Goal: Task Accomplishment & Management: Manage account settings

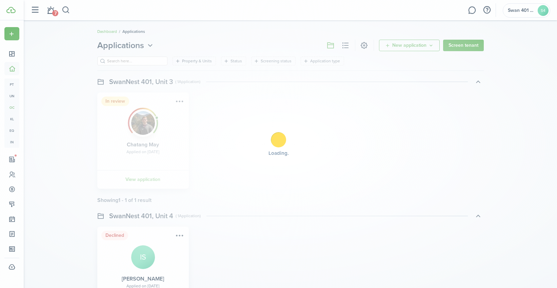
scroll to position [301, 0]
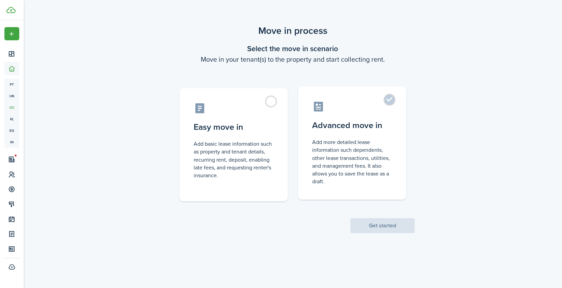
click at [365, 106] on control-radio-card-icon at bounding box center [352, 107] width 80 height 12
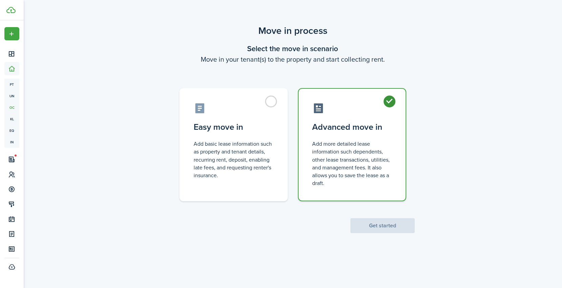
radio input "true"
click at [383, 227] on button "Get started" at bounding box center [383, 225] width 64 height 15
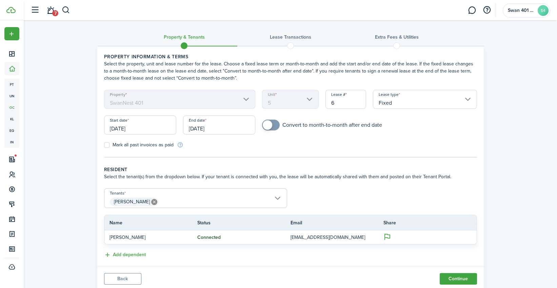
click at [306, 100] on mbsc-scroller "Unit 5" at bounding box center [290, 99] width 57 height 19
checkbox input "true"
click at [270, 125] on span at bounding box center [267, 124] width 9 height 9
click at [414, 97] on input "Fixed" at bounding box center [425, 99] width 104 height 19
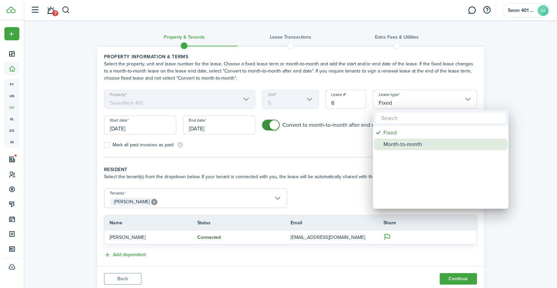
click at [400, 144] on div "Month-to-month" at bounding box center [443, 145] width 120 height 12
type input "Month-to-month"
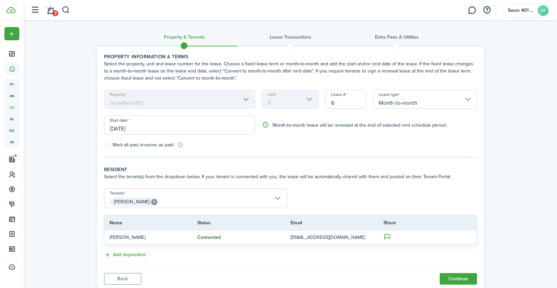
click at [278, 200] on span "[PERSON_NAME]" at bounding box center [195, 202] width 182 height 12
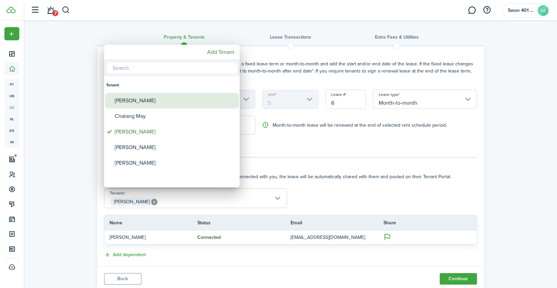
click at [183, 100] on div "[PERSON_NAME]" at bounding box center [175, 101] width 120 height 16
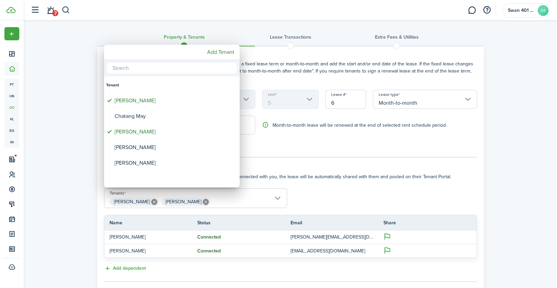
click at [334, 170] on div at bounding box center [278, 144] width 665 height 396
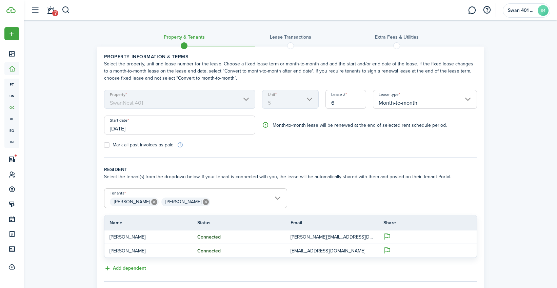
click at [386, 189] on form "Tenants Olivia McQueen, Bertha Blake Olivia McQueen Bertha Blake Name Status Em…" at bounding box center [290, 222] width 379 height 69
click at [203, 200] on icon at bounding box center [206, 202] width 6 height 6
type input "[PERSON_NAME]"
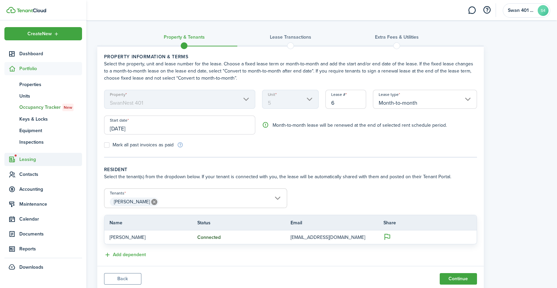
click at [26, 159] on span "Leasing" at bounding box center [50, 159] width 63 height 7
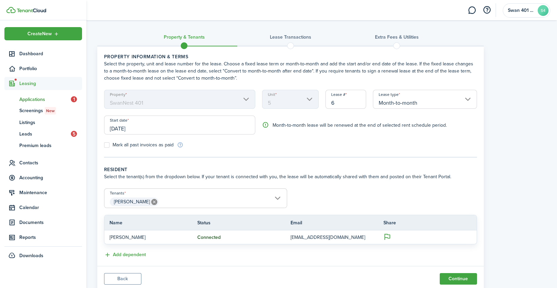
click at [32, 99] on span "Applications" at bounding box center [44, 99] width 51 height 7
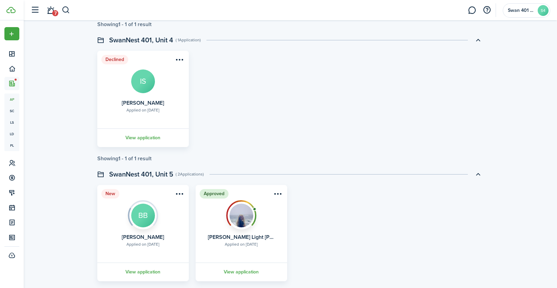
scroll to position [226, 0]
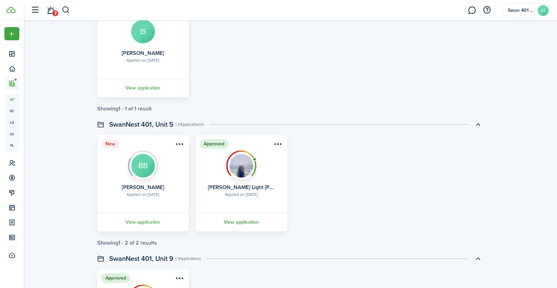
click at [240, 219] on link "View application" at bounding box center [240, 222] width 93 height 19
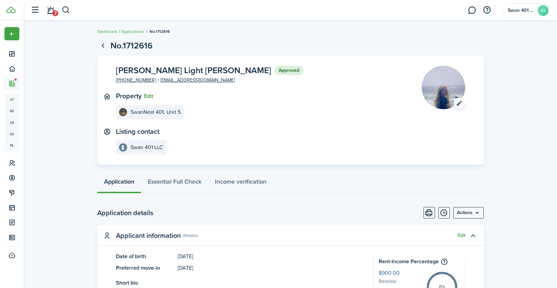
click at [146, 95] on button "Edit" at bounding box center [148, 96] width 9 height 6
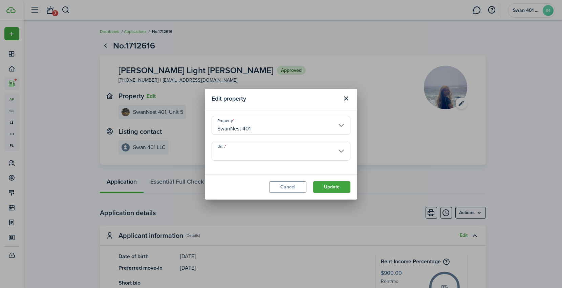
click at [261, 152] on input "Unit" at bounding box center [281, 151] width 139 height 19
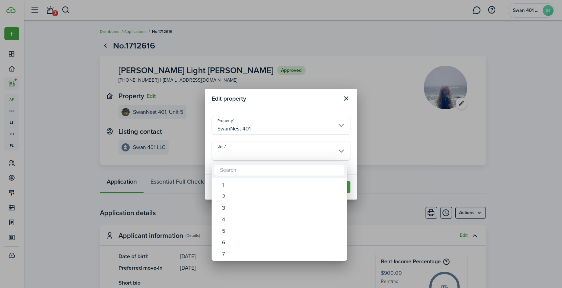
click at [391, 128] on div at bounding box center [281, 144] width 671 height 396
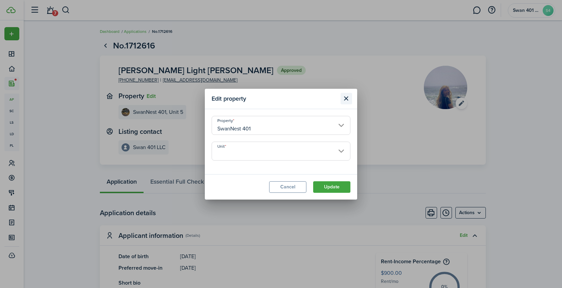
click at [345, 97] on button "Close modal" at bounding box center [347, 99] width 12 height 12
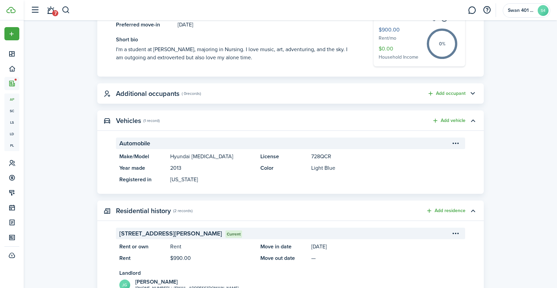
scroll to position [276, 0]
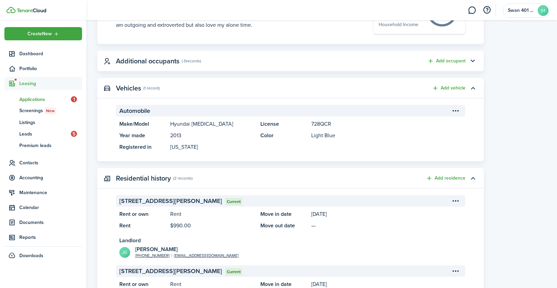
click at [30, 12] on img at bounding box center [31, 10] width 29 height 4
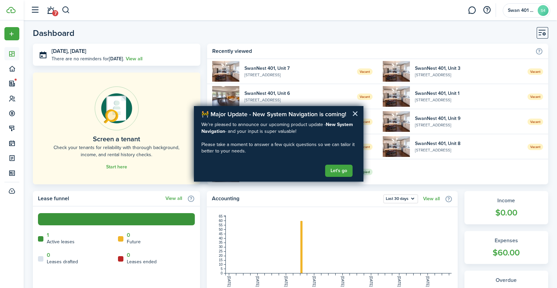
click at [356, 115] on button "×" at bounding box center [355, 113] width 6 height 11
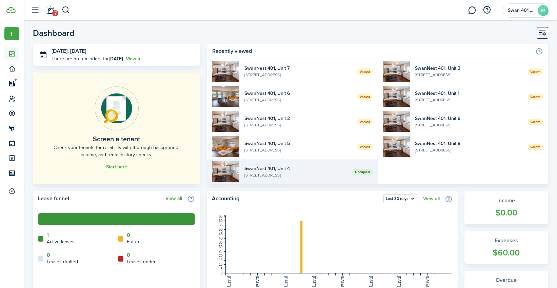
click at [329, 173] on widget-list-item-description "[STREET_ADDRESS]" at bounding box center [295, 175] width 103 height 6
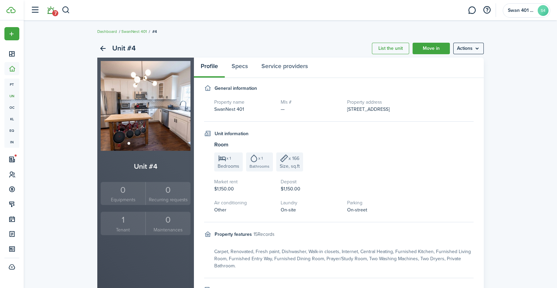
click at [50, 11] on link "7" at bounding box center [50, 10] width 13 height 17
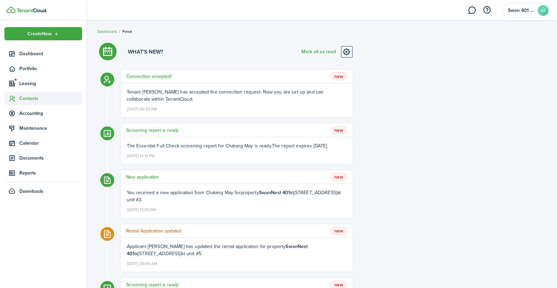
click at [32, 100] on span "Contacts" at bounding box center [50, 98] width 63 height 7
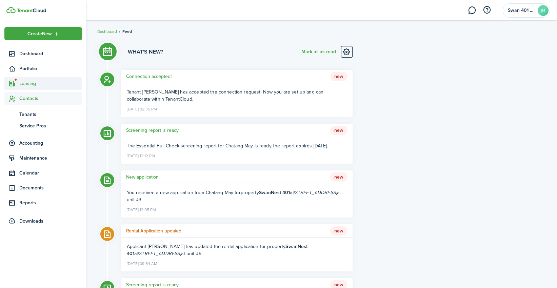
click at [38, 85] on span "Leasing" at bounding box center [50, 83] width 63 height 7
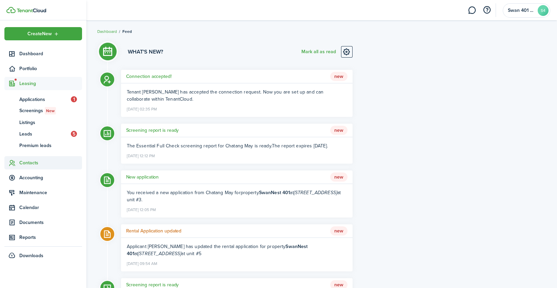
click at [34, 162] on span "Contacts" at bounding box center [50, 162] width 63 height 7
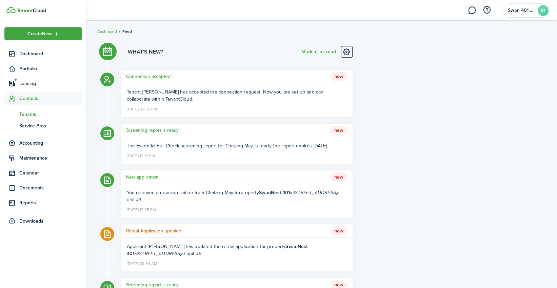
click at [33, 111] on span "Tenants" at bounding box center [50, 114] width 63 height 7
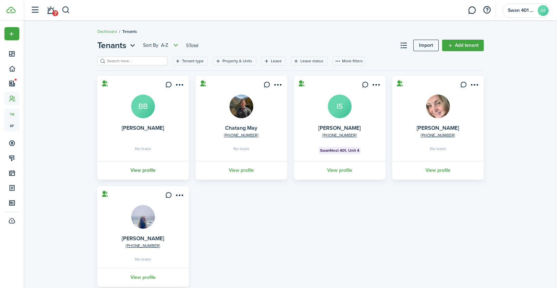
click at [146, 171] on link "View profile" at bounding box center [142, 170] width 93 height 19
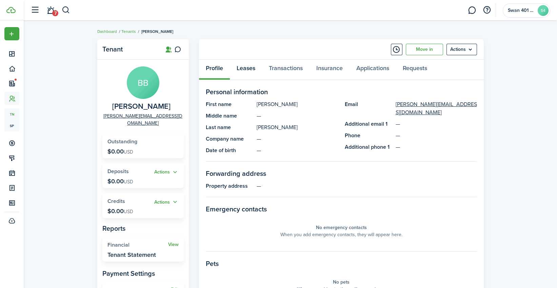
click at [239, 66] on link "Leases" at bounding box center [246, 70] width 32 height 20
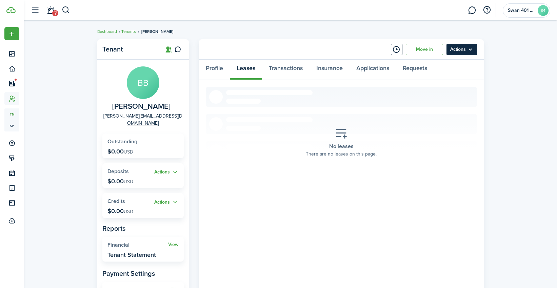
click at [469, 50] on menu-btn "Actions" at bounding box center [461, 50] width 30 height 12
click at [501, 94] on div "Tenant BB Bertha Blake powell@efn.org Outstanding $0.00 USD Actions Deposits $0…" at bounding box center [290, 199] width 533 height 327
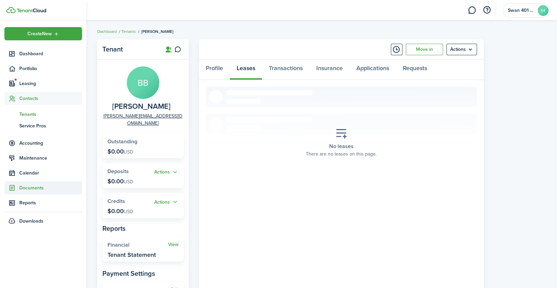
click at [39, 190] on span "Documents" at bounding box center [50, 187] width 63 height 7
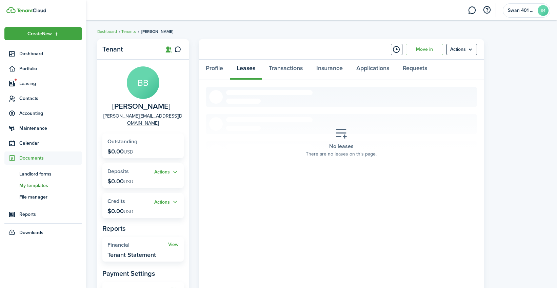
click at [41, 185] on span "My templates" at bounding box center [50, 185] width 63 height 7
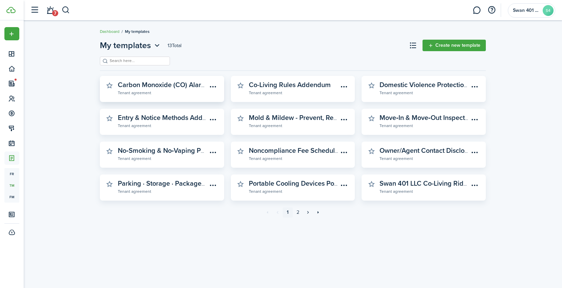
click at [200, 91] on widget-stats-subtitle "Tenant agreement" at bounding box center [163, 92] width 90 height 7
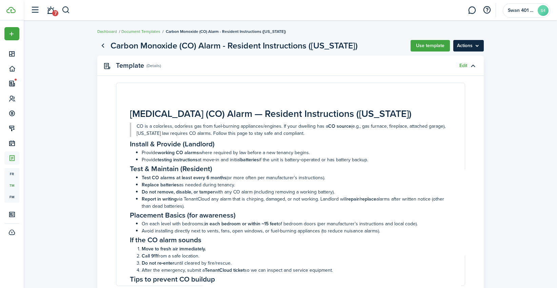
click at [477, 48] on menu-btn "Actions" at bounding box center [468, 46] width 30 height 12
drag, startPoint x: 514, startPoint y: 54, endPoint x: 503, endPoint y: 53, distance: 11.5
click at [514, 54] on document-view "Carbon Monoxide (CO) Alarm - Resident Instructions (Oregon) Use template Action…" at bounding box center [290, 190] width 533 height 308
click at [431, 46] on button "Use template" at bounding box center [429, 46] width 39 height 12
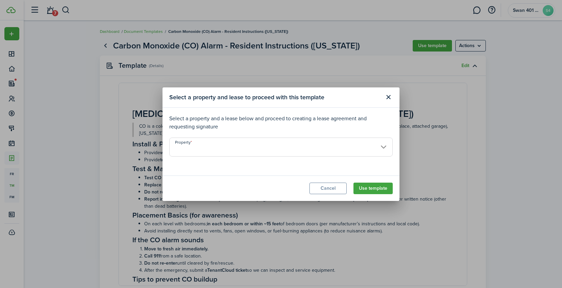
click at [256, 145] on input "Property" at bounding box center [281, 147] width 224 height 19
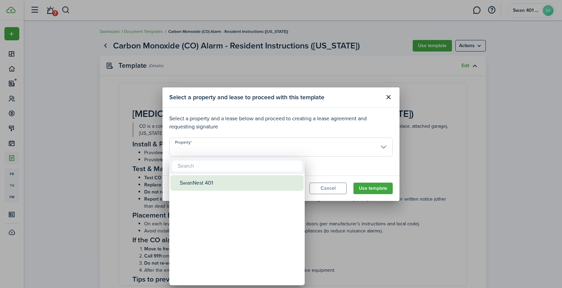
click at [192, 178] on div "SwanNest 401" at bounding box center [240, 183] width 120 height 16
type input "SwanNest 401"
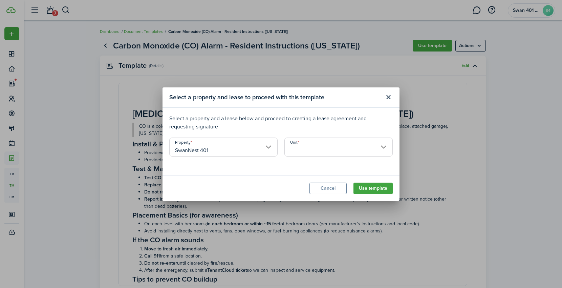
click at [328, 143] on input "Unit" at bounding box center [339, 147] width 108 height 19
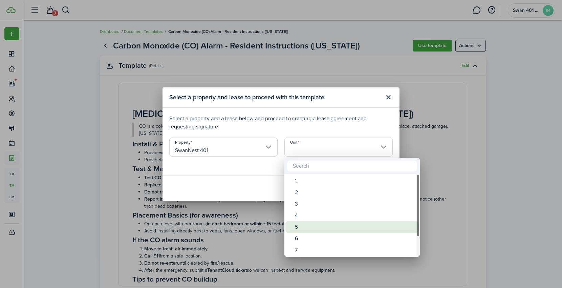
click at [311, 224] on div "5" at bounding box center [355, 227] width 120 height 12
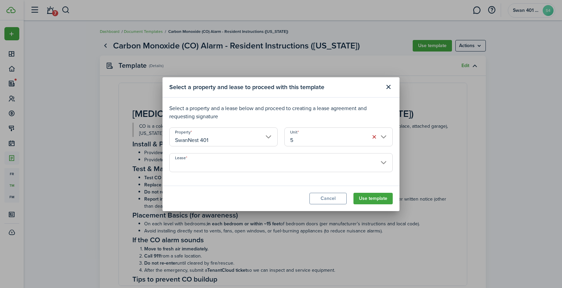
click at [254, 161] on input "Lease" at bounding box center [281, 162] width 224 height 19
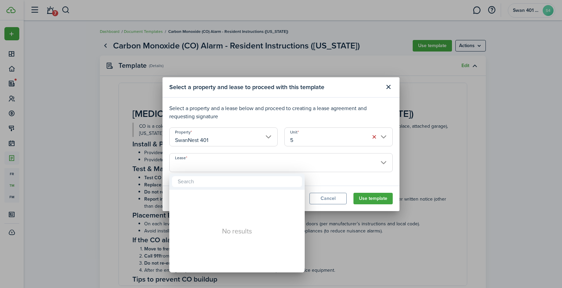
click at [320, 181] on div at bounding box center [281, 144] width 671 height 396
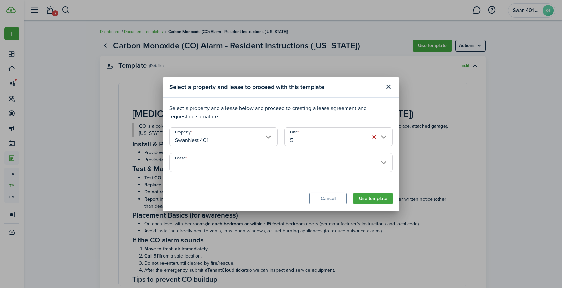
click at [345, 125] on modal-body "Select a property and a lease below and proceed to creating a lease agreement a…" at bounding box center [281, 142] width 237 height 88
click at [333, 134] on input "5" at bounding box center [339, 136] width 108 height 19
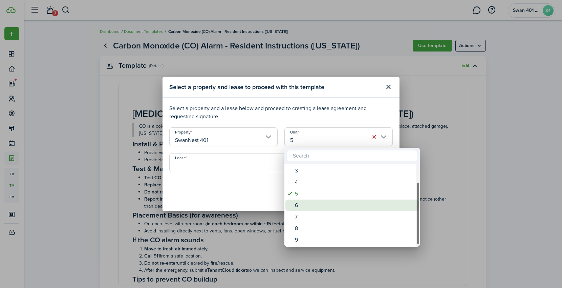
click at [310, 207] on div "6" at bounding box center [355, 206] width 120 height 12
type input "6"
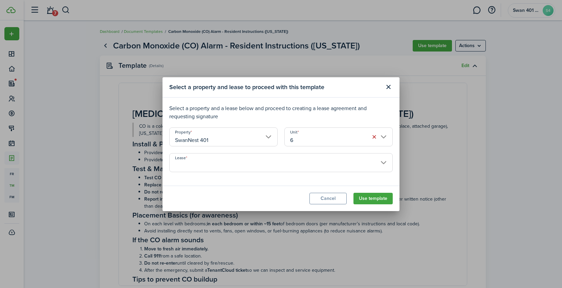
click at [298, 171] on input "Lease" at bounding box center [281, 162] width 224 height 19
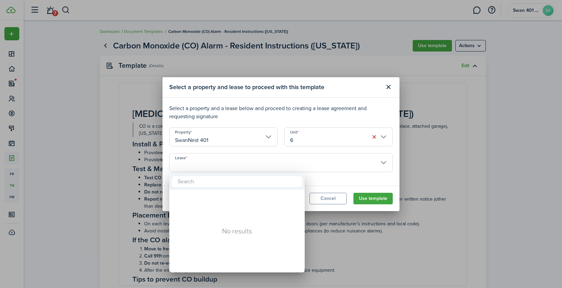
click at [341, 176] on div at bounding box center [281, 144] width 671 height 396
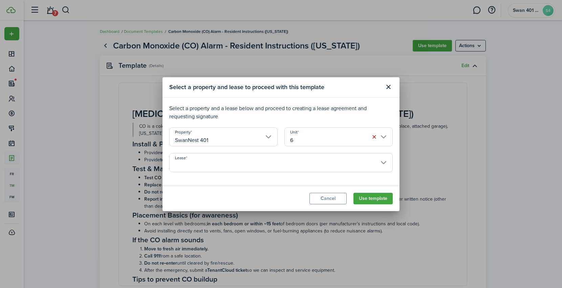
click at [343, 143] on input "6" at bounding box center [339, 136] width 108 height 19
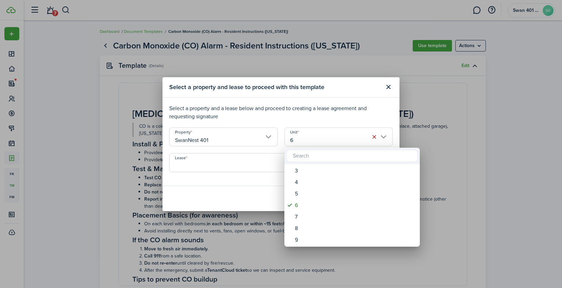
click at [234, 203] on div at bounding box center [281, 144] width 671 height 396
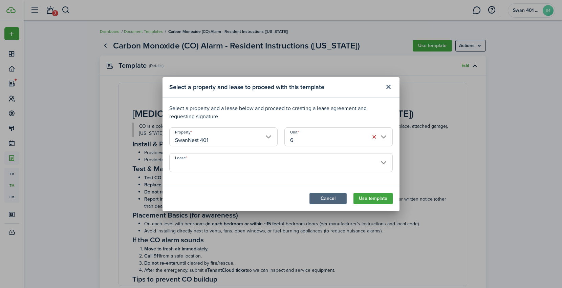
click at [333, 201] on button "Cancel" at bounding box center [328, 199] width 37 height 12
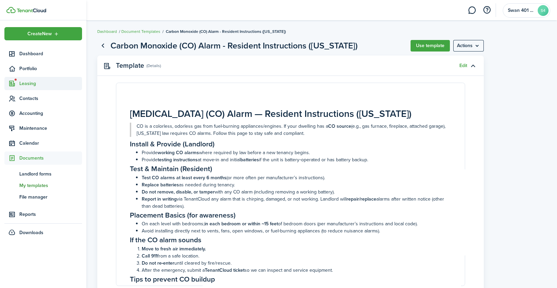
click at [37, 84] on span "Leasing" at bounding box center [50, 83] width 63 height 7
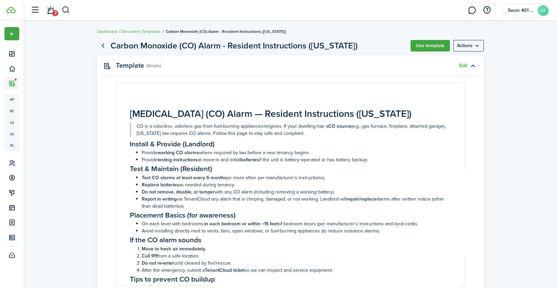
click at [533, 124] on document-view "Carbon Monoxide (CO) Alarm - Resident Instructions (Oregon) Use template Action…" at bounding box center [290, 190] width 533 height 308
click at [102, 47] on link "Go back" at bounding box center [103, 46] width 12 height 12
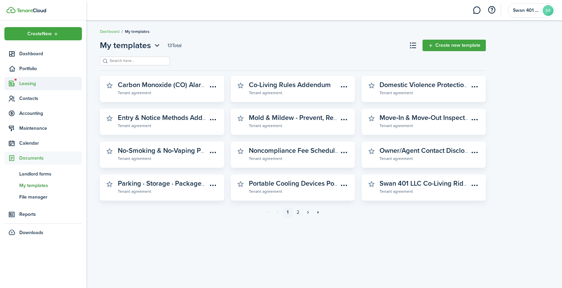
click at [29, 81] on span "Leasing" at bounding box center [50, 83] width 63 height 7
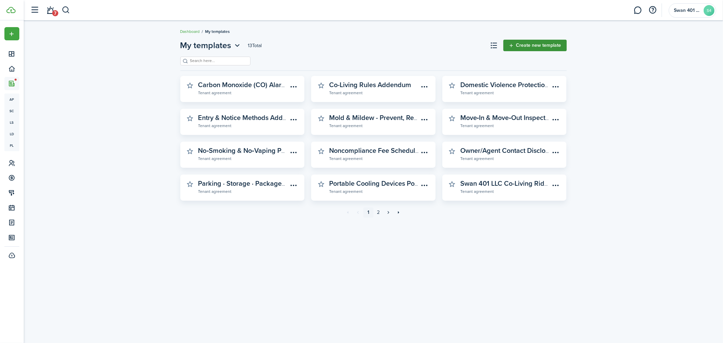
click at [540, 45] on link "Create new template" at bounding box center [534, 46] width 63 height 12
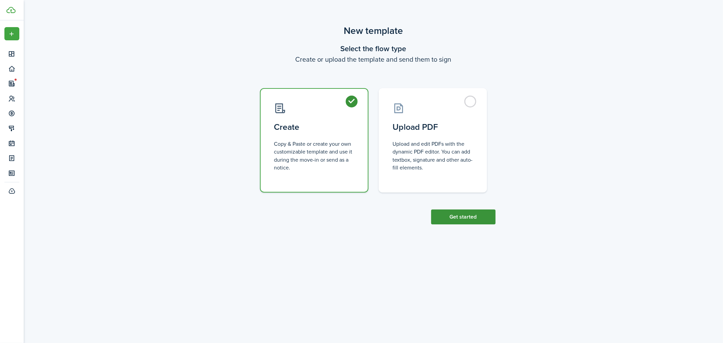
click at [458, 216] on button "Get started" at bounding box center [463, 216] width 64 height 15
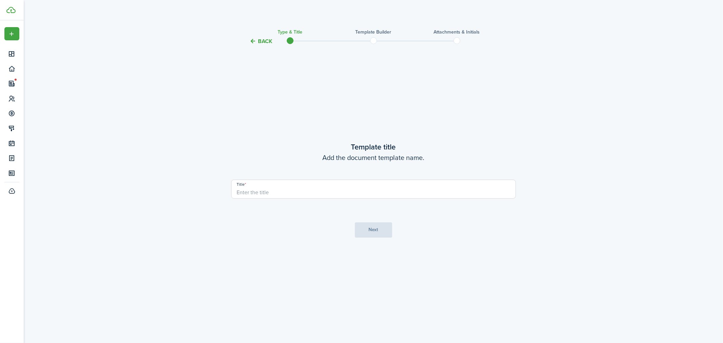
click at [341, 191] on input "Title" at bounding box center [373, 189] width 285 height 19
click at [344, 190] on input "Title" at bounding box center [373, 189] width 285 height 19
paste input "Co‑Signer / Guarantor Addendum"
type input "Co‑Signer / Guarantor Addendum"
click at [377, 229] on button "Next" at bounding box center [373, 229] width 37 height 15
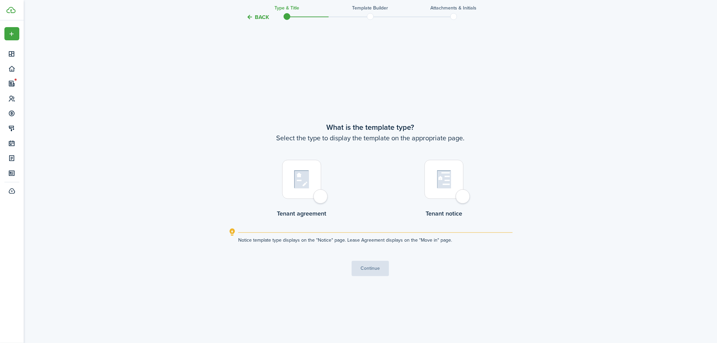
scroll to position [297, 0]
click at [300, 178] on img at bounding box center [301, 179] width 15 height 19
radio input "true"
click at [365, 272] on button "Continue" at bounding box center [370, 268] width 37 height 15
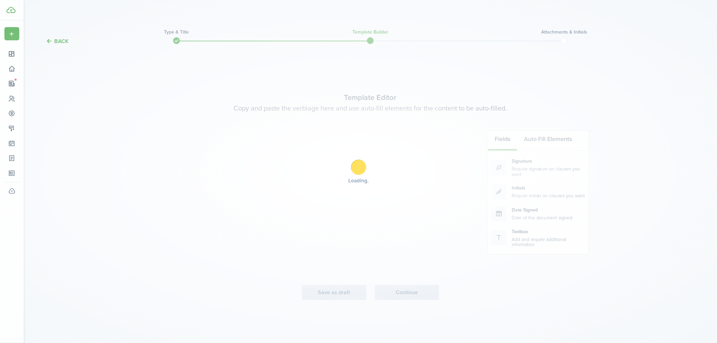
scroll to position [0, 0]
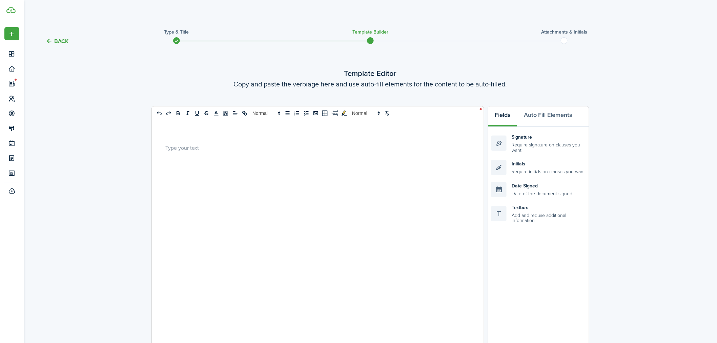
click at [260, 183] on div at bounding box center [315, 255] width 327 height 271
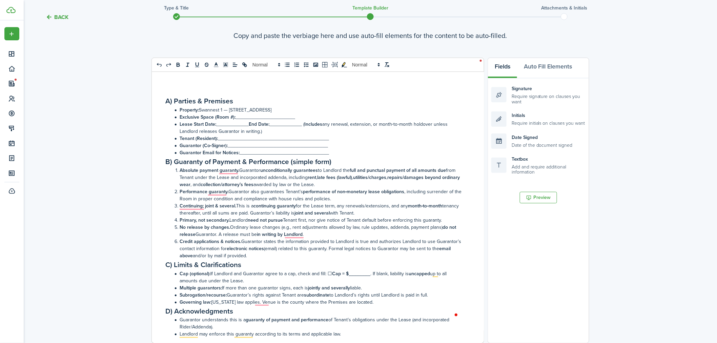
click at [356, 152] on li "Guarantor Email for Notices: _________________________________" at bounding box center [318, 152] width 293 height 7
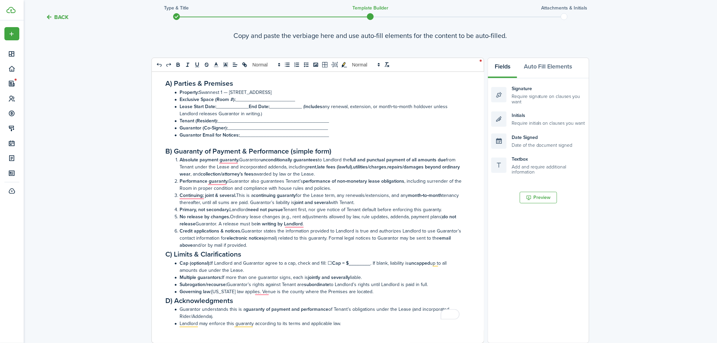
scroll to position [32, 0]
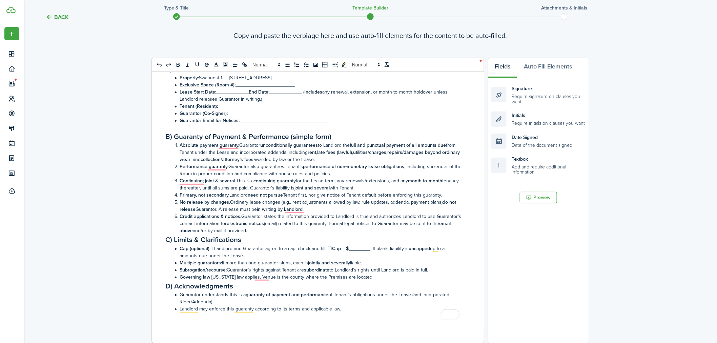
click at [294, 234] on h2 "C) Limits & Clarifications" at bounding box center [315, 239] width 300 height 11
click at [297, 229] on li "Credit applications & notices. Guarantor states the information provided to Lan…" at bounding box center [318, 223] width 293 height 21
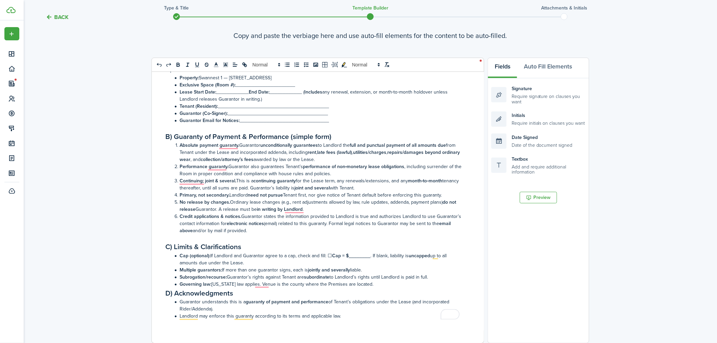
click at [387, 285] on li "Governing law: Oregon law applies. Venue is the county where the Premises are l…" at bounding box center [318, 283] width 293 height 7
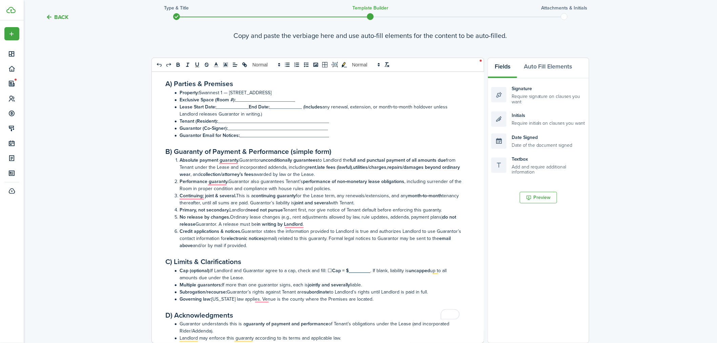
scroll to position [0, 0]
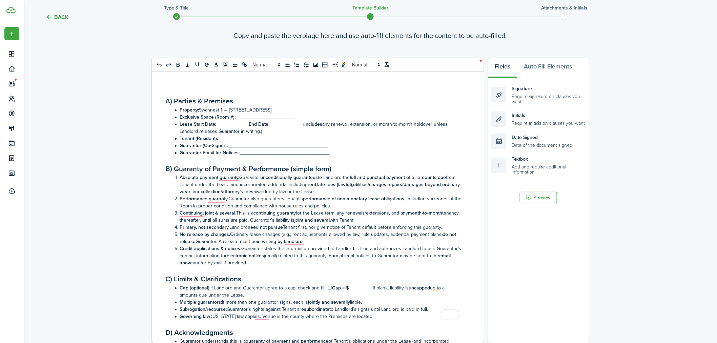
click at [168, 89] on div "A) Parties & Premises Property: Swannest 1 — 401 S Main St, Newberg, OR 97132 E…" at bounding box center [315, 207] width 327 height 271
drag, startPoint x: 296, startPoint y: 116, endPoint x: 235, endPoint y: 115, distance: 61.3
click at [235, 115] on li "Exclusive Space (Room #): ______________________" at bounding box center [318, 116] width 293 height 7
click at [539, 67] on button "Auto Fill Elements" at bounding box center [548, 68] width 62 height 20
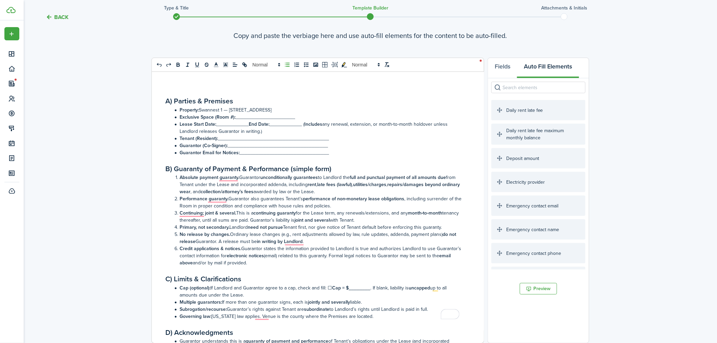
click at [529, 85] on input "search" at bounding box center [538, 88] width 94 height 12
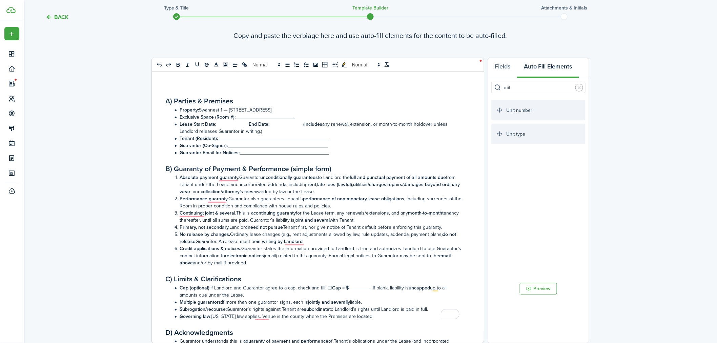
type input "unit"
click at [234, 117] on strong "Exclusive Space (Room #):" at bounding box center [208, 116] width 56 height 7
drag, startPoint x: 330, startPoint y: 117, endPoint x: 268, endPoint y: 114, distance: 62.0
click at [268, 114] on li "Exclusive Space (Room #): ﻿ Unit number ﻿ ______________________" at bounding box center [318, 116] width 293 height 7
click at [539, 85] on input "unit" at bounding box center [538, 88] width 94 height 12
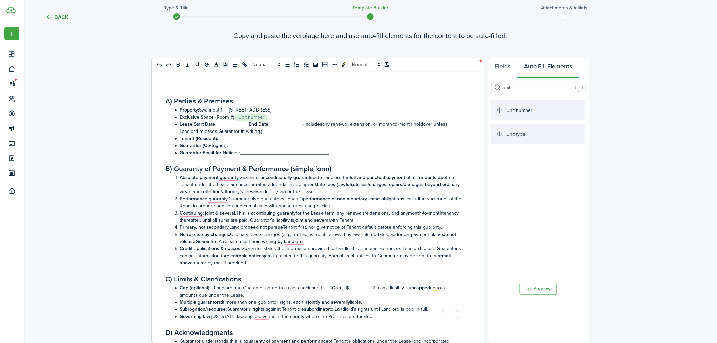
click at [539, 85] on input "unit" at bounding box center [538, 88] width 94 height 12
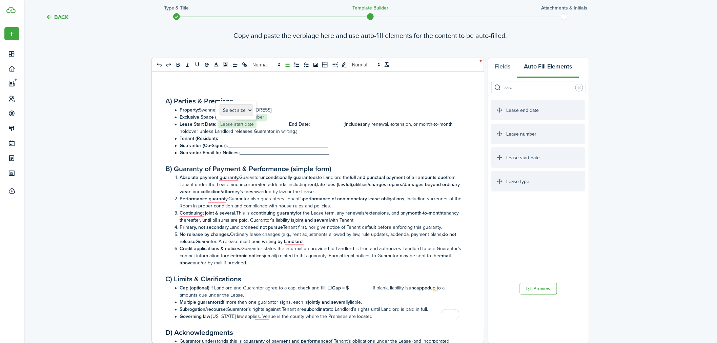
click at [215, 122] on li "Lease Start Date: ﻿ Lease start date ﻿____________ End Date: ____________ ( Inc…" at bounding box center [318, 128] width 293 height 14
click at [396, 146] on li "Guarantor (Co‑Signer): _____________________________________" at bounding box center [318, 145] width 293 height 7
drag, startPoint x: 381, startPoint y: 124, endPoint x: 348, endPoint y: 125, distance: 32.9
click at [348, 125] on li "Lease Start Date: ﻿ Lease start date ﻿____________ End Date: ﻿ Lease end date ﻿…" at bounding box center [318, 128] width 293 height 14
drag, startPoint x: 308, startPoint y: 141, endPoint x: 219, endPoint y: 137, distance: 89.2
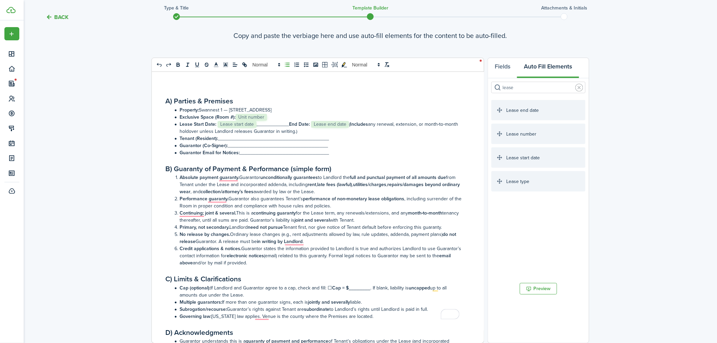
click at [219, 137] on li "Tenant (Resident): _________________________________________" at bounding box center [318, 138] width 293 height 7
click at [524, 89] on input "lease" at bounding box center [538, 88] width 94 height 12
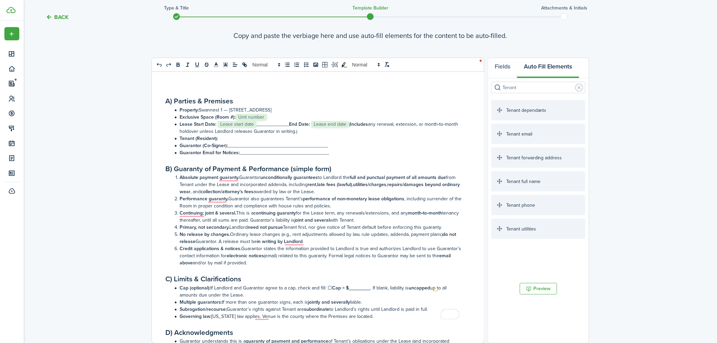
type input "Tenant"
click at [385, 212] on li "Continuing; joint & several. This is a continuing guaranty for the Lease term, …" at bounding box center [318, 216] width 293 height 14
click at [282, 139] on li "Tenant (Resident): ﻿ Tenant full name ﻿" at bounding box center [318, 138] width 293 height 7
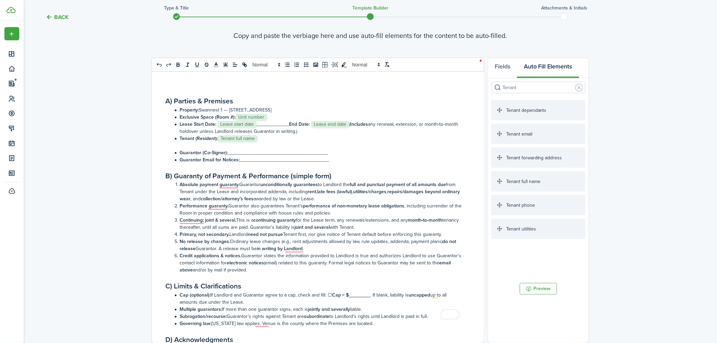
click at [344, 154] on li "Guarantor (Co‑Signer): _____________________________________" at bounding box center [318, 152] width 293 height 7
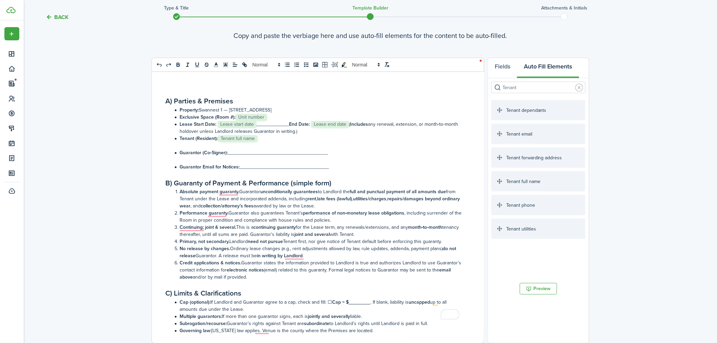
click at [352, 232] on li "Continuing; joint & several. This is a continuing guaranty for the Lease term, …" at bounding box center [318, 231] width 293 height 14
click at [287, 124] on li "Lease Start Date: ﻿ Lease start date ﻿____________ End Date: ﻿ Lease end date (…" at bounding box center [318, 128] width 293 height 14
drag, startPoint x: 287, startPoint y: 124, endPoint x: 258, endPoint y: 122, distance: 28.2
click at [258, 122] on li "Lease Start Date: ﻿ Lease start date ﻿____________ End Date: ﻿ Lease end date (…" at bounding box center [318, 128] width 293 height 14
click at [287, 122] on li "Lease Start Date: ﻿﻿﻿﻿﻿ Lease start date ﻿﻿﻿﻿﻿____________ End Date: ﻿ Lease en…" at bounding box center [318, 128] width 293 height 14
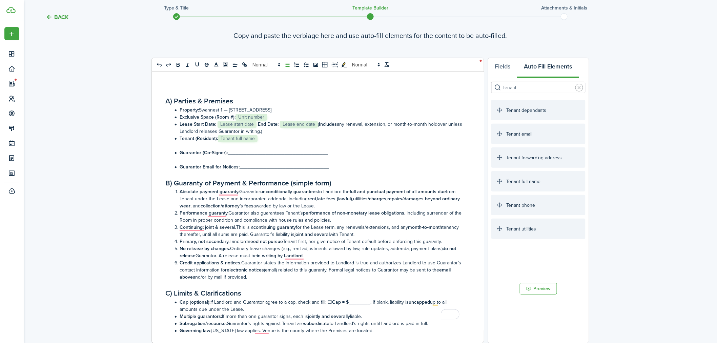
click at [302, 132] on li "Lease Start Date: ﻿﻿﻿﻿﻿﻿ Lease start date ﻿﻿﻿﻿﻿﻿ End Date: ﻿ Lease end date ( I…" at bounding box center [318, 128] width 293 height 14
click at [556, 86] on link at bounding box center [579, 88] width 8 height 8
click at [550, 87] on input "search" at bounding box center [538, 88] width 94 height 12
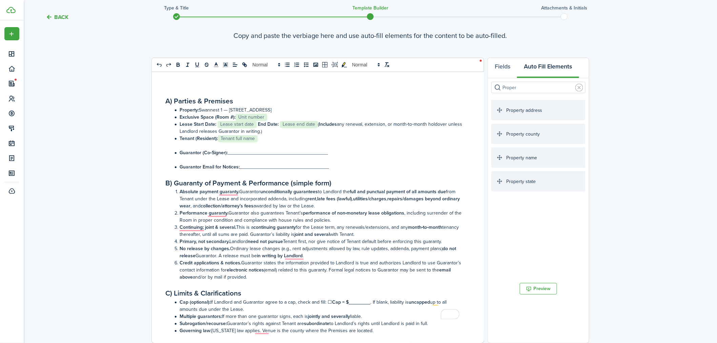
type input "Proper"
click at [252, 106] on li "Property: ﻿ Property name ﻿Swannest 1 — 401 S Main St, Newberg, OR 97132" at bounding box center [318, 109] width 293 height 7
drag, startPoint x: 236, startPoint y: 107, endPoint x: 259, endPoint y: 109, distance: 23.1
click at [259, 109] on li "Property: ﻿ Property name ﻿Swannest 1 — 401 S Main St, Newberg, OR 97132" at bounding box center [318, 109] width 293 height 7
drag, startPoint x: 243, startPoint y: 108, endPoint x: 319, endPoint y: 111, distance: 75.9
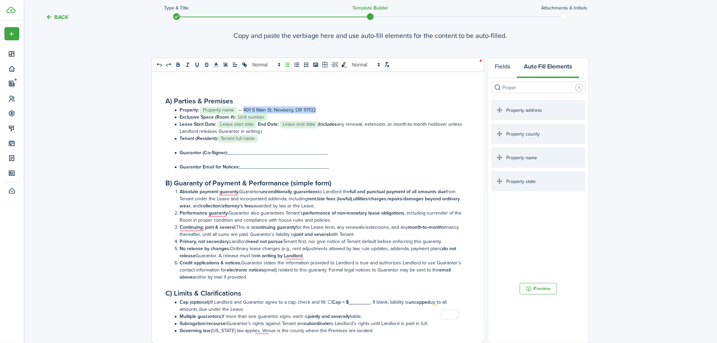
click at [319, 111] on li "Property: ﻿ Property name ﻿ — 401 S Main St, Newberg, OR 97132" at bounding box center [318, 109] width 293 height 7
click at [241, 110] on li "Property: ﻿ Property name ﻿ —﻿ Property address ﻿" at bounding box center [318, 109] width 293 height 7
click at [307, 232] on li "Continuing; joint & several. This is a continuing guaranty for the Lease term, …" at bounding box center [318, 231] width 293 height 14
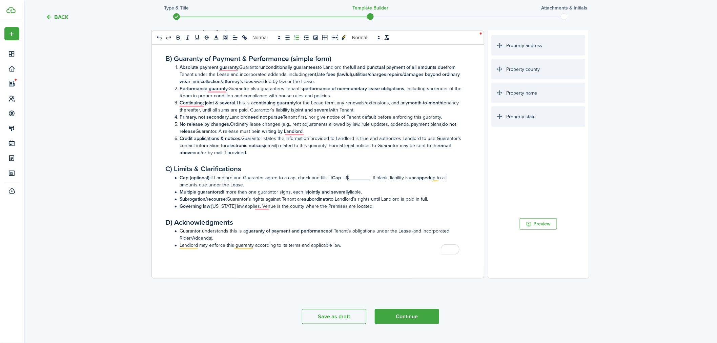
scroll to position [60, 0]
click at [376, 248] on p "To enrich screen reader interactions, please activate Accessibility in Grammarl…" at bounding box center [315, 251] width 300 height 7
click at [365, 248] on p "To enrich screen reader interactions, please activate Accessibility in Grammarl…" at bounding box center [315, 251] width 300 height 7
click at [372, 241] on li "Landlord may enforce this guaranty according to its terms and applicable law." at bounding box center [318, 244] width 293 height 7
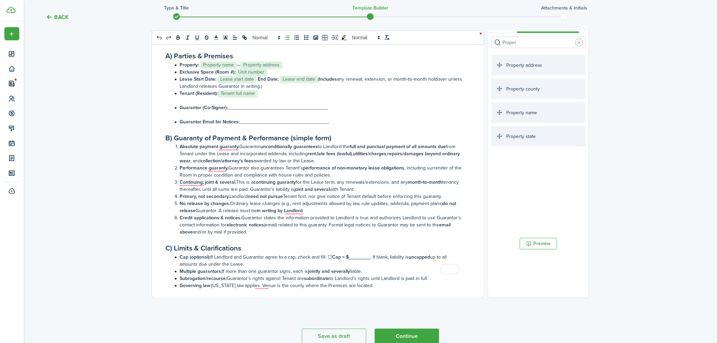
scroll to position [119, 0]
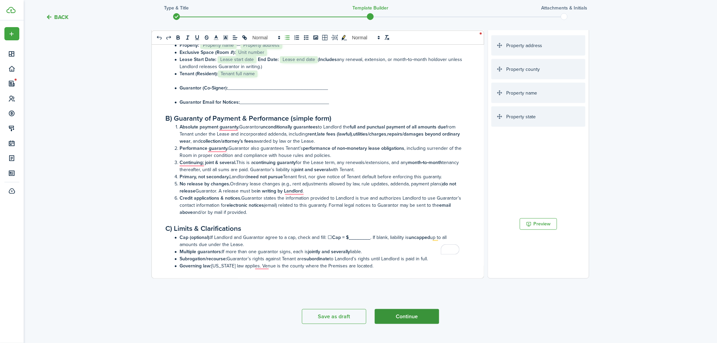
click at [394, 288] on button "Continue" at bounding box center [407, 316] width 64 height 15
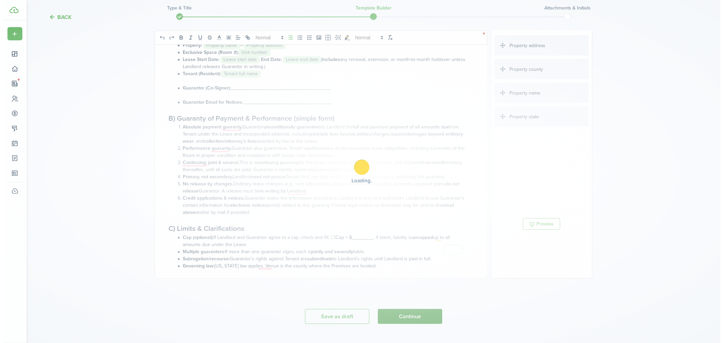
scroll to position [0, 0]
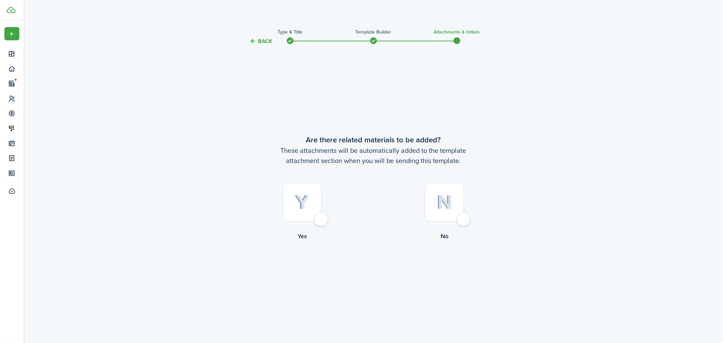
click at [442, 195] on img at bounding box center [444, 202] width 16 height 15
radio input "true"
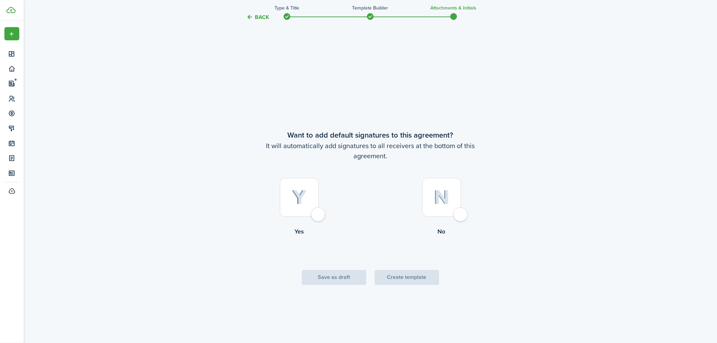
scroll to position [297, 0]
click at [299, 187] on div at bounding box center [299, 195] width 39 height 39
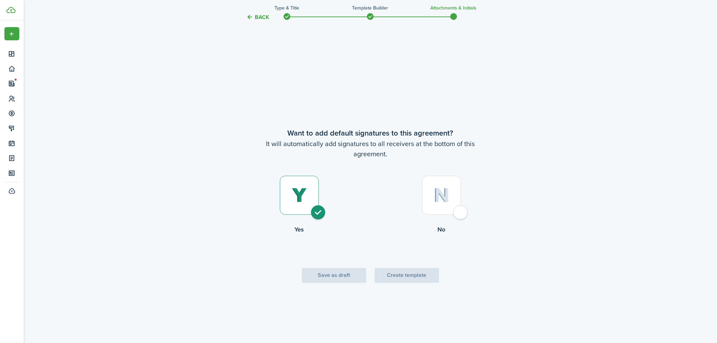
radio input "true"
click at [412, 277] on button "Create template" at bounding box center [407, 275] width 64 height 15
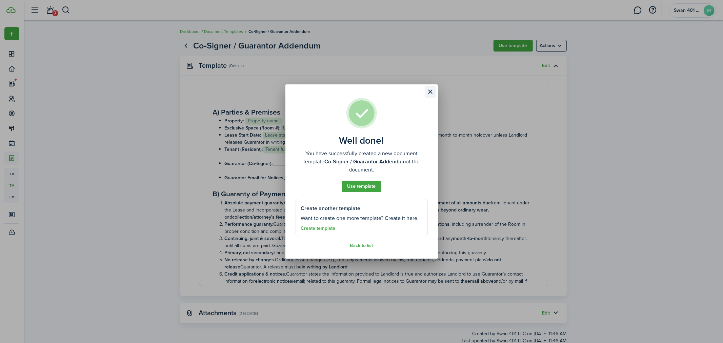
click at [432, 88] on button "Close modal" at bounding box center [430, 92] width 12 height 12
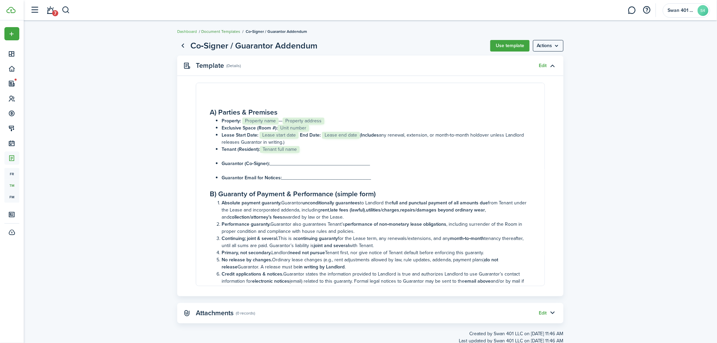
click at [215, 31] on link "Document Templates" at bounding box center [220, 31] width 39 height 6
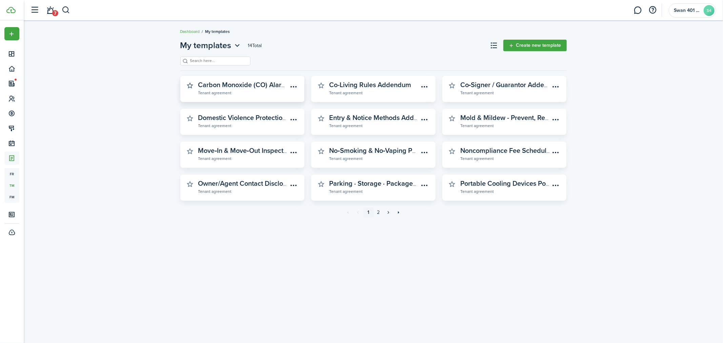
click at [188, 85] on button "button" at bounding box center [189, 85] width 9 height 9
click at [320, 85] on button "button" at bounding box center [320, 85] width 9 height 9
click at [191, 118] on button "button" at bounding box center [189, 118] width 9 height 9
click at [320, 120] on button "button" at bounding box center [320, 118] width 9 height 9
click at [452, 117] on button "button" at bounding box center [451, 118] width 9 height 9
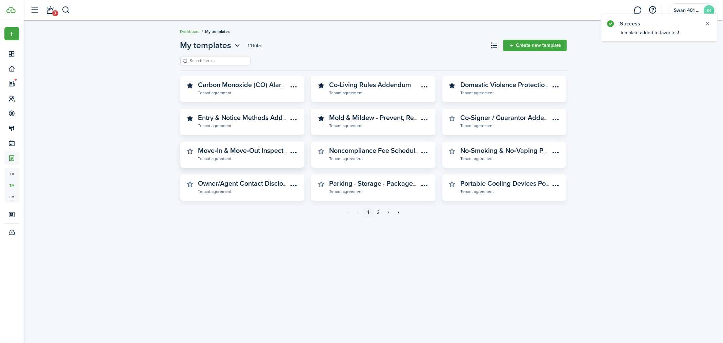
click at [186, 148] on button "button" at bounding box center [189, 151] width 9 height 9
click at [452, 119] on button "button" at bounding box center [451, 118] width 9 height 9
click at [189, 149] on button "button" at bounding box center [189, 151] width 9 height 9
click at [319, 150] on button "button" at bounding box center [320, 151] width 9 height 9
click at [452, 150] on button "button" at bounding box center [451, 151] width 9 height 9
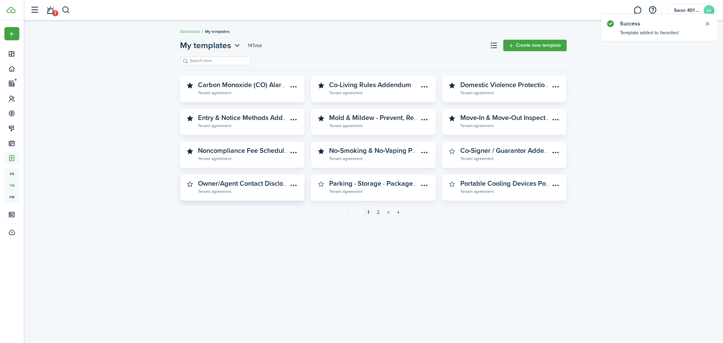
click at [191, 182] on button "button" at bounding box center [189, 184] width 9 height 9
click at [319, 184] on button "button" at bounding box center [320, 184] width 9 height 9
click at [451, 183] on button "button" at bounding box center [451, 184] width 9 height 9
click at [378, 211] on link "2" at bounding box center [378, 212] width 10 height 10
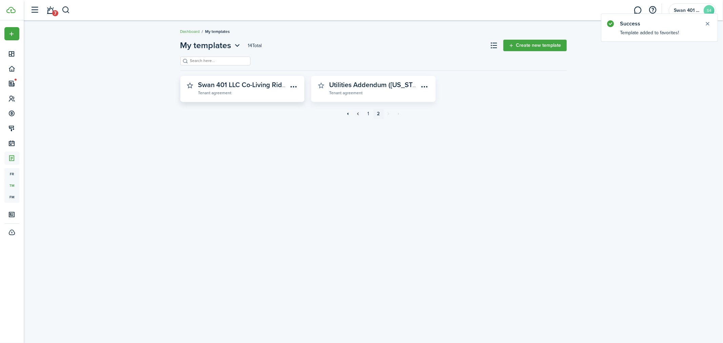
click at [192, 86] on button "button" at bounding box center [189, 85] width 9 height 9
click at [319, 85] on button "button" at bounding box center [320, 85] width 9 height 9
click at [367, 114] on link "1" at bounding box center [368, 114] width 10 height 10
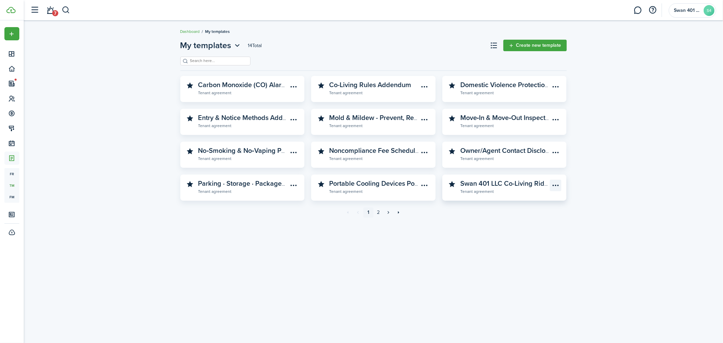
click at [556, 184] on menu-btn-icon "Open menu" at bounding box center [555, 186] width 12 height 12
click at [556, 167] on div "My templates 14 Total Create new template Carbon Monoxide (CO) Alarm - Resident…" at bounding box center [373, 132] width 699 height 192
click at [379, 212] on link "2" at bounding box center [378, 212] width 10 height 10
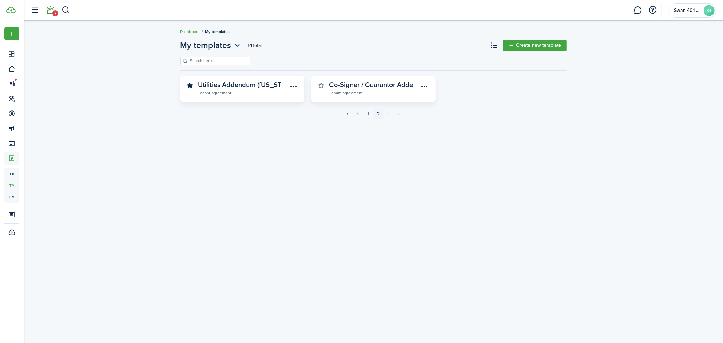
click at [51, 9] on link "7" at bounding box center [50, 10] width 13 height 17
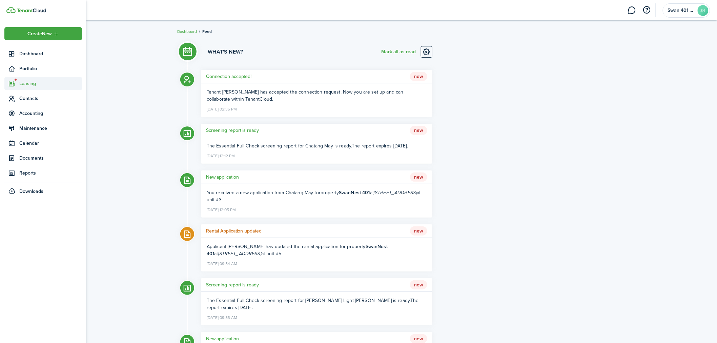
click at [29, 84] on span "Leasing" at bounding box center [50, 83] width 63 height 7
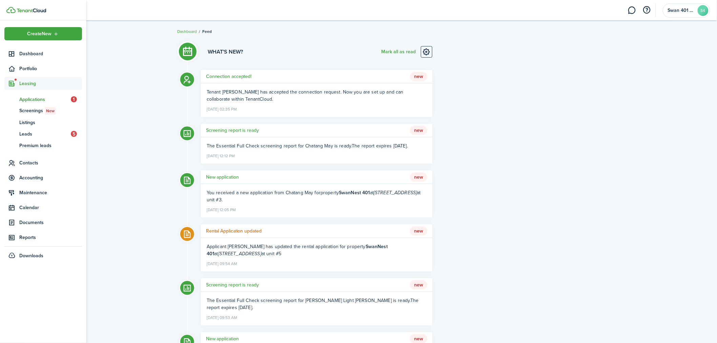
click at [38, 100] on span "Applications" at bounding box center [44, 99] width 51 height 7
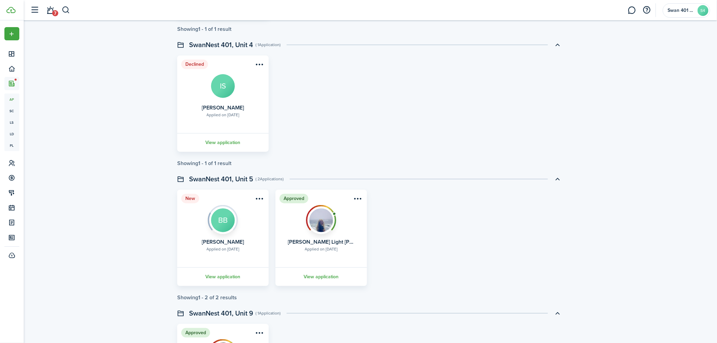
scroll to position [181, 0]
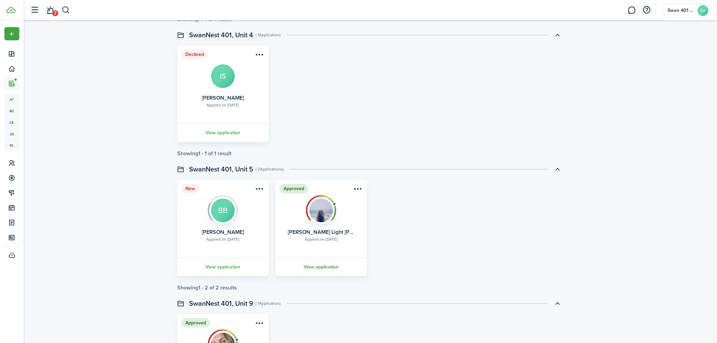
click at [321, 265] on link "View application" at bounding box center [320, 266] width 93 height 19
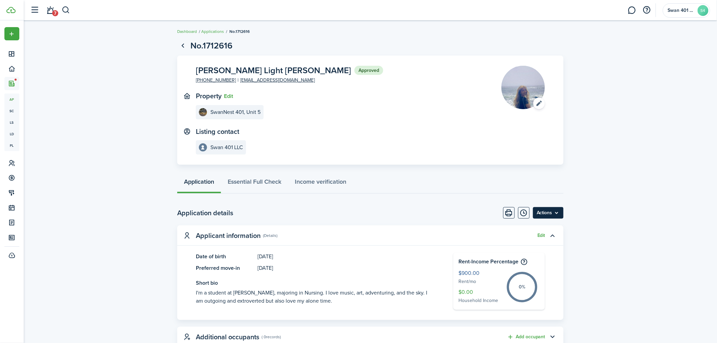
click at [556, 211] on menu-btn "Actions" at bounding box center [548, 213] width 30 height 12
click at [543, 251] on button "Move in applicant" at bounding box center [533, 252] width 59 height 12
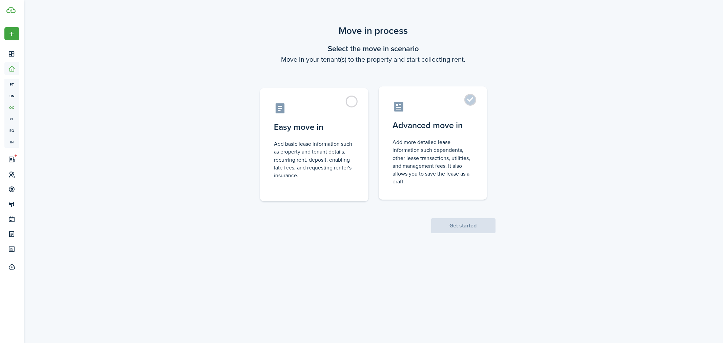
click at [471, 142] on control-radio-card-description "Add more detailed lease information such dependents, other lease transactions, …" at bounding box center [433, 161] width 80 height 47
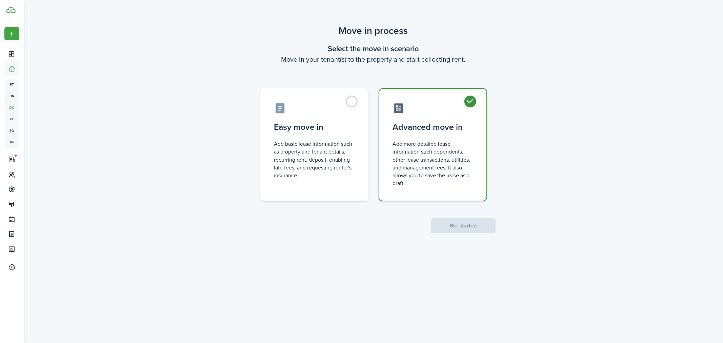
radio input "true"
click at [472, 225] on button "Get started" at bounding box center [463, 225] width 64 height 15
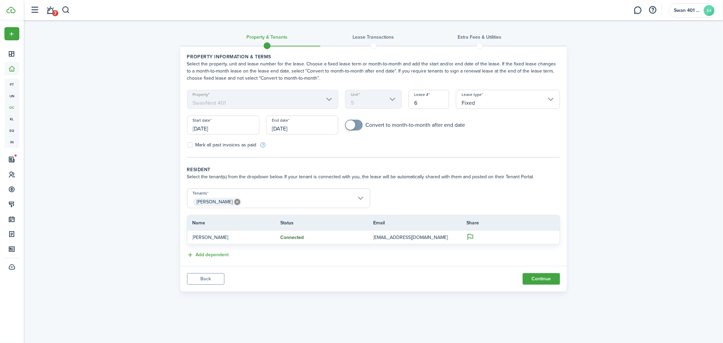
click at [425, 101] on input "6" at bounding box center [428, 99] width 41 height 19
type input "1"
click at [556, 137] on div "Property & Tenants Lease Transactions Extra fees & Utilities Property informati…" at bounding box center [373, 157] width 699 height 274
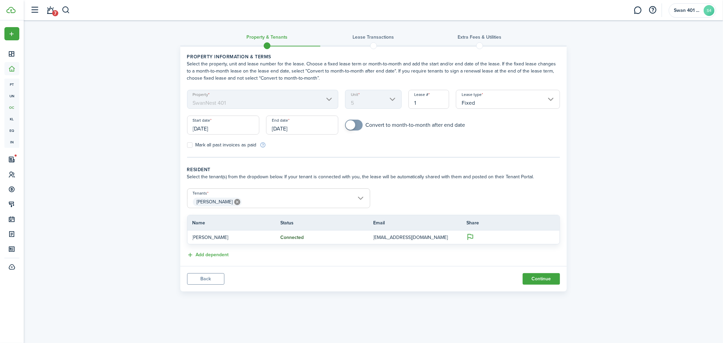
click at [546, 97] on input "Fixed" at bounding box center [508, 99] width 104 height 19
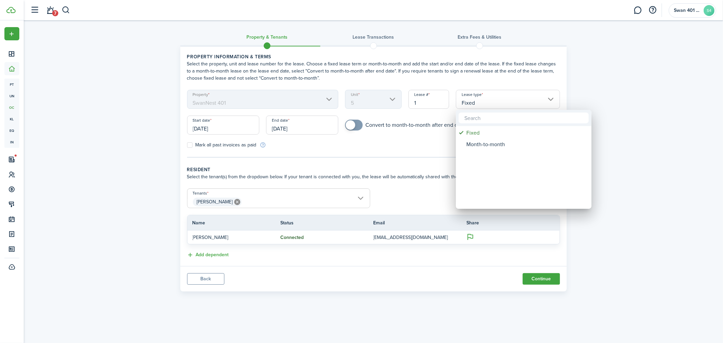
click at [556, 126] on div at bounding box center [361, 171] width 831 height 451
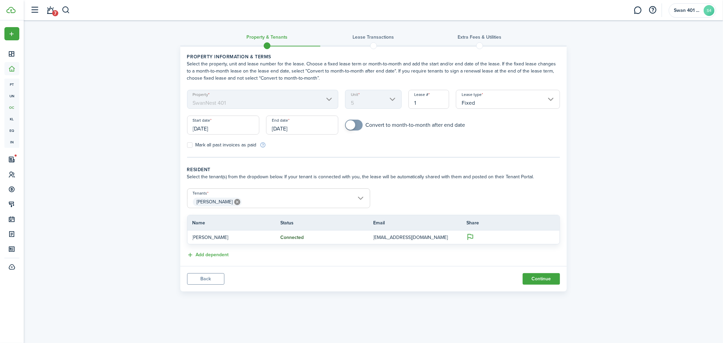
click at [235, 126] on input "[DATE]" at bounding box center [223, 125] width 72 height 19
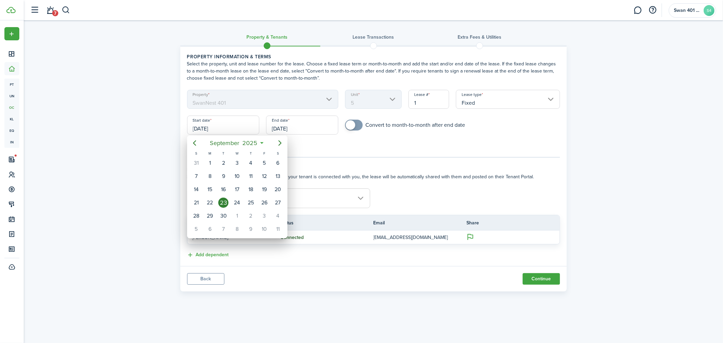
click at [124, 110] on div at bounding box center [361, 171] width 831 height 451
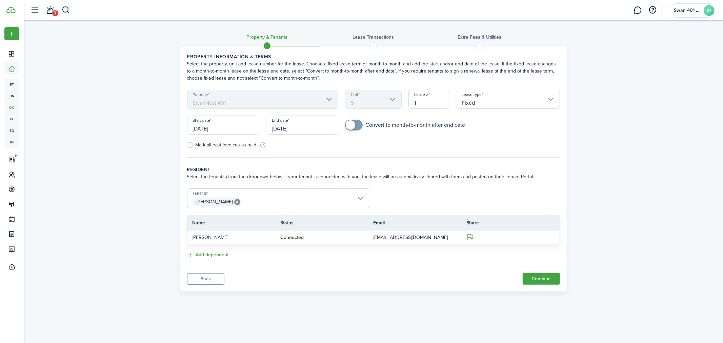
click at [232, 126] on input "[DATE]" at bounding box center [223, 125] width 72 height 19
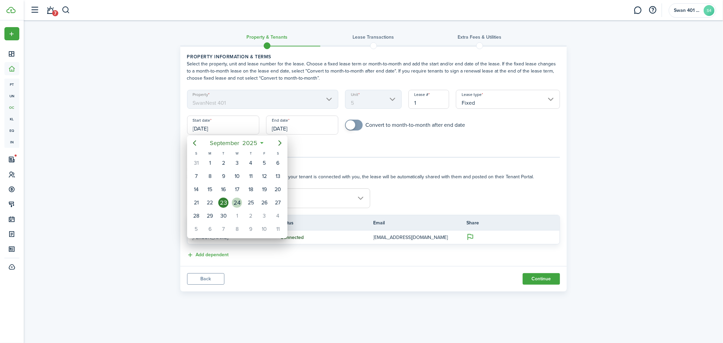
click at [236, 201] on div "24" at bounding box center [237, 203] width 10 height 10
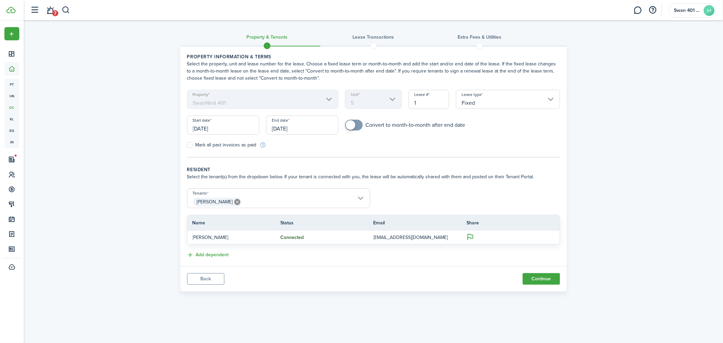
type input "09/24/2025"
click at [313, 130] on input "09/23/2026" at bounding box center [302, 125] width 72 height 19
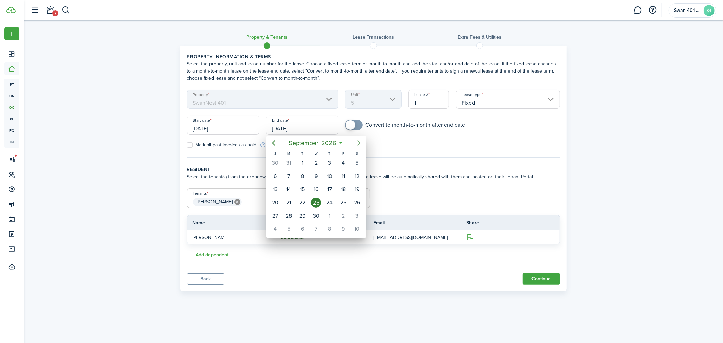
click at [361, 144] on icon "Next page" at bounding box center [359, 143] width 8 height 8
click at [359, 212] on div "31" at bounding box center [357, 216] width 10 height 10
type input "10/31/2026"
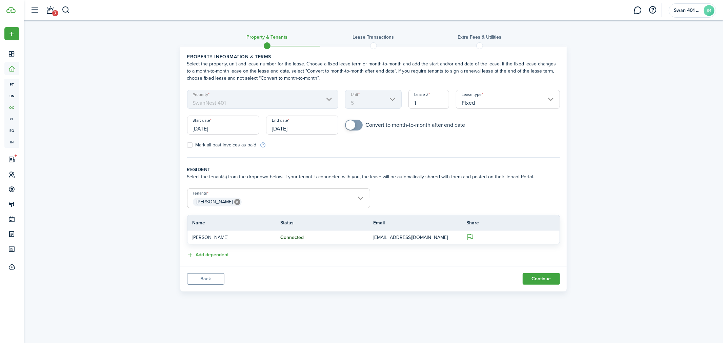
checkbox input "true"
click at [356, 126] on span at bounding box center [353, 125] width 7 height 11
click at [315, 128] on input "10/31/2026" at bounding box center [302, 125] width 72 height 19
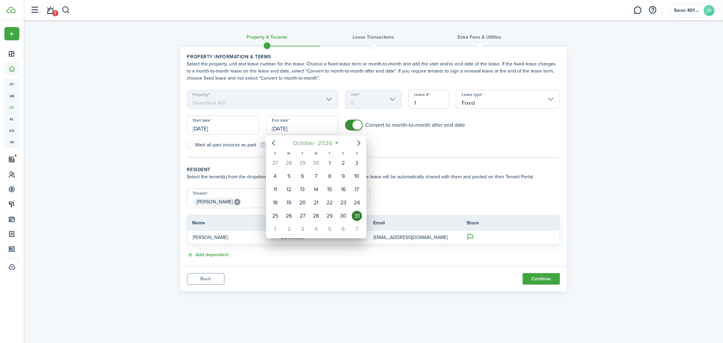
click at [334, 139] on mbsc-button "October 2026" at bounding box center [313, 143] width 48 height 12
click at [315, 146] on span "2026" at bounding box center [313, 143] width 18 height 12
click at [317, 202] on div "2025" at bounding box center [316, 203] width 24 height 11
click at [289, 220] on div "Oct" at bounding box center [284, 224] width 24 height 11
click at [330, 165] on div "1" at bounding box center [330, 163] width 10 height 10
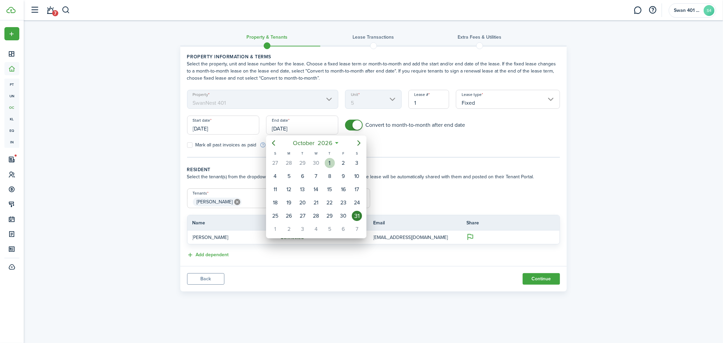
type input "10/01/2026"
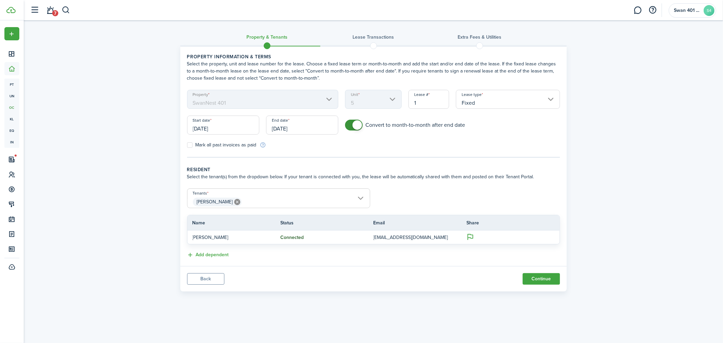
click at [398, 144] on form "Property SwanNest 401 Unit 5 Lease # 1 Lease type Fixed Start date 09/24/2025 E…" at bounding box center [373, 119] width 379 height 59
click at [501, 105] on input "Fixed" at bounding box center [508, 99] width 104 height 19
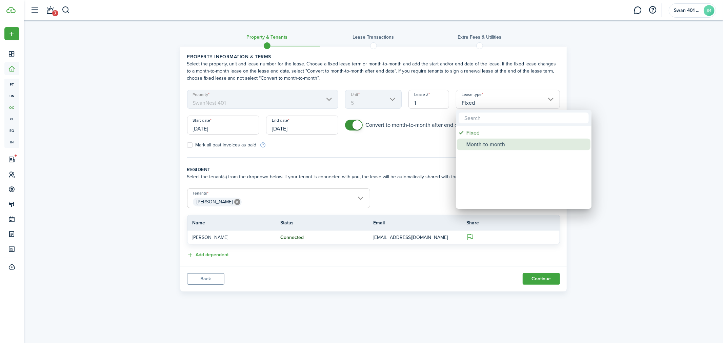
click at [489, 144] on div "Month-to-month" at bounding box center [526, 145] width 120 height 12
type input "Month-to-month"
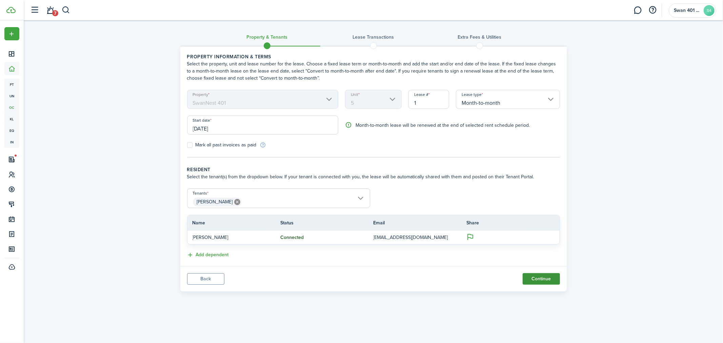
click at [543, 277] on button "Continue" at bounding box center [540, 279] width 37 height 12
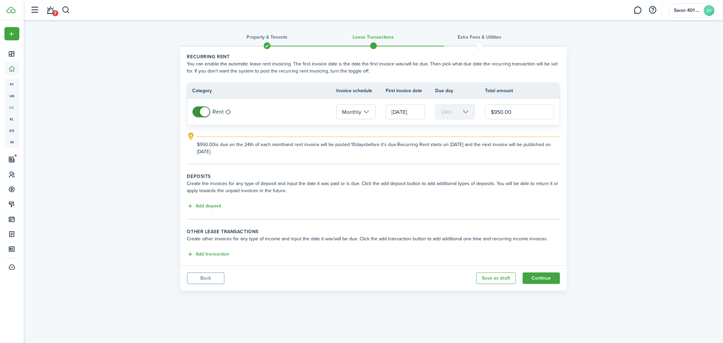
click at [404, 112] on input "09/24/2025" at bounding box center [405, 111] width 39 height 15
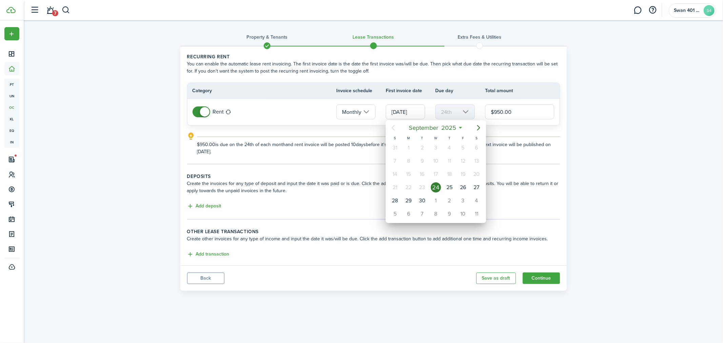
click at [404, 112] on div at bounding box center [361, 171] width 831 height 451
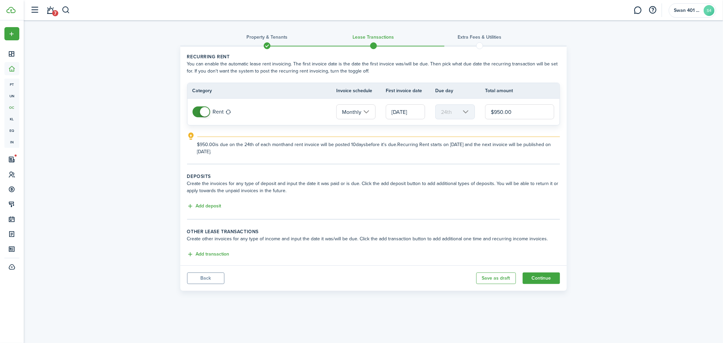
scroll to position [0, 1]
click at [368, 110] on input "Monthly" at bounding box center [355, 111] width 39 height 15
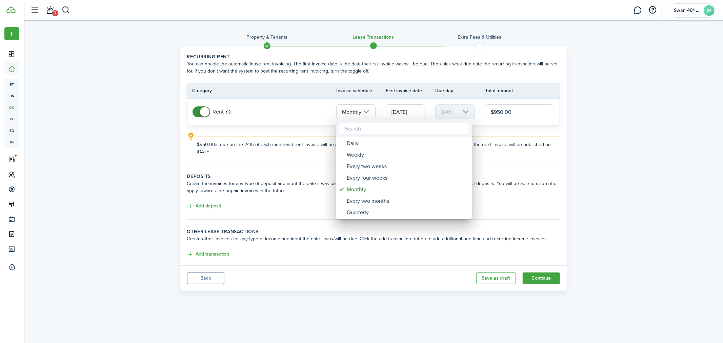
scroll to position [0, 0]
click at [359, 186] on div "Monthly" at bounding box center [407, 190] width 120 height 12
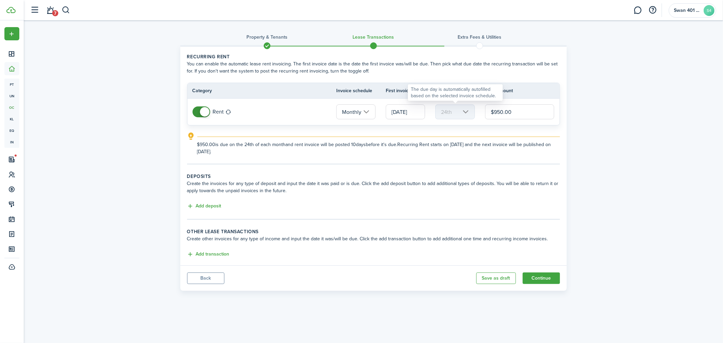
click at [455, 109] on mbsc-scroller "24th" at bounding box center [454, 111] width 39 height 15
click at [404, 113] on input "09/24/2025" at bounding box center [405, 111] width 39 height 15
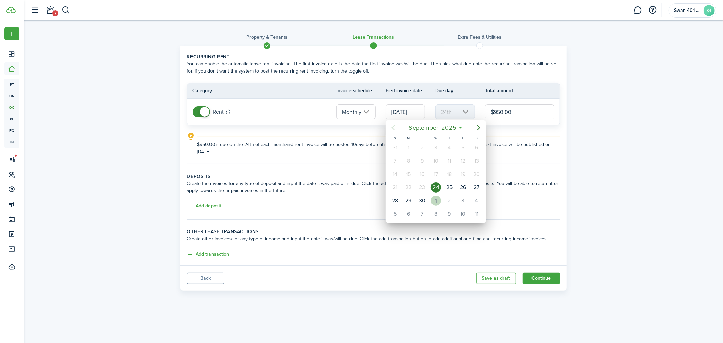
click at [438, 199] on div "1" at bounding box center [436, 200] width 10 height 10
type input "10/01/2025"
type input "1st"
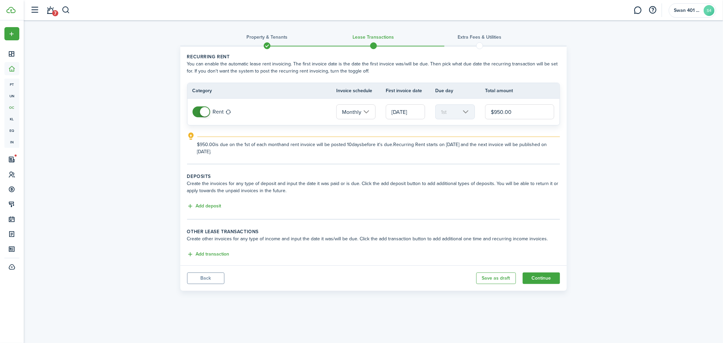
click at [501, 112] on input "$950.00" at bounding box center [519, 111] width 69 height 15
type input "$900.00"
click at [276, 155] on tc-wizard-step "Recurring rent You can enable the automatic lease rent invoicing. The first inv…" at bounding box center [373, 108] width 373 height 111
click at [191, 204] on button "Add deposit" at bounding box center [204, 206] width 34 height 8
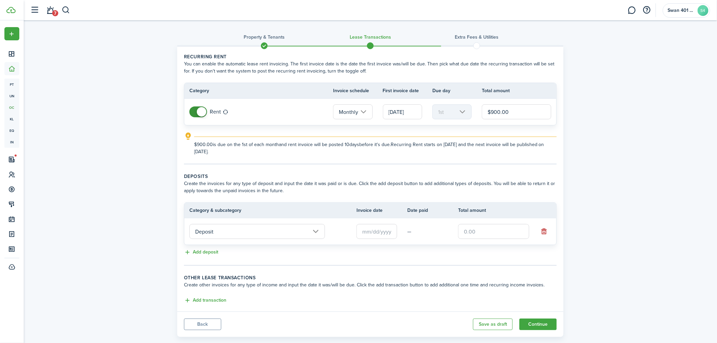
click at [256, 233] on input "Deposit" at bounding box center [257, 231] width 136 height 15
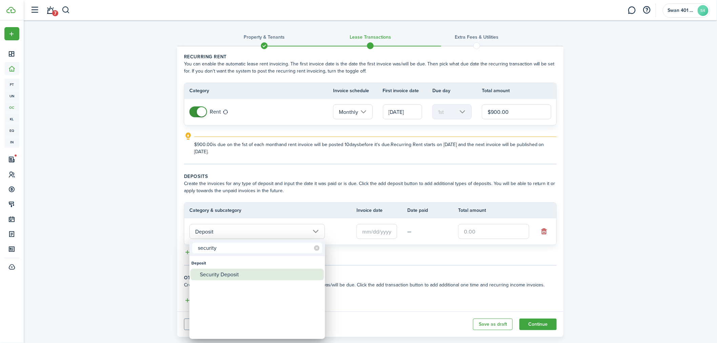
type input "security"
click at [231, 272] on div "Security Deposit" at bounding box center [260, 275] width 120 height 12
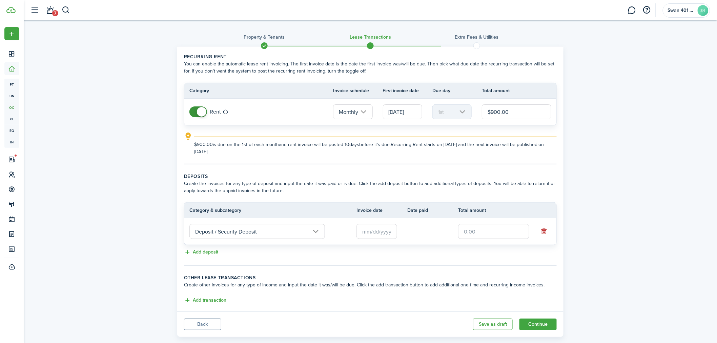
click at [312, 229] on input "Deposit / Security Deposit" at bounding box center [257, 231] width 136 height 15
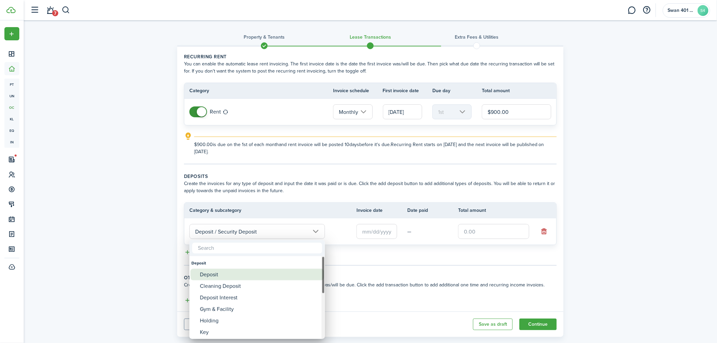
drag, startPoint x: 245, startPoint y: 273, endPoint x: 254, endPoint y: 273, distance: 9.8
click at [245, 273] on div "Deposit" at bounding box center [260, 275] width 120 height 12
type input "Deposit"
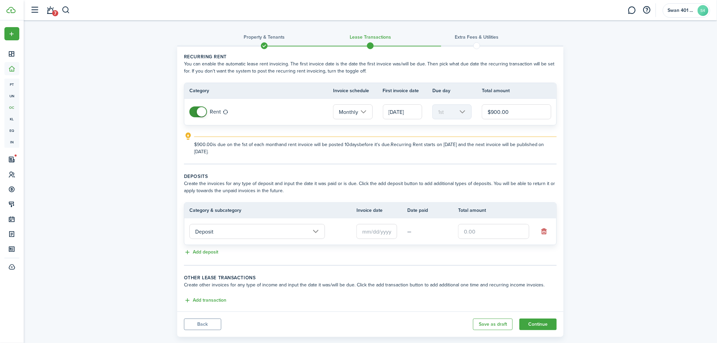
click at [375, 228] on input "text" at bounding box center [376, 231] width 41 height 15
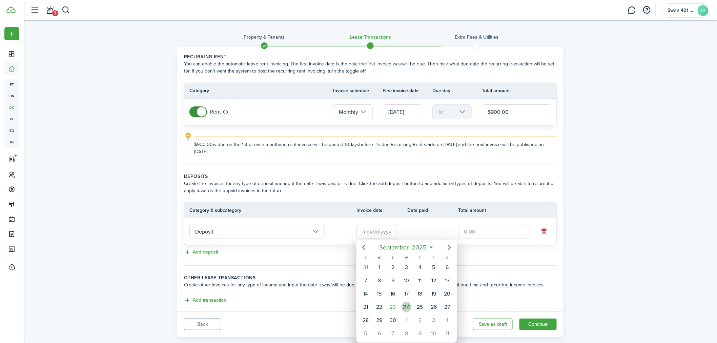
click at [403, 288] on div "24" at bounding box center [406, 307] width 10 height 10
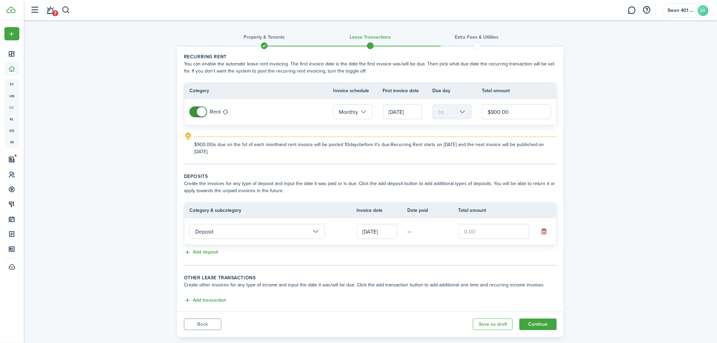
click at [385, 230] on input "09/24/2025" at bounding box center [376, 231] width 41 height 15
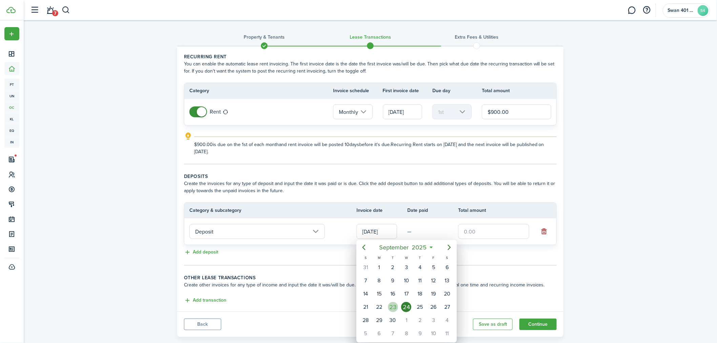
click at [395, 288] on div "23" at bounding box center [393, 307] width 10 height 10
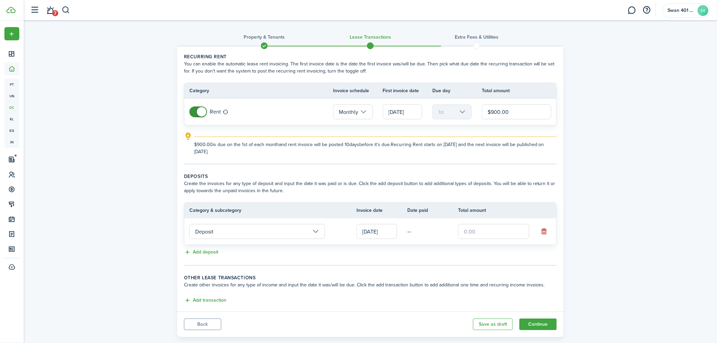
click at [391, 235] on input "[DATE]" at bounding box center [376, 231] width 41 height 15
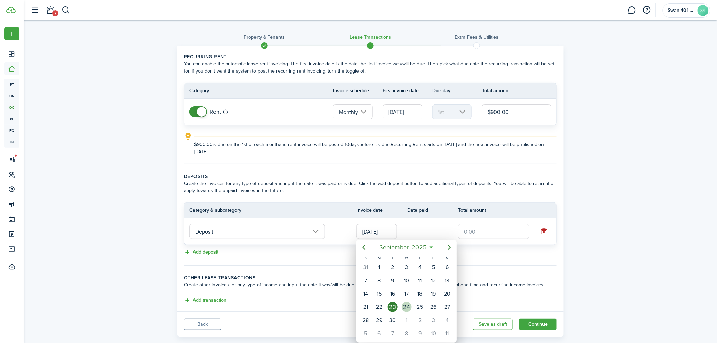
click at [404, 288] on div "24" at bounding box center [406, 307] width 10 height 10
type input "09/24/2025"
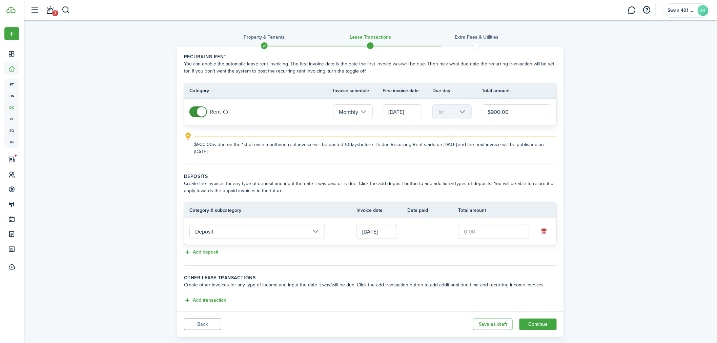
click at [486, 236] on input "text" at bounding box center [493, 231] width 71 height 15
type input "$900.00"
click at [369, 275] on wizard-step-header-title "Other lease transactions" at bounding box center [370, 277] width 373 height 7
click at [549, 288] on button "Continue" at bounding box center [537, 324] width 37 height 12
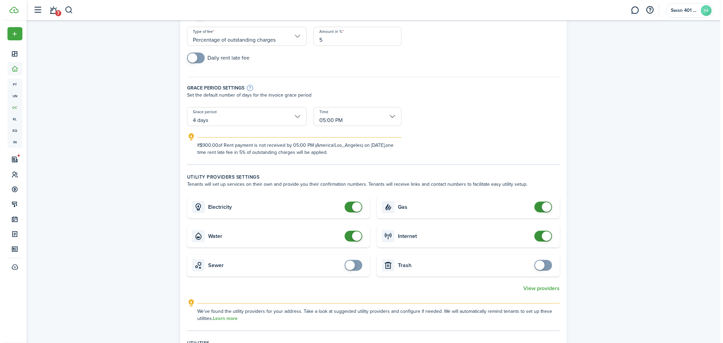
scroll to position [75, 0]
checkbox input "false"
click at [354, 233] on span at bounding box center [353, 234] width 9 height 9
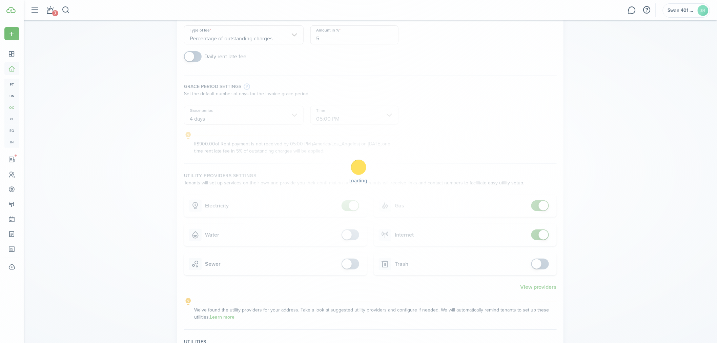
click at [347, 209] on div "Loading" at bounding box center [358, 171] width 717 height 343
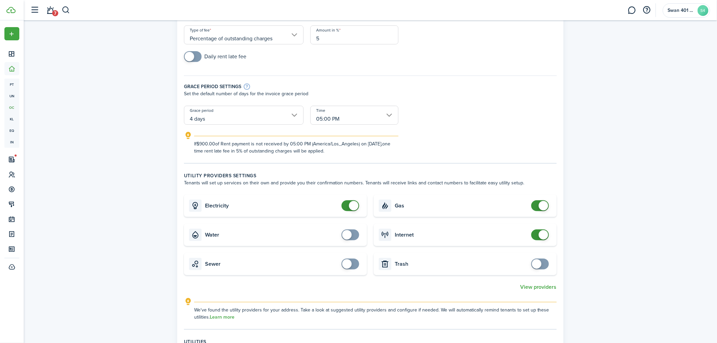
checkbox input "false"
click at [356, 207] on span at bounding box center [353, 205] width 9 height 9
checkbox input "false"
click at [545, 203] on span at bounding box center [543, 205] width 9 height 9
checkbox input "false"
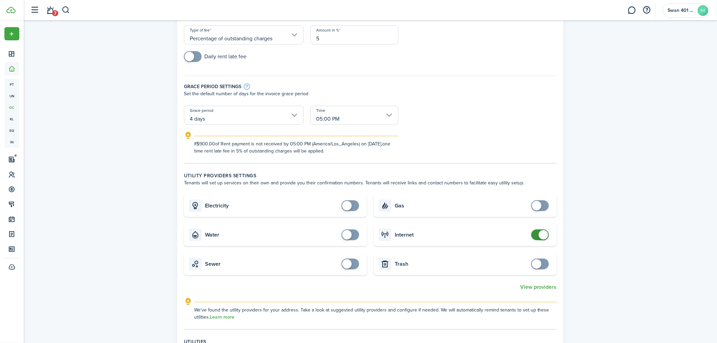
click at [543, 236] on span at bounding box center [543, 234] width 9 height 9
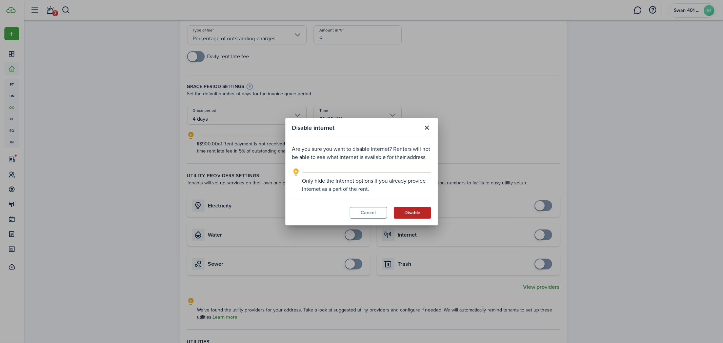
click at [414, 214] on button "Disable" at bounding box center [412, 213] width 37 height 12
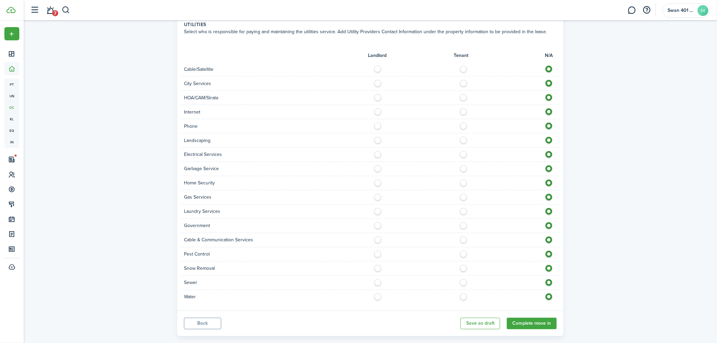
scroll to position [401, 0]
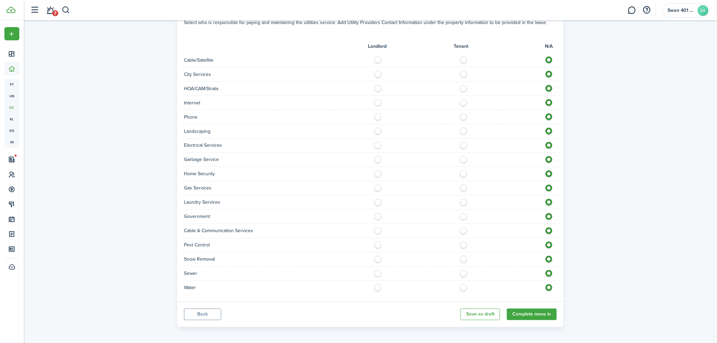
click at [375, 103] on label at bounding box center [380, 100] width 12 height 3
radio input "true"
click at [377, 130] on label at bounding box center [380, 129] width 12 height 3
radio input "true"
click at [377, 145] on label at bounding box center [380, 143] width 12 height 3
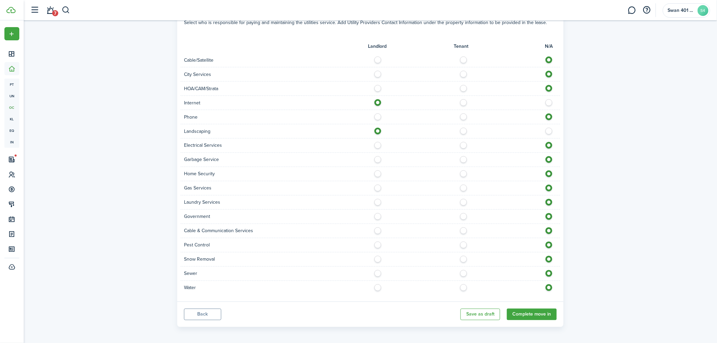
radio input "true"
click at [378, 158] on label at bounding box center [380, 157] width 12 height 3
radio input "true"
click at [375, 173] on label at bounding box center [380, 171] width 12 height 3
radio input "true"
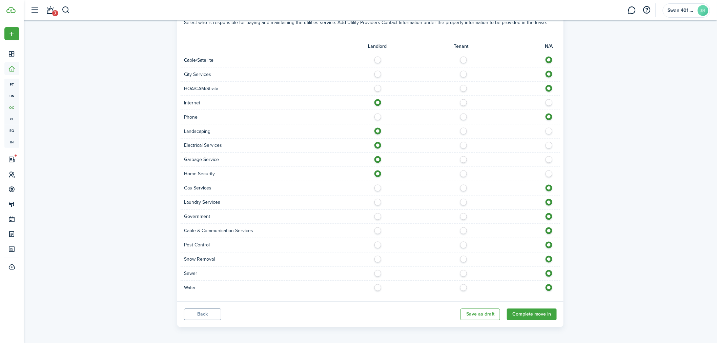
click at [378, 188] on label at bounding box center [380, 186] width 12 height 3
radio input "true"
click at [378, 202] on label at bounding box center [380, 200] width 12 height 3
radio input "true"
click at [466, 245] on label at bounding box center [465, 243] width 12 height 3
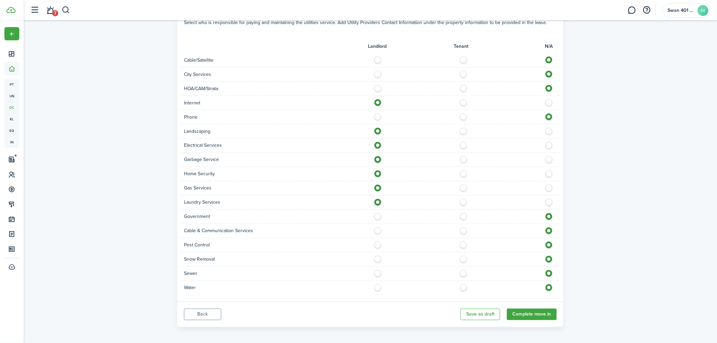
radio input "true"
click at [465, 259] on label at bounding box center [465, 257] width 12 height 3
radio input "true"
click at [378, 273] on label at bounding box center [380, 271] width 12 height 3
radio input "true"
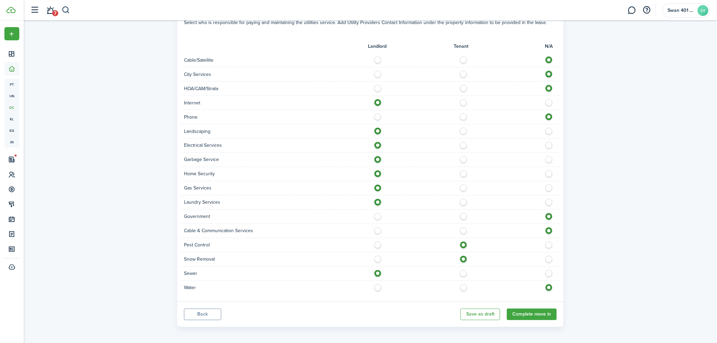
click at [378, 286] on label at bounding box center [380, 285] width 12 height 3
radio input "true"
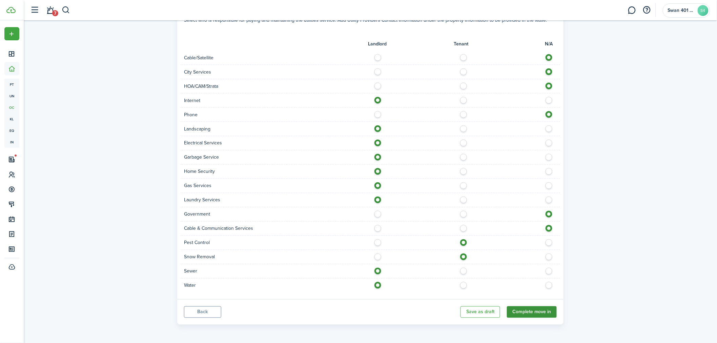
click at [555, 288] on button "Complete move in" at bounding box center [532, 312] width 50 height 12
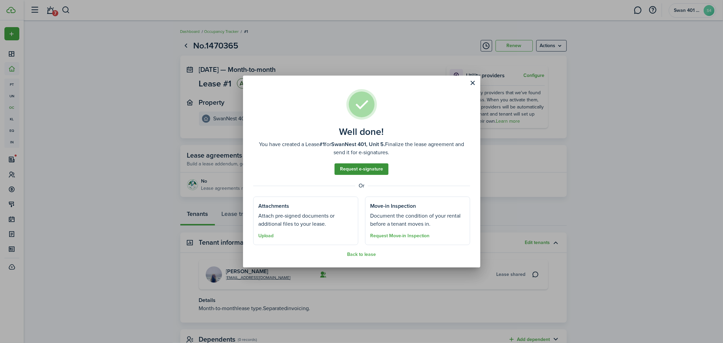
click at [375, 169] on link "Request e-signature" at bounding box center [361, 169] width 54 height 12
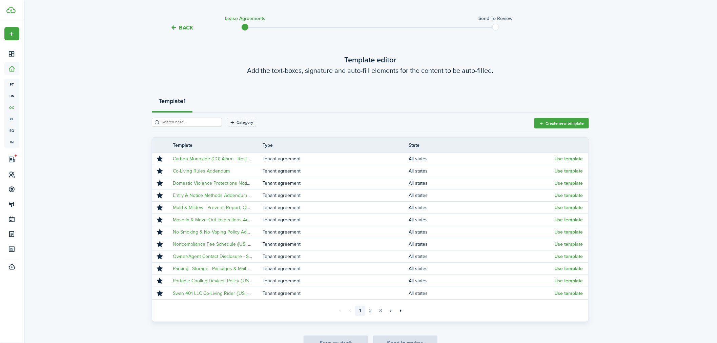
scroll to position [25, 0]
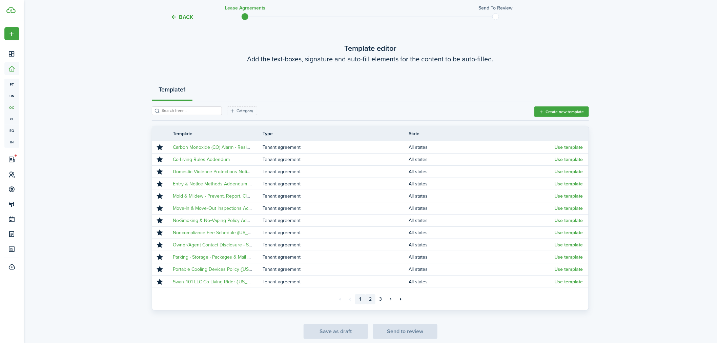
click at [373, 288] on link "2" at bounding box center [370, 299] width 10 height 10
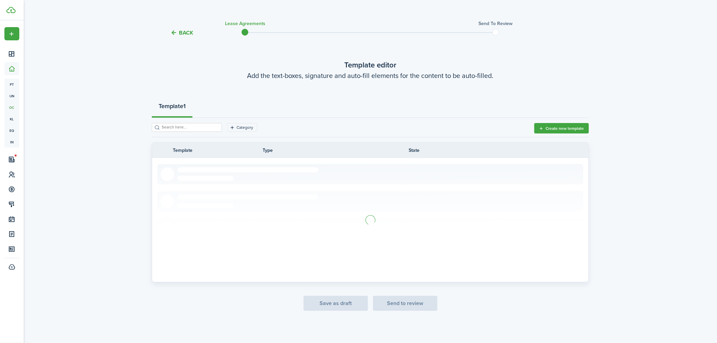
scroll to position [25, 0]
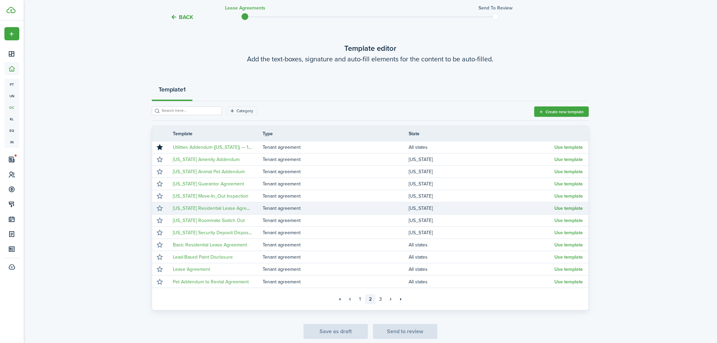
click at [556, 208] on button "Use template" at bounding box center [569, 208] width 28 height 5
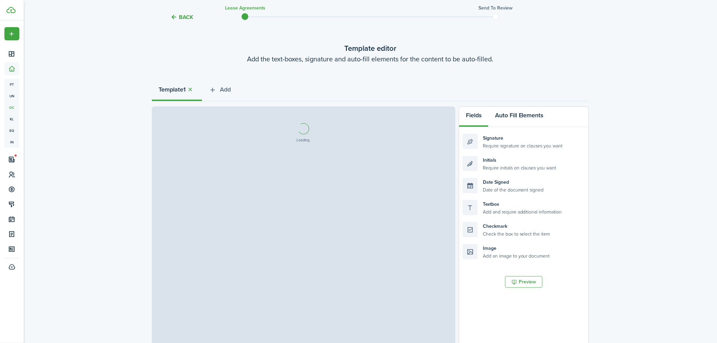
select select "fit"
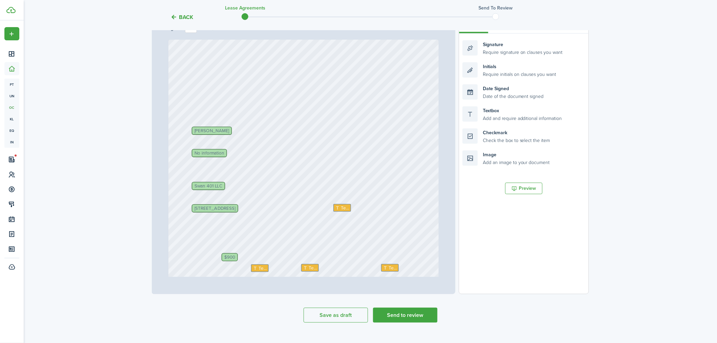
scroll to position [125, 0]
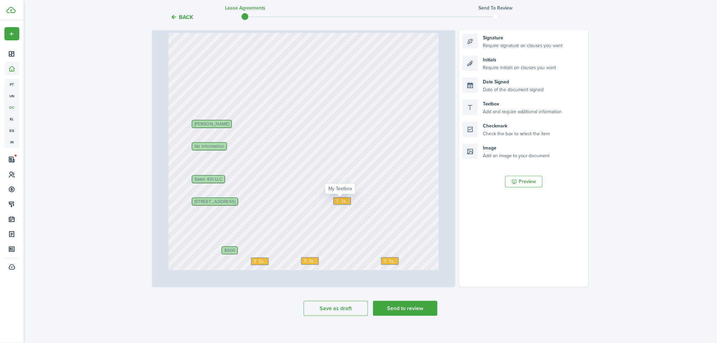
click at [341, 200] on span "Text" at bounding box center [345, 201] width 8 height 7
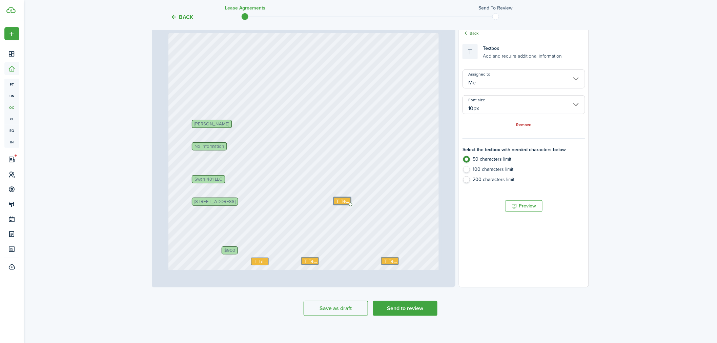
click at [468, 32] on icon at bounding box center [465, 33] width 6 height 6
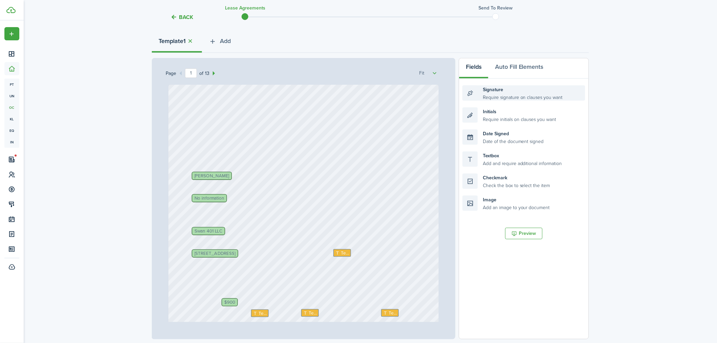
scroll to position [75, 0]
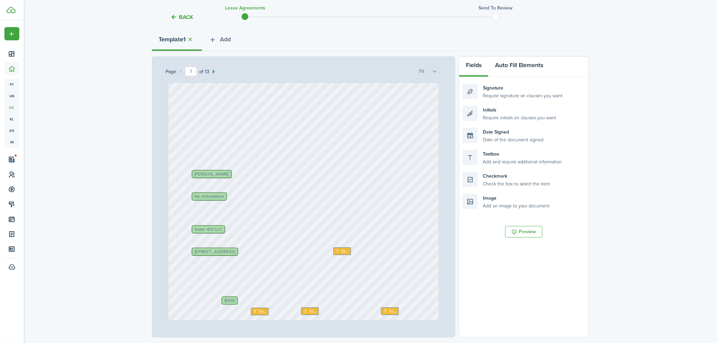
click at [520, 61] on button "Auto Fill Elements" at bounding box center [519, 67] width 62 height 20
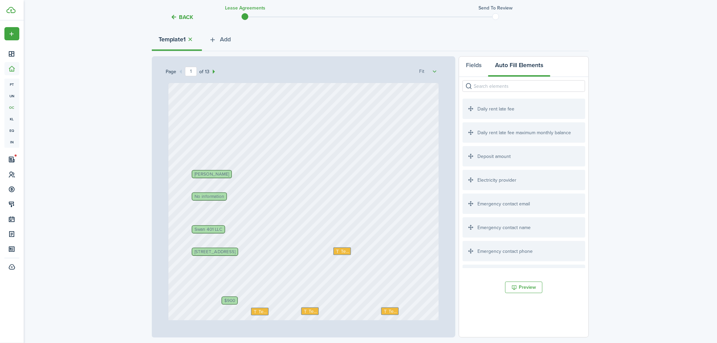
click at [518, 86] on input "search" at bounding box center [523, 86] width 123 height 12
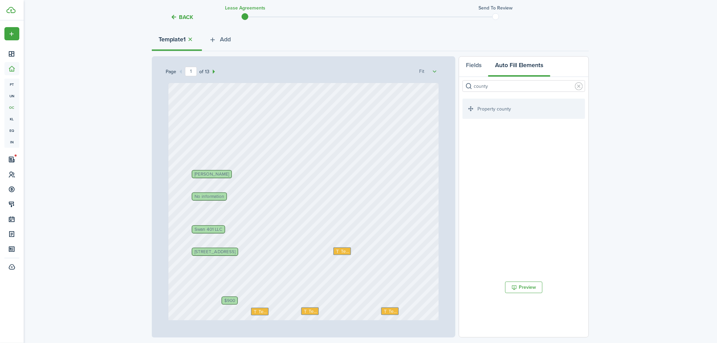
type input "county"
drag, startPoint x: 504, startPoint y: 108, endPoint x: 391, endPoint y: 255, distance: 185.4
click at [393, 255] on div "Page 1 of 13 50% 75% 100% 150% 200% Fit Text Text 401 S Main St, Newberg, OR, 9…" at bounding box center [370, 196] width 437 height 281
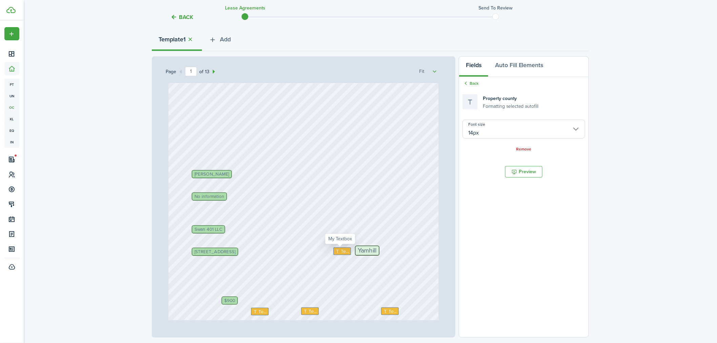
click at [345, 251] on span "Text" at bounding box center [345, 251] width 8 height 7
type input "10px"
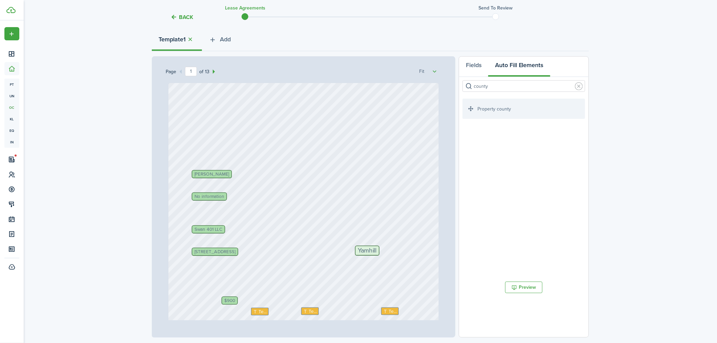
click at [556, 215] on div "Back Lease Agreements Send to review Template editor Add the text-boxes, signat…" at bounding box center [370, 164] width 693 height 431
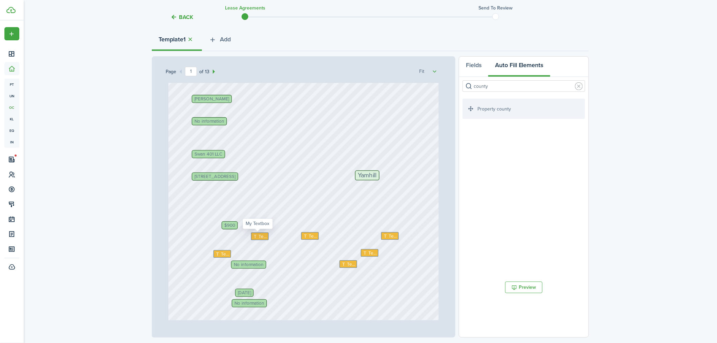
click at [259, 234] on span "Text" at bounding box center [263, 236] width 8 height 7
click at [309, 235] on span "Text" at bounding box center [313, 235] width 8 height 7
click at [389, 235] on span "Text" at bounding box center [393, 236] width 8 height 7
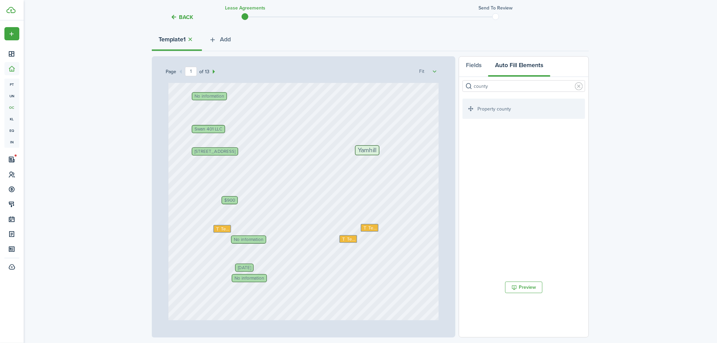
click at [515, 87] on input "county" at bounding box center [523, 86] width 123 height 12
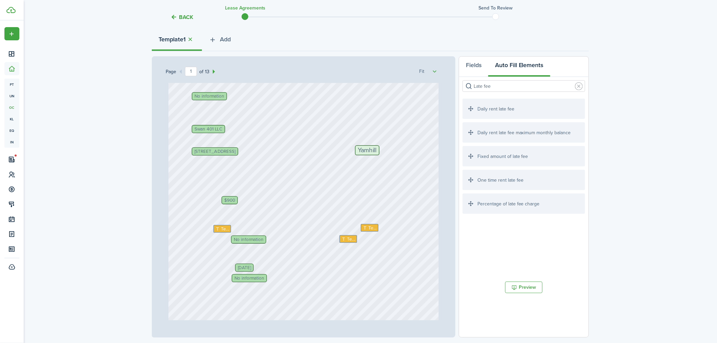
type input "Late fee"
drag, startPoint x: 512, startPoint y: 208, endPoint x: 538, endPoint y: 219, distance: 27.6
click at [550, 230] on ul "Daily rent late fee Daily rent late fee maximum monthly balance Deposit amount …" at bounding box center [523, 183] width 123 height 169
drag, startPoint x: 510, startPoint y: 184, endPoint x: 277, endPoint y: 237, distance: 238.8
click at [277, 237] on div "Page 1 of 13 50% 75% 100% 150% 200% Fit Text 401 S Main St, Newberg, OR, 97132,…" at bounding box center [370, 196] width 437 height 281
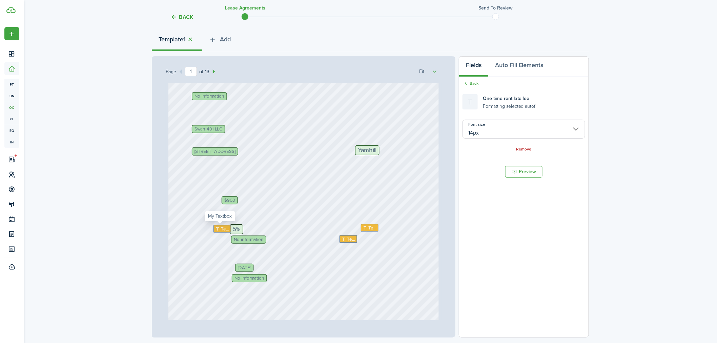
click at [217, 226] on icon at bounding box center [218, 228] width 6 height 4
type input "10px"
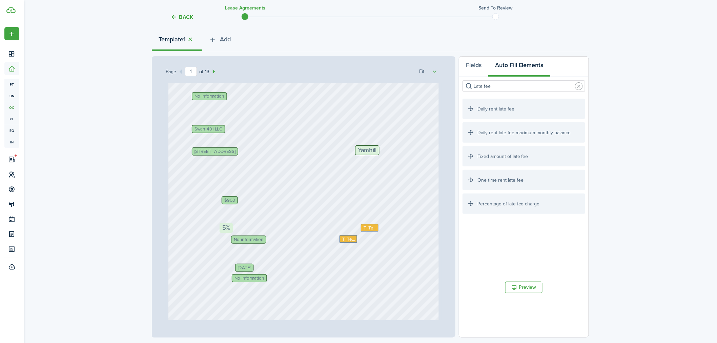
drag, startPoint x: 235, startPoint y: 229, endPoint x: 228, endPoint y: 229, distance: 7.5
click at [368, 225] on span "Text" at bounding box center [372, 227] width 8 height 7
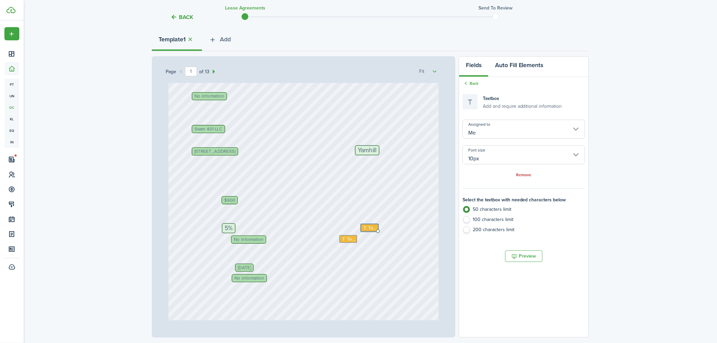
click at [514, 66] on button "Auto Fill Elements" at bounding box center [519, 67] width 62 height 20
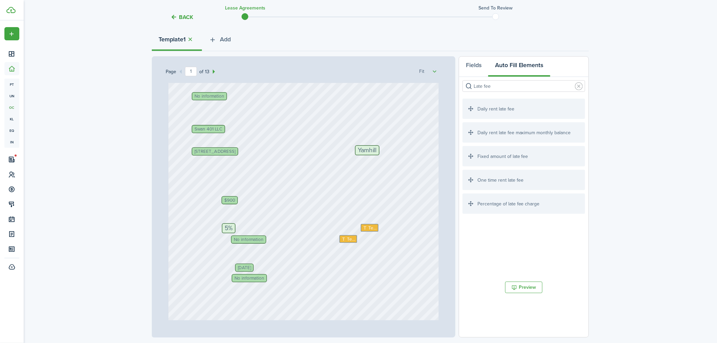
click at [519, 86] on input "Late fee" at bounding box center [523, 86] width 123 height 12
click at [518, 86] on input "Late fee" at bounding box center [523, 86] width 123 height 12
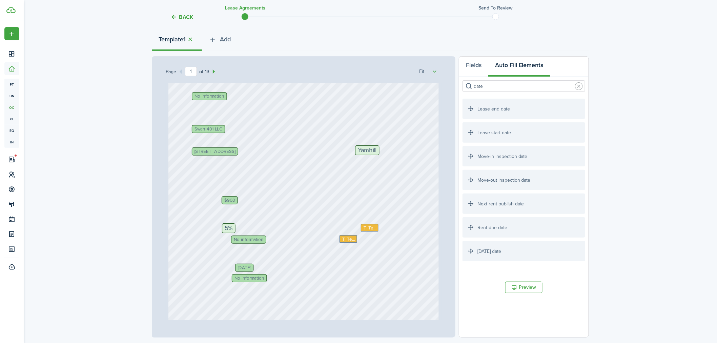
type input "date"
drag, startPoint x: 506, startPoint y: 231, endPoint x: 422, endPoint y: 236, distance: 83.8
click at [422, 236] on div "Page 1 of 13 50% 75% 100% 150% 200% Fit 401 S Main St, Newberg, OR, 97132, US N…" at bounding box center [370, 196] width 437 height 281
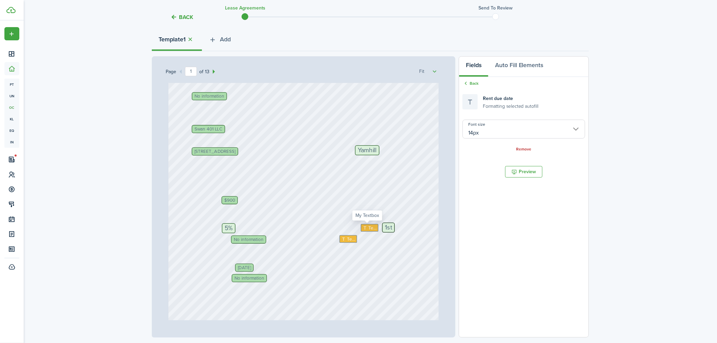
click at [372, 227] on span "Text" at bounding box center [372, 227] width 8 height 7
type input "10px"
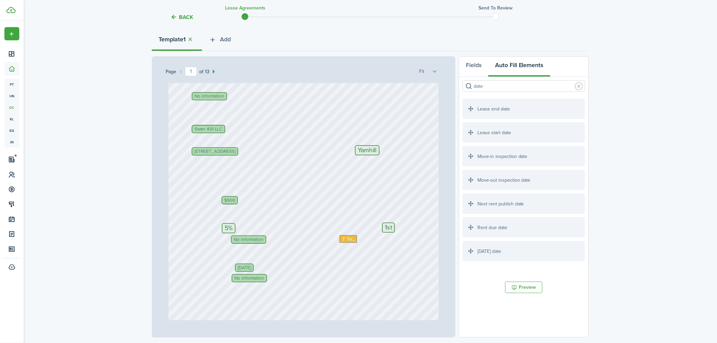
click at [248, 239] on span "No information" at bounding box center [249, 239] width 30 height 4
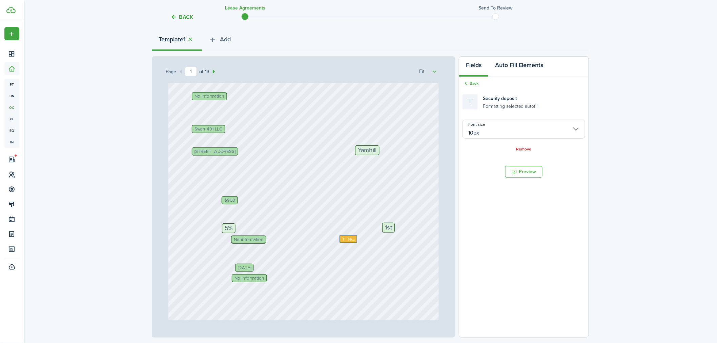
click at [509, 62] on button "Auto Fill Elements" at bounding box center [519, 67] width 62 height 20
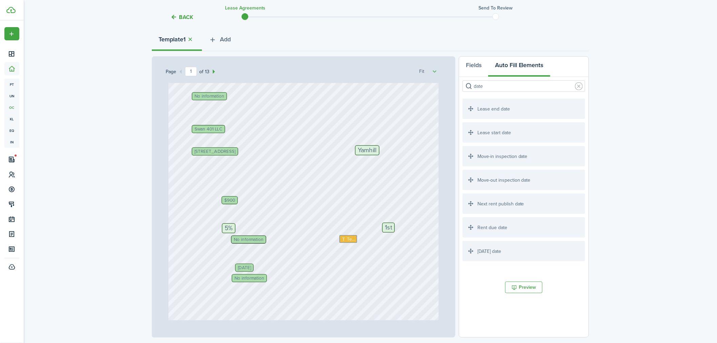
click at [505, 84] on input "date" at bounding box center [523, 86] width 123 height 12
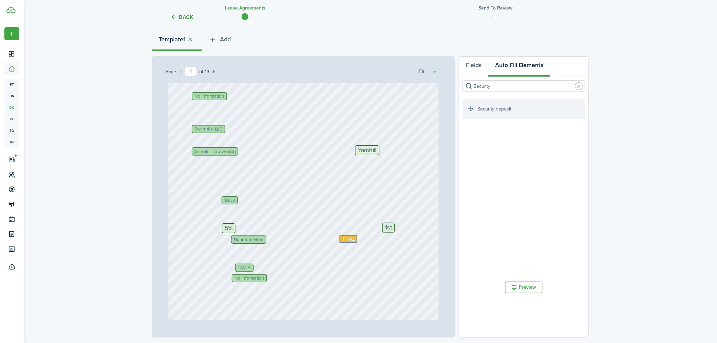
type input "Security"
drag, startPoint x: 507, startPoint y: 112, endPoint x: 297, endPoint y: 249, distance: 251.0
click at [297, 249] on div "Page 1 of 13 50% 75% 100% 150% 200% Fit 401 S Main St, Newberg, OR, 97132, US N…" at bounding box center [370, 196] width 437 height 281
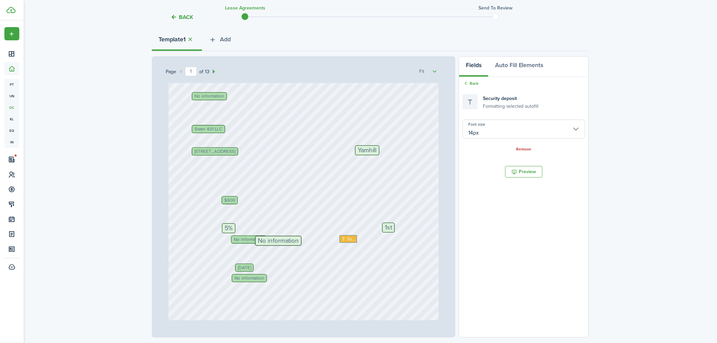
click at [272, 241] on span "No information" at bounding box center [278, 240] width 41 height 6
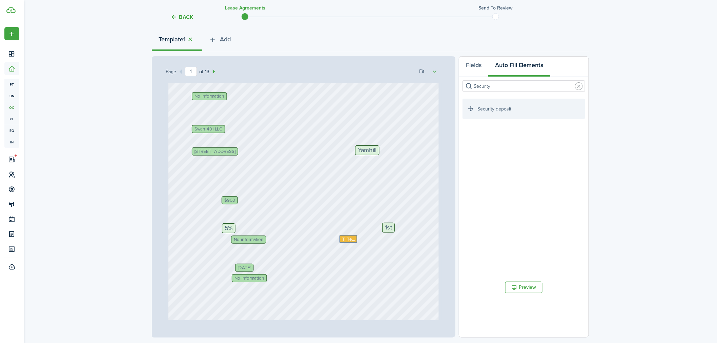
click at [254, 239] on span "No information" at bounding box center [249, 239] width 30 height 4
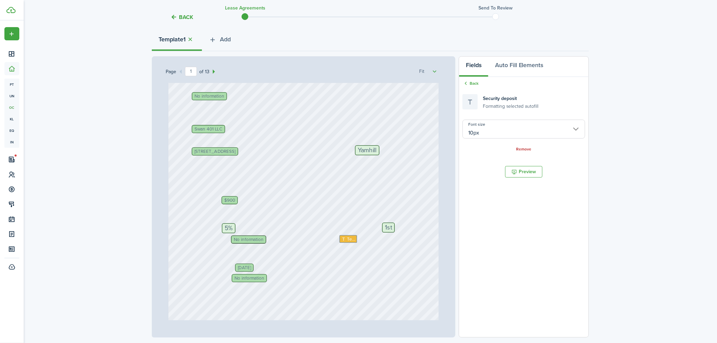
click at [248, 238] on span "No information" at bounding box center [249, 239] width 30 height 4
click at [348, 239] on span "Text" at bounding box center [351, 239] width 8 height 7
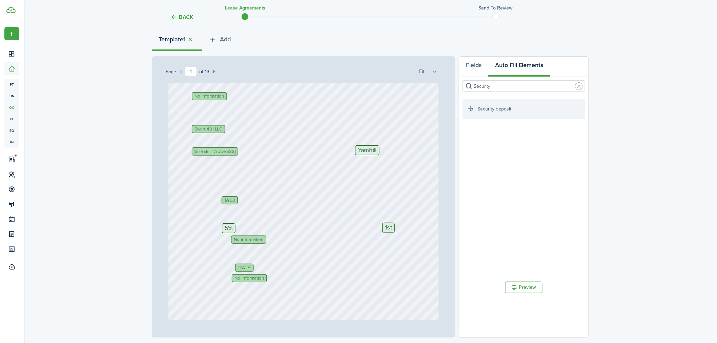
click at [249, 237] on span "No information" at bounding box center [249, 239] width 30 height 4
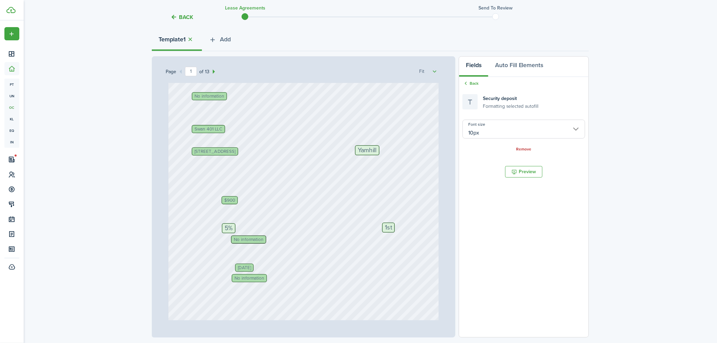
click at [249, 238] on span "No information" at bounding box center [249, 239] width 30 height 4
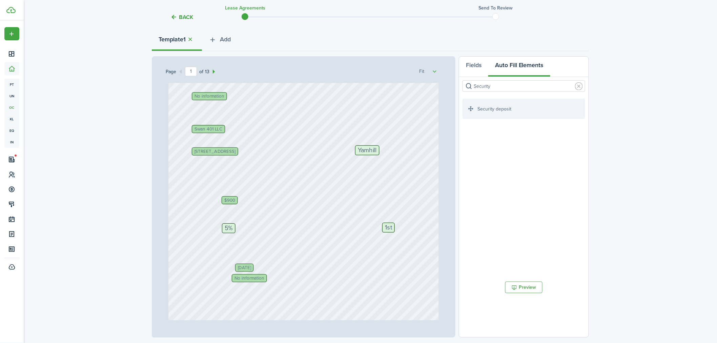
click at [235, 241] on div "401 S Main St, Newberg, OR, 97132, US No information Olivia McQueen Swan 401 LL…" at bounding box center [303, 161] width 271 height 357
click at [469, 68] on button "Fields" at bounding box center [473, 67] width 29 height 20
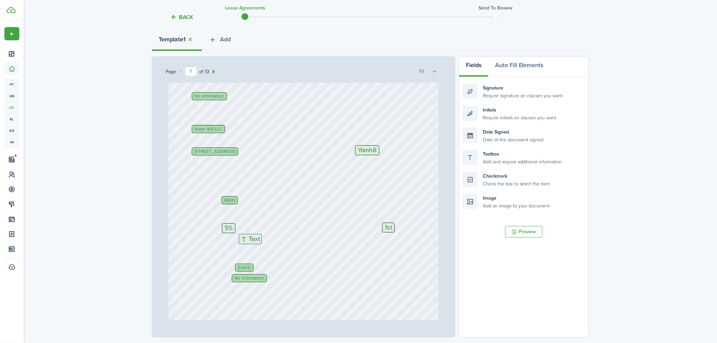
drag, startPoint x: 516, startPoint y: 160, endPoint x: 291, endPoint y: 245, distance: 239.7
click at [291, 245] on div "Page 1 of 13 50% 75% 100% 150% 200% Fit 401 S Main St, Newberg, OR, 97132, US N…" at bounding box center [370, 196] width 437 height 281
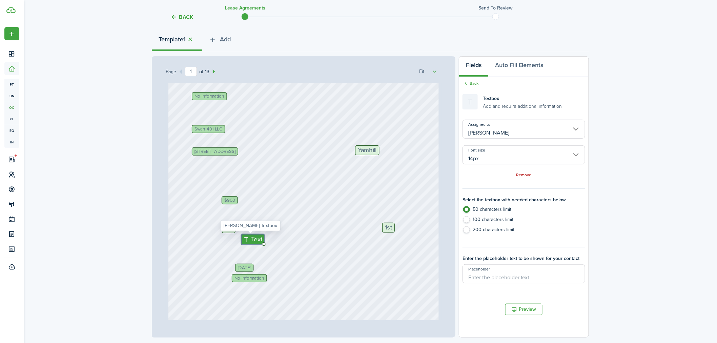
click at [252, 241] on span "Text" at bounding box center [256, 239] width 11 height 9
click at [251, 242] on span "Text" at bounding box center [256, 239] width 11 height 9
click at [275, 265] on div "401 S Main St, Newberg, OR, 97132, US No information Olivia McQueen Swan 401 LL…" at bounding box center [303, 161] width 271 height 357
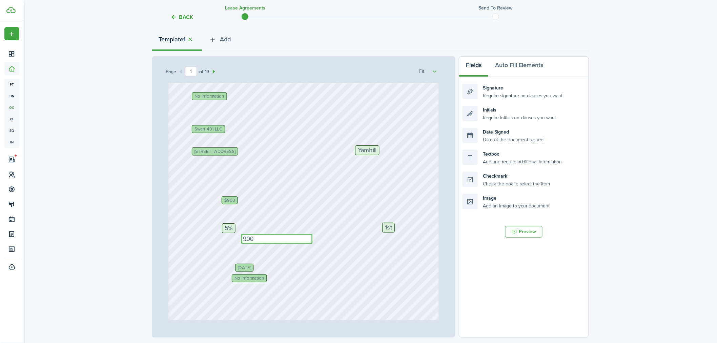
click at [249, 238] on textarea "900" at bounding box center [276, 238] width 71 height 9
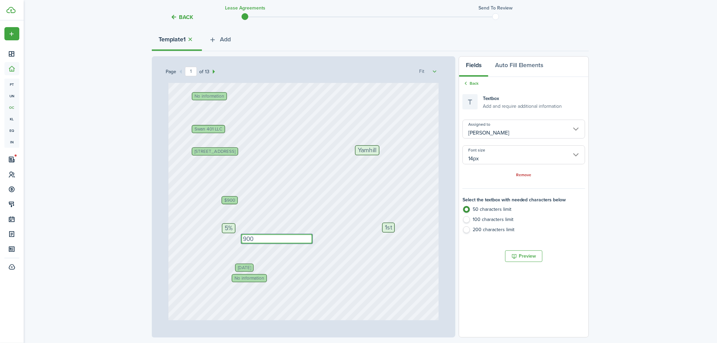
click at [296, 238] on textarea "900" at bounding box center [276, 238] width 71 height 9
click at [304, 260] on div "401 S Main St, Newberg, OR, 97132, US No information Olivia McQueen Swan 401 LL…" at bounding box center [303, 161] width 271 height 357
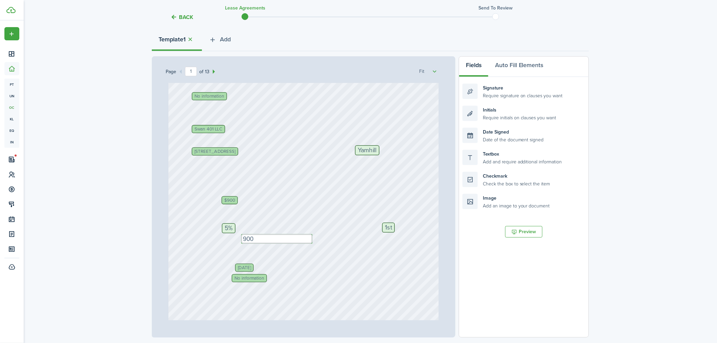
click at [305, 258] on div "401 S Main St, Newberg, OR, 97132, US No information Olivia McQueen Swan 401 LL…" at bounding box center [303, 161] width 271 height 357
drag, startPoint x: 238, startPoint y: 242, endPoint x: 219, endPoint y: 222, distance: 28.5
click at [219, 222] on div "401 S Main St, Newberg, OR, 97132, US No information Olivia McQueen Swan 401 LL…" at bounding box center [303, 161] width 271 height 357
click at [299, 240] on textarea "900" at bounding box center [266, 241] width 71 height 9
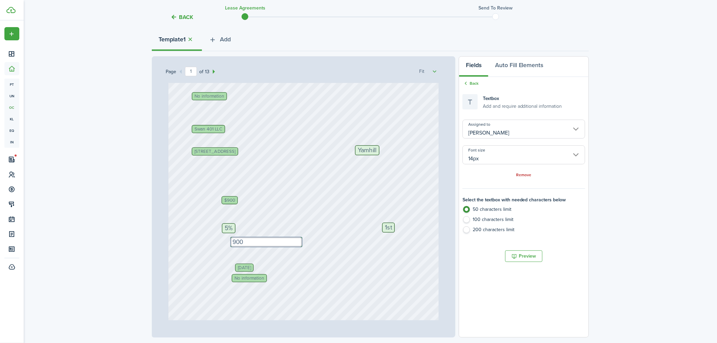
click at [306, 260] on div "401 S Main St, Newberg, OR, 97132, US No information Olivia McQueen Swan 401 LL…" at bounding box center [303, 161] width 271 height 357
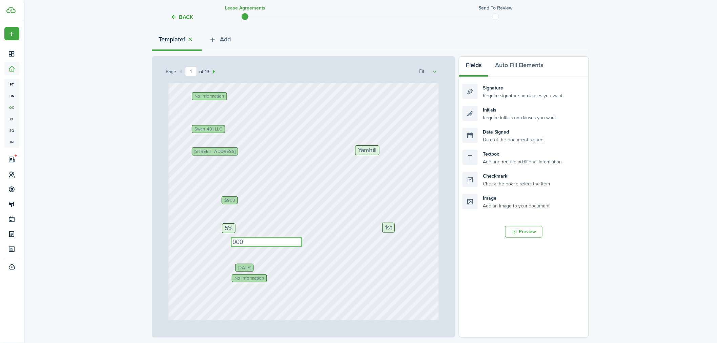
click at [278, 243] on textarea "900" at bounding box center [266, 241] width 71 height 9
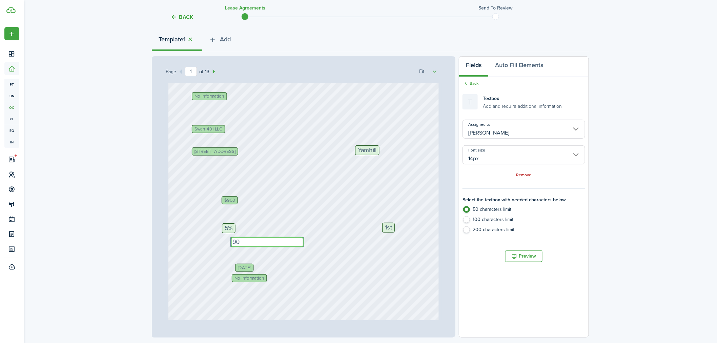
type textarea "9"
click at [303, 261] on div "401 S Main St, Newberg, OR, 97132, US No information Olivia McQueen Swan 401 LL…" at bounding box center [303, 161] width 271 height 357
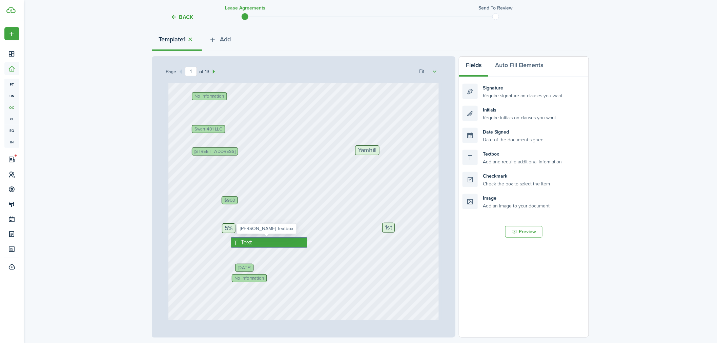
click at [276, 241] on div "Text" at bounding box center [269, 242] width 77 height 11
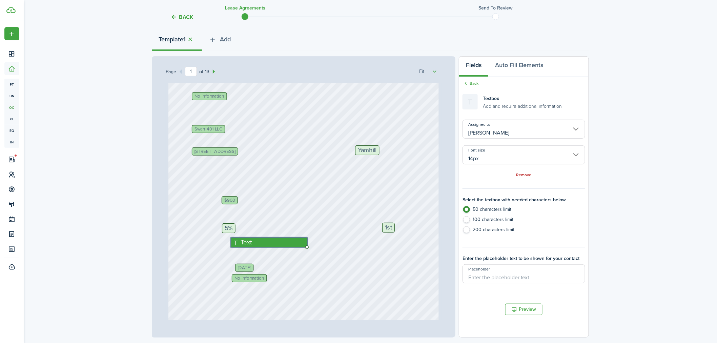
click at [522, 131] on input "[PERSON_NAME]" at bounding box center [523, 129] width 123 height 19
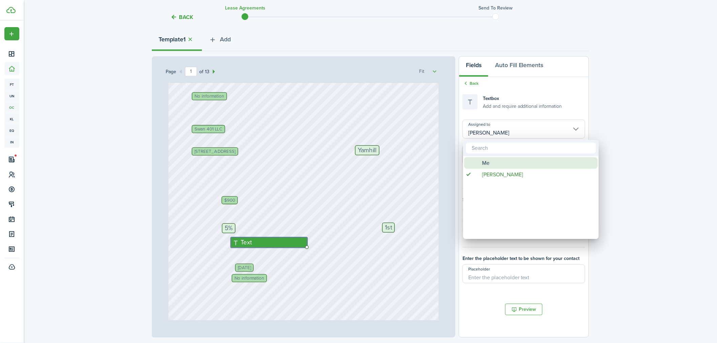
click at [503, 162] on div "Me" at bounding box center [534, 163] width 120 height 12
type input "Me"
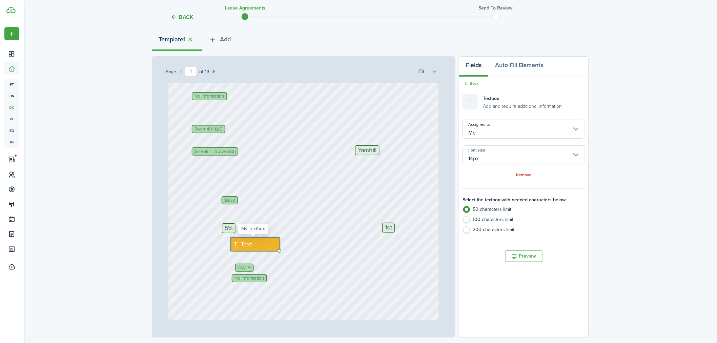
drag, startPoint x: 304, startPoint y: 241, endPoint x: 260, endPoint y: 243, distance: 43.4
click at [260, 243] on div "Text" at bounding box center [255, 244] width 49 height 14
click at [242, 245] on span "Text" at bounding box center [246, 244] width 11 height 9
click at [252, 245] on div "Text" at bounding box center [253, 244] width 44 height 14
click at [311, 260] on div "401 S Main St, Newberg, OR, 97132, US No information Olivia McQueen Swan 401 LL…" at bounding box center [303, 161] width 271 height 357
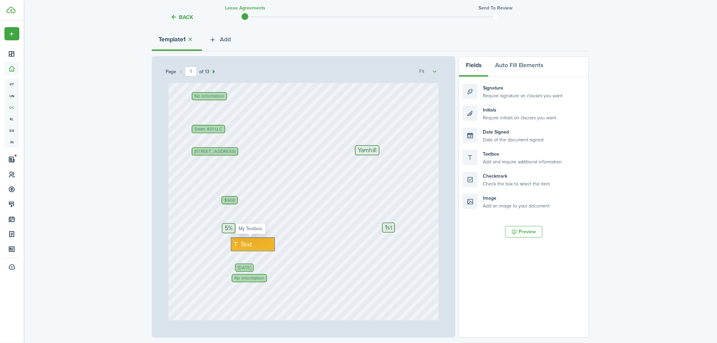
click at [248, 246] on span "Text" at bounding box center [246, 244] width 11 height 9
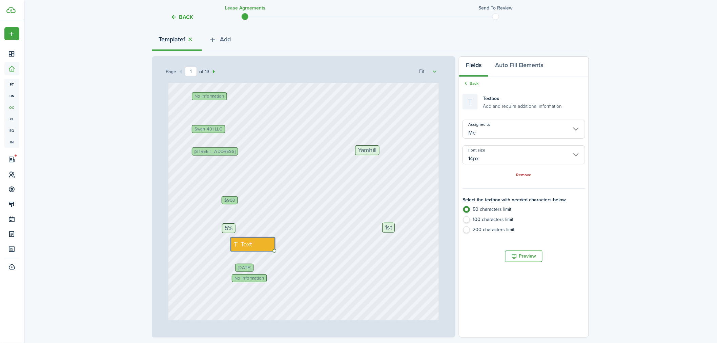
click at [293, 250] on div "401 S Main St, Newberg, OR, 97132, US No information Olivia McQueen Swan 401 LL…" at bounding box center [303, 161] width 271 height 357
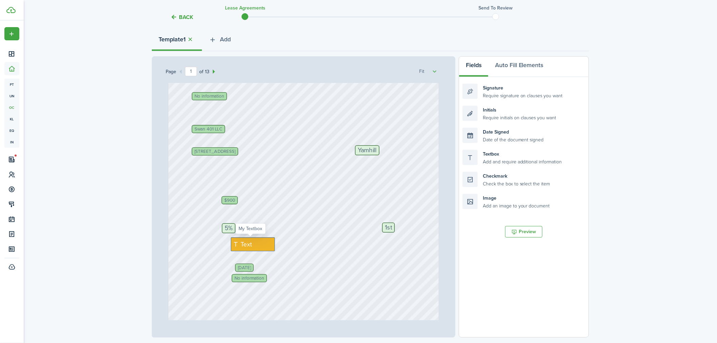
click at [235, 244] on icon at bounding box center [237, 244] width 8 height 6
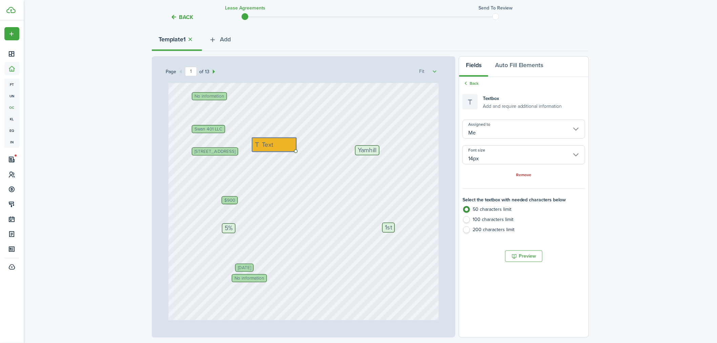
drag, startPoint x: 252, startPoint y: 238, endPoint x: 425, endPoint y: 357, distance: 210.6
click at [425, 268] on html "Create New Dashboard Portfolio pt Properties un Units oc Occupancy Tracker New …" at bounding box center [358, 96] width 717 height 343
click at [287, 144] on div "Text" at bounding box center [281, 138] width 44 height 14
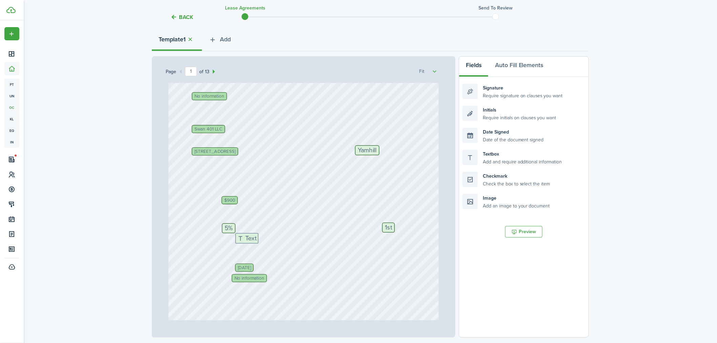
drag, startPoint x: 513, startPoint y: 158, endPoint x: 285, endPoint y: 241, distance: 242.4
click at [285, 241] on div "Page 1 of 13 50% 75% 100% 150% 200% Fit 401 S Main St, Newberg, OR, 97132, US N…" at bounding box center [370, 196] width 437 height 281
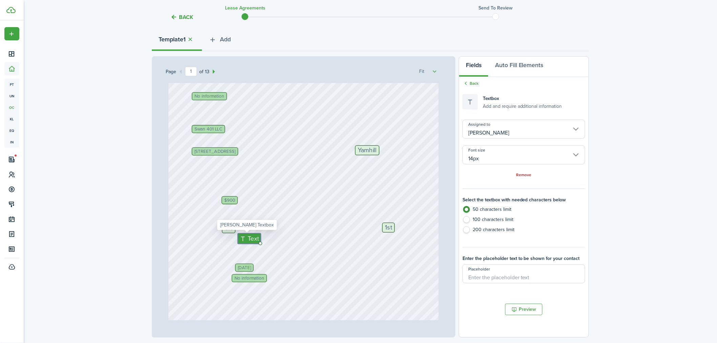
click at [249, 239] on span "Text" at bounding box center [253, 238] width 11 height 9
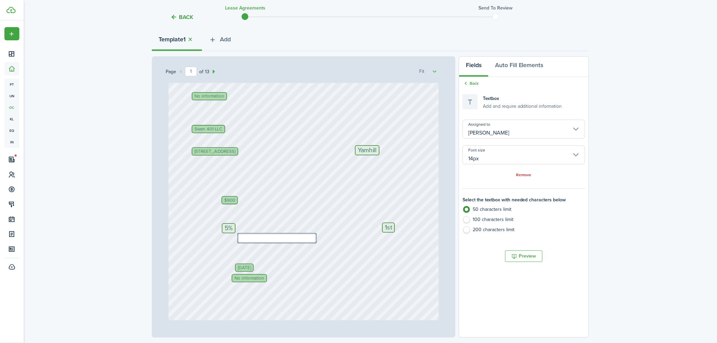
click at [330, 259] on div "401 S Main St, Newberg, OR, 97132, US No information Olivia McQueen Swan 401 LL…" at bounding box center [303, 161] width 271 height 357
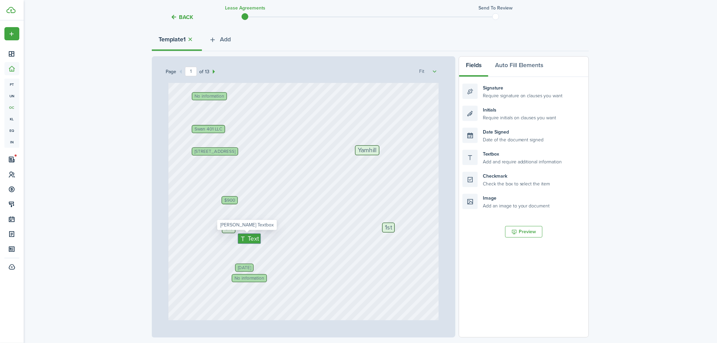
click at [240, 240] on icon at bounding box center [244, 238] width 8 height 6
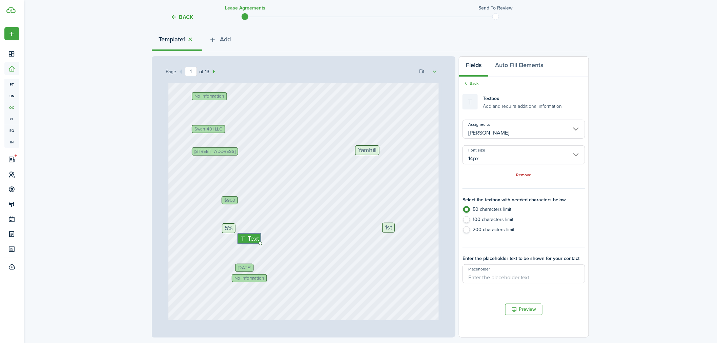
click at [497, 126] on input "[PERSON_NAME]" at bounding box center [523, 129] width 123 height 19
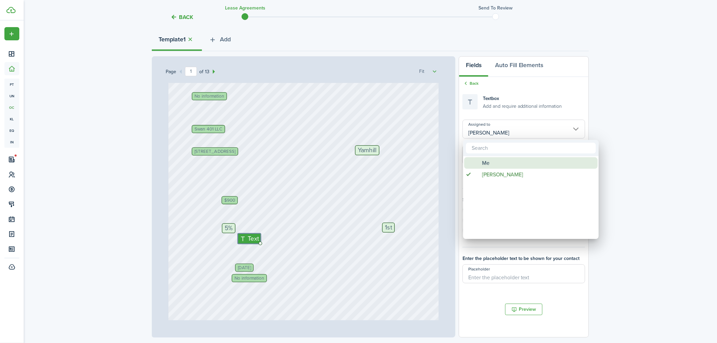
click at [496, 163] on div "Me" at bounding box center [534, 163] width 120 height 12
type input "Me"
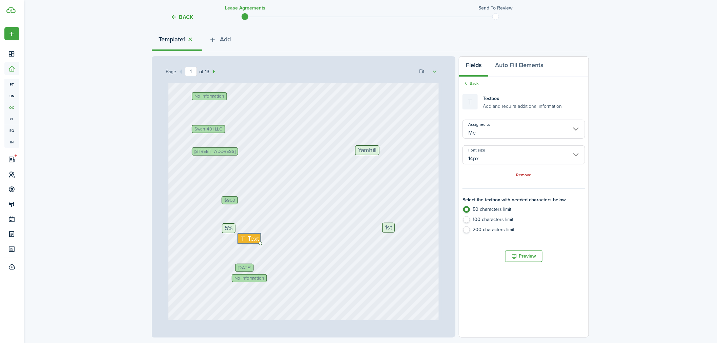
click at [309, 251] on div "401 S Main St, Newberg, OR, 97132, US No information Olivia McQueen Swan 401 LL…" at bounding box center [303, 161] width 271 height 357
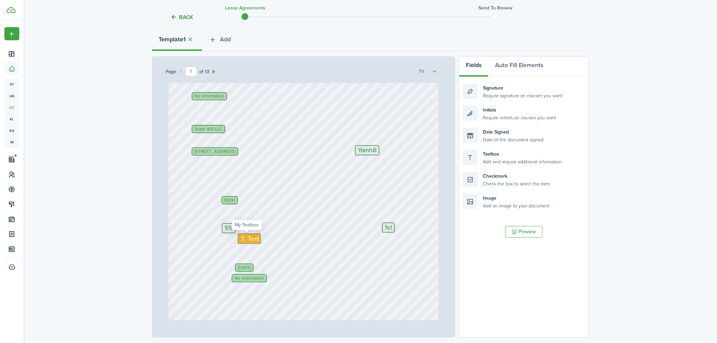
click at [244, 239] on icon at bounding box center [244, 238] width 8 height 6
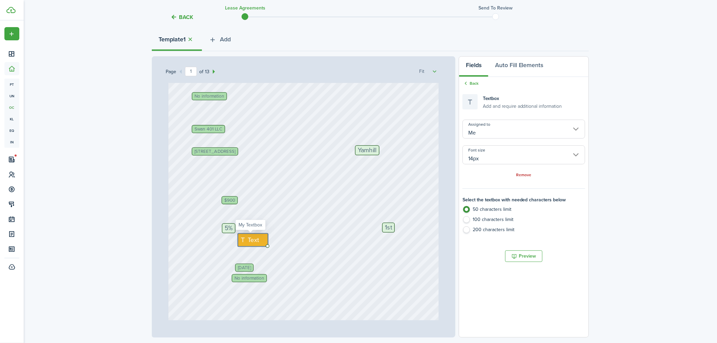
click at [250, 239] on span "Text" at bounding box center [253, 239] width 11 height 9
type textarea "900"
click at [302, 253] on div "401 S Main St, Newberg, OR, 97132, US No information Olivia McQueen Swan 401 LL…" at bounding box center [303, 161] width 271 height 357
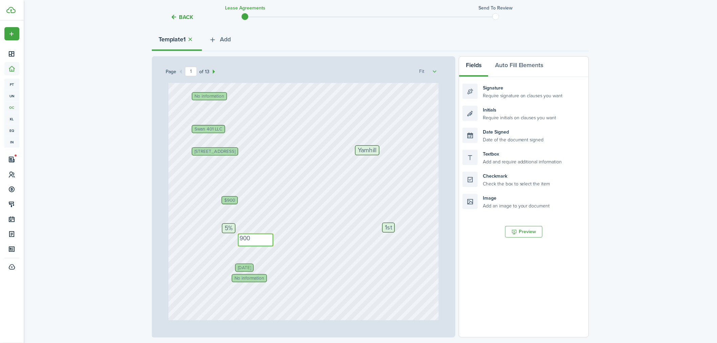
click at [238, 246] on textarea "900" at bounding box center [256, 239] width 36 height 13
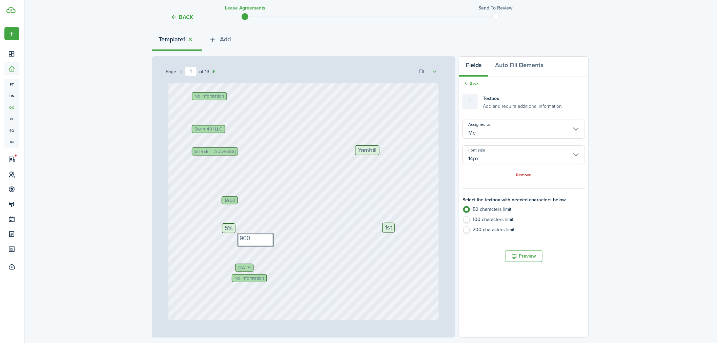
click at [297, 256] on div "401 S Main St, Newberg, OR, 97132, US No information Olivia McQueen Swan 401 LL…" at bounding box center [303, 161] width 271 height 357
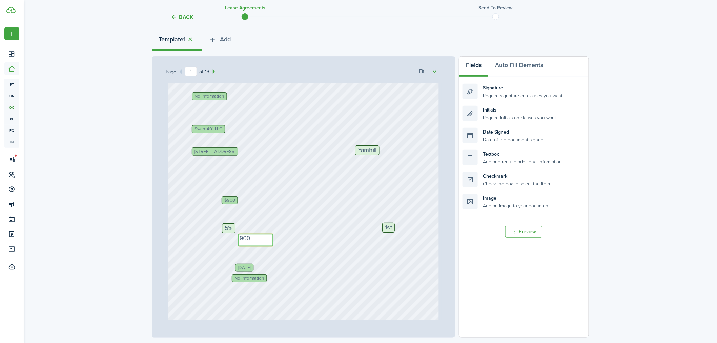
click at [259, 239] on textarea "900" at bounding box center [256, 239] width 36 height 13
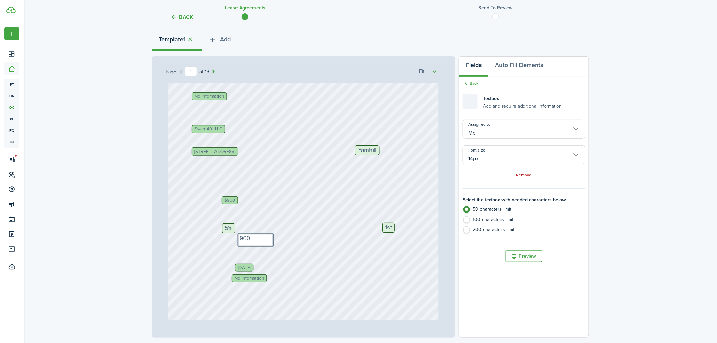
drag, startPoint x: 301, startPoint y: 261, endPoint x: 275, endPoint y: 248, distance: 28.3
click at [300, 261] on div "401 S Main St, Newberg, OR, 97132, US No information Olivia McQueen Swan 401 LL…" at bounding box center [303, 161] width 271 height 357
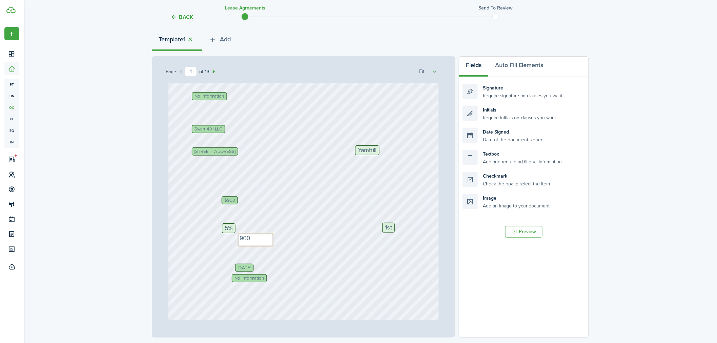
click at [235, 239] on div "401 S Main St, Newberg, OR, 97132, US No information Olivia McQueen Swan 401 LL…" at bounding box center [303, 161] width 271 height 357
click at [222, 254] on div "401 S Main St, Newberg, OR, 97132, US No information Olivia McQueen Swan 401 LL…" at bounding box center [303, 161] width 271 height 357
click at [356, 258] on div "401 S Main St, Newberg, OR, 97132, US No information Olivia McQueen Swan 401 LL…" at bounding box center [303, 161] width 271 height 357
click at [249, 241] on textarea "900" at bounding box center [256, 239] width 36 height 13
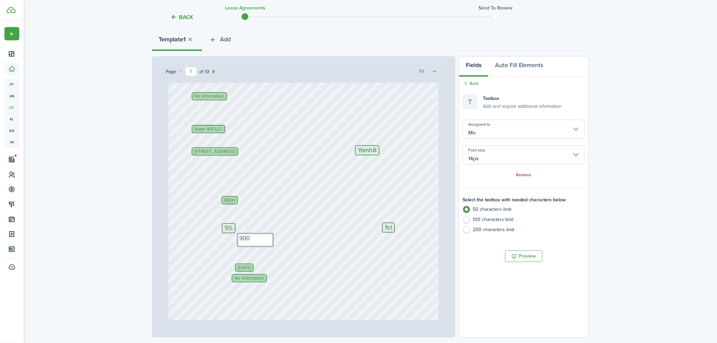
click at [293, 260] on div "401 S Main St, Newberg, OR, 97132, US No information Olivia McQueen Swan 401 LL…" at bounding box center [303, 161] width 271 height 357
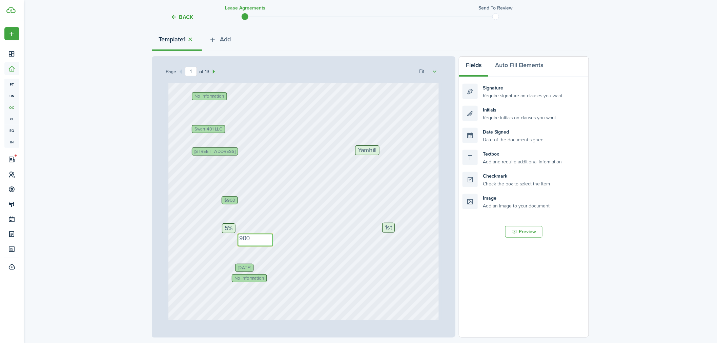
click at [269, 242] on textarea "900" at bounding box center [255, 239] width 36 height 13
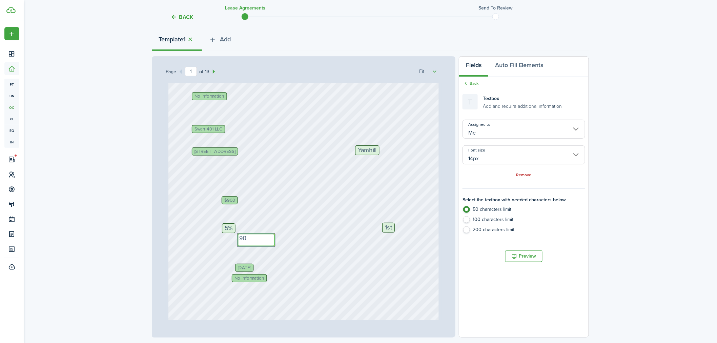
type textarea "9"
click at [525, 174] on link "Remove" at bounding box center [523, 175] width 15 height 5
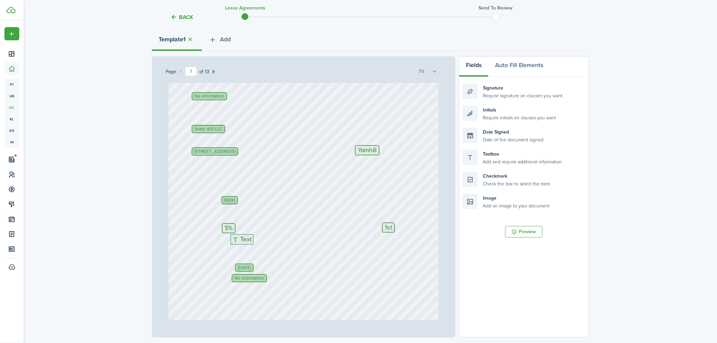
drag, startPoint x: 509, startPoint y: 159, endPoint x: 276, endPoint y: 244, distance: 247.7
click at [276, 244] on div "Page 1 of 13 50% 75% 100% 150% 200% Fit 401 S Main St, Newberg, OR, 97132, US N…" at bounding box center [370, 196] width 437 height 281
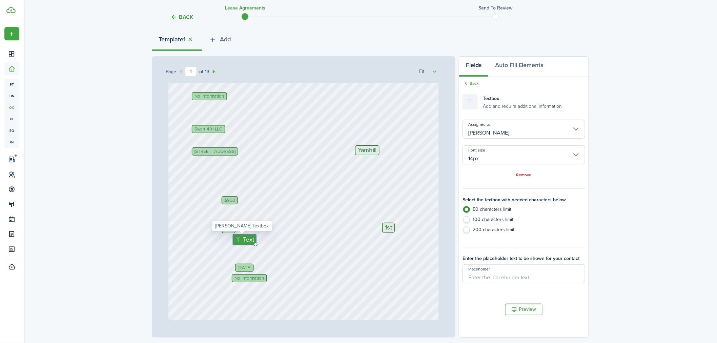
click at [496, 131] on input "[PERSON_NAME]" at bounding box center [523, 129] width 123 height 19
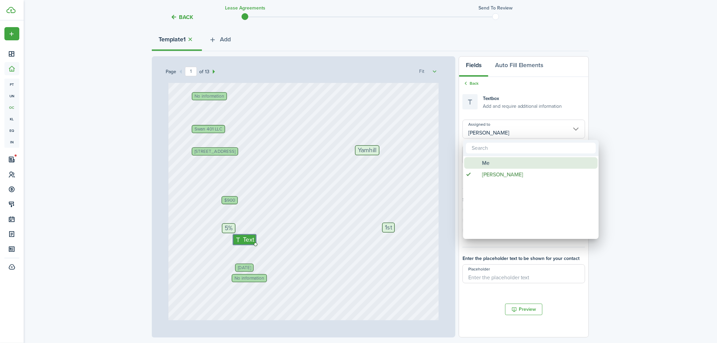
click at [492, 164] on div "Me" at bounding box center [534, 163] width 120 height 12
type input "Me"
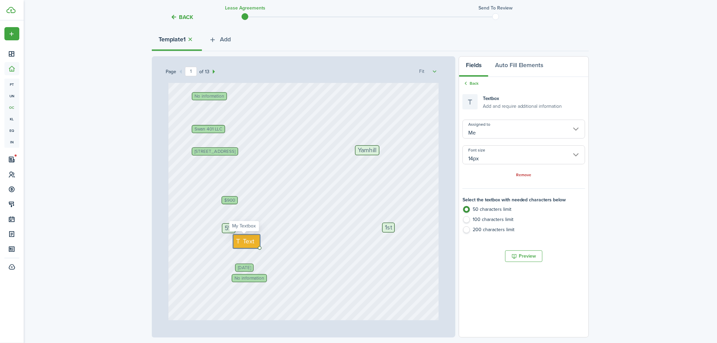
drag, startPoint x: 251, startPoint y: 238, endPoint x: 246, endPoint y: 241, distance: 6.4
click at [246, 241] on div "Text" at bounding box center [246, 241] width 27 height 14
drag, startPoint x: 246, startPoint y: 248, endPoint x: 248, endPoint y: 242, distance: 6.7
click at [248, 242] on div "Text" at bounding box center [251, 239] width 36 height 10
click at [243, 238] on span "Text" at bounding box center [248, 239] width 11 height 9
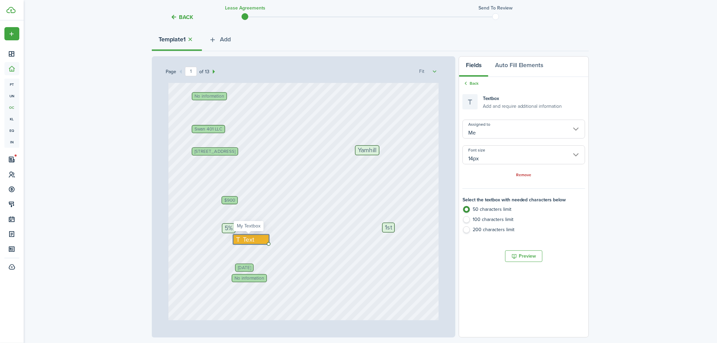
click at [244, 241] on span "Text" at bounding box center [248, 239] width 11 height 9
drag, startPoint x: 306, startPoint y: 258, endPoint x: 271, endPoint y: 251, distance: 35.3
click at [303, 258] on div "401 S Main St, Newberg, OR, 97132, US No information Olivia McQueen Swan 401 LL…" at bounding box center [303, 161] width 271 height 357
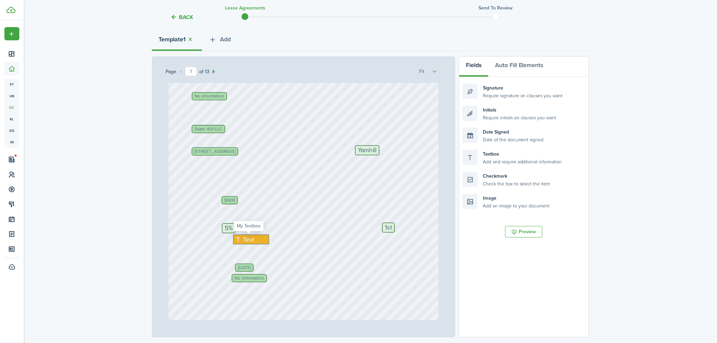
click at [245, 238] on span "Text" at bounding box center [248, 239] width 11 height 9
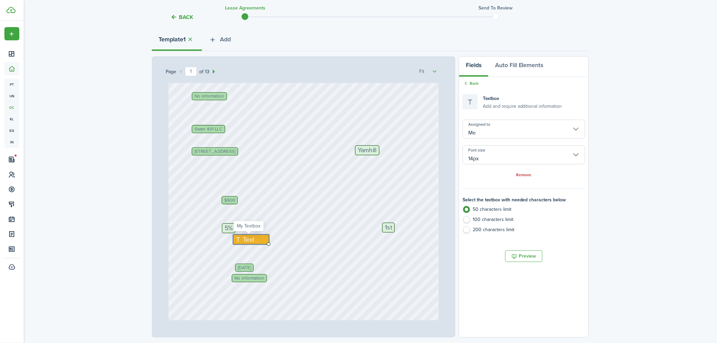
click at [253, 240] on div "Text" at bounding box center [251, 239] width 36 height 10
type textarea "900"
click at [306, 266] on div "401 S Main St, Newberg, OR, 97132, US No information Olivia McQueen Swan 401 LL…" at bounding box center [303, 161] width 271 height 357
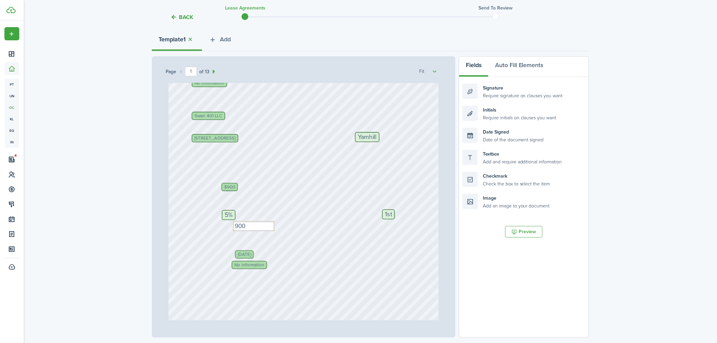
scroll to position [125, 0]
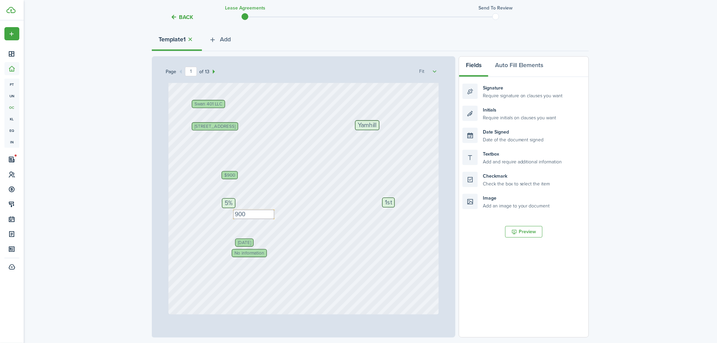
click at [247, 252] on span "No information" at bounding box center [249, 253] width 30 height 4
click at [318, 251] on div "401 S Main St, Newberg, OR, 97132, US Olivia McQueen Swan 401 LLC Sep 24, 2025 …" at bounding box center [303, 136] width 271 height 357
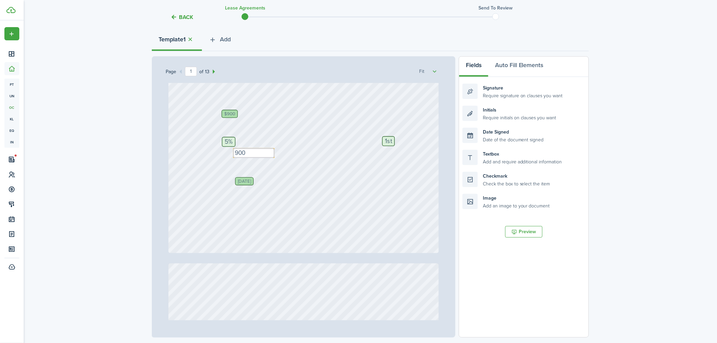
scroll to position [150, 0]
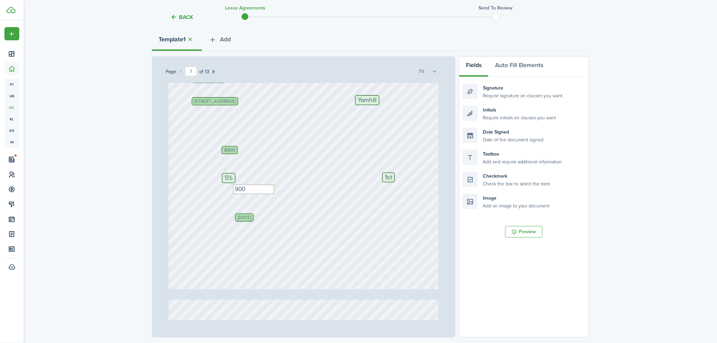
click at [186, 16] on button "Back" at bounding box center [181, 17] width 23 height 7
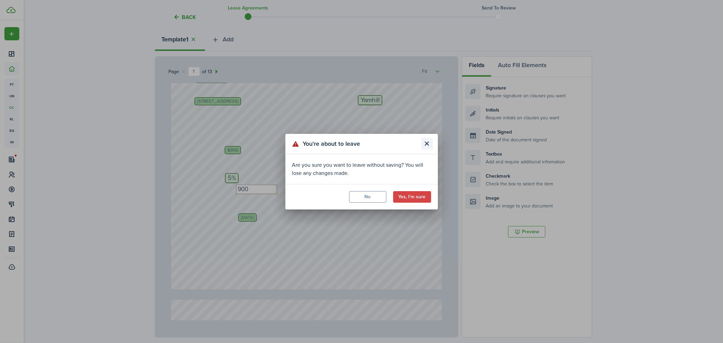
click at [428, 141] on button "Close modal" at bounding box center [427, 144] width 12 height 12
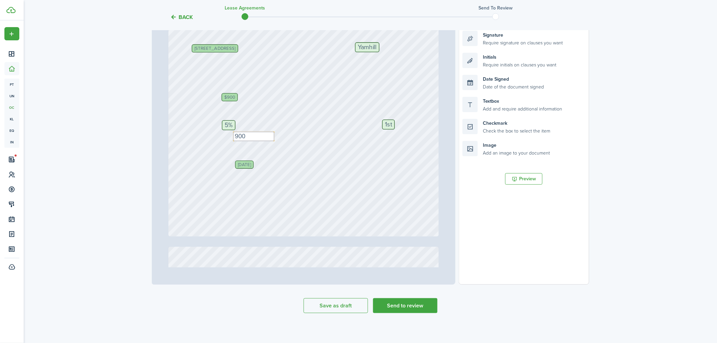
scroll to position [130, 0]
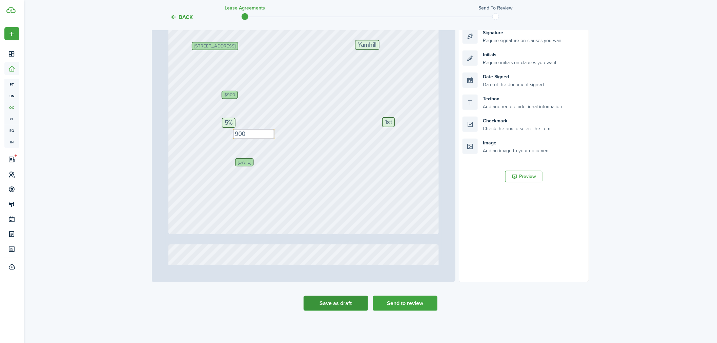
click at [338, 288] on button "Save as draft" at bounding box center [336, 303] width 64 height 15
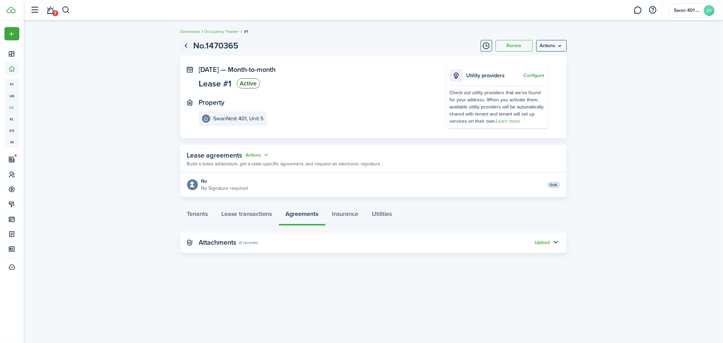
click at [186, 43] on link "Go back" at bounding box center [186, 46] width 12 height 12
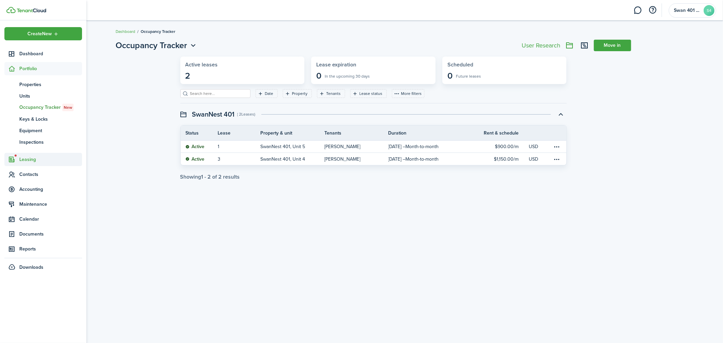
click at [30, 158] on span "Leasing" at bounding box center [50, 159] width 63 height 7
click at [31, 162] on span "Contacts" at bounding box center [50, 162] width 63 height 7
click at [31, 114] on span "Tenants" at bounding box center [50, 114] width 63 height 7
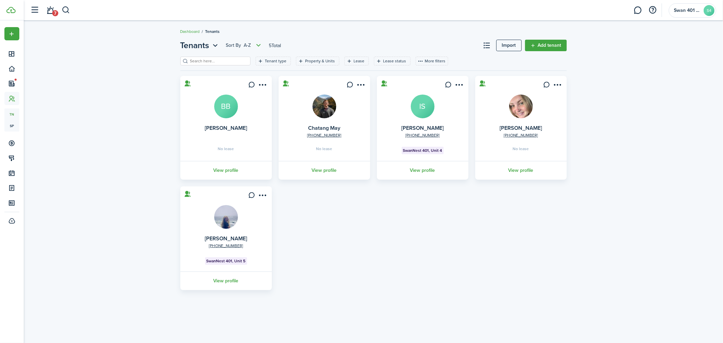
click at [252, 249] on card "+1 541-525-7744 Olivia McQueen SwanNest 401, Unit 5 View profile" at bounding box center [225, 238] width 91 height 104
click at [263, 276] on link "View profile" at bounding box center [225, 280] width 93 height 19
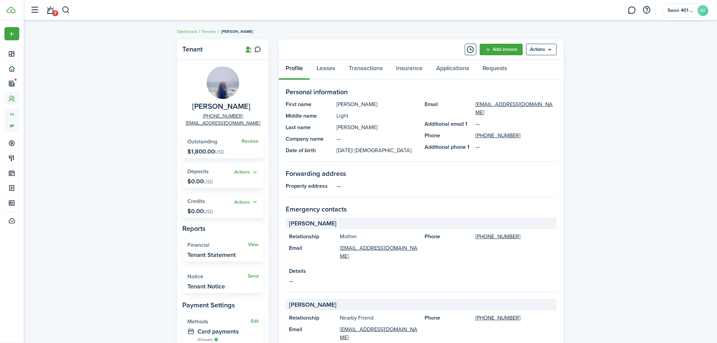
click at [251, 154] on widget-stats "Receive Outstanding $1,800.00 USD" at bounding box center [222, 145] width 81 height 25
click at [362, 68] on link "Transactions" at bounding box center [365, 70] width 47 height 20
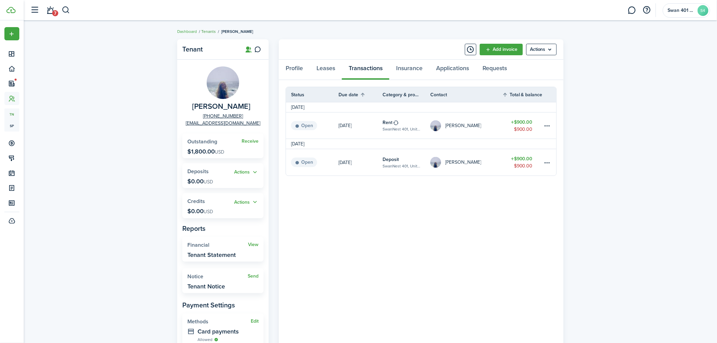
click at [206, 30] on link "Tenants" at bounding box center [208, 31] width 15 height 6
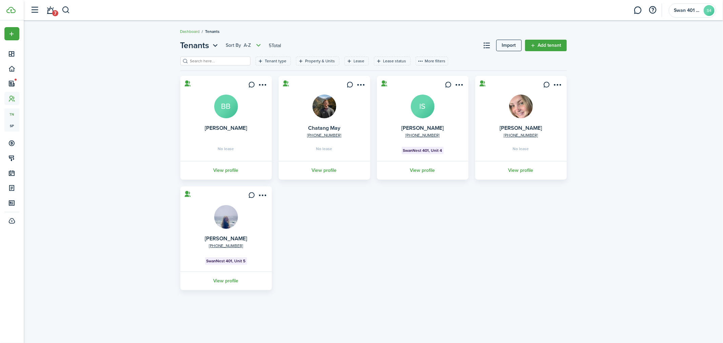
click at [217, 212] on img at bounding box center [226, 217] width 24 height 24
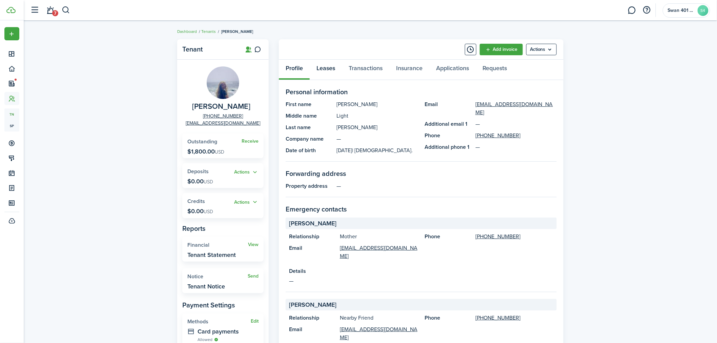
click at [330, 75] on link "Leases" at bounding box center [326, 70] width 32 height 20
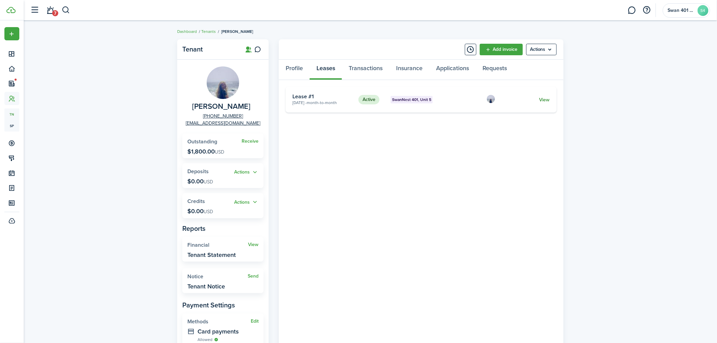
click at [542, 99] on link "View" at bounding box center [544, 99] width 11 height 7
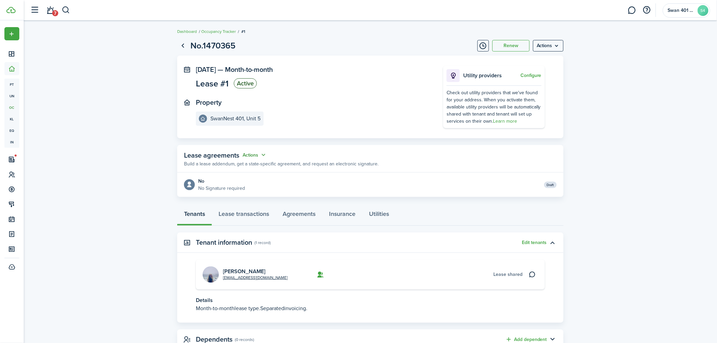
click at [251, 155] on button "Actions" at bounding box center [255, 155] width 24 height 8
click at [227, 167] on link "Edit" at bounding box center [237, 168] width 59 height 12
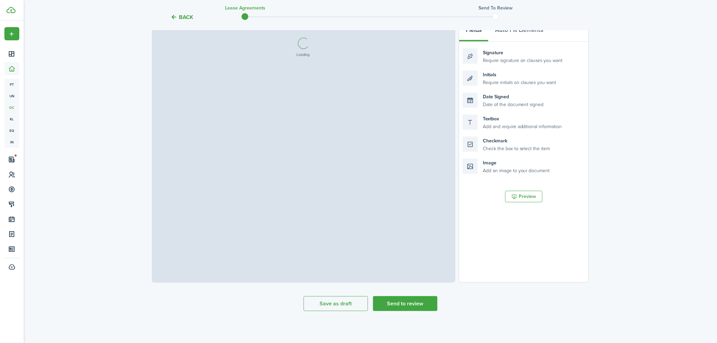
select select "fit"
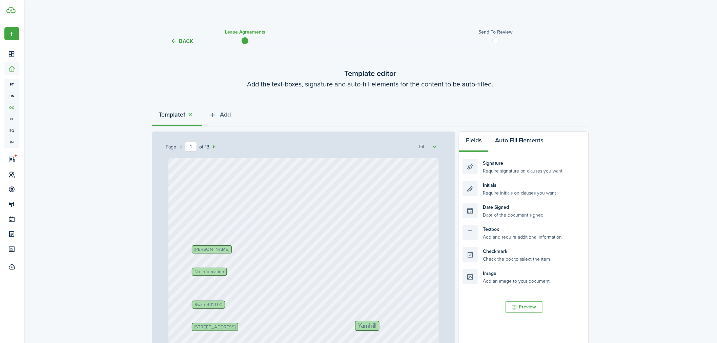
click at [525, 138] on button "Auto Fill Elements" at bounding box center [519, 142] width 62 height 20
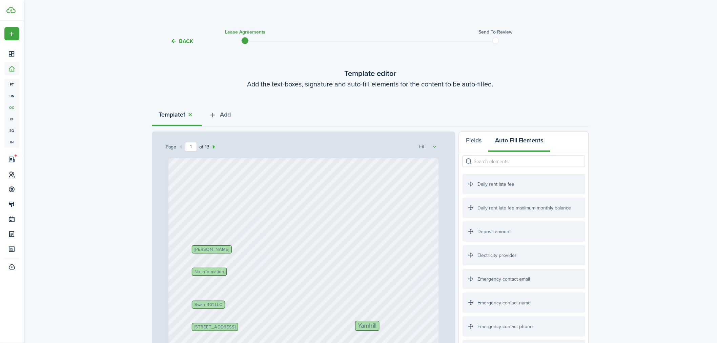
click at [514, 156] on input "search" at bounding box center [523, 161] width 123 height 12
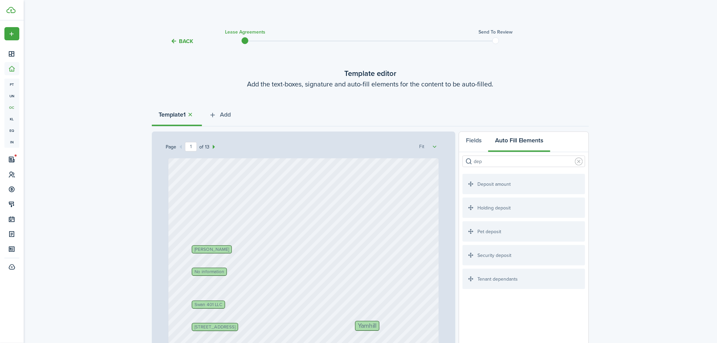
type input "depo"
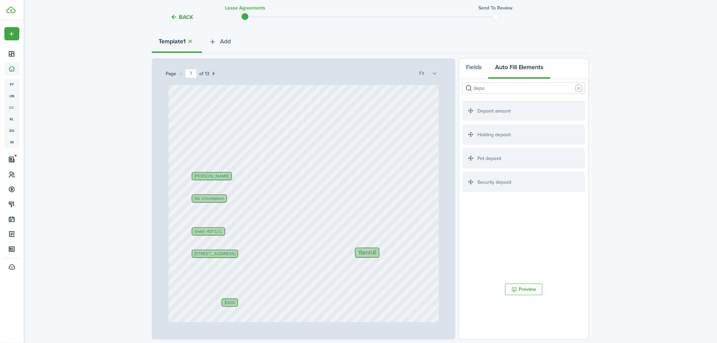
scroll to position [47, 0]
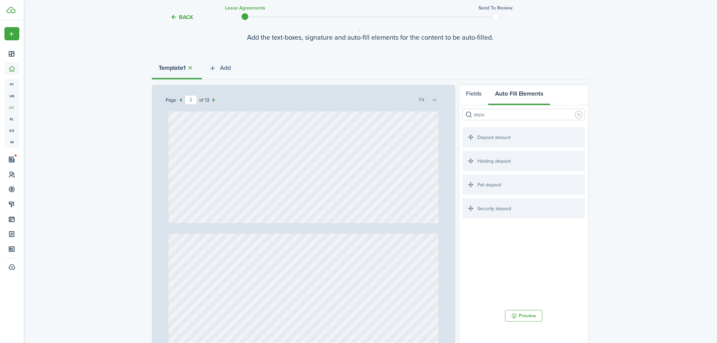
type input "1"
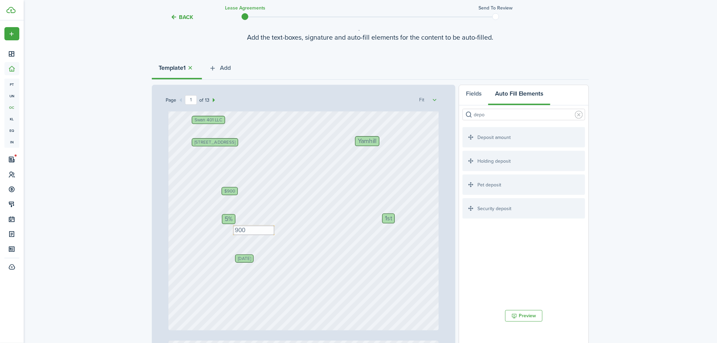
scroll to position [150, 0]
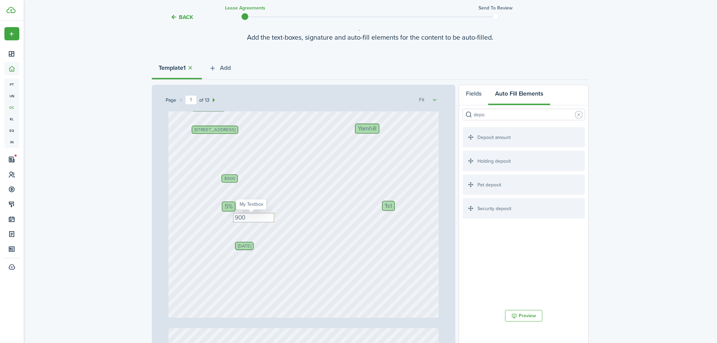
type input "depo"
click at [259, 214] on textarea "900" at bounding box center [253, 218] width 41 height 10
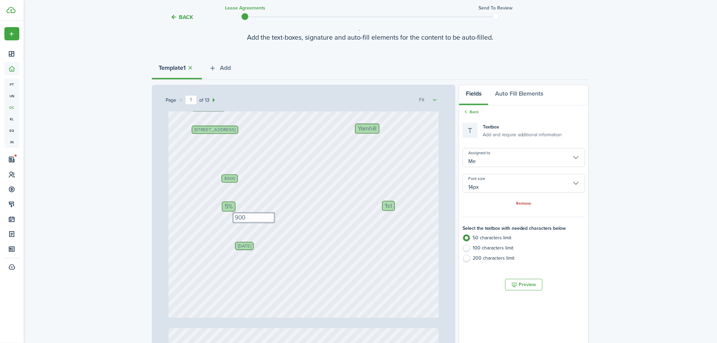
click at [272, 216] on div "401 S Main St, Newberg, OR, 97132, US Olivia McQueen Yamhill Swan 401 LLC Text …" at bounding box center [303, 139] width 271 height 357
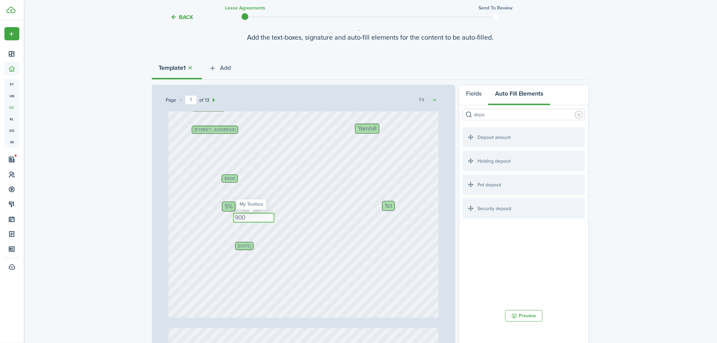
click at [270, 217] on textarea "900" at bounding box center [253, 218] width 41 height 10
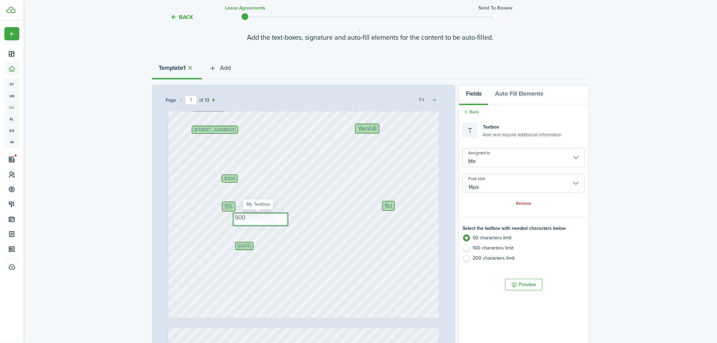
click at [285, 219] on textarea "900" at bounding box center [260, 219] width 55 height 13
type textarea "90"
click at [527, 203] on link "Remove" at bounding box center [523, 203] width 15 height 5
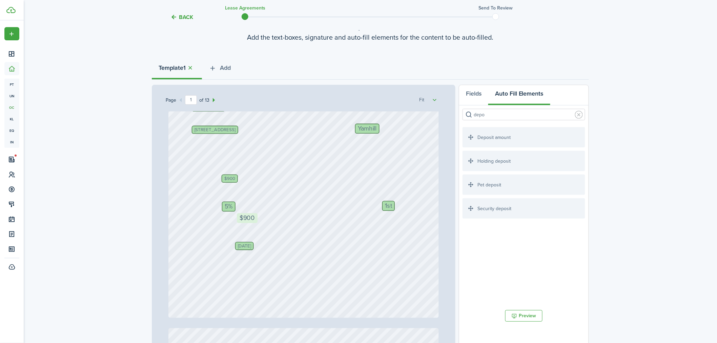
drag, startPoint x: 505, startPoint y: 141, endPoint x: 278, endPoint y: 228, distance: 242.2
click at [278, 228] on div "Page 1 of 13 50% 75% 100% 150% 200% Fit 401 S Main St, Newberg, OR, 97132, US O…" at bounding box center [370, 225] width 437 height 281
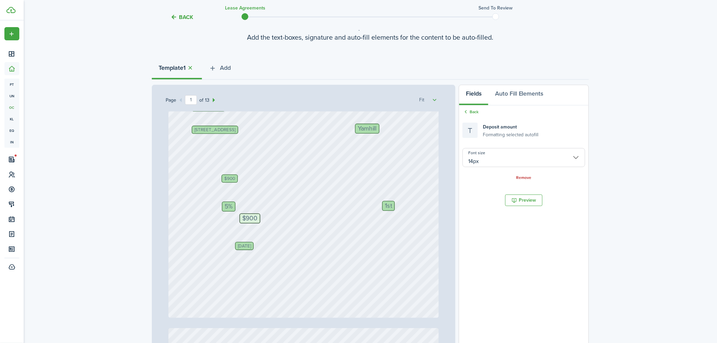
click at [475, 91] on button "Fields" at bounding box center [473, 95] width 29 height 20
click at [473, 94] on button "Fields" at bounding box center [473, 95] width 29 height 20
click at [556, 118] on div "Back Lease Agreements Send to review Template editor Add the text-boxes, signat…" at bounding box center [370, 192] width 693 height 431
click at [471, 93] on button "Fields" at bounding box center [473, 95] width 29 height 20
click at [515, 88] on button "Auto Fill Elements" at bounding box center [519, 95] width 62 height 20
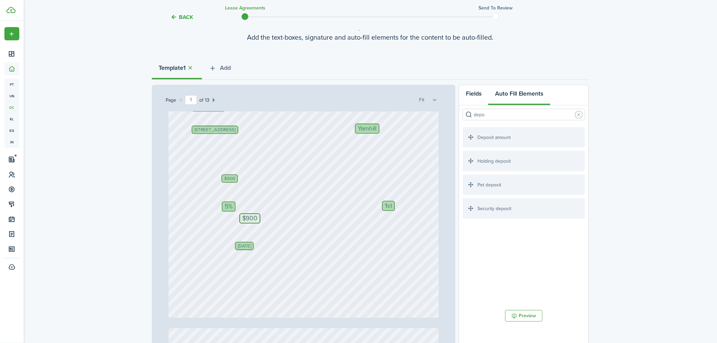
click at [473, 97] on button "Fields" at bounding box center [473, 95] width 29 height 20
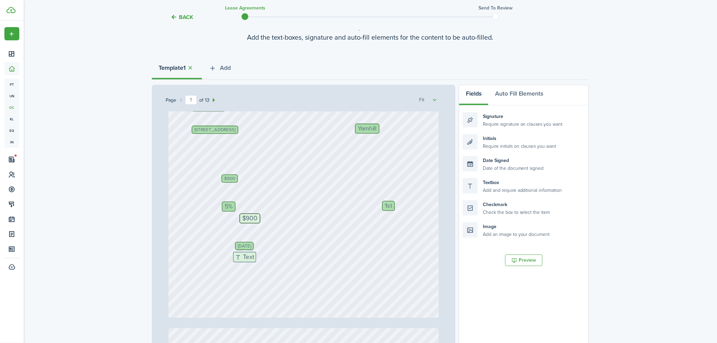
drag, startPoint x: 531, startPoint y: 186, endPoint x: 302, endPoint y: 264, distance: 242.0
click at [302, 261] on div "Page 1 of 13 50% 75% 100% 150% 200% Fit 401 S Main St, Newberg, OR, 97132, US O…" at bounding box center [370, 225] width 437 height 281
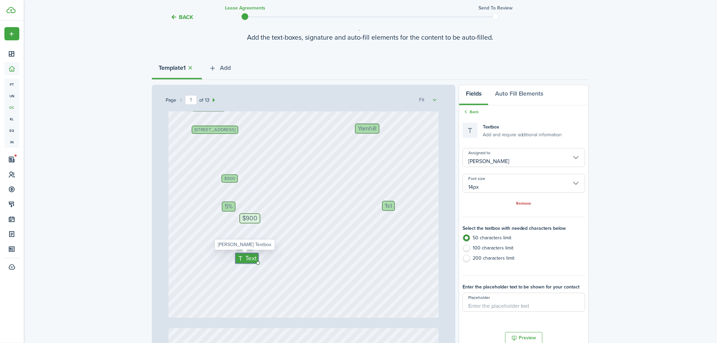
click at [556, 156] on input "[PERSON_NAME]" at bounding box center [523, 157] width 123 height 19
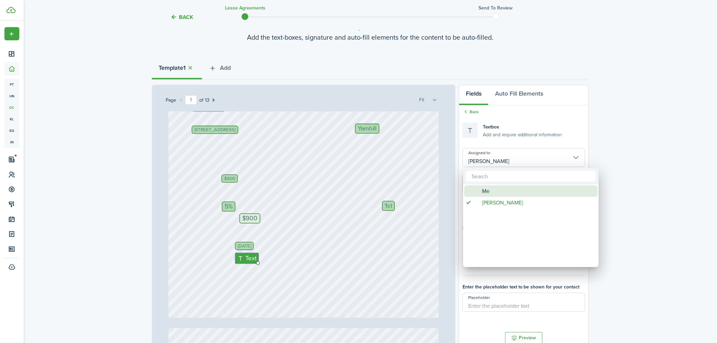
click at [502, 190] on div "Me" at bounding box center [534, 191] width 120 height 12
type input "Me"
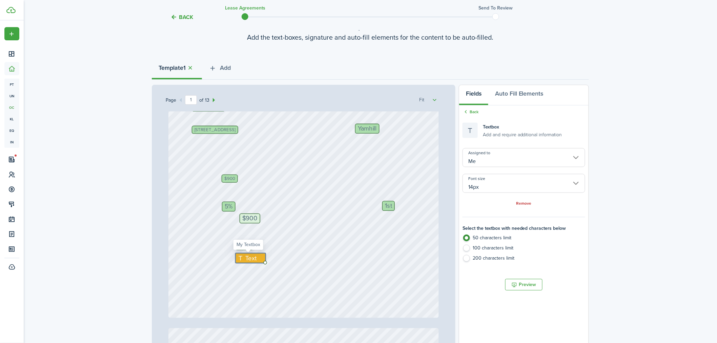
drag, startPoint x: 240, startPoint y: 263, endPoint x: 242, endPoint y: 259, distance: 4.4
click at [242, 259] on div "Text" at bounding box center [250, 258] width 30 height 10
drag, startPoint x: 261, startPoint y: 257, endPoint x: 270, endPoint y: 256, distance: 8.5
click at [270, 256] on div "Text" at bounding box center [259, 259] width 48 height 13
click at [249, 265] on div "401 S Main St, Newberg, OR, 97132, US Olivia McQueen Yamhill Swan 401 LLC Sep 2…" at bounding box center [303, 139] width 271 height 357
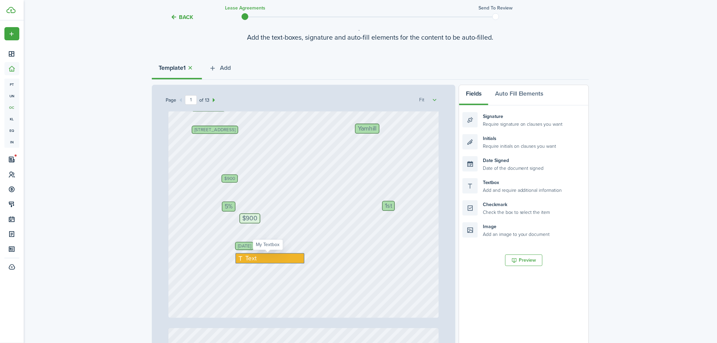
drag, startPoint x: 249, startPoint y: 265, endPoint x: 251, endPoint y: 259, distance: 5.7
click at [251, 259] on div "Text" at bounding box center [269, 258] width 69 height 11
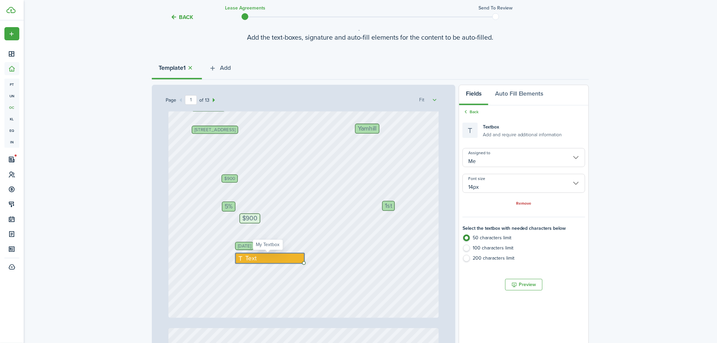
click at [247, 257] on span "Text" at bounding box center [251, 258] width 11 height 9
click at [258, 259] on div "Text" at bounding box center [269, 258] width 69 height 11
click at [265, 258] on div "Text" at bounding box center [269, 258] width 69 height 11
click at [354, 257] on div "401 S Main St, Newberg, OR, 97132, US Olivia McQueen Yamhill Swan 401 LLC Sep 2…" at bounding box center [303, 139] width 271 height 357
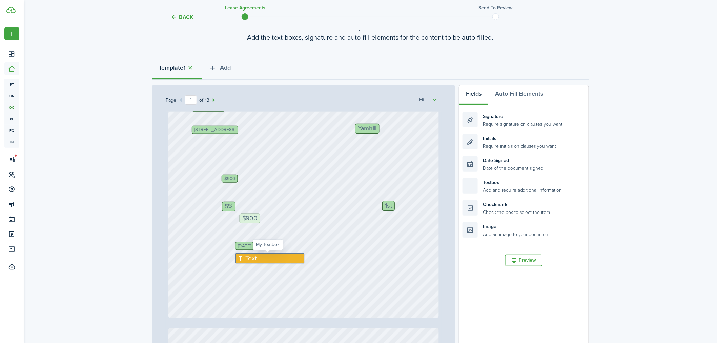
click at [273, 260] on div "Text" at bounding box center [269, 258] width 69 height 11
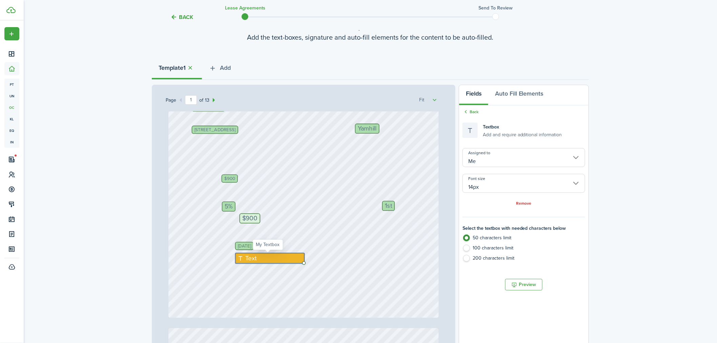
click at [274, 257] on div "Text" at bounding box center [269, 258] width 69 height 11
click at [265, 256] on textarea "10/" at bounding box center [272, 258] width 74 height 11
type textarea "[DATE]"
click at [358, 275] on div "401 S Main St, Newberg, OR, 97132, US Olivia McQueen Yamhill Swan 401 LLC Sep 2…" at bounding box center [303, 139] width 271 height 357
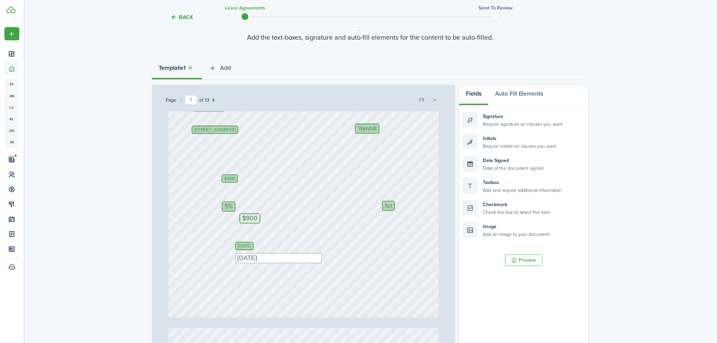
click at [355, 273] on div "401 S Main St, Newberg, OR, 97132, US Olivia McQueen Yamhill Swan 401 LLC Sep 2…" at bounding box center [303, 139] width 271 height 357
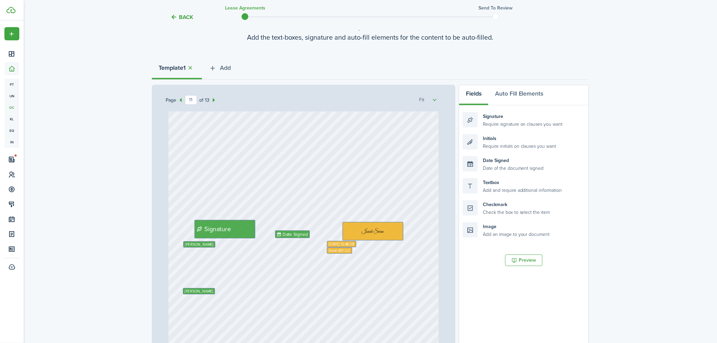
scroll to position [3781, 0]
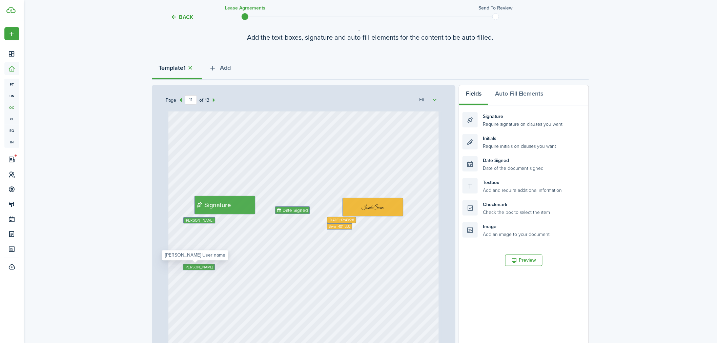
click at [188, 267] on span "[PERSON_NAME]" at bounding box center [199, 266] width 28 height 5
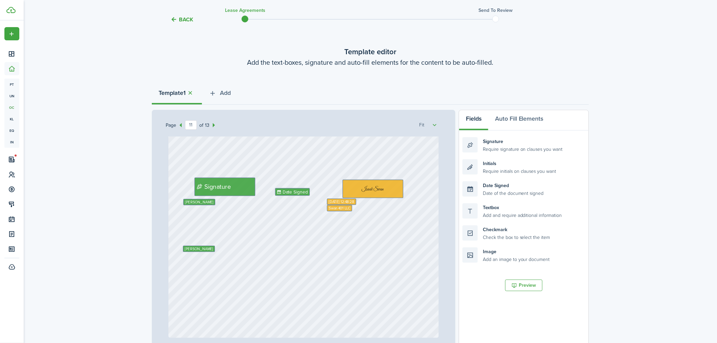
scroll to position [3822, 0]
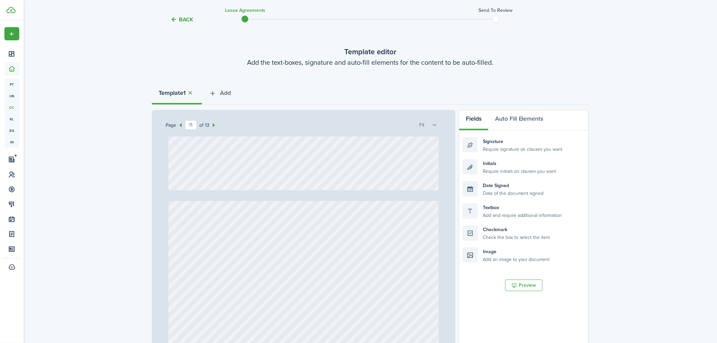
type input "12"
click at [511, 116] on button "Auto Fill Elements" at bounding box center [519, 120] width 62 height 20
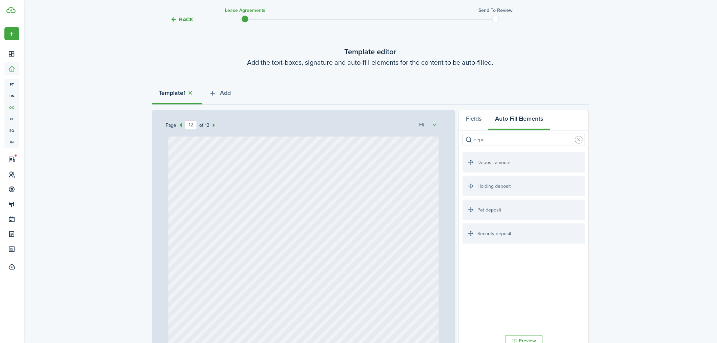
click at [500, 138] on input "depo" at bounding box center [523, 140] width 123 height 12
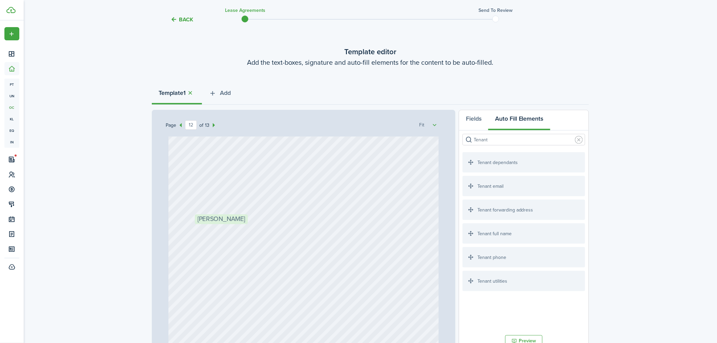
drag, startPoint x: 506, startPoint y: 236, endPoint x: 237, endPoint y: 228, distance: 268.4
click at [237, 228] on div "Page 12 of 13 50% 75% 100% 150% 200% Fit 401 S Main St, Newberg, OR, 97132, US …" at bounding box center [370, 250] width 437 height 281
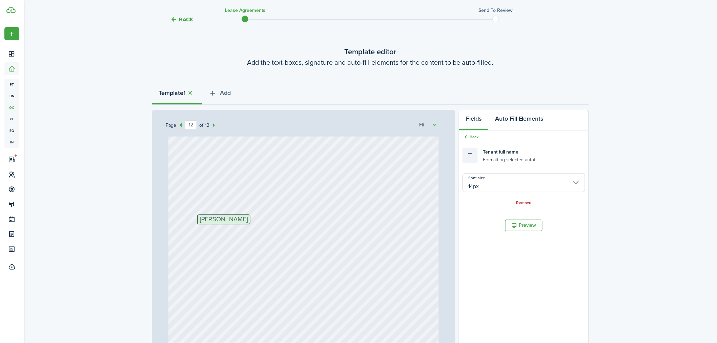
click at [522, 121] on button "Auto Fill Elements" at bounding box center [519, 120] width 62 height 20
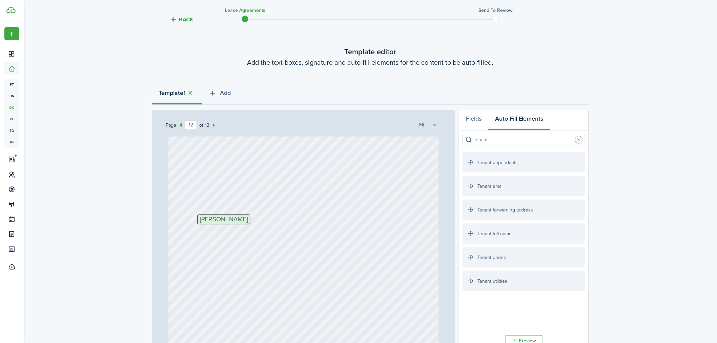
click at [509, 137] on input "Tenant" at bounding box center [523, 140] width 123 height 12
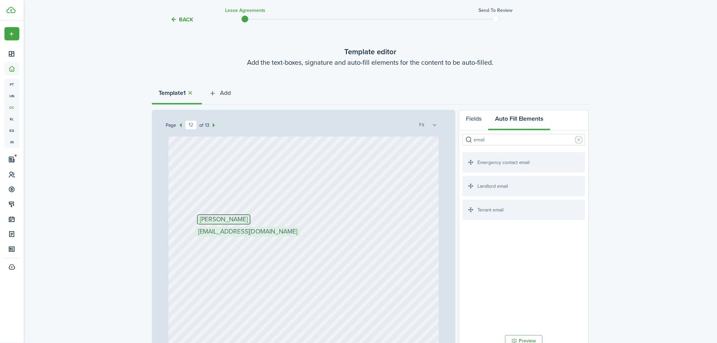
drag, startPoint x: 514, startPoint y: 208, endPoint x: 246, endPoint y: 235, distance: 269.0
click at [246, 235] on div "Page 12 of 13 50% 75% 100% 150% 200% Fit 401 S Main St, Newberg, OR, 97132, US …" at bounding box center [370, 250] width 437 height 281
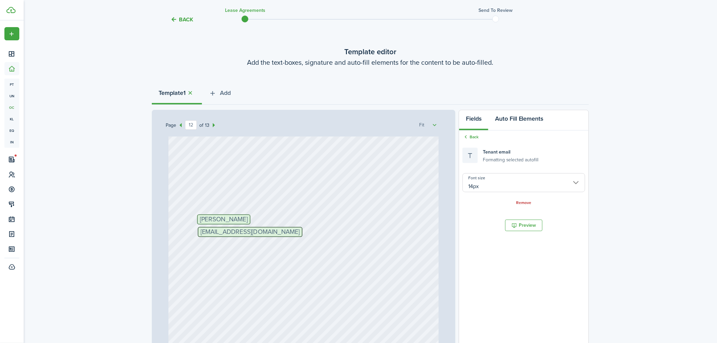
click at [522, 120] on button "Auto Fill Elements" at bounding box center [519, 120] width 62 height 20
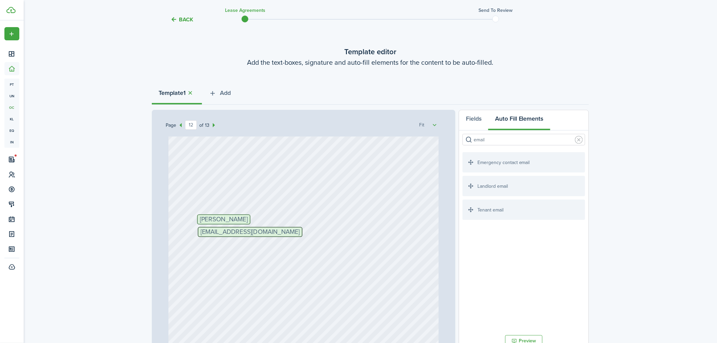
click at [513, 138] on input "email" at bounding box center [523, 140] width 123 height 12
type input "phone"
drag, startPoint x: 504, startPoint y: 207, endPoint x: 392, endPoint y: 234, distance: 114.5
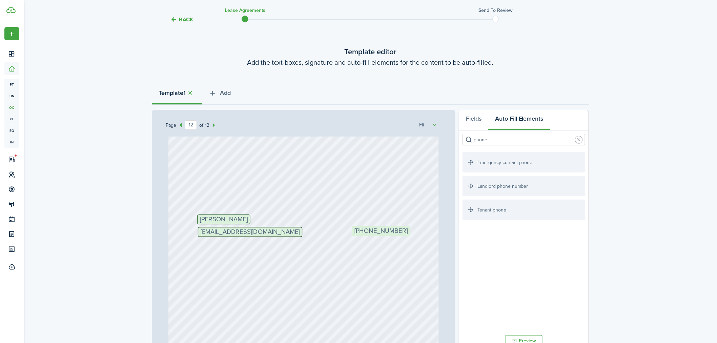
click at [392, 234] on div "Page 12 of 13 50% 75% 100% 150% 200% Fit 401 S Main St, Newberg, OR, 97132, US …" at bounding box center [370, 250] width 437 height 281
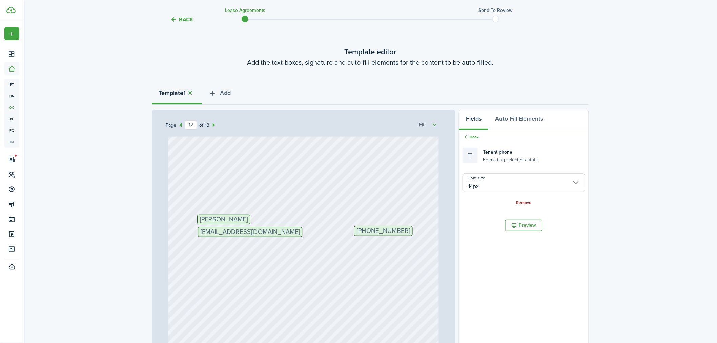
click at [556, 191] on div "Back Lease Agreements Send to review Template editor Add the text-boxes, signat…" at bounding box center [370, 217] width 693 height 431
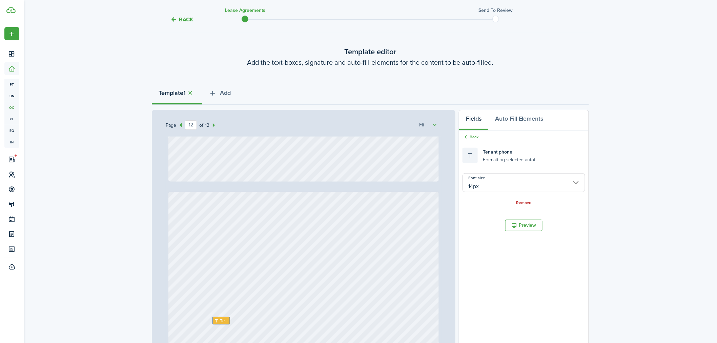
type input "13"
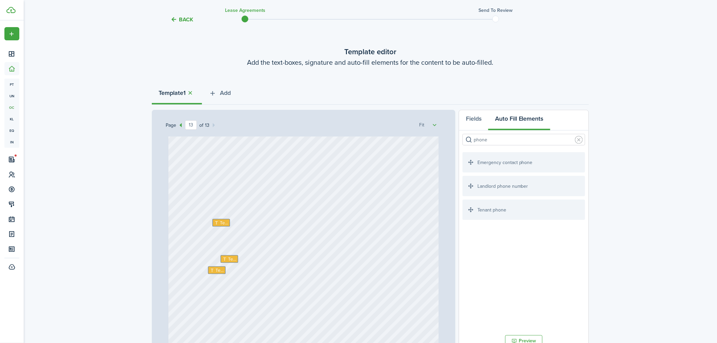
scroll to position [4449, 0]
drag, startPoint x: 524, startPoint y: 188, endPoint x: 303, endPoint y: 263, distance: 234.1
click at [303, 263] on div "Page 13 of 13 50% 75% 100% 150% 200% Fit 401 S Main St, Newberg, OR, 97132, US …" at bounding box center [370, 250] width 437 height 281
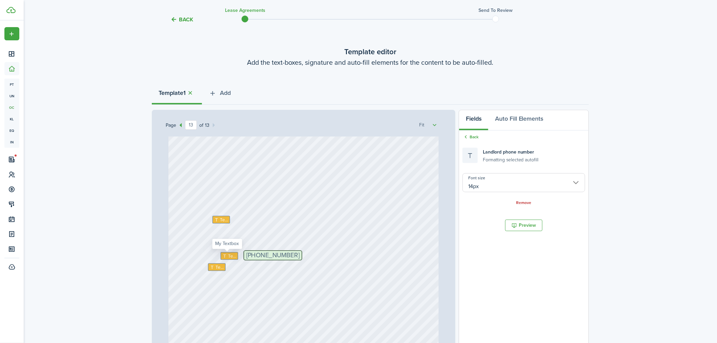
click at [229, 257] on span "Text" at bounding box center [232, 256] width 8 height 7
type input "10px"
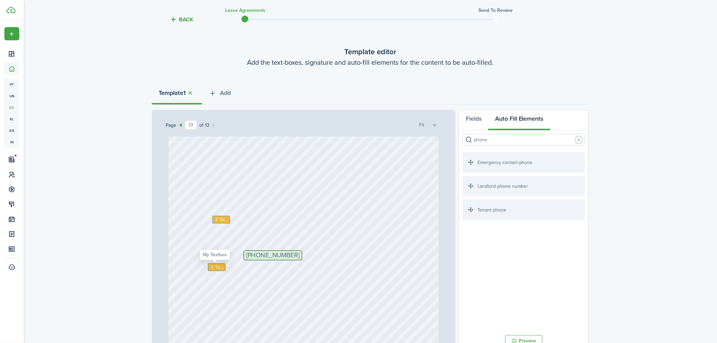
click at [220, 268] on span "Text" at bounding box center [220, 267] width 8 height 7
click at [513, 142] on input "phone" at bounding box center [523, 140] width 123 height 12
type input "email"
drag, startPoint x: 503, startPoint y: 192, endPoint x: 258, endPoint y: 276, distance: 258.5
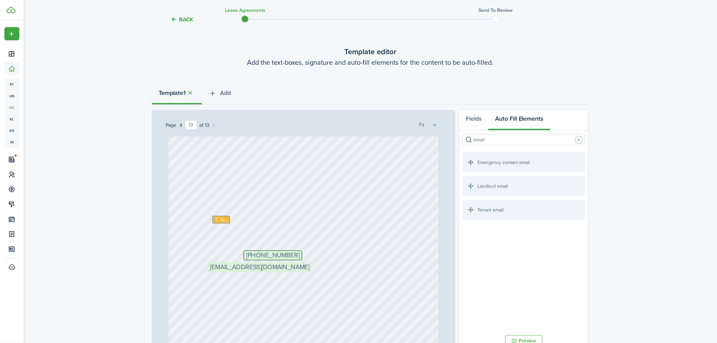
click at [258, 276] on div "Page 13 of 13 50% 75% 100% 150% 200% Fit 401 S Main St, Newberg, OR, 97132, US …" at bounding box center [370, 250] width 437 height 281
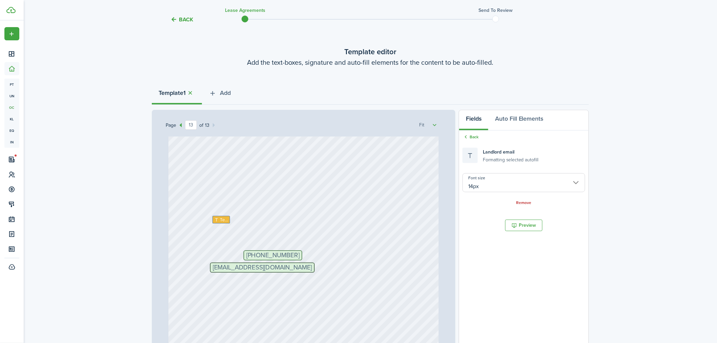
click at [556, 196] on div "Back Lease Agreements Send to review Template editor Add the text-boxes, signat…" at bounding box center [370, 217] width 693 height 431
click at [224, 221] on span "Text" at bounding box center [224, 219] width 8 height 7
type input "10px"
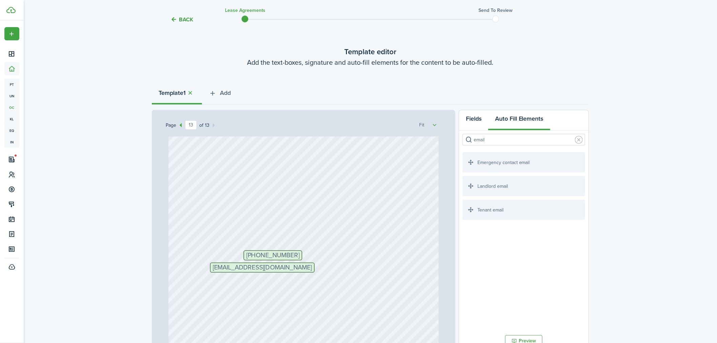
click at [474, 118] on button "Fields" at bounding box center [473, 120] width 29 height 20
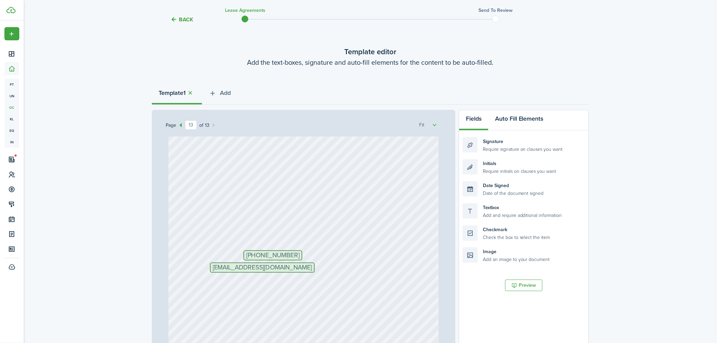
click at [516, 115] on button "Auto Fill Elements" at bounding box center [519, 120] width 62 height 20
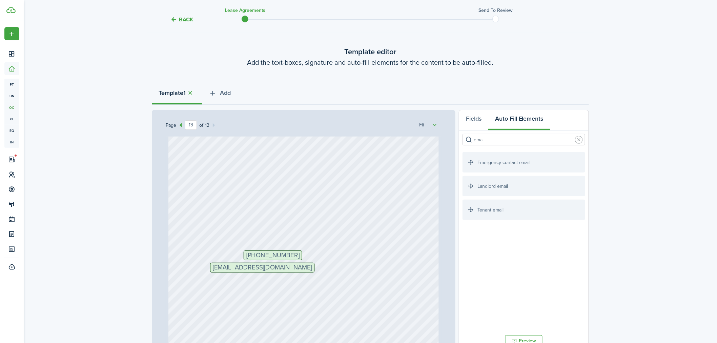
click at [513, 139] on input "email" at bounding box center [523, 140] width 123 height 12
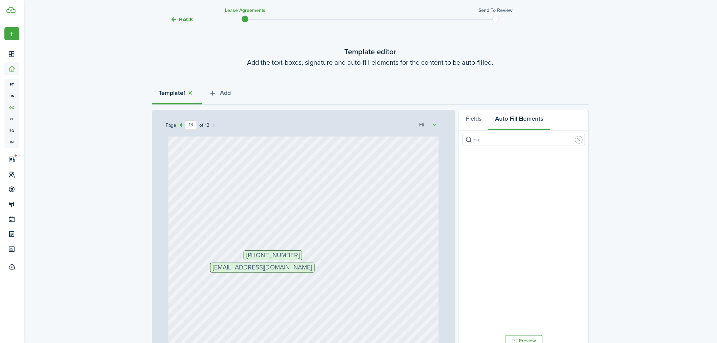
type input "p"
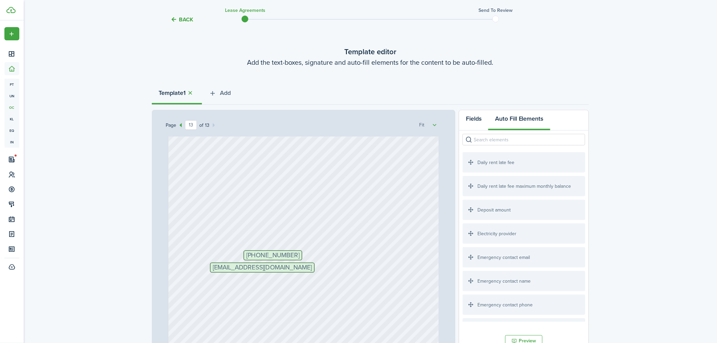
click at [476, 120] on button "Fields" at bounding box center [473, 120] width 29 height 20
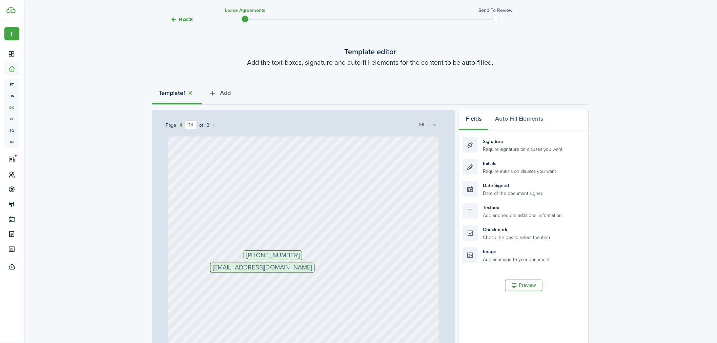
click at [118, 216] on div "Back Lease Agreements Send to review Template editor Add the text-boxes, signat…" at bounding box center [370, 217] width 693 height 431
click at [221, 239] on div "+1 503-984-9364 swansrealestate@gmail.com" at bounding box center [303, 269] width 271 height 357
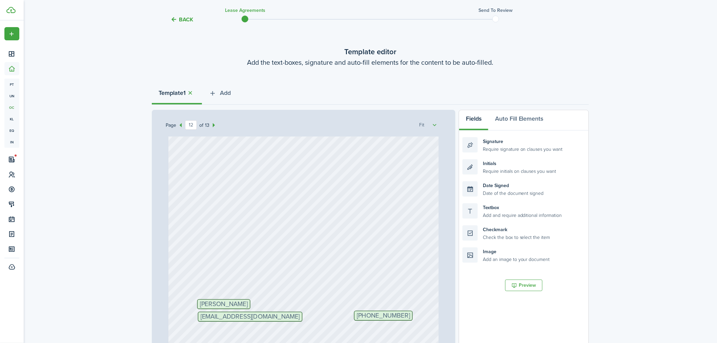
scroll to position [4198, 0]
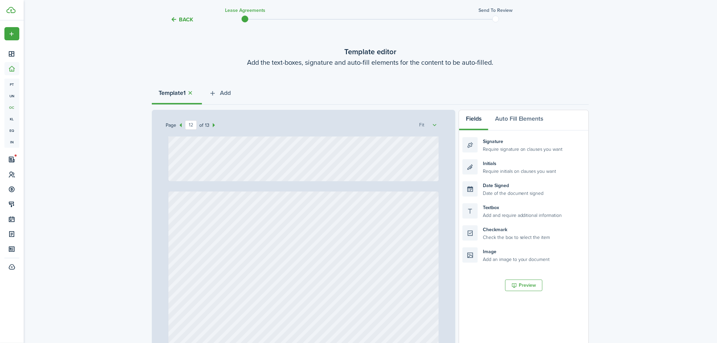
type input "13"
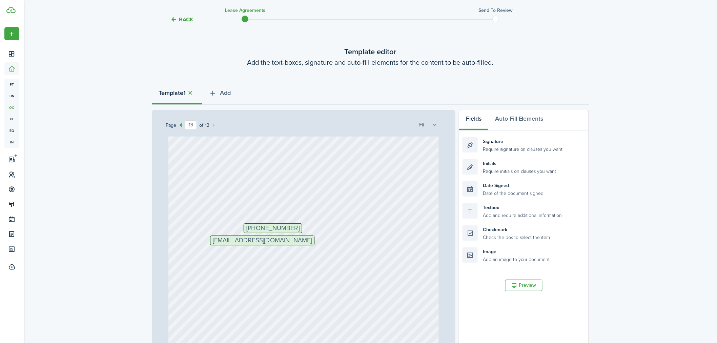
scroll to position [4499, 0]
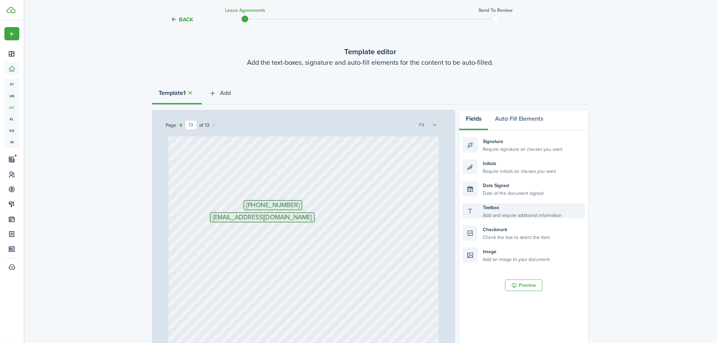
click at [513, 209] on div "Textbox Add and require additional information" at bounding box center [523, 210] width 123 height 15
drag, startPoint x: 502, startPoint y: 214, endPoint x: 248, endPoint y: 175, distance: 257.7
click at [248, 175] on div "Page 13 of 13 50% 75% 100% 150% 200% Fit 401 S Main St, Newberg, OR, 97132, US …" at bounding box center [370, 250] width 437 height 281
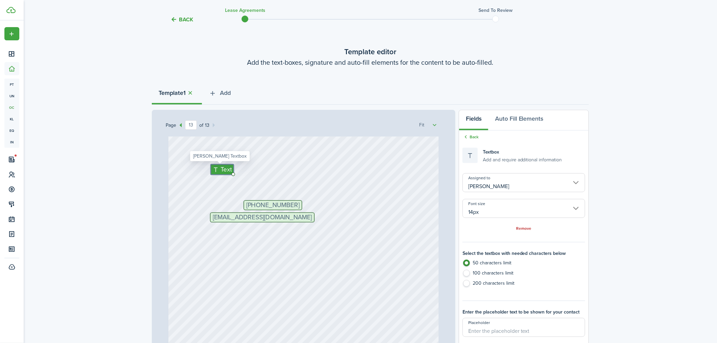
click at [495, 184] on input "[PERSON_NAME]" at bounding box center [523, 182] width 123 height 19
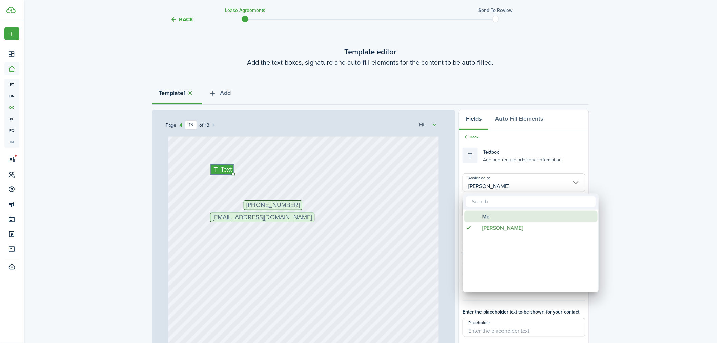
click at [490, 215] on div "Me" at bounding box center [534, 217] width 120 height 12
type input "Me"
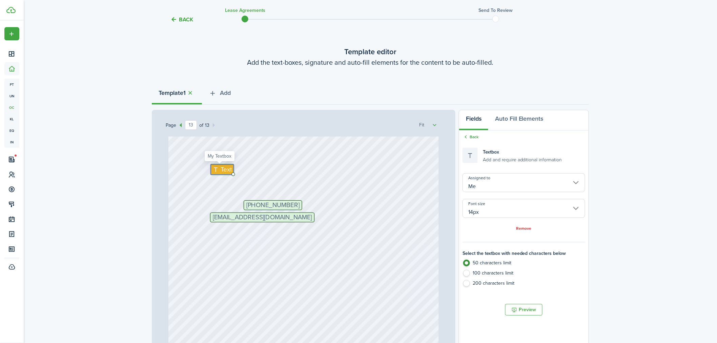
click at [222, 170] on span "Text" at bounding box center [226, 169] width 11 height 9
type textarea "TenantCloud Online Payments"
click at [556, 183] on div "Back Lease Agreements Send to review Template editor Add the text-boxes, signat…" at bounding box center [370, 217] width 693 height 431
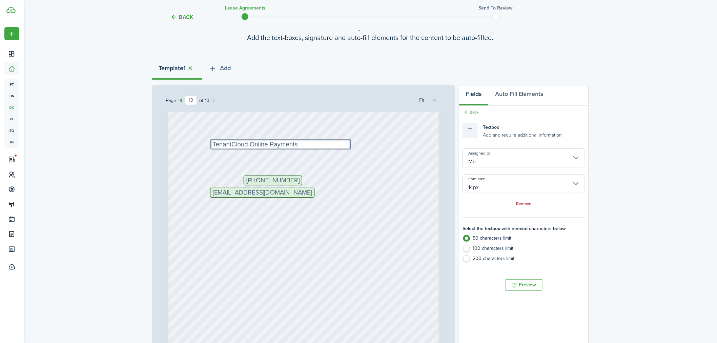
scroll to position [122, 0]
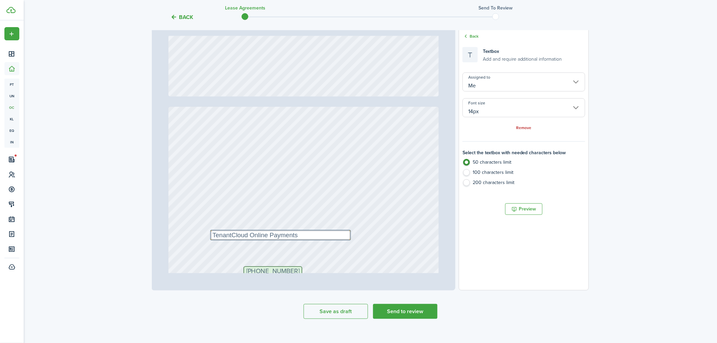
type input "12"
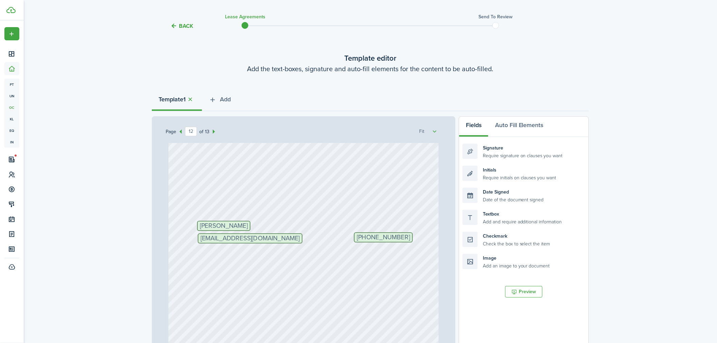
scroll to position [0, 0]
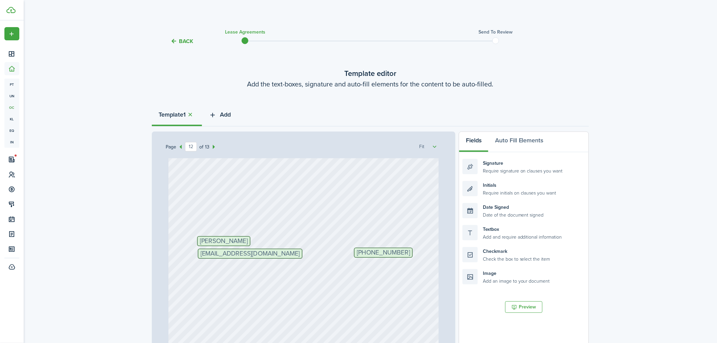
click at [215, 112] on icon "button" at bounding box center [213, 114] width 8 height 7
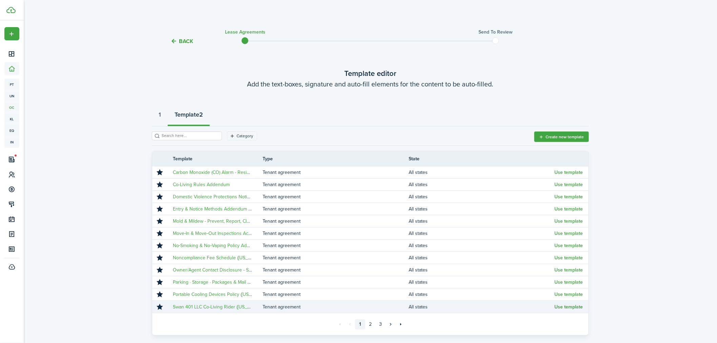
click at [556, 288] on button "Use template" at bounding box center [569, 306] width 28 height 5
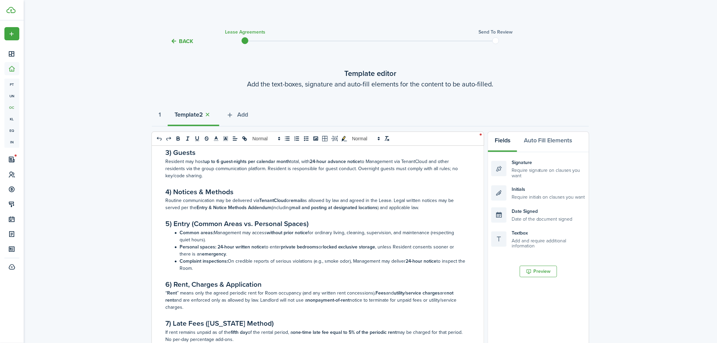
select select "fit"
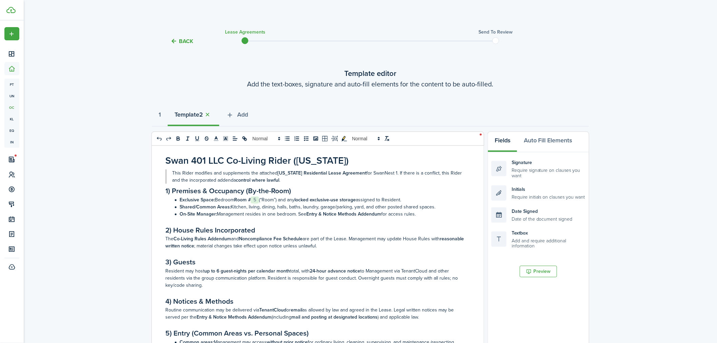
scroll to position [25, 0]
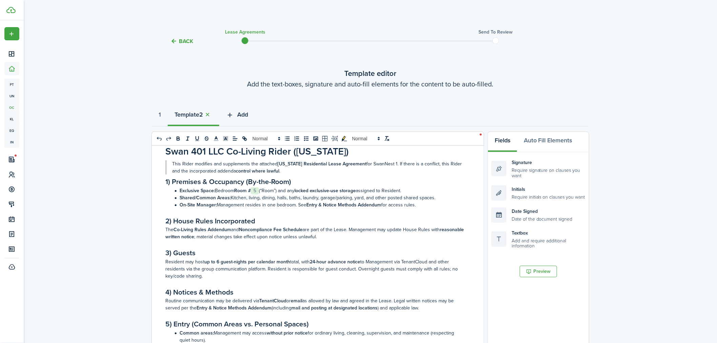
click at [245, 114] on span "Add" at bounding box center [242, 114] width 11 height 9
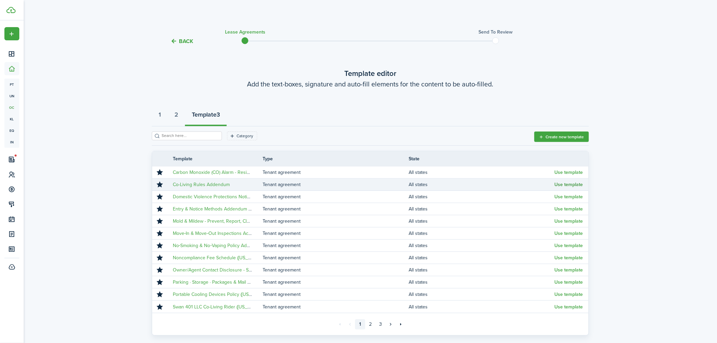
click at [556, 184] on button "Use template" at bounding box center [569, 184] width 28 height 5
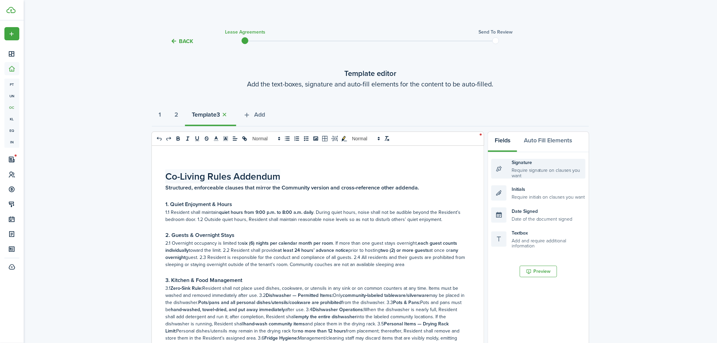
select select "fit"
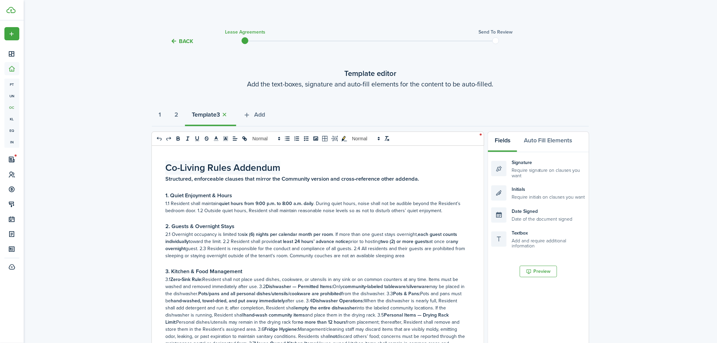
scroll to position [0, 0]
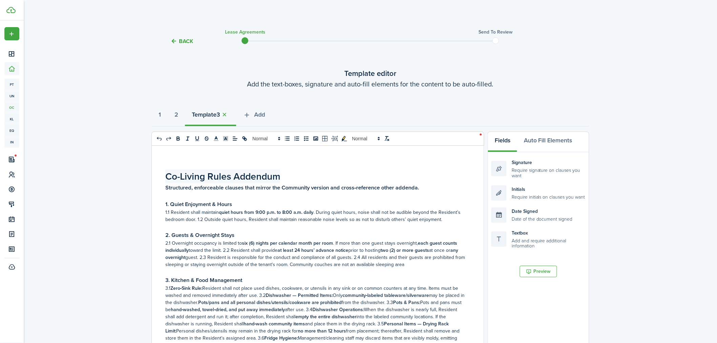
click at [283, 177] on h1 "Co-Living Rules Addendum" at bounding box center [315, 176] width 300 height 14
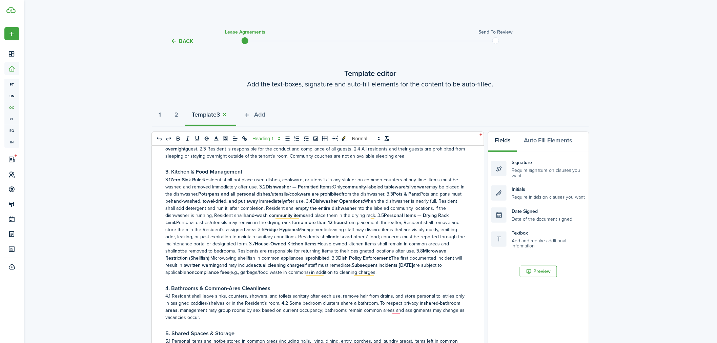
scroll to position [100, 0]
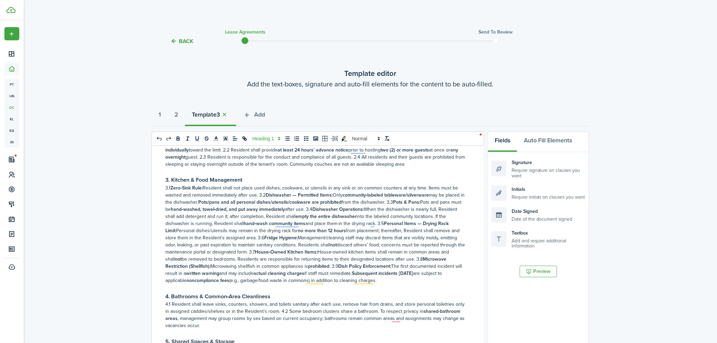
click at [209, 230] on p "3.1 Zero‑Sink Rule: Resident shall not place used dishes, cookware, or utensils…" at bounding box center [315, 234] width 300 height 100
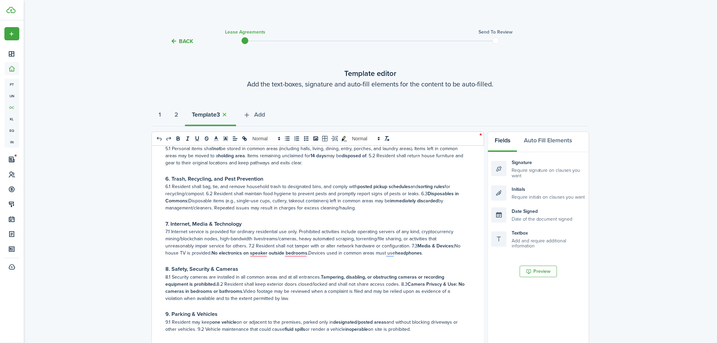
click at [378, 207] on p "6.1 Resident shall bag, tie, and remove household trash to designated bins, and…" at bounding box center [315, 197] width 300 height 28
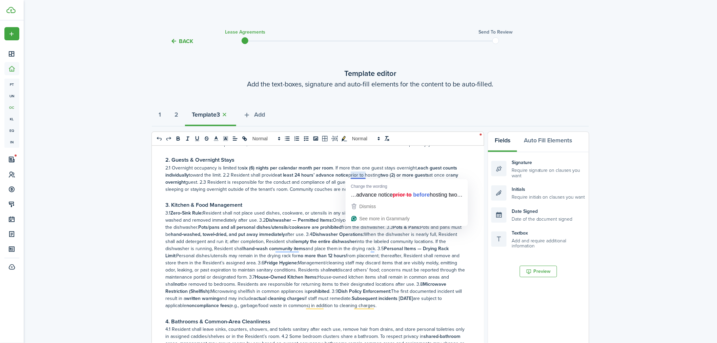
click at [295, 242] on p "3.1 Zero‑Sink Rule: Resident shall not place used dishes, cookware, or utensils…" at bounding box center [315, 259] width 300 height 100
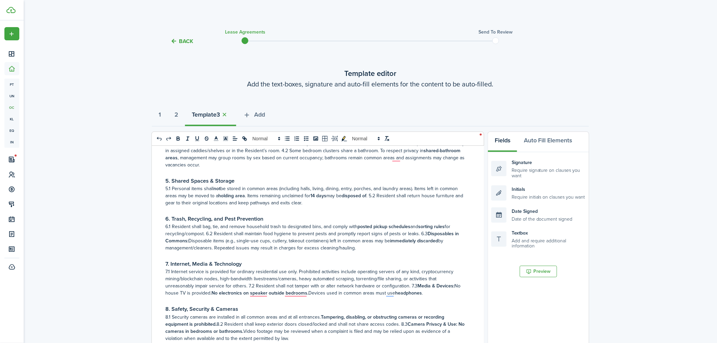
scroll to position [276, 0]
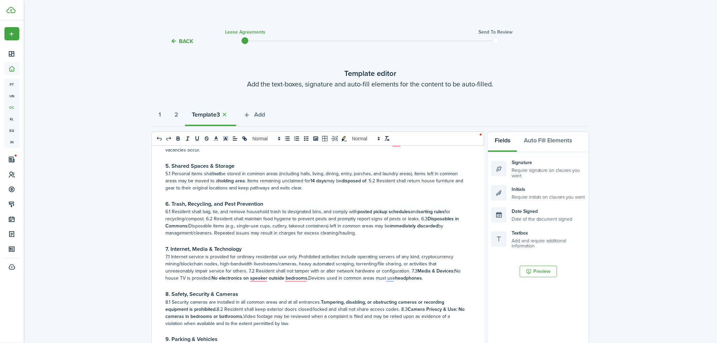
click at [309, 248] on h3 "7. Internet, Media & Technology" at bounding box center [315, 249] width 300 height 8
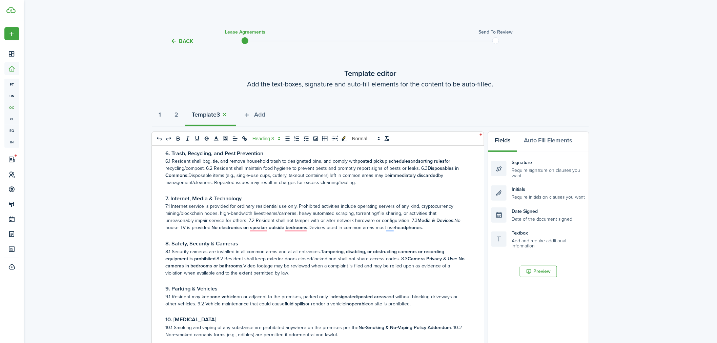
click at [395, 181] on p "6.1 Resident shall bag, tie, and remove household trash to designated bins, and…" at bounding box center [315, 172] width 300 height 28
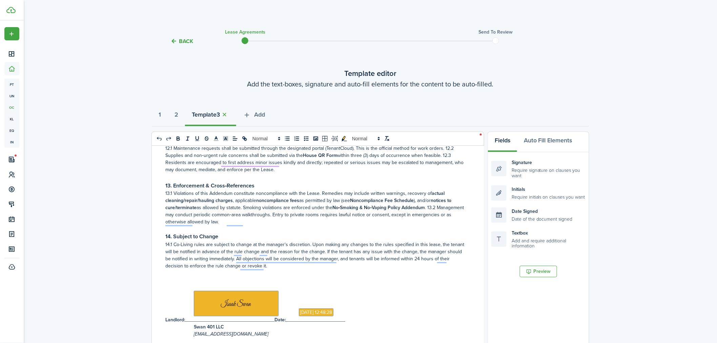
click at [324, 273] on p "To enrich screen reader interactions, please activate Accessibility in Grammarl…" at bounding box center [315, 272] width 300 height 7
click at [333, 268] on p "14.1 Co-Living rules are subject to change at the manager's discretion. Upon ma…" at bounding box center [315, 255] width 300 height 28
click at [313, 231] on p "To enrich screen reader interactions, please activate Accessibility in Grammarl…" at bounding box center [315, 228] width 300 height 7
click at [295, 236] on h3 "14. Subject to Change" at bounding box center [315, 236] width 300 height 8
click at [337, 227] on p "To enrich screen reader interactions, please activate Accessibility in Grammarl…" at bounding box center [315, 228] width 300 height 7
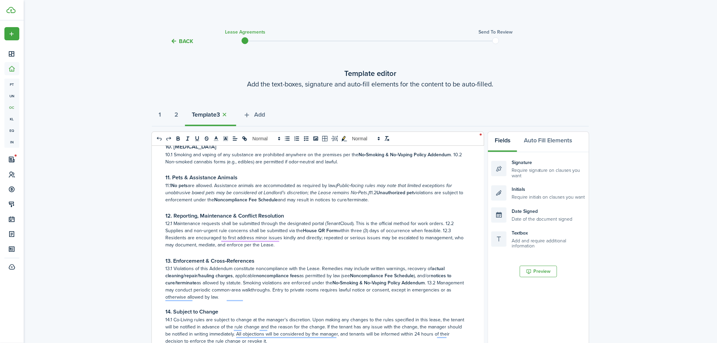
click at [309, 262] on h3 "13. Enforcement & Cross‑References" at bounding box center [315, 261] width 300 height 8
click at [320, 255] on h3 "To enrich screen reader interactions, please activate Accessibility in Grammarl…" at bounding box center [315, 252] width 300 height 8
click at [272, 205] on h3 "To enrich screen reader interactions, please activate Accessibility in Grammarl…" at bounding box center [315, 207] width 300 height 8
click at [222, 172] on h3 "To enrich screen reader interactions, please activate Accessibility in Grammarl…" at bounding box center [315, 169] width 300 height 8
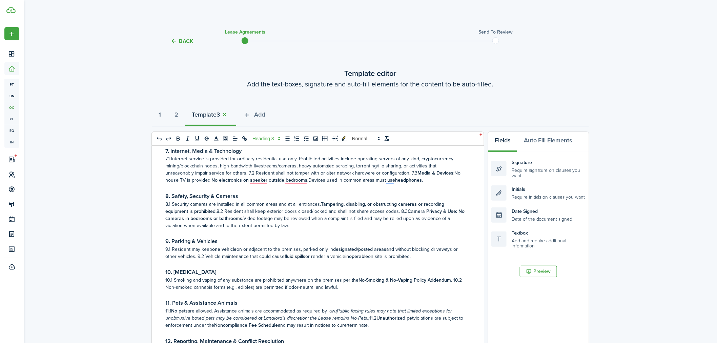
click at [275, 187] on h3 "To enrich screen reader interactions, please activate Accessibility in Grammarl…" at bounding box center [315, 188] width 300 height 8
click at [433, 258] on p "9.1 Resident may keep one vehicle on or adjacent to the premises, parked only i…" at bounding box center [315, 253] width 300 height 14
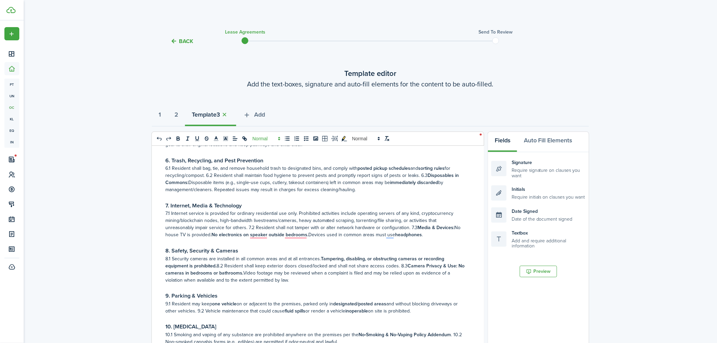
scroll to position [273, 0]
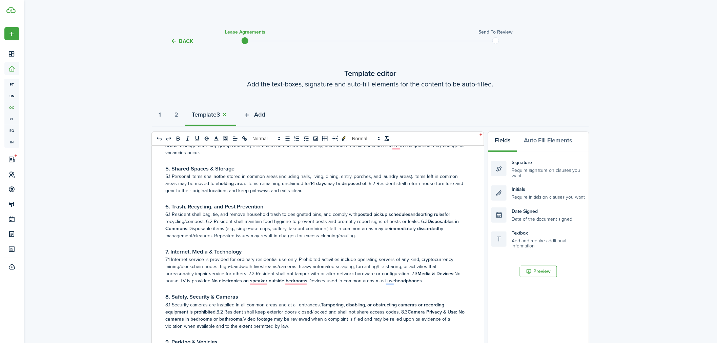
click at [258, 113] on button "Add" at bounding box center [254, 116] width 36 height 20
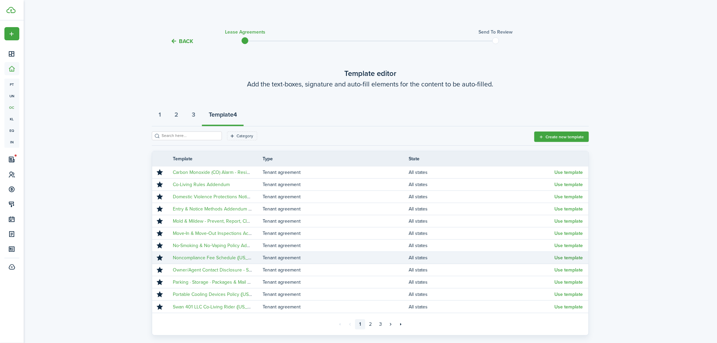
click at [556, 258] on button "Use template" at bounding box center [569, 257] width 28 height 5
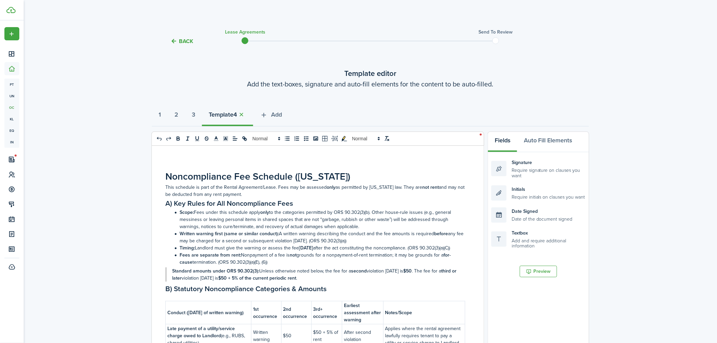
select select "fit"
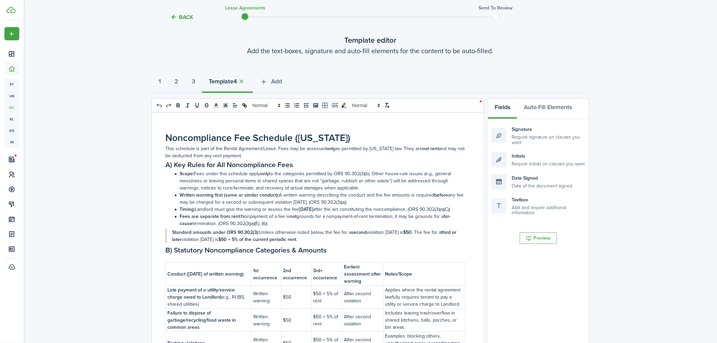
scroll to position [0, 0]
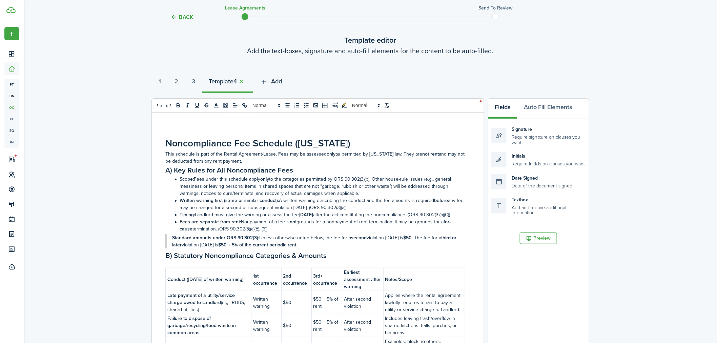
click at [274, 81] on button "Add" at bounding box center [271, 83] width 36 height 20
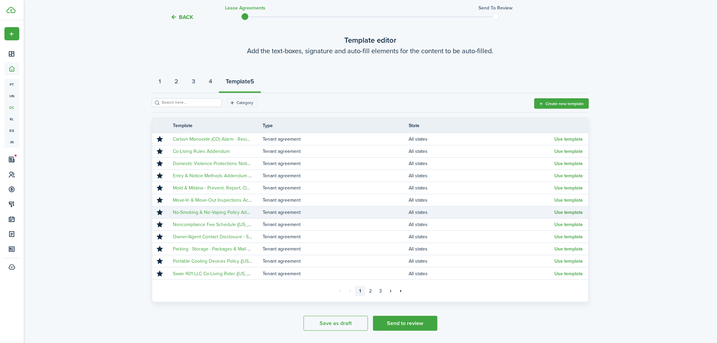
click at [556, 212] on button "Use template" at bounding box center [569, 212] width 28 height 5
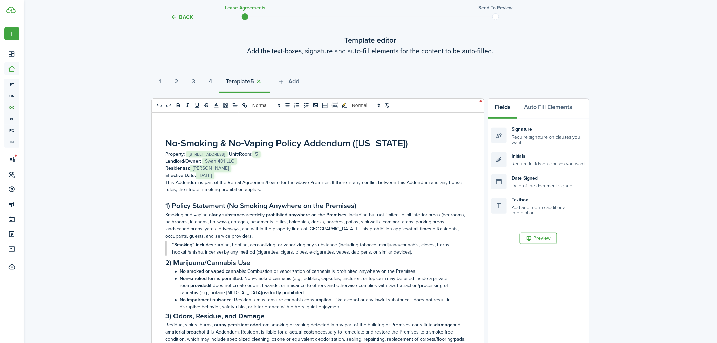
select select "fit"
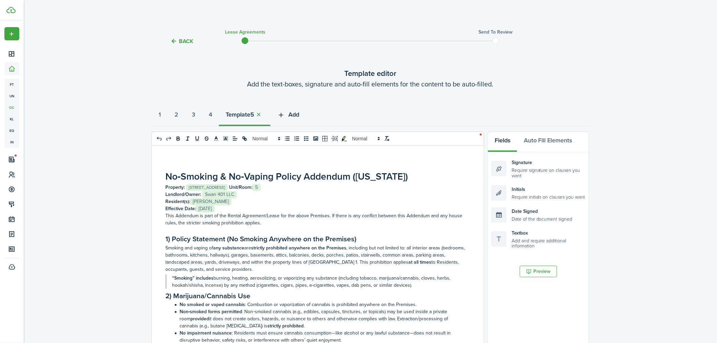
click at [295, 117] on button "Add" at bounding box center [288, 116] width 36 height 20
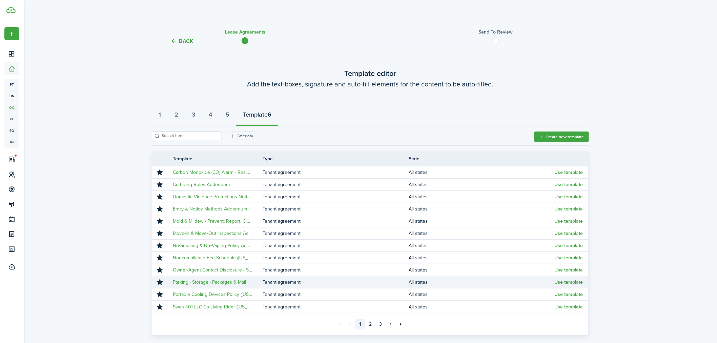
click at [556, 282] on button "Use template" at bounding box center [569, 281] width 28 height 5
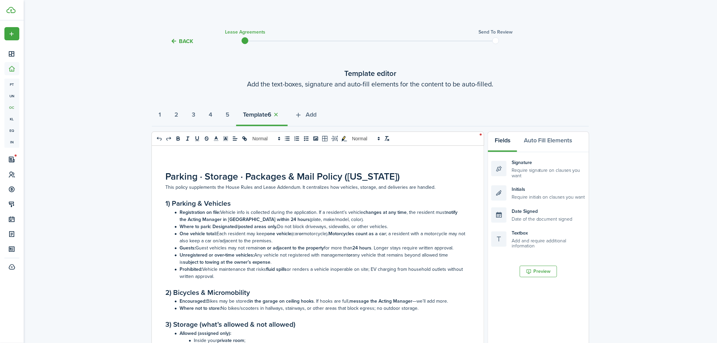
select select "fit"
click at [302, 116] on icon "button" at bounding box center [298, 114] width 8 height 7
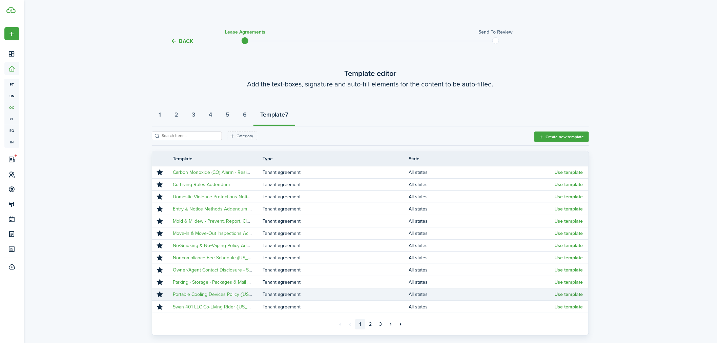
click at [556, 288] on button "Use template" at bounding box center [569, 294] width 28 height 5
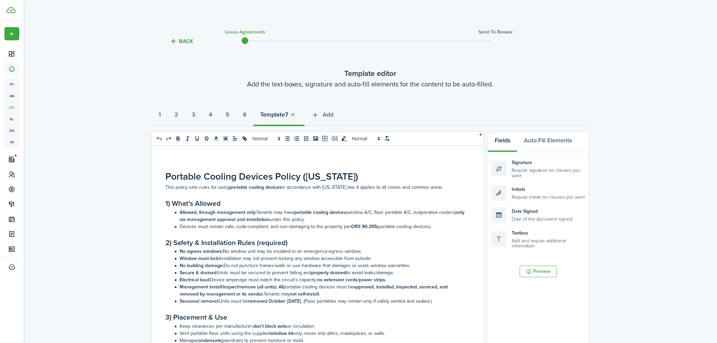
select select "fit"
click at [319, 115] on icon "button" at bounding box center [315, 114] width 8 height 7
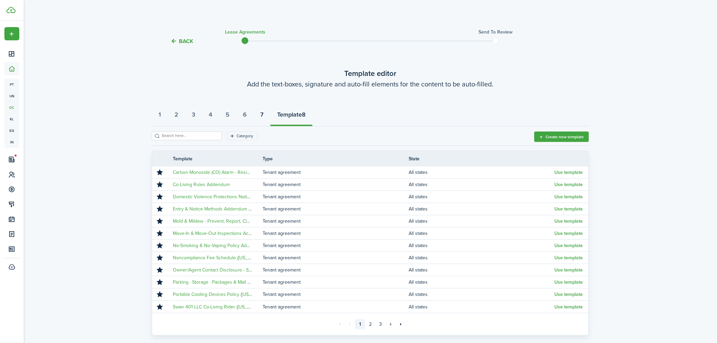
click at [264, 111] on strong "7" at bounding box center [261, 114] width 3 height 9
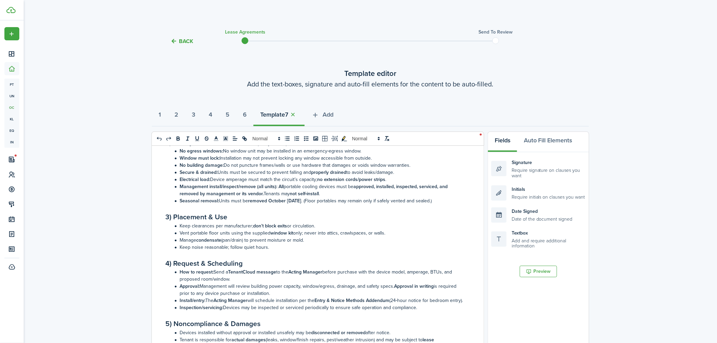
select select "fit"
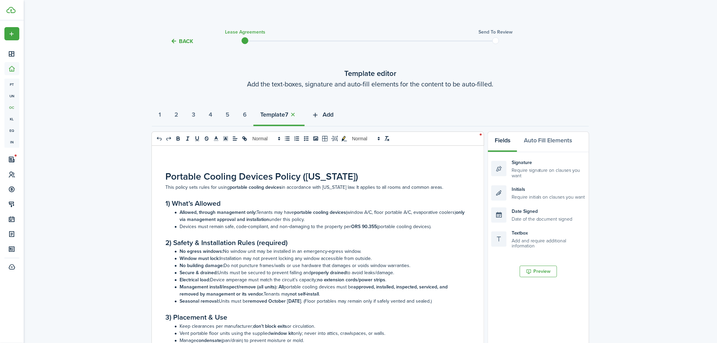
click at [319, 111] on icon "button" at bounding box center [315, 114] width 8 height 7
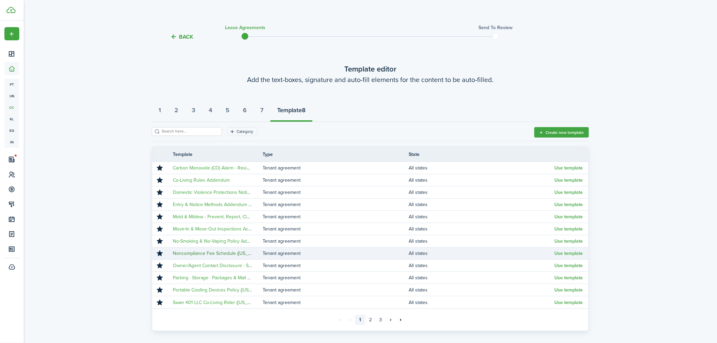
scroll to position [3, 0]
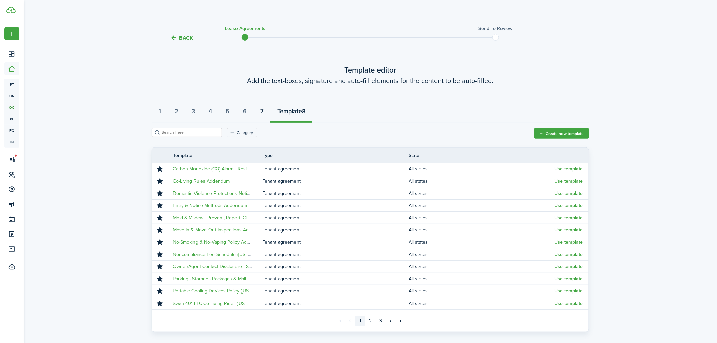
click at [264, 111] on strong "7" at bounding box center [261, 111] width 3 height 9
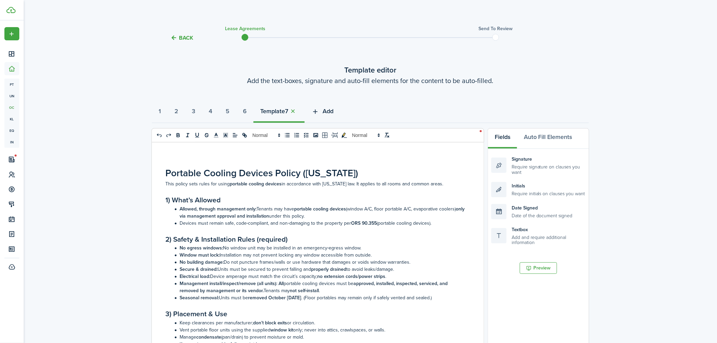
click at [333, 110] on span "Add" at bounding box center [328, 111] width 11 height 9
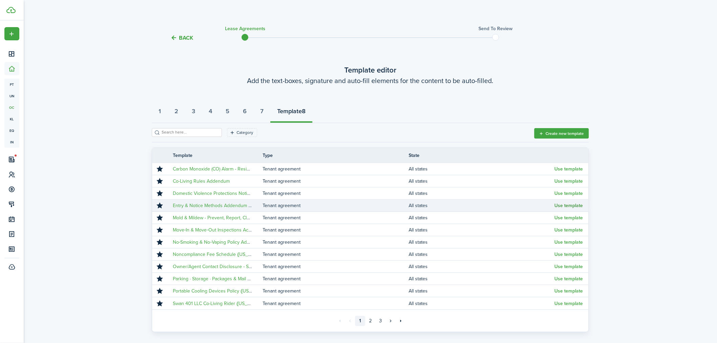
click at [573, 204] on button "Use template" at bounding box center [569, 205] width 28 height 5
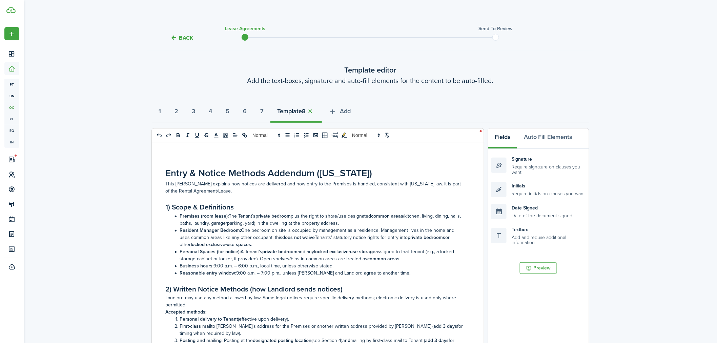
select select "fit"
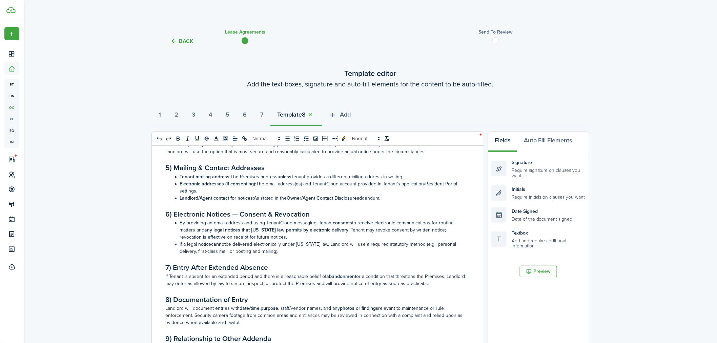
scroll to position [465, 0]
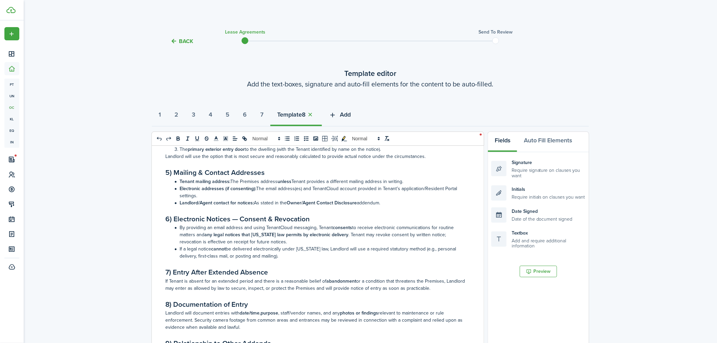
click at [351, 113] on span "Add" at bounding box center [345, 114] width 11 height 9
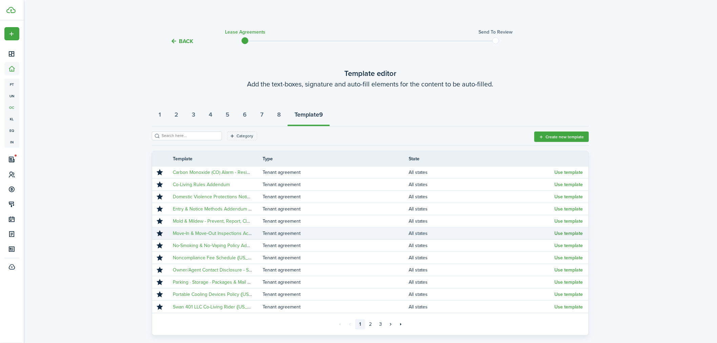
click at [565, 232] on button "Use template" at bounding box center [569, 233] width 28 height 5
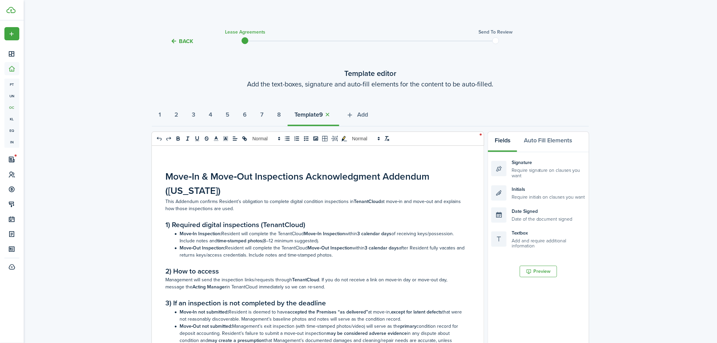
select select "fit"
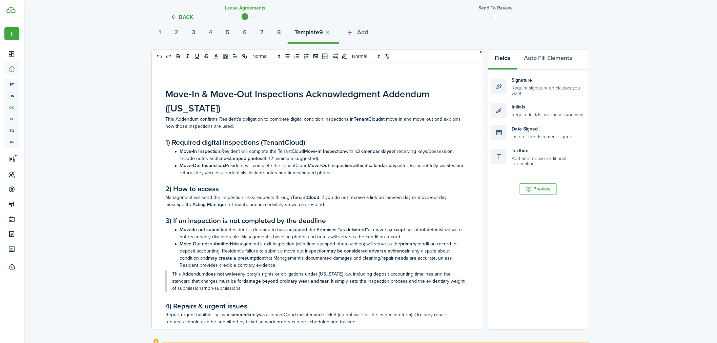
scroll to position [50, 0]
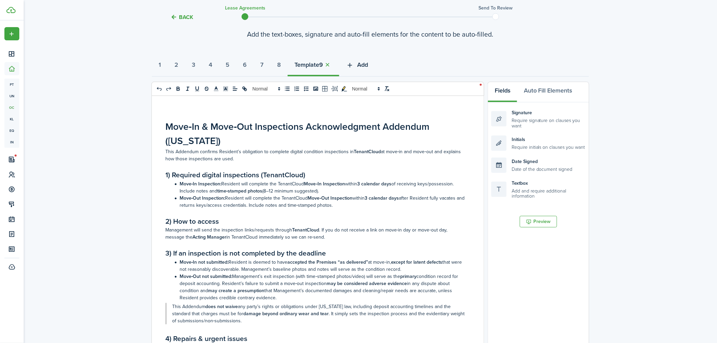
click at [354, 63] on icon "button" at bounding box center [350, 64] width 8 height 7
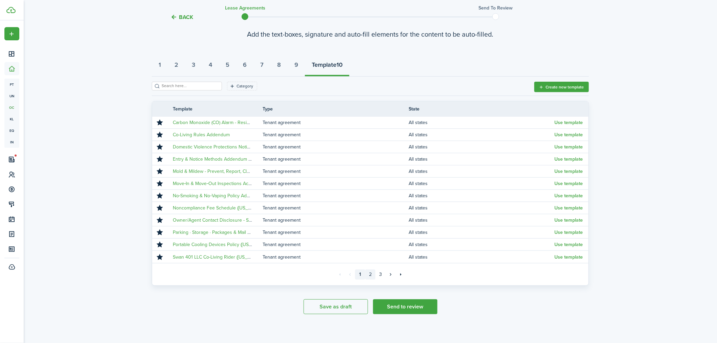
click at [372, 273] on link "2" at bounding box center [370, 274] width 10 height 10
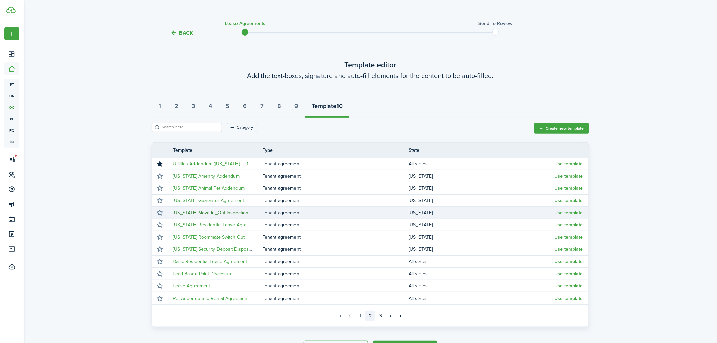
scroll to position [50, 0]
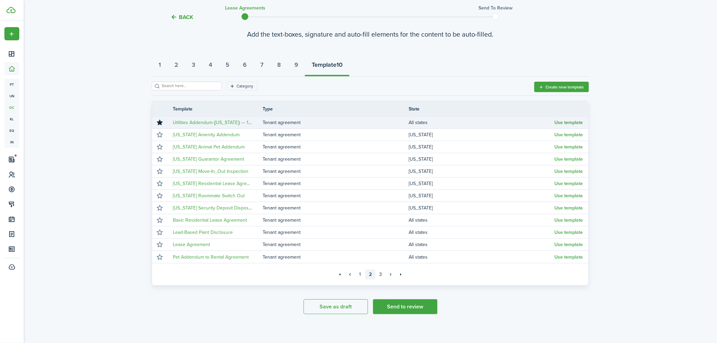
click at [570, 121] on button "Use template" at bounding box center [569, 122] width 28 height 5
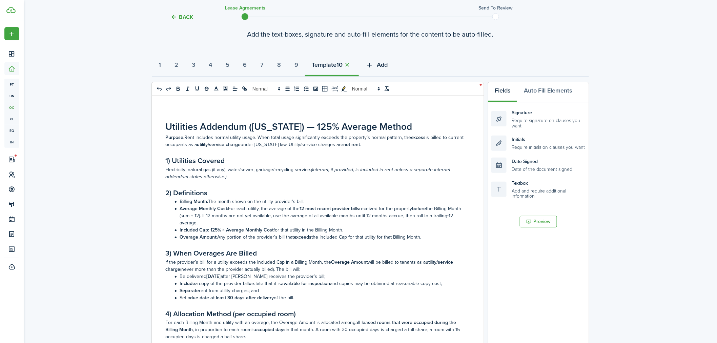
select select "fit"
click at [373, 62] on icon "button" at bounding box center [370, 64] width 8 height 7
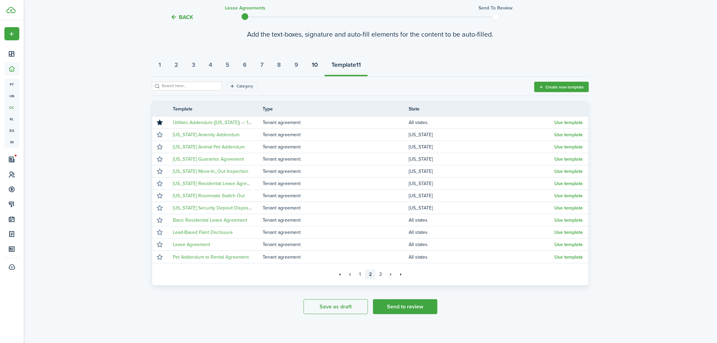
click at [318, 66] on strong "10" at bounding box center [315, 64] width 6 height 9
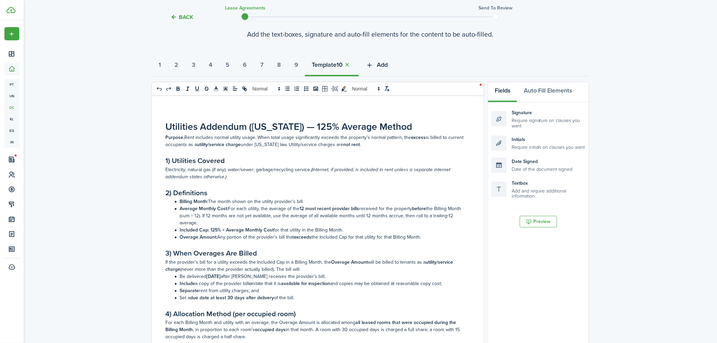
click at [388, 64] on span "Add" at bounding box center [382, 64] width 11 height 9
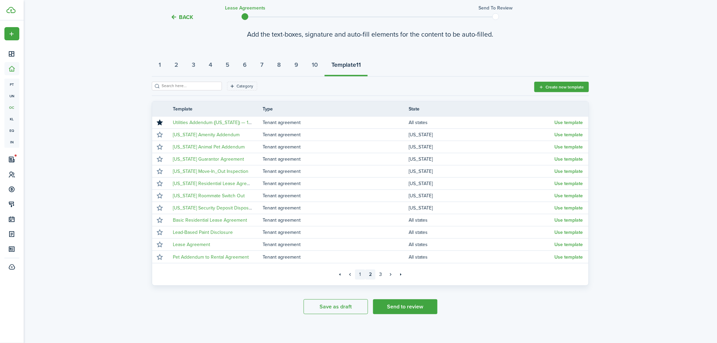
click at [358, 273] on link "1" at bounding box center [360, 274] width 10 height 10
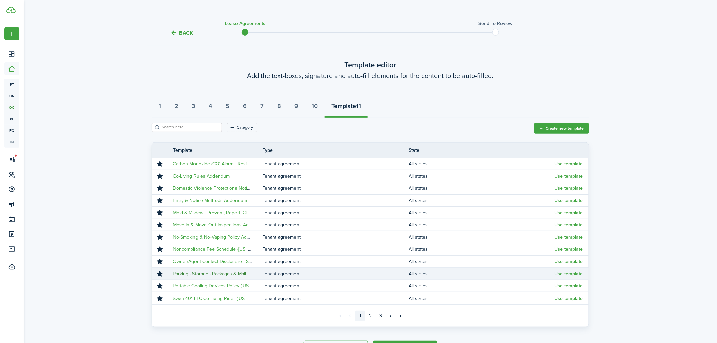
scroll to position [50, 0]
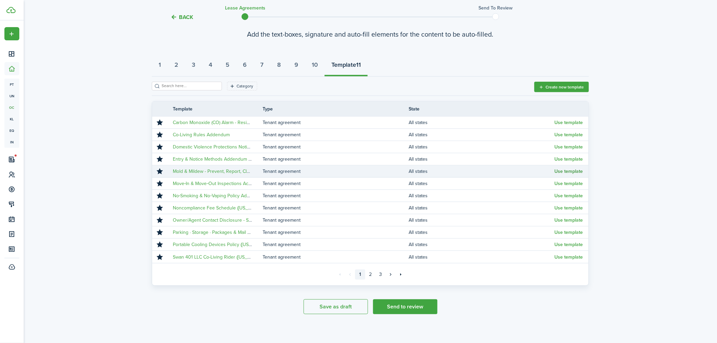
click at [571, 171] on button "Use template" at bounding box center [569, 171] width 28 height 5
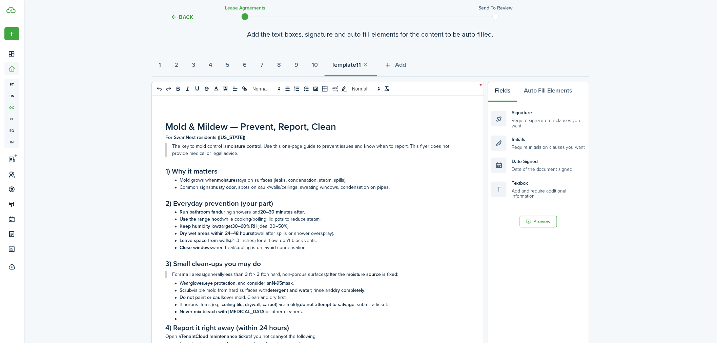
select select "fit"
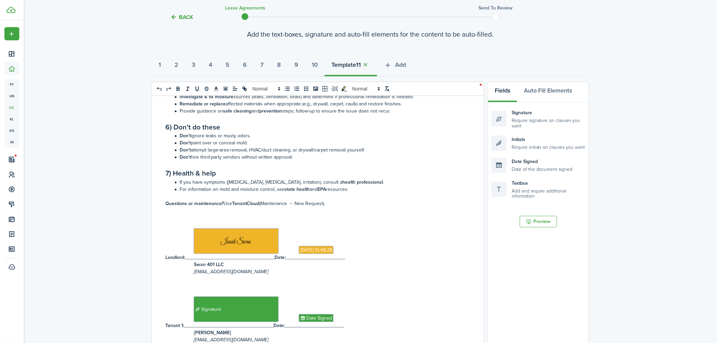
scroll to position [306, 0]
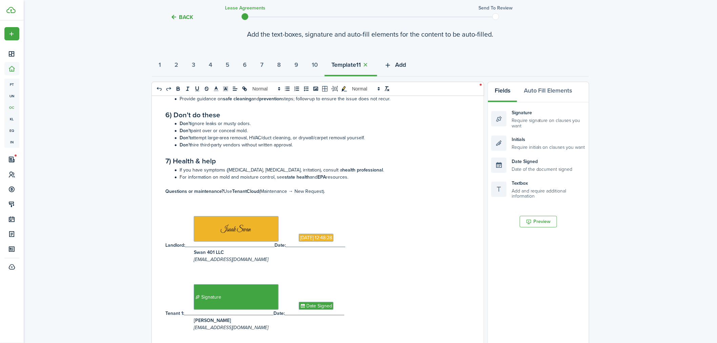
click at [406, 62] on span "Add" at bounding box center [400, 64] width 11 height 9
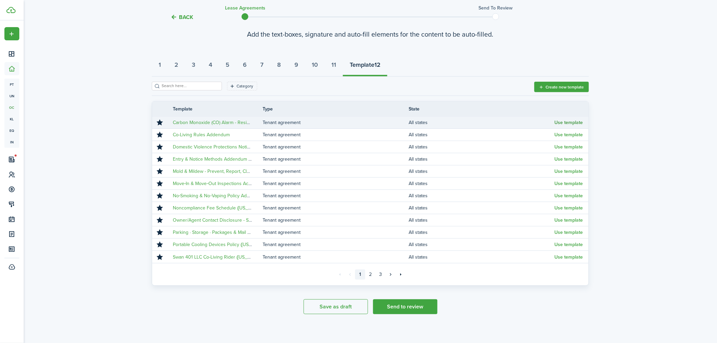
click at [569, 123] on button "Use template" at bounding box center [569, 122] width 28 height 5
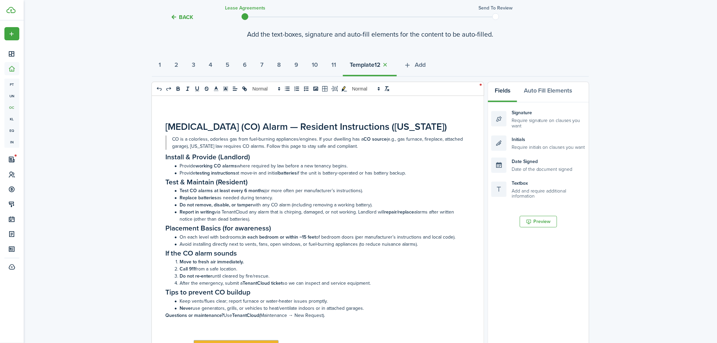
select select "fit"
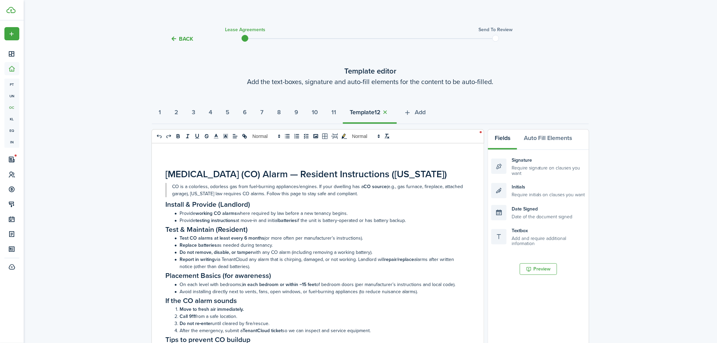
scroll to position [0, 0]
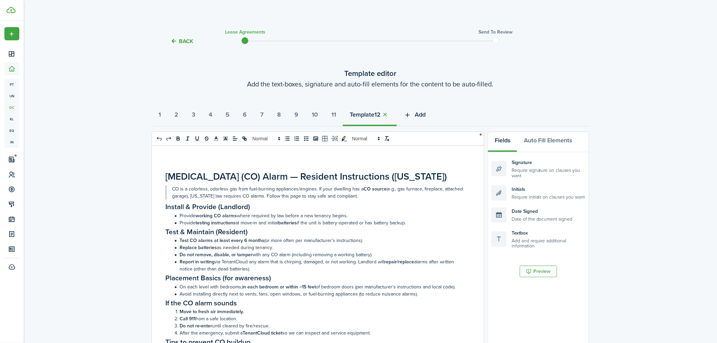
click at [411, 115] on icon "button" at bounding box center [407, 114] width 8 height 7
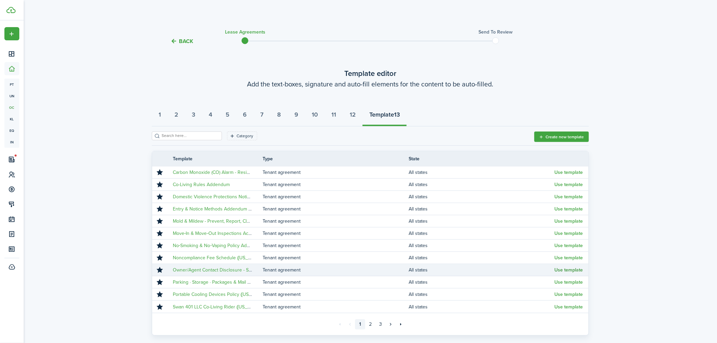
click at [574, 272] on button "Use template" at bounding box center [569, 269] width 28 height 5
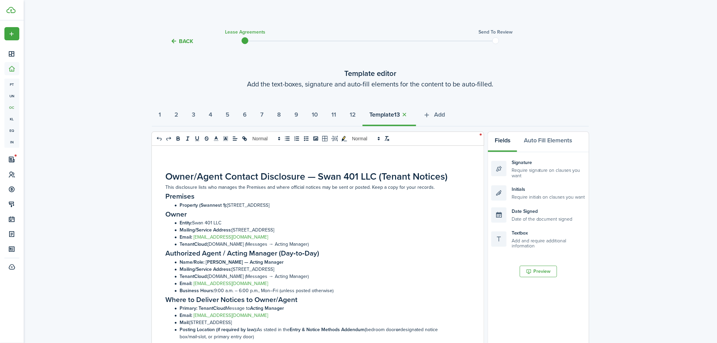
select select "fit"
drag, startPoint x: 418, startPoint y: 176, endPoint x: 378, endPoint y: 172, distance: 39.8
click at [378, 172] on h1 "Owner/Agent Contact Disclosure — Swan 401 LLC (Tenant Notices)" at bounding box center [315, 176] width 300 height 14
click at [350, 226] on li "Entity: Swan 401 LLC" at bounding box center [318, 222] width 293 height 7
click at [431, 116] on icon "button" at bounding box center [427, 114] width 8 height 7
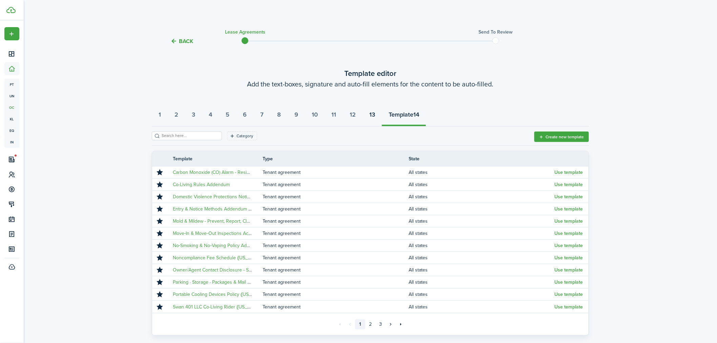
click at [375, 115] on strong "13" at bounding box center [372, 114] width 6 height 9
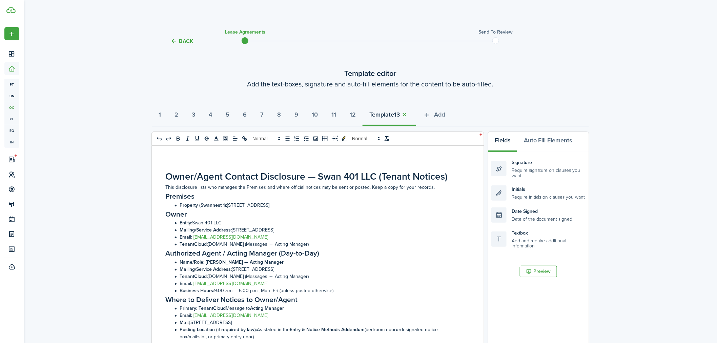
select select "fit"
click at [445, 115] on span "Add" at bounding box center [439, 114] width 11 height 9
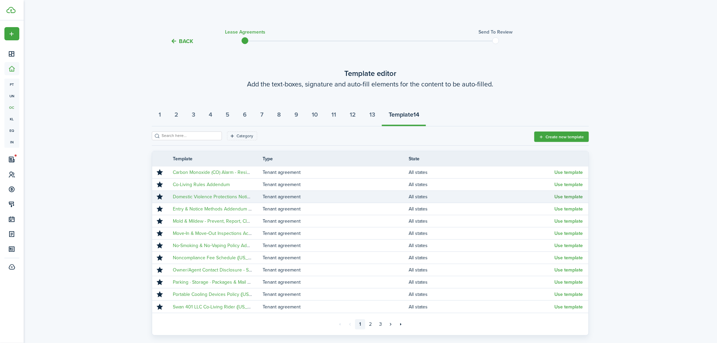
click at [574, 197] on button "Use template" at bounding box center [569, 196] width 28 height 5
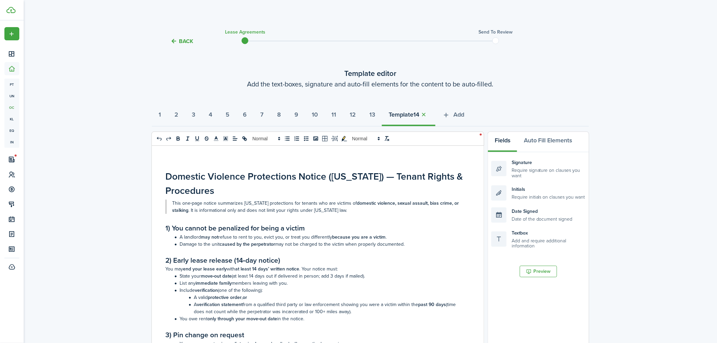
select select "fit"
click at [195, 115] on strong "3" at bounding box center [193, 114] width 3 height 9
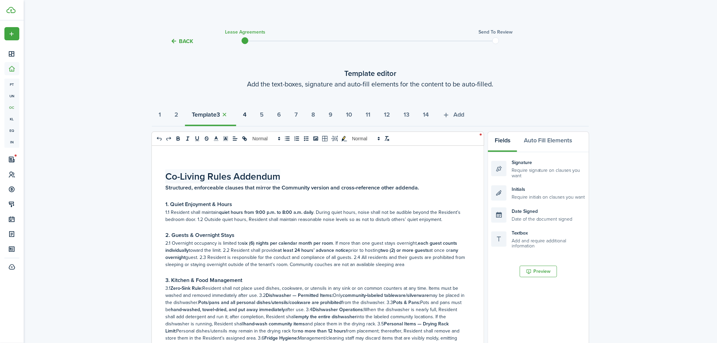
click at [253, 110] on button "4" at bounding box center [244, 116] width 17 height 20
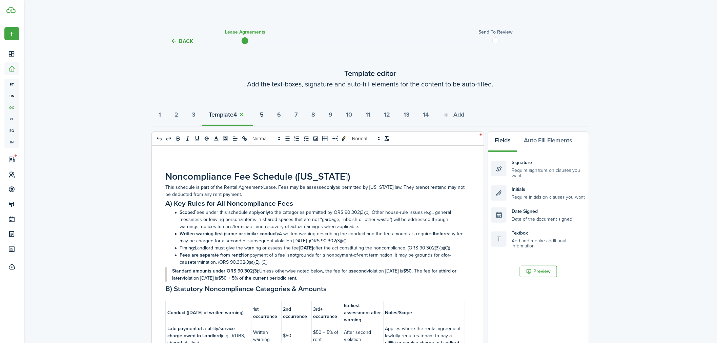
click at [264, 113] on strong "5" at bounding box center [262, 114] width 4 height 9
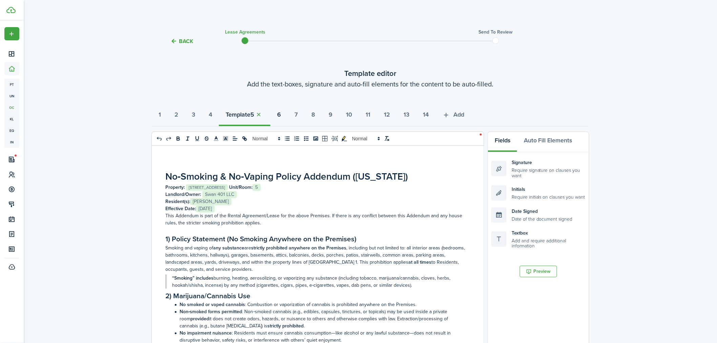
click at [288, 115] on button "6" at bounding box center [278, 116] width 17 height 20
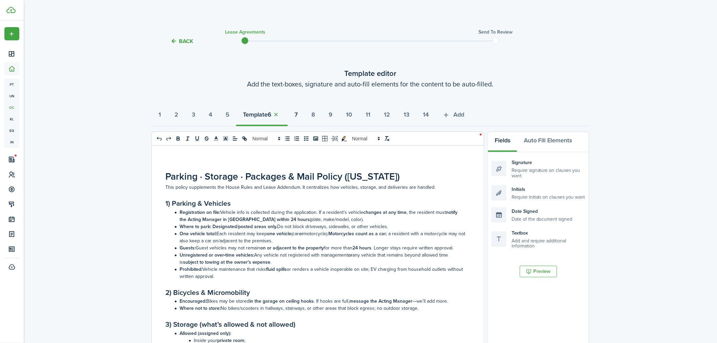
click at [298, 113] on strong "7" at bounding box center [295, 114] width 3 height 9
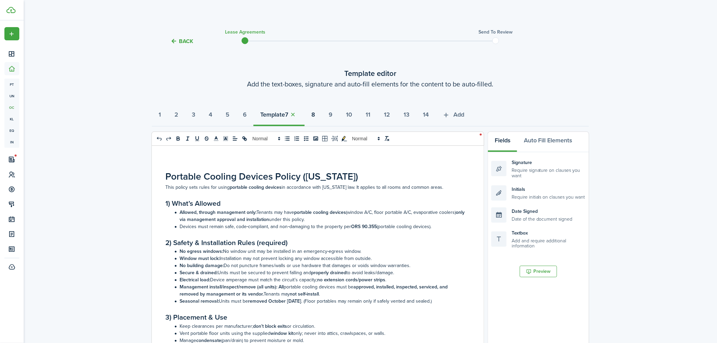
click at [315, 115] on strong "8" at bounding box center [313, 114] width 4 height 9
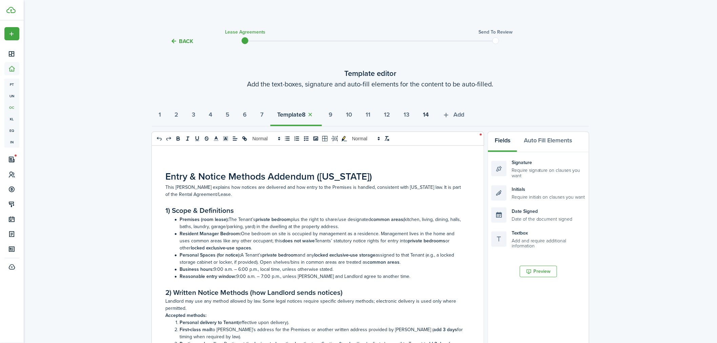
click at [429, 114] on strong "14" at bounding box center [426, 114] width 6 height 9
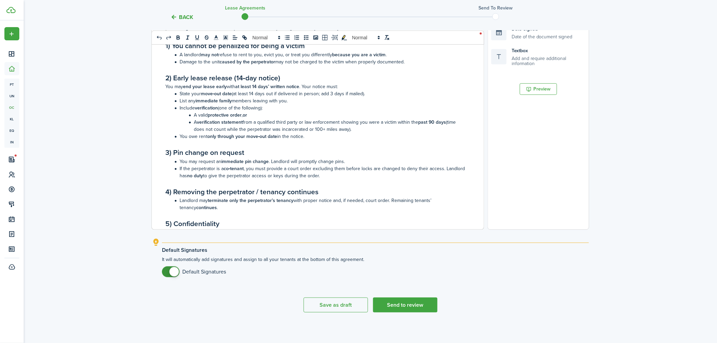
scroll to position [184, 0]
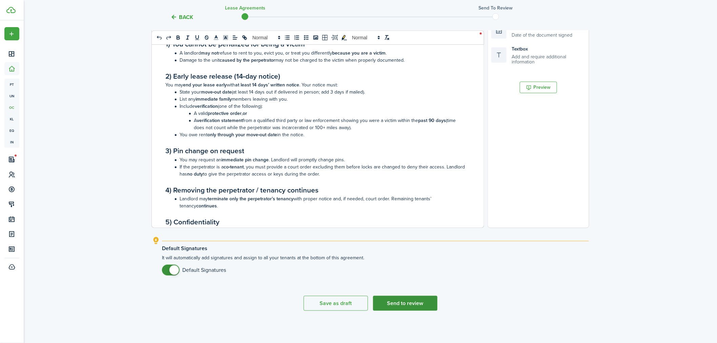
click at [411, 302] on button "Send to review" at bounding box center [405, 303] width 64 height 15
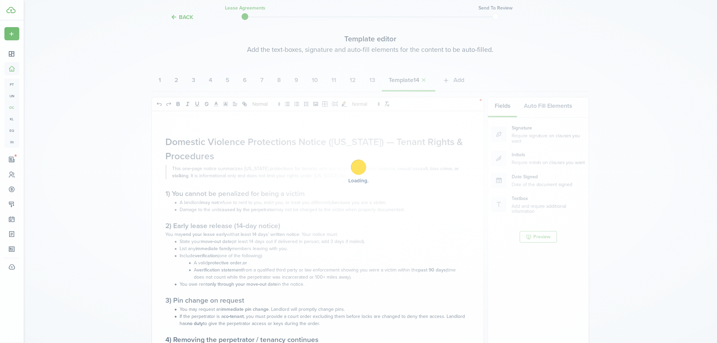
scroll to position [100, 0]
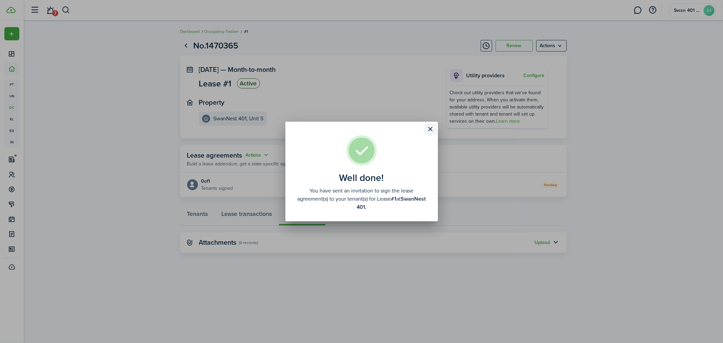
click at [426, 128] on button "Close modal" at bounding box center [430, 129] width 12 height 12
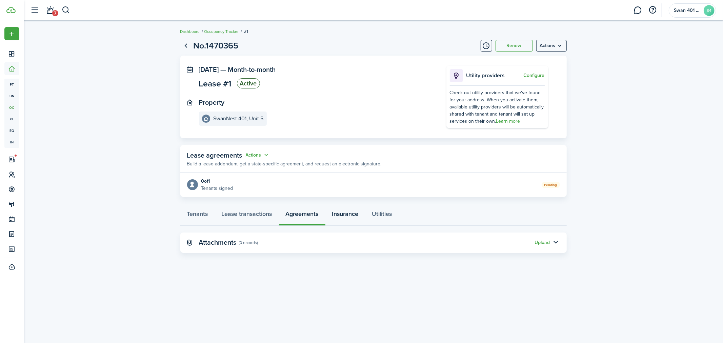
click at [347, 215] on link "Insurance" at bounding box center [345, 215] width 40 height 20
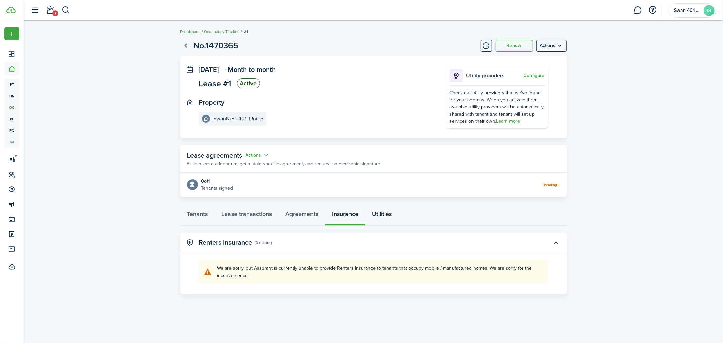
click at [381, 213] on link "Utilities" at bounding box center [382, 215] width 34 height 20
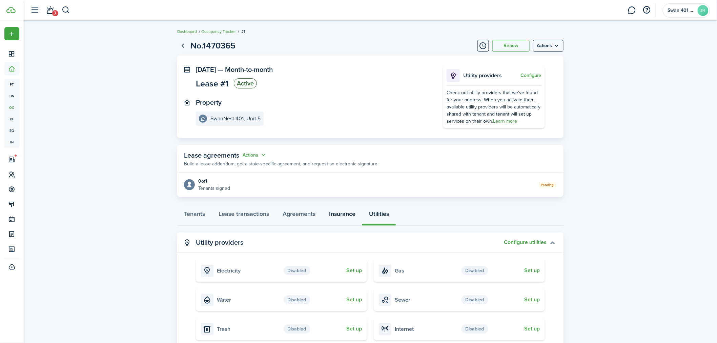
click at [338, 213] on link "Insurance" at bounding box center [342, 215] width 40 height 20
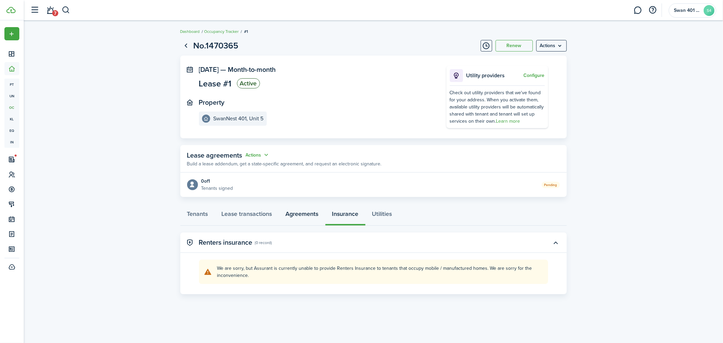
click at [296, 215] on link "Agreements" at bounding box center [302, 215] width 46 height 20
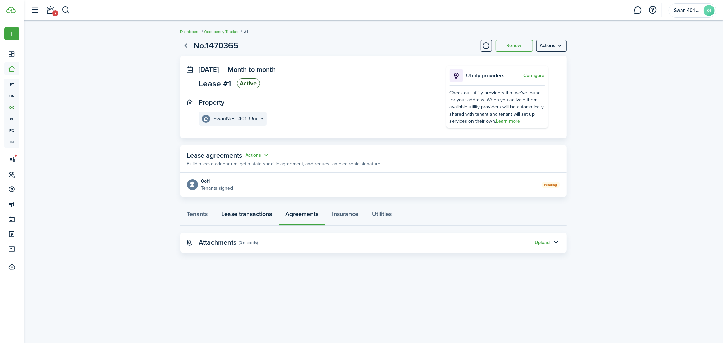
click at [243, 210] on link "Lease transactions" at bounding box center [247, 215] width 64 height 20
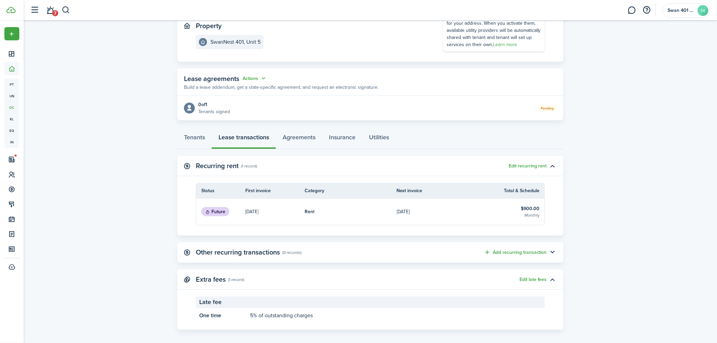
scroll to position [82, 0]
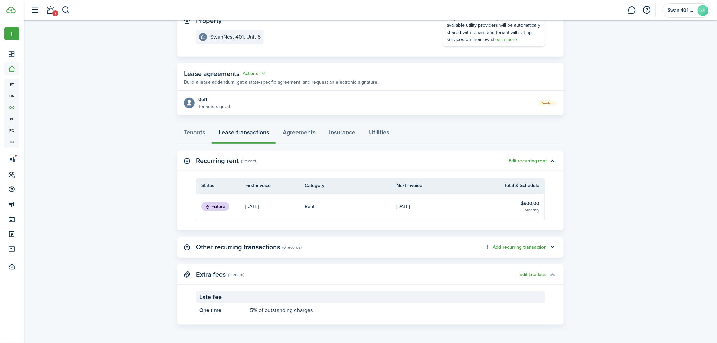
click at [534, 276] on button "Edit late fees" at bounding box center [532, 274] width 27 height 5
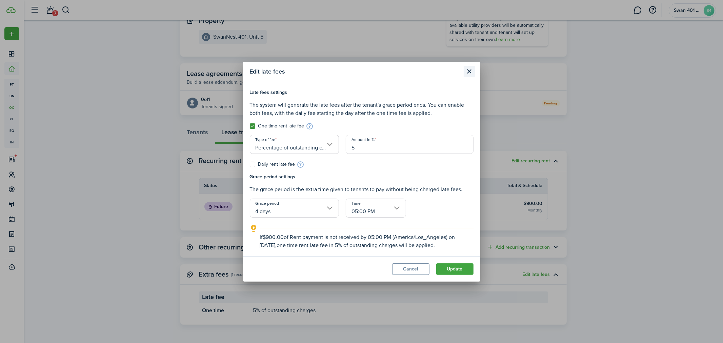
click at [465, 70] on button "Close modal" at bounding box center [469, 72] width 12 height 12
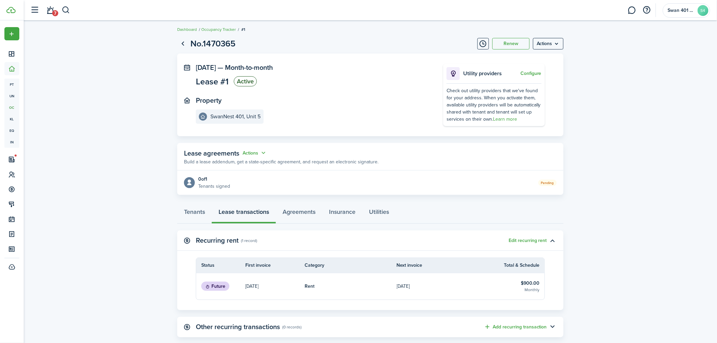
scroll to position [0, 0]
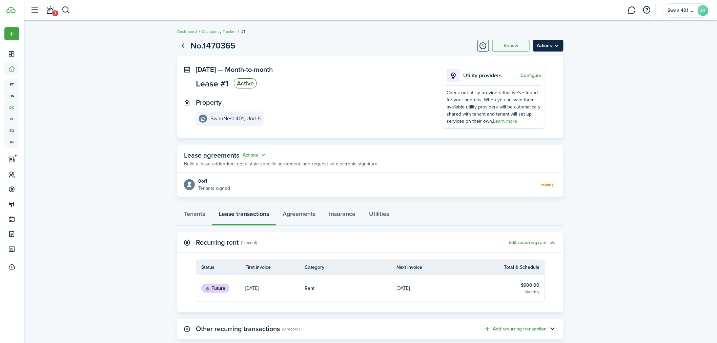
click at [556, 45] on menu-btn "Actions" at bounding box center [548, 46] width 30 height 12
click at [641, 68] on lease-view "No.1470365 Renew Actions [DATE] — Month-to-month Lease #1 Active Property SwanN…" at bounding box center [370, 223] width 693 height 374
click at [550, 43] on menu-btn "Actions" at bounding box center [548, 46] width 30 height 12
click at [627, 82] on lease-view "No.1470365 Renew Actions [DATE] — Month-to-month Lease #1 Active Property SwanN…" at bounding box center [370, 223] width 693 height 374
click at [184, 46] on link "Go back" at bounding box center [183, 46] width 12 height 12
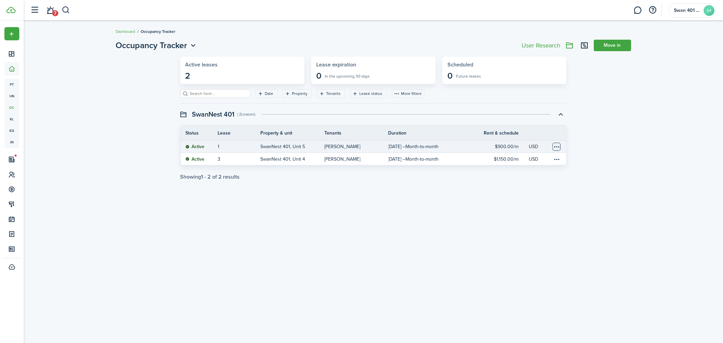
click at [557, 147] on table-menu-btn-icon at bounding box center [556, 147] width 8 height 8
click at [605, 175] on div "Occupancy Tracker Move in Active leases 2 Lease expiration 0 In the upcoming 30…" at bounding box center [373, 109] width 699 height 147
click at [331, 147] on table-info-title "[PERSON_NAME]" at bounding box center [342, 146] width 36 height 7
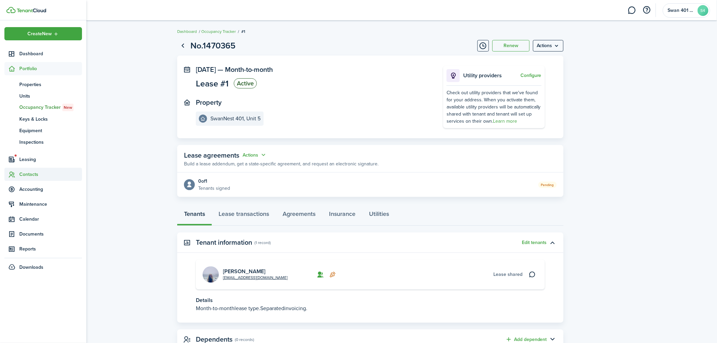
click at [29, 175] on span "Contacts" at bounding box center [50, 174] width 63 height 7
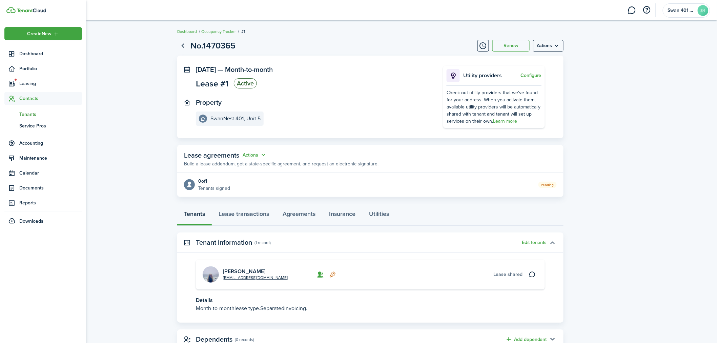
click at [41, 114] on span "Tenants" at bounding box center [50, 114] width 63 height 7
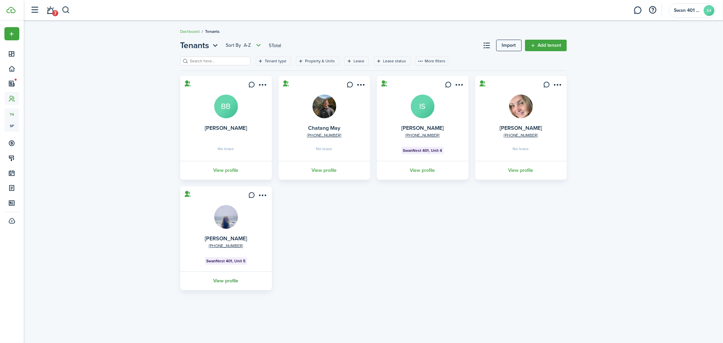
click at [230, 282] on link "View profile" at bounding box center [225, 280] width 93 height 19
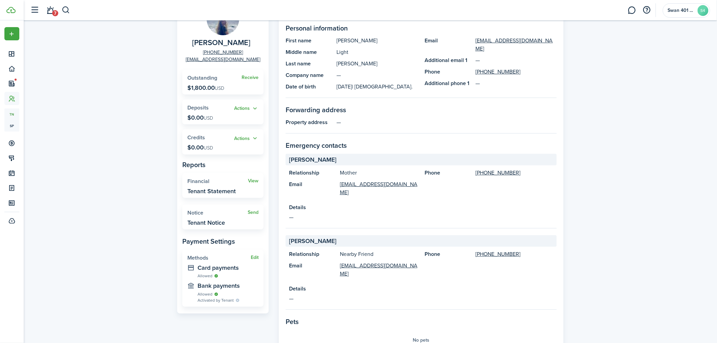
scroll to position [75, 0]
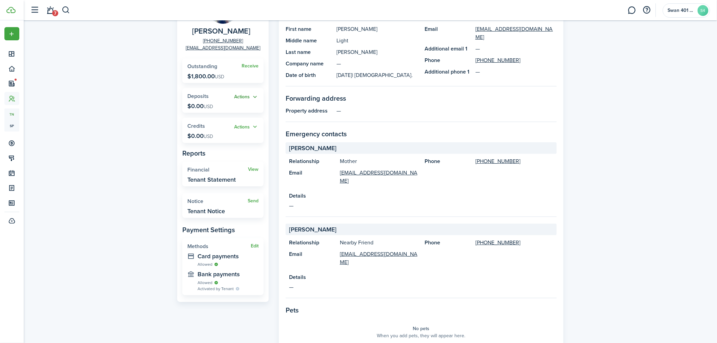
click at [254, 94] on button "Actions" at bounding box center [246, 97] width 24 height 8
click at [141, 122] on div "Tenant [PERSON_NAME] [PHONE_NUMBER] [EMAIL_ADDRESS][DOMAIN_NAME] Receive Outsta…" at bounding box center [370, 225] width 693 height 528
click at [251, 98] on button "Actions" at bounding box center [246, 97] width 24 height 8
click at [234, 109] on link "Add" at bounding box center [228, 110] width 59 height 12
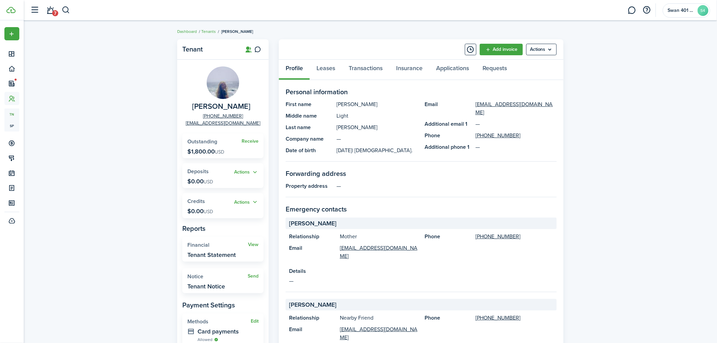
click at [213, 143] on span "Outstanding" at bounding box center [202, 142] width 30 height 8
click at [334, 72] on link "Leases" at bounding box center [326, 70] width 32 height 20
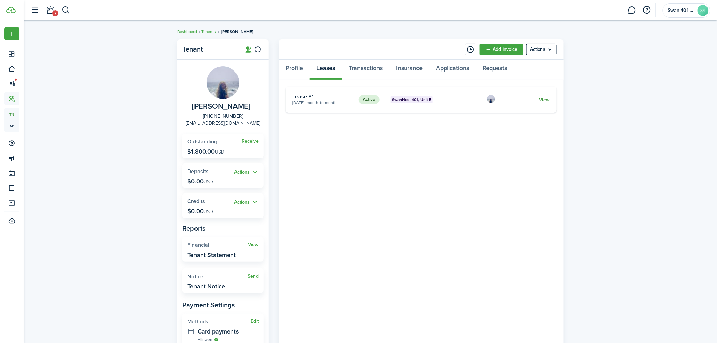
click at [547, 99] on link "View" at bounding box center [544, 99] width 11 height 7
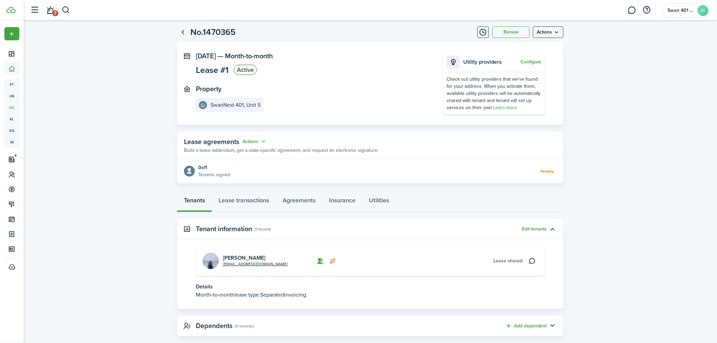
scroll to position [25, 0]
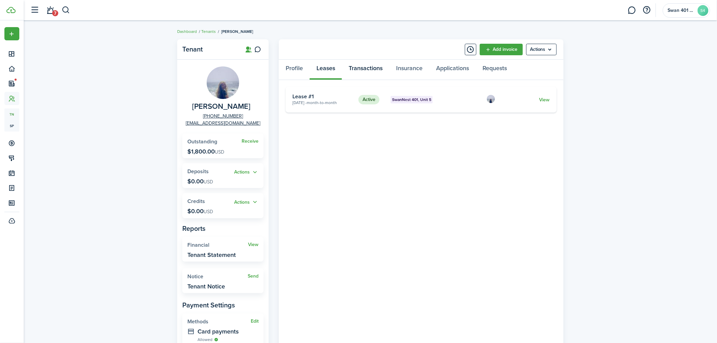
click at [362, 64] on link "Transactions" at bounding box center [365, 70] width 47 height 20
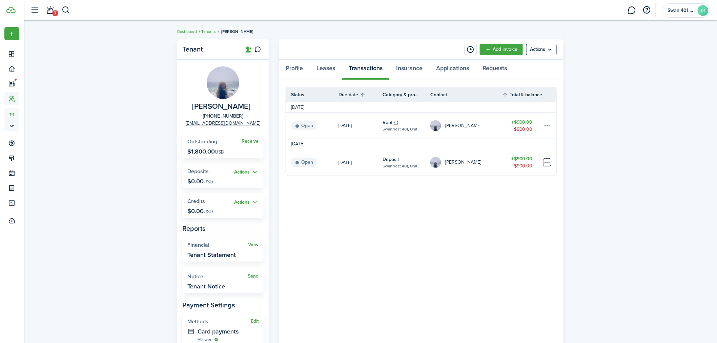
click at [544, 163] on table-menu-btn-icon at bounding box center [547, 162] width 8 height 8
click at [574, 155] on div "Tenant [PERSON_NAME] [PHONE_NUMBER] [EMAIL_ADDRESS][DOMAIN_NAME] Receive Outsta…" at bounding box center [370, 215] width 693 height 358
click at [455, 65] on link "Applications" at bounding box center [452, 70] width 46 height 20
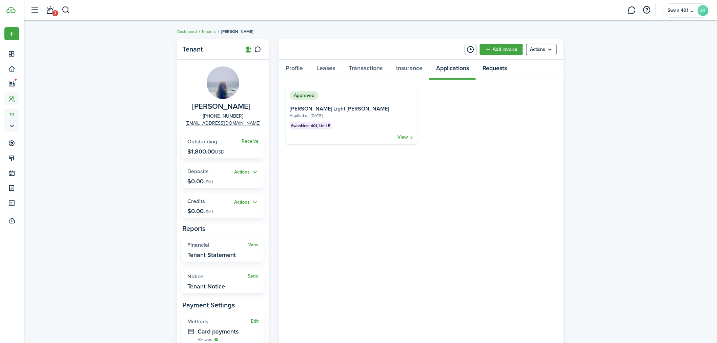
click at [502, 71] on link "Requests" at bounding box center [495, 70] width 38 height 20
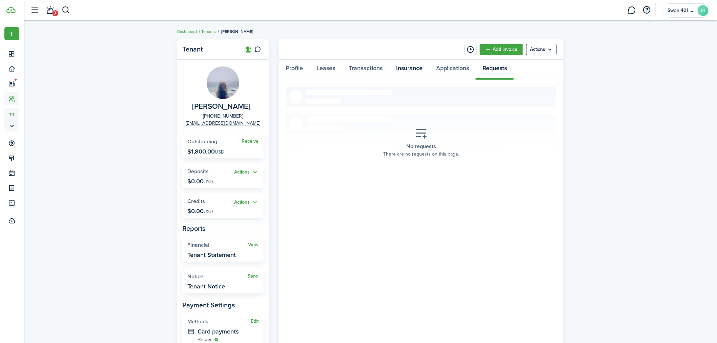
click at [412, 67] on link "Insurance" at bounding box center [409, 70] width 40 height 20
click at [373, 65] on link "Transactions" at bounding box center [365, 70] width 47 height 20
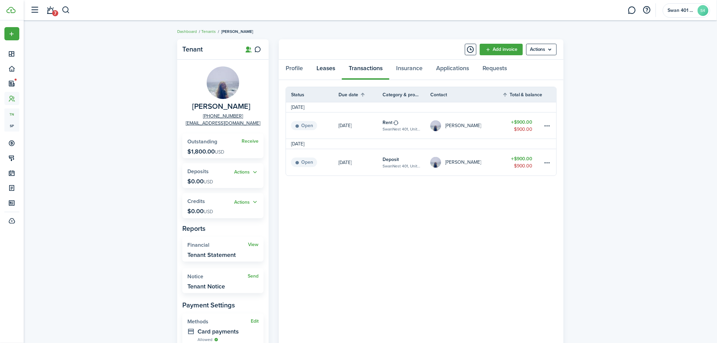
click at [324, 69] on link "Leases" at bounding box center [326, 70] width 32 height 20
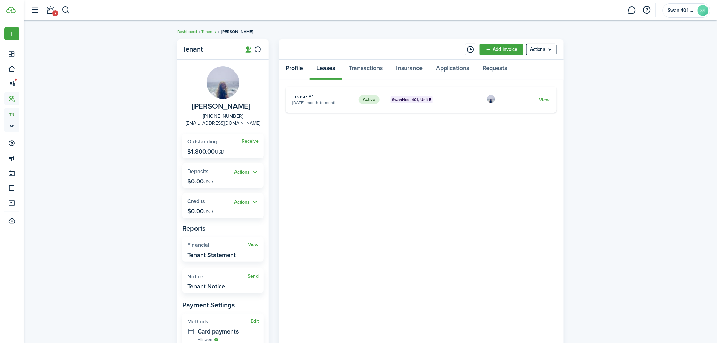
click at [303, 69] on link "Profile" at bounding box center [294, 70] width 31 height 20
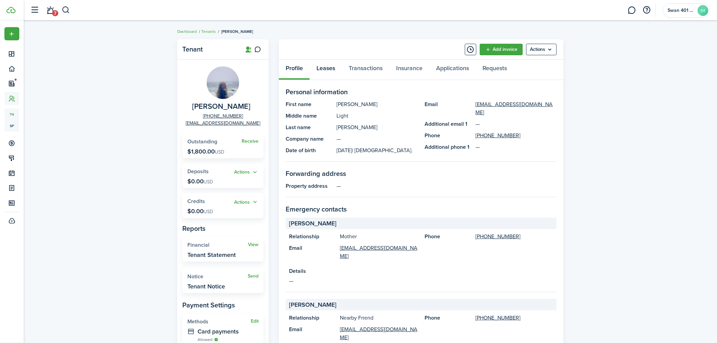
click at [333, 66] on link "Leases" at bounding box center [326, 70] width 32 height 20
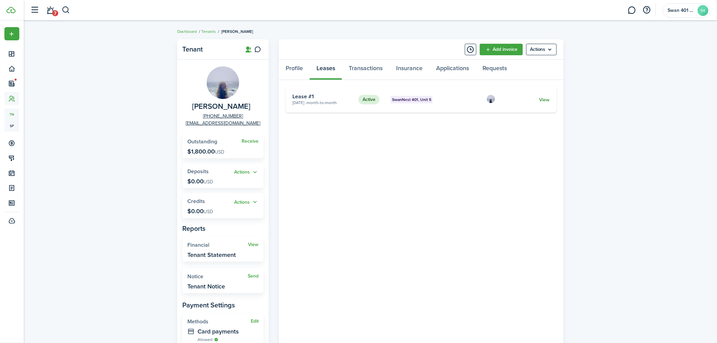
click at [544, 98] on link "View" at bounding box center [544, 99] width 11 height 7
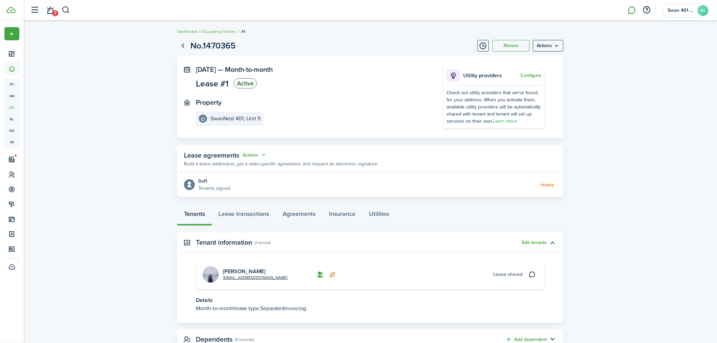
click at [632, 7] on link at bounding box center [631, 10] width 13 height 17
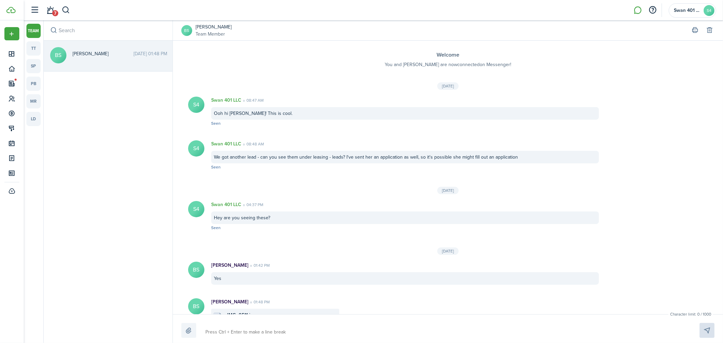
scroll to position [19, 0]
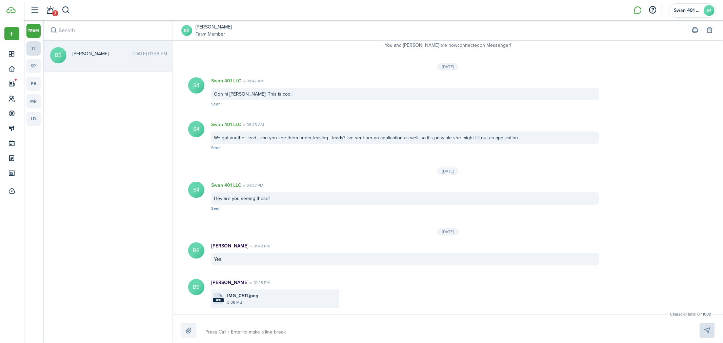
click at [37, 47] on link "tt" at bounding box center [33, 48] width 14 height 14
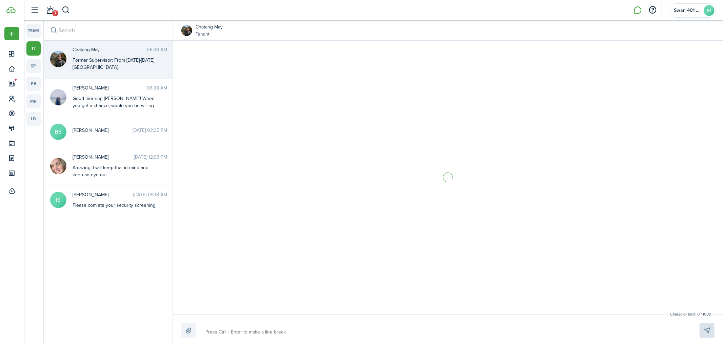
scroll to position [564, 0]
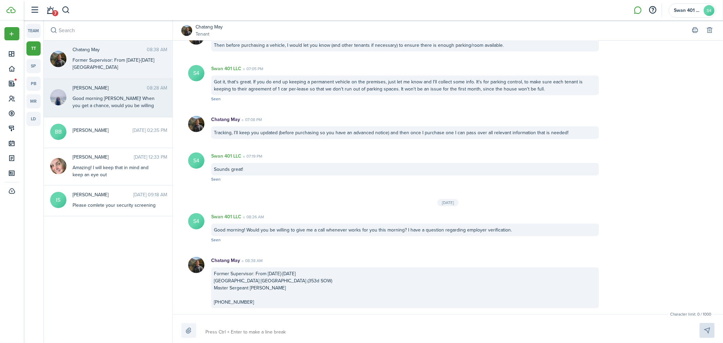
click at [109, 100] on div "Good morning [PERSON_NAME]! When you get a chance, would you be willing to call…" at bounding box center [114, 109] width 85 height 28
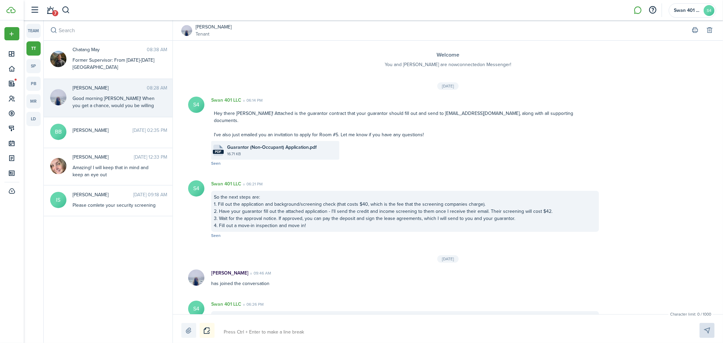
scroll to position [76, 0]
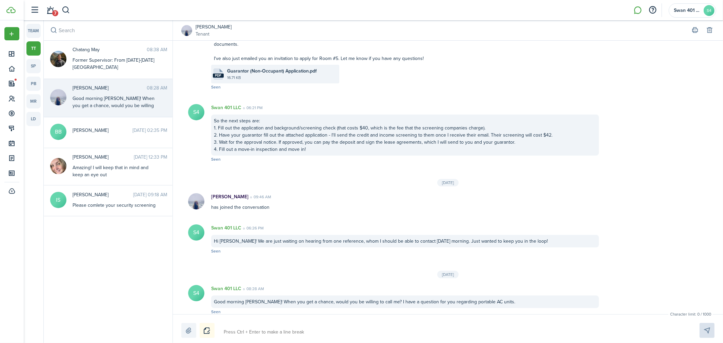
click at [316, 322] on div "Character limit: 0 / 1000 Drop your file here" at bounding box center [448, 328] width 550 height 29
click at [316, 332] on textarea at bounding box center [453, 332] width 464 height 12
type textarea "k"
type textarea "kH"
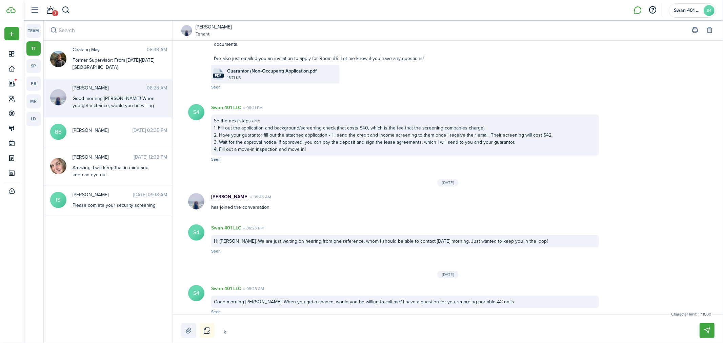
type textarea "kH"
type textarea "kHI"
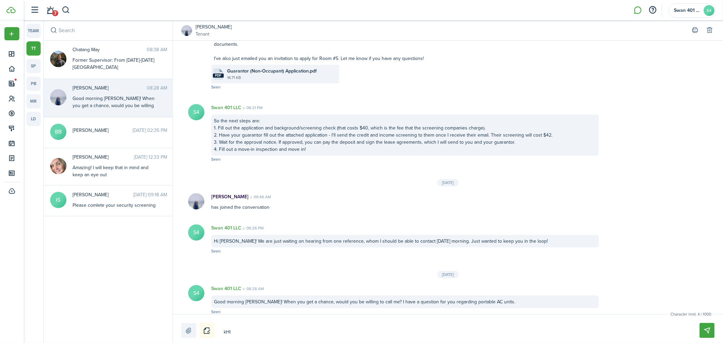
type textarea "kHI O"
type textarea "kHI"
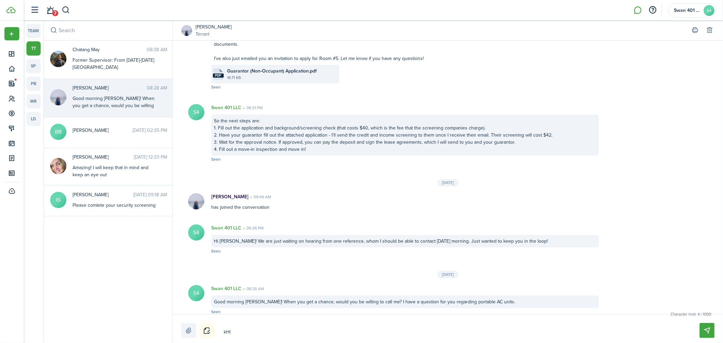
type textarea "kHI"
type textarea "kH"
type textarea "k"
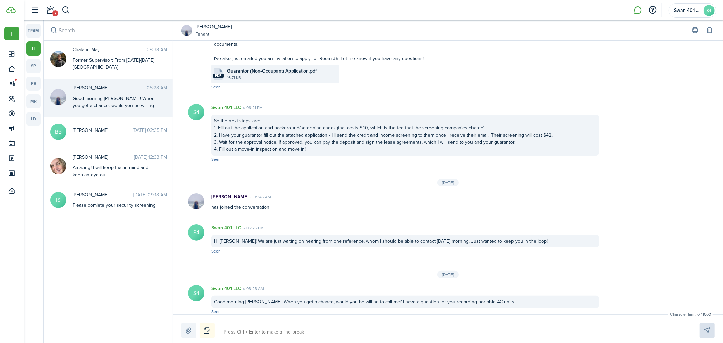
type textarea "H"
type textarea "Hi"
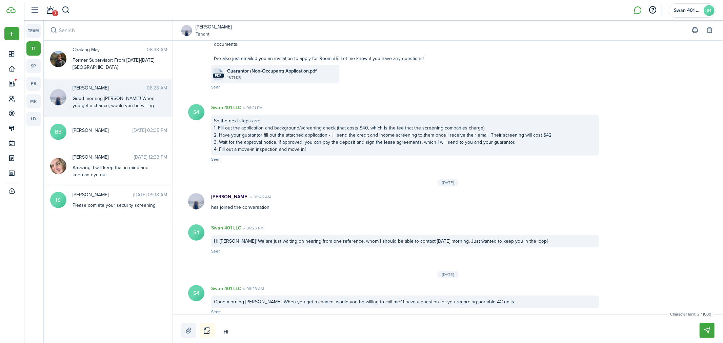
type textarea "Hi"
type textarea "Hi O"
type textarea "Hi [PERSON_NAME]"
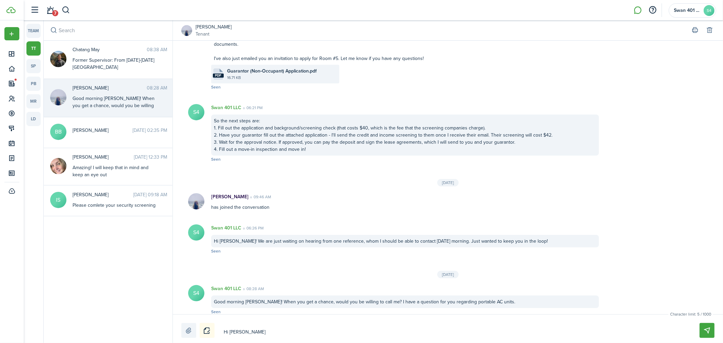
type textarea "Hi [PERSON_NAME]"
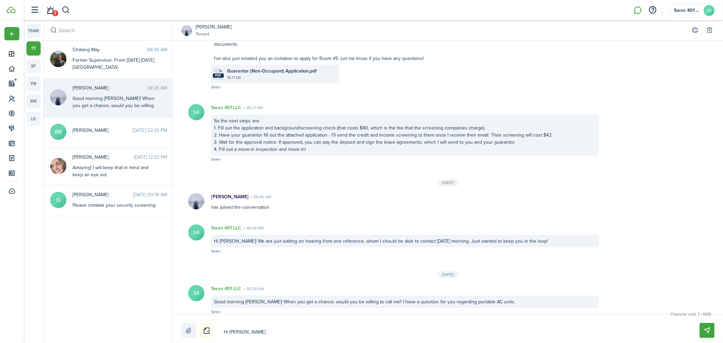
type textarea "Hi [PERSON_NAME]"
type textarea "Hi [PERSON_NAME]!"
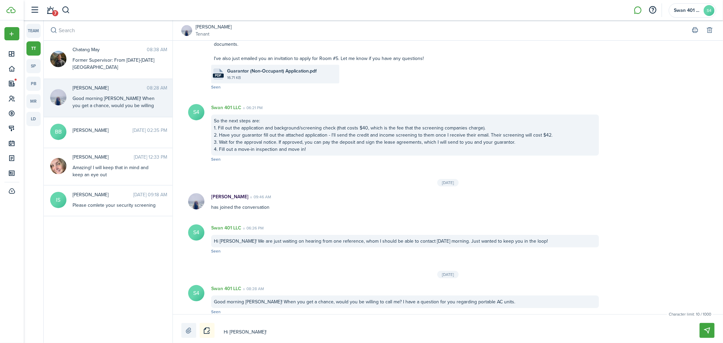
type textarea "Hi [PERSON_NAME]!"
type textarea "Hi [PERSON_NAME]! I"
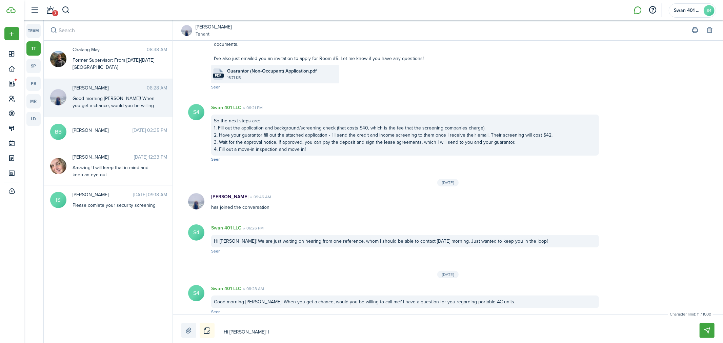
type textarea "Hi [PERSON_NAME]! I"
type textarea "Hi [PERSON_NAME]! I j"
type textarea "Hi [PERSON_NAME]! I ju"
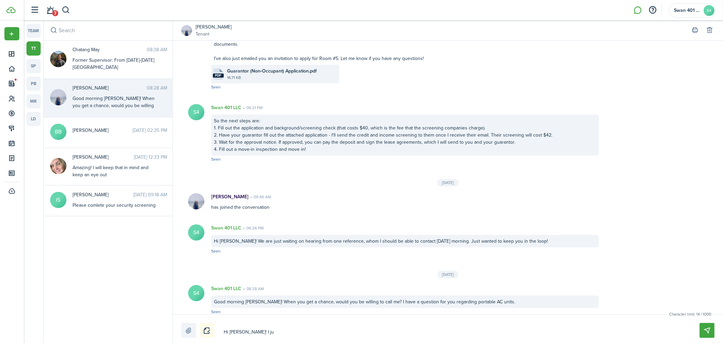
type textarea "Hi [PERSON_NAME]! I jus"
type textarea "Hi [PERSON_NAME]! I just"
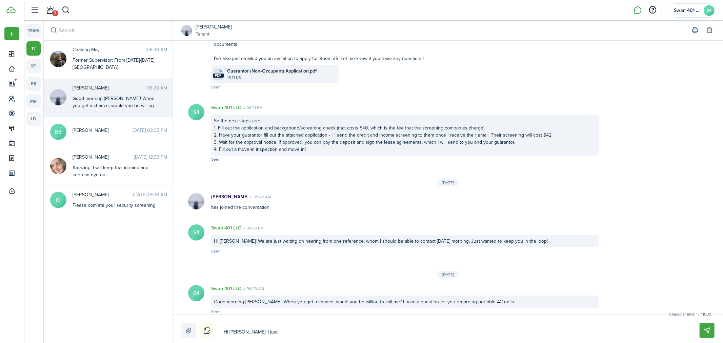
type textarea "Hi [PERSON_NAME]! I just"
type textarea "Hi [PERSON_NAME]! I just s"
type textarea "Hi [PERSON_NAME]! I just se"
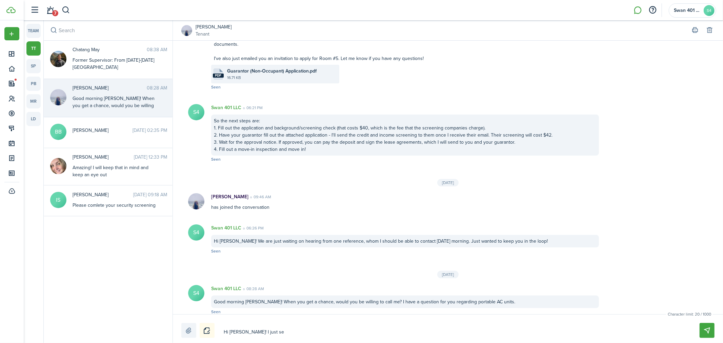
type textarea "Hi [PERSON_NAME]! I just sen"
type textarea "Hi [PERSON_NAME]! I just sent"
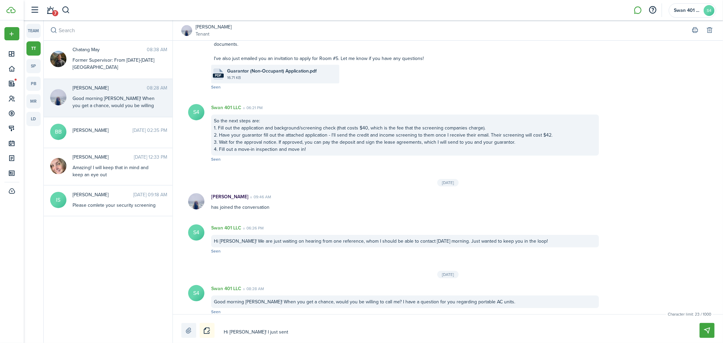
type textarea "Hi [PERSON_NAME]! I just sent"
type textarea "Hi [PERSON_NAME]! I just sent t"
type textarea "Hi [PERSON_NAME]! I just sent th"
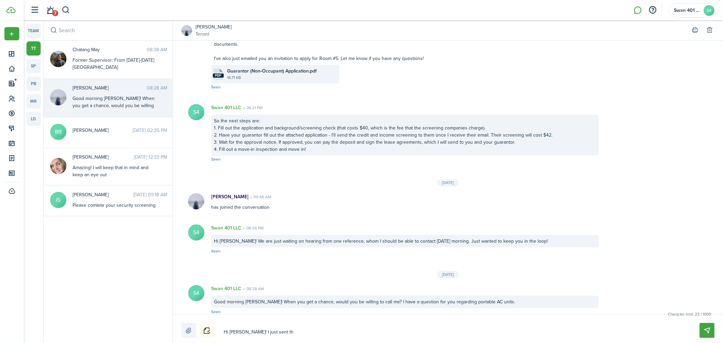
type textarea "Hi [PERSON_NAME]! I just sent the"
click at [206, 330] on button "Notice" at bounding box center [207, 330] width 15 height 15
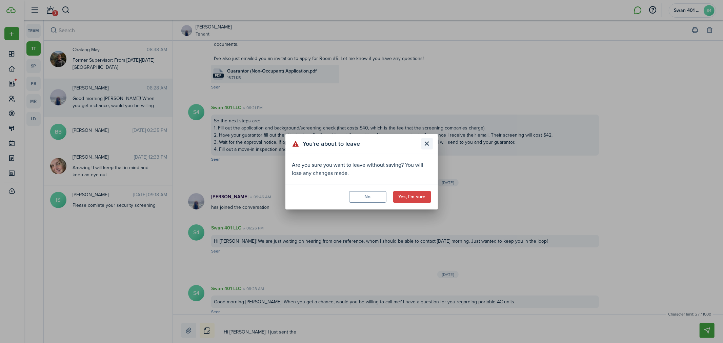
click at [423, 141] on button "Close modal" at bounding box center [427, 144] width 12 height 12
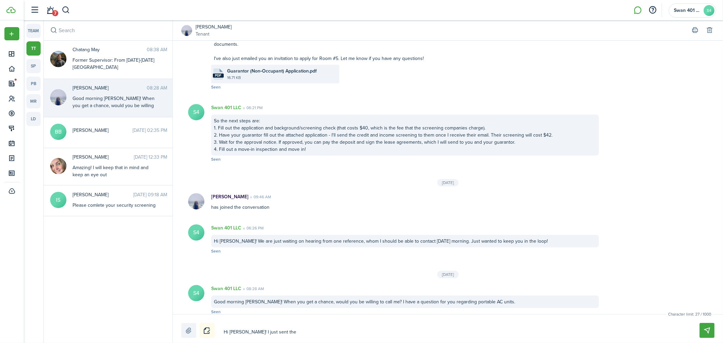
click at [291, 333] on textarea "Hi [PERSON_NAME]! I just sent the" at bounding box center [453, 332] width 464 height 12
type textarea "Hi [PERSON_NAME]! I just sent the l"
type textarea "Hi [PERSON_NAME]! I just sent the le"
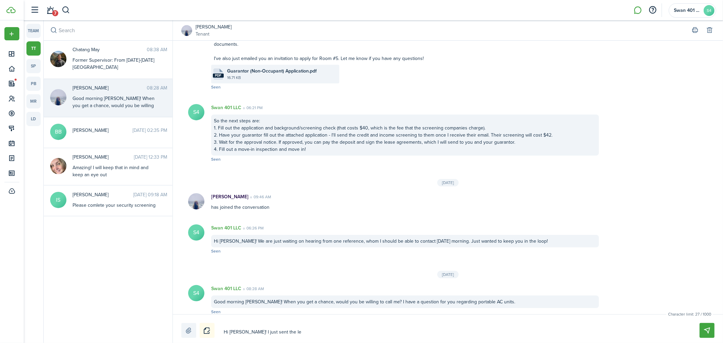
type textarea "Hi [PERSON_NAME]! I just sent the lea"
type textarea "Hi [PERSON_NAME]! I just sent the leas"
type textarea "Hi [PERSON_NAME]! I just sent the lease"
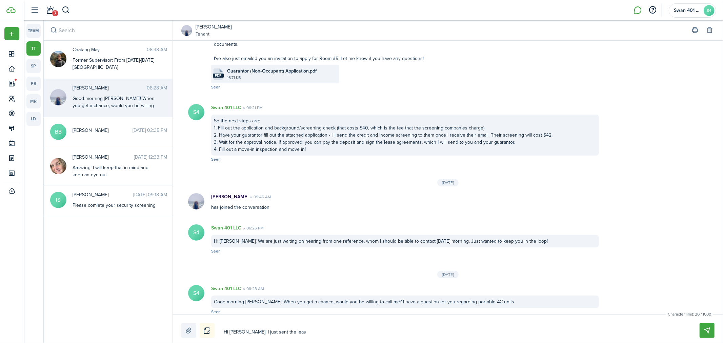
type textarea "Hi [PERSON_NAME]! I just sent the lease"
type textarea "Hi [PERSON_NAME]! I just sent the lease o"
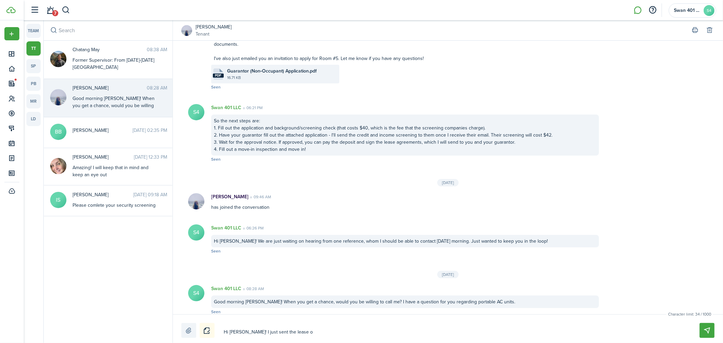
type textarea "Hi [PERSON_NAME]! I just sent the lease of"
type textarea "Hi [PERSON_NAME]! I just sent the lease o"
type textarea "Hi [PERSON_NAME]! I just sent the lease ov"
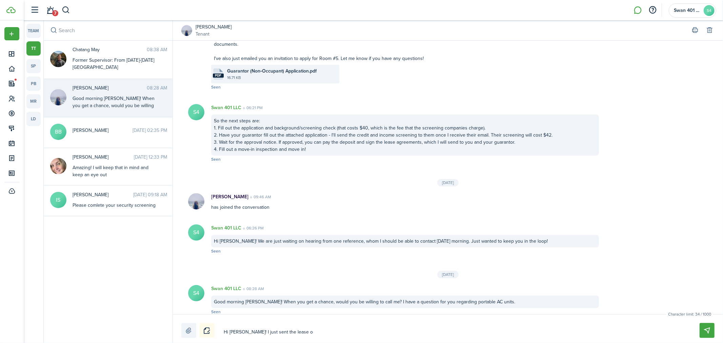
type textarea "Hi [PERSON_NAME]! I just sent the lease ov"
type textarea "Hi [PERSON_NAME]! I just sent the lease ove"
type textarea "Hi [PERSON_NAME]! I just sent the lease over"
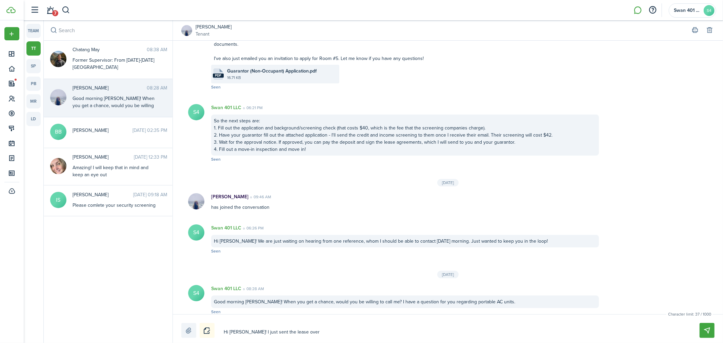
type textarea "Hi [PERSON_NAME]! I just sent the lease over"
type textarea "Hi [PERSON_NAME]! I just sent the lease over f"
type textarea "Hi [PERSON_NAME]! I just sent the lease over fo"
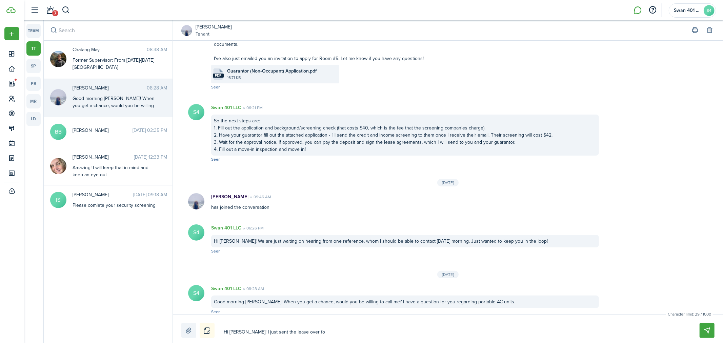
type textarea "Hi [PERSON_NAME]! I just sent the lease over fo"
type textarea "Hi [PERSON_NAME]! I just sent the lease over for"
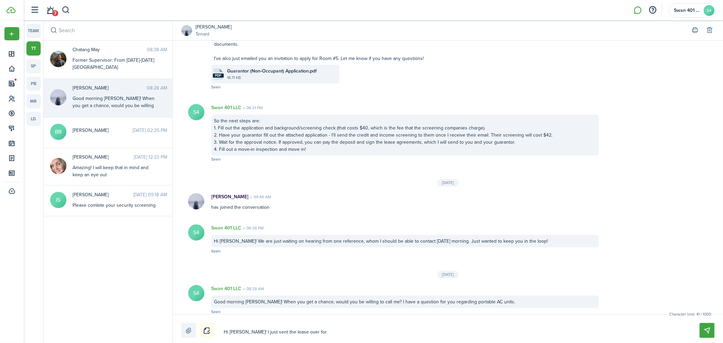
type textarea "Hi [PERSON_NAME]! I just sent the lease over for s"
type textarea "Hi [PERSON_NAME]! I just sent the lease over for si"
type textarea "Hi [PERSON_NAME]! I just sent the lease over for sig"
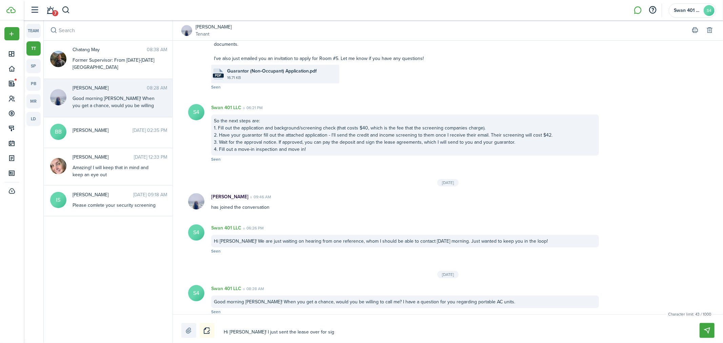
type textarea "Hi [PERSON_NAME]! I just sent the lease over for sig"
type textarea "Hi [PERSON_NAME]! I just sent the lease over for sign"
type textarea "Hi [PERSON_NAME]! I just sent the lease over for signi"
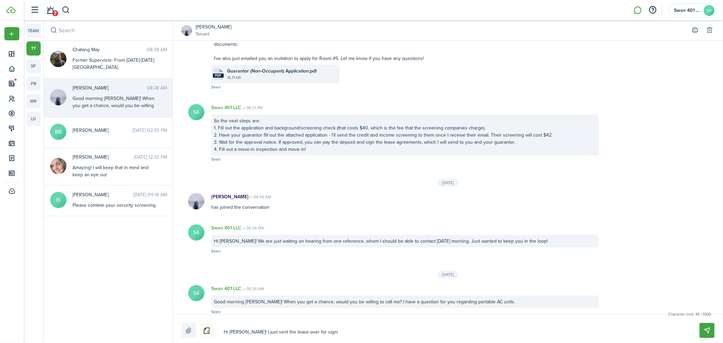
type textarea "Hi [PERSON_NAME]! I just sent the lease over for signin"
type textarea "Hi [PERSON_NAME]! I just sent the lease over for signing"
type textarea "Hi [PERSON_NAME]! I just sent the lease over for signing!"
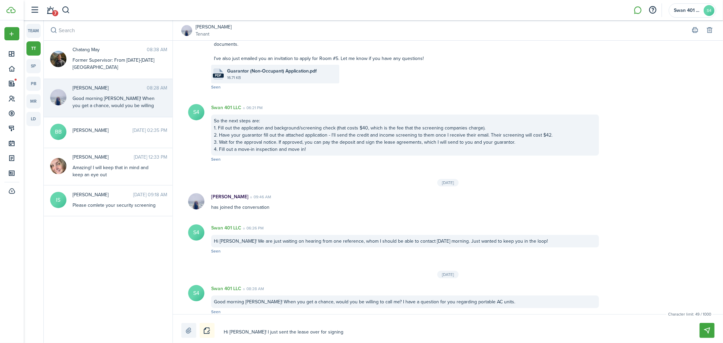
type textarea "Hi [PERSON_NAME]! I just sent the lease over for signing!"
type textarea "Hi [PERSON_NAME]! I just sent the lease over for signing! I"
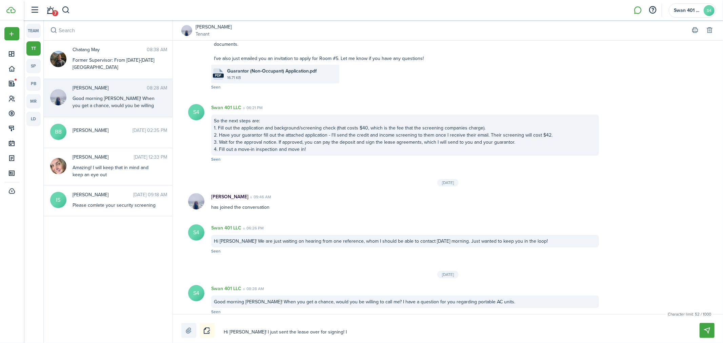
type textarea "Hi [PERSON_NAME]! I just sent the lease over for signing! I"
type textarea "Hi [PERSON_NAME]! I just sent the lease over for signing! I f"
type textarea "Hi [PERSON_NAME]! I just sent the lease over for signing! I"
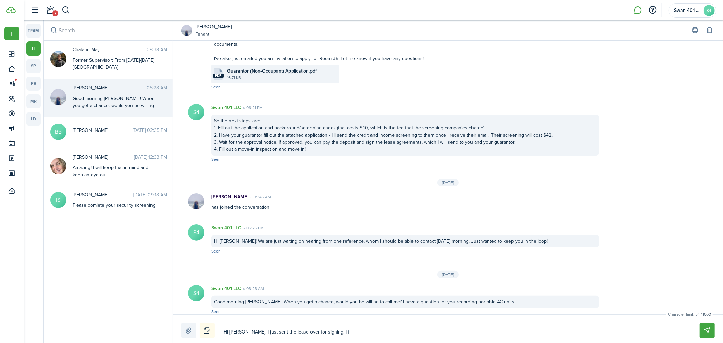
type textarea "Hi [PERSON_NAME]! I just sent the lease over for signing! I"
type textarea "Hi [PERSON_NAME]! I just sent the lease over for signing! I b"
type textarea "Hi [PERSON_NAME]! I just sent the lease over for signing! I be"
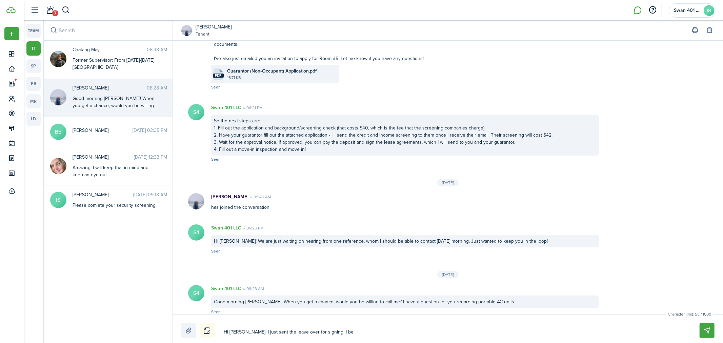
type textarea "Hi [PERSON_NAME]! I just sent the lease over for signing! I bel"
type textarea "Hi [PERSON_NAME]! I just sent the lease over for signing! I beli"
type textarea "Hi [PERSON_NAME]! I just sent the lease over for signing! I belie"
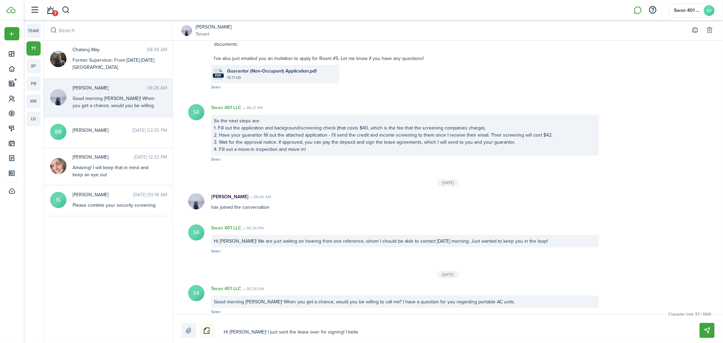
type textarea "Hi [PERSON_NAME]! I just sent the lease over for signing! I belie"
type textarea "Hi [PERSON_NAME]! I just sent the lease over for signing! I believ"
type textarea "Hi [PERSON_NAME]! I just sent the lease over for signing! I believe"
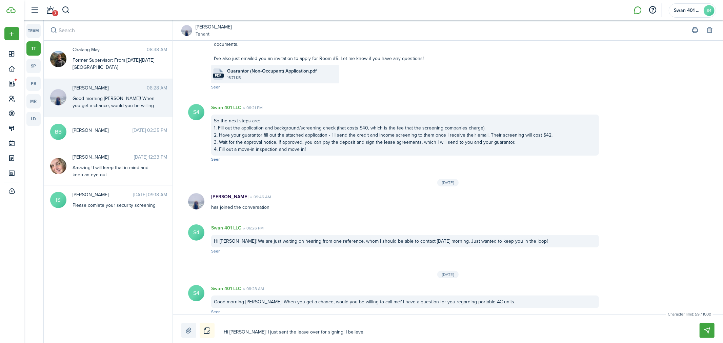
type textarea "Hi [PERSON_NAME]! I just sent the lease over for signing! I believe"
type textarea "Hi [PERSON_NAME]! I just sent the lease over for signing! I believe y"
type textarea "Hi [PERSON_NAME]! I just sent the lease over for signing! I believe yo"
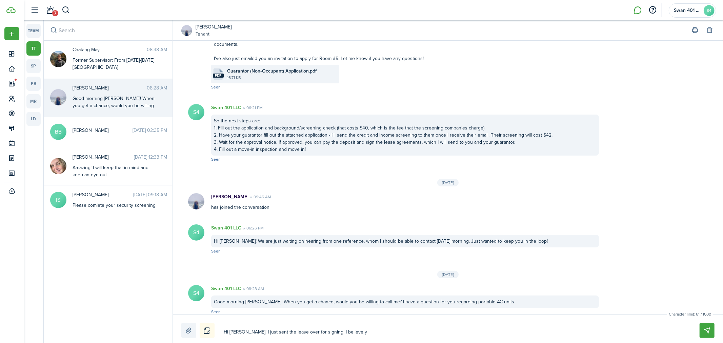
type textarea "Hi [PERSON_NAME]! I just sent the lease over for signing! I believe yo"
type textarea "Hi [PERSON_NAME]! I just sent the lease over for signing! I believe you"
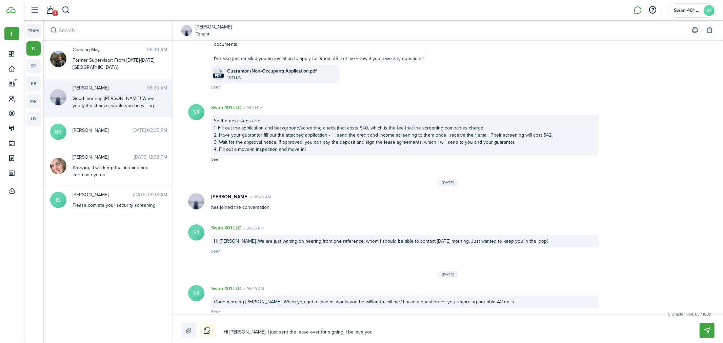
type textarea "Hi [PERSON_NAME]! I just sent the lease over for signing! I believe you a"
type textarea "Hi [PERSON_NAME]! I just sent the lease over for signing! I believe you ar"
type textarea "Hi [PERSON_NAME]! I just sent the lease over for signing! I believe you are"
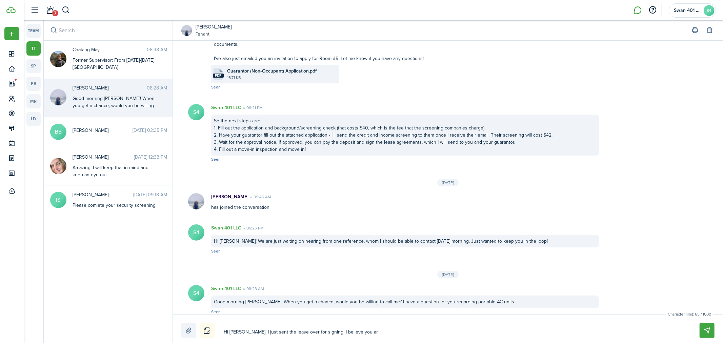
type textarea "Hi [PERSON_NAME]! I just sent the lease over for signing! I believe you are"
type textarea "Hi [PERSON_NAME]! I just sent the lease over for signing! I believe you are a"
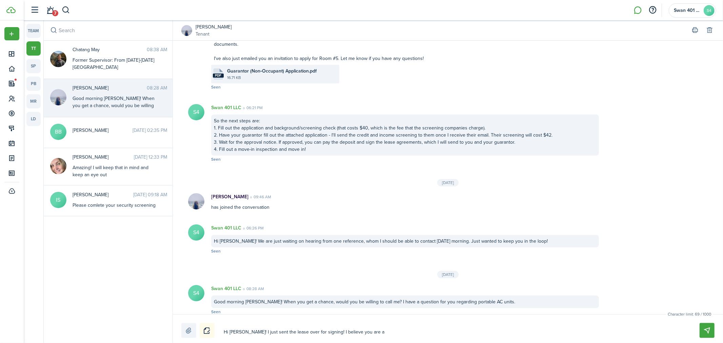
type textarea "Hi [PERSON_NAME]! I just sent the lease over for signing! I believe you are al"
type textarea "Hi [PERSON_NAME]! I just sent the lease over for signing! I believe you are als"
type textarea "Hi [PERSON_NAME]! I just sent the lease over for signing! I believe you are also"
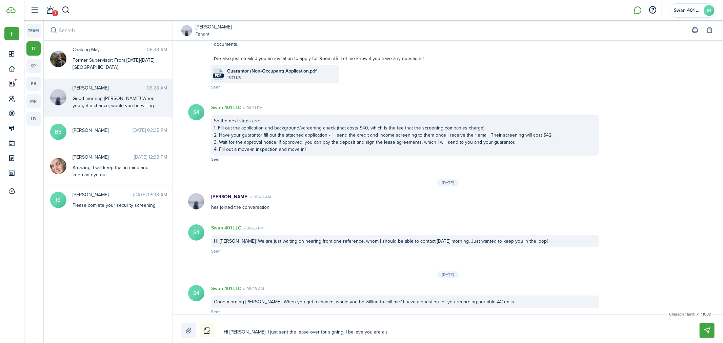
type textarea "Hi [PERSON_NAME]! I just sent the lease over for signing! I believe you are also"
type textarea "Hi [PERSON_NAME]! I just sent the lease over for signing! I believe you are als…"
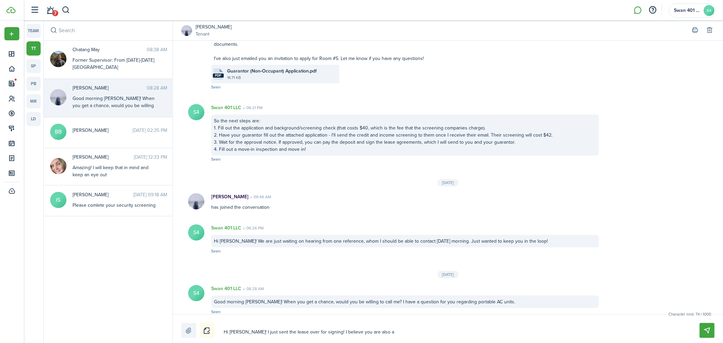
type textarea "Hi [PERSON_NAME]! I just sent the lease over for signing! I believe you are als…"
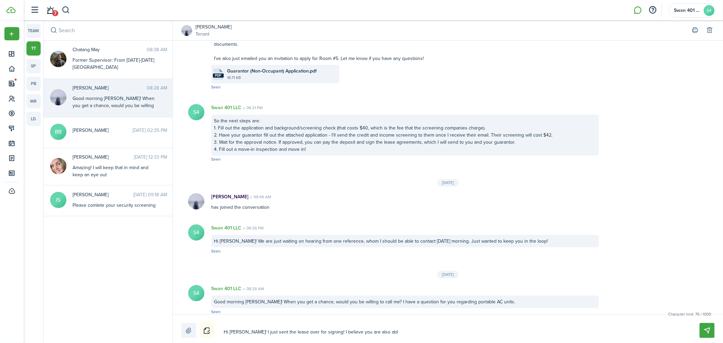
type textarea "Hi [PERSON_NAME]! I just sent the lease over for signing! I believe you are als…"
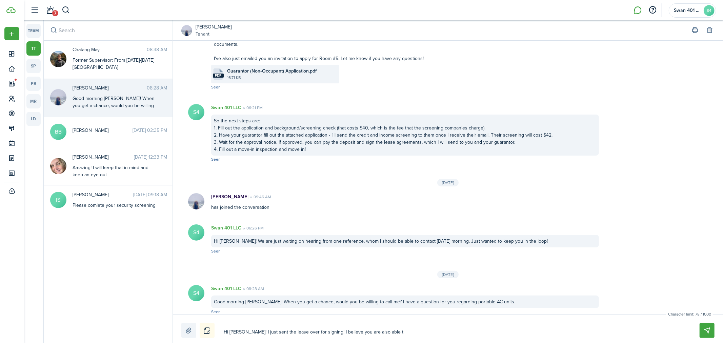
type textarea "Hi [PERSON_NAME]! I just sent the lease over for signing! I believe you are als…"
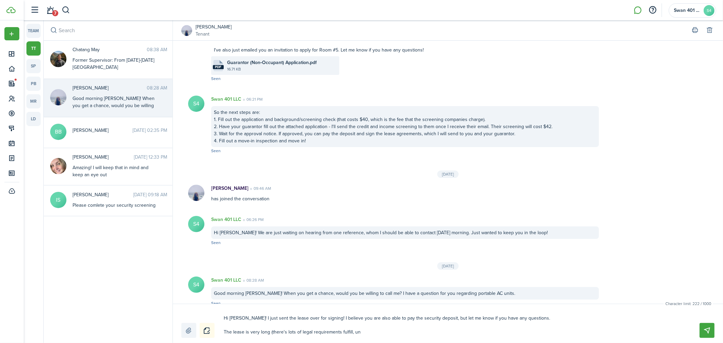
scroll to position [87, 0]
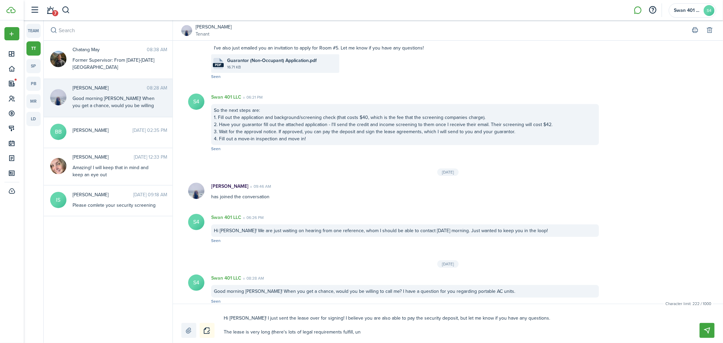
click at [394, 336] on textarea "Hi [PERSON_NAME]! I just sent the lease over for signing! I believe you are als…" at bounding box center [453, 324] width 464 height 25
click at [335, 329] on textarea "Hi [PERSON_NAME]! I just sent the lease over for signing! I believe you are als…" at bounding box center [453, 324] width 464 height 25
click at [366, 330] on textarea "Hi [PERSON_NAME]! I just sent the lease over for signing! I believe you are als…" at bounding box center [453, 324] width 464 height 25
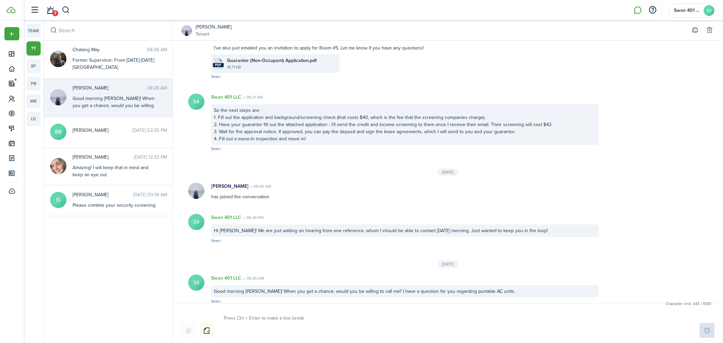
scroll to position [141, 0]
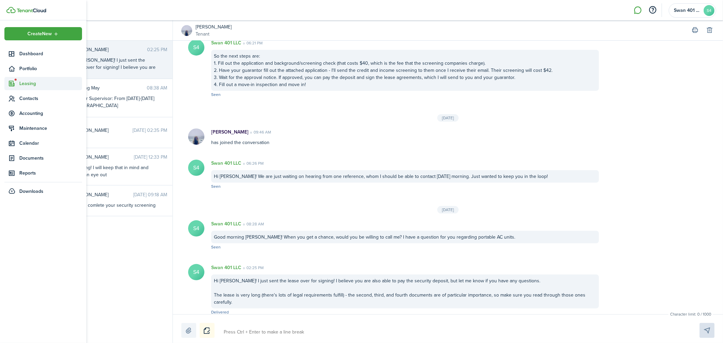
click at [19, 83] on span "Leasing" at bounding box center [50, 83] width 63 height 7
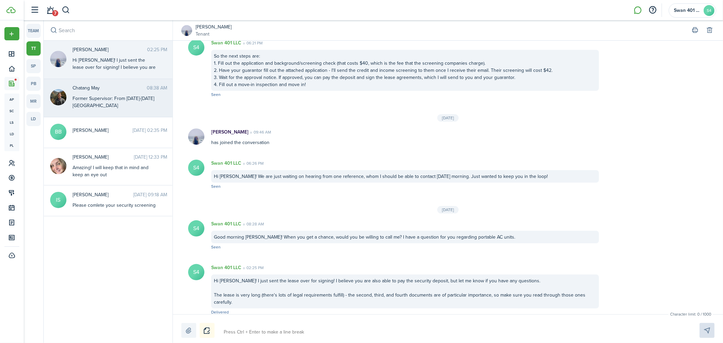
click at [120, 103] on div "Former Supervisor: From [DATE]-[DATE] [GEOGRAPHIC_DATA] [GEOGRAPHIC_DATA] (353d…" at bounding box center [114, 113] width 85 height 36
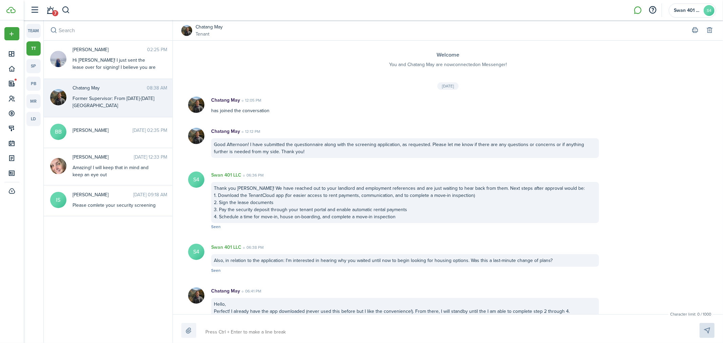
scroll to position [564, 0]
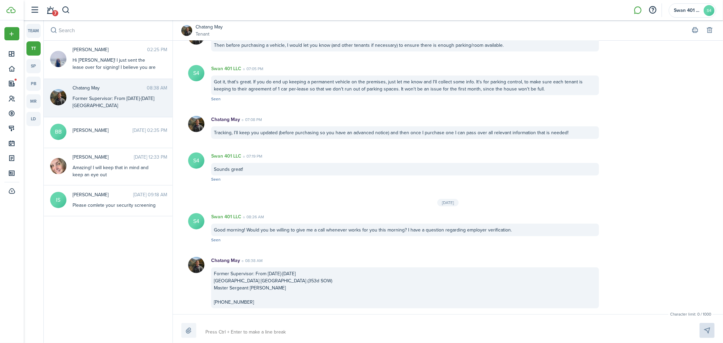
click at [266, 333] on textarea at bounding box center [444, 332] width 483 height 12
click at [456, 332] on textarea "Hey [PERSON_NAME], I'm not able to get in touch with any of the landlord refere…" at bounding box center [444, 332] width 483 height 12
click at [356, 331] on textarea "Hey [PERSON_NAME], I'm not able to get in touch with any of the landlord refere…" at bounding box center [444, 332] width 483 height 12
click at [513, 331] on textarea "Hey [PERSON_NAME], I'm not able to get in touch with any of the landlord refere…" at bounding box center [444, 332] width 483 height 12
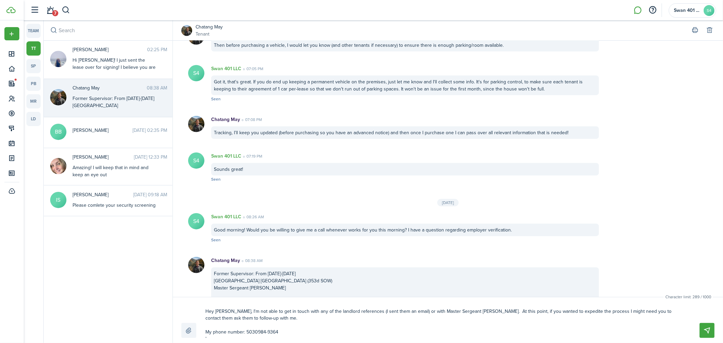
scroll to position [4, 0]
click at [248, 336] on textarea "Hey [PERSON_NAME], I'm not able to get in touch with any of the landlord refere…" at bounding box center [444, 322] width 483 height 32
click at [296, 337] on textarea "Hey [PERSON_NAME], I'm not able to get in touch with any of the landlord refere…" at bounding box center [444, 322] width 483 height 32
click at [299, 326] on textarea "Hey [PERSON_NAME], I'm not able to get in touch with any of the landlord refere…" at bounding box center [444, 322] width 483 height 32
click at [292, 336] on textarea "Hey [PERSON_NAME], I'm not able to get in touch with any of the landlord refere…" at bounding box center [444, 322] width 483 height 32
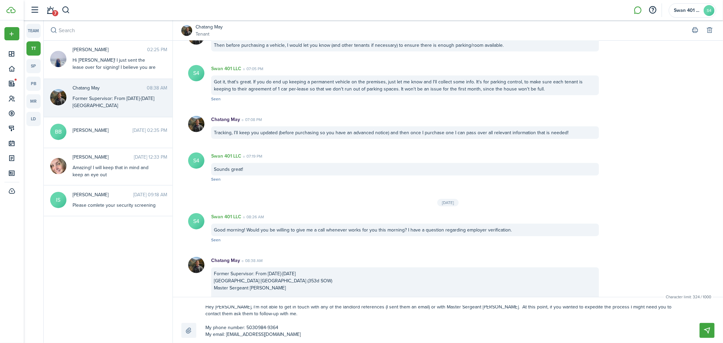
click at [252, 327] on textarea "Hey [PERSON_NAME], I'm not able to get in touch with any of the landlord refere…" at bounding box center [444, 322] width 483 height 32
click at [297, 326] on textarea "Hey [PERSON_NAME], I'm not able to get in touch with any of the landlord refere…" at bounding box center [444, 322] width 483 height 32
click at [299, 335] on textarea "Hey [PERSON_NAME], I'm not able to get in touch with any of the landlord refere…" at bounding box center [444, 322] width 483 height 32
click at [288, 336] on textarea "Hey [PERSON_NAME], I'm not able to get in touch with any of the landlord refere…" at bounding box center [444, 322] width 483 height 32
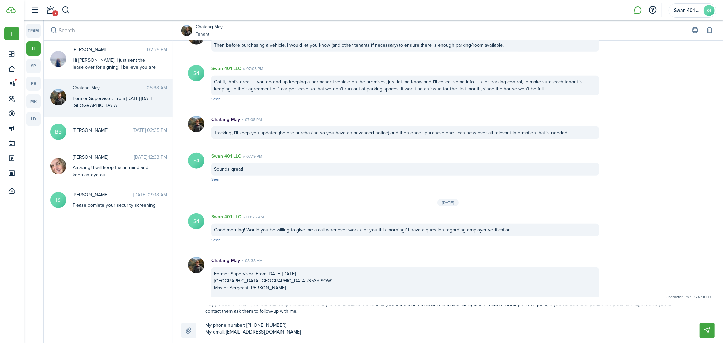
click at [333, 327] on textarea "Hey [PERSON_NAME], I'm not able to get in touch with any of the landlord refere…" at bounding box center [444, 322] width 483 height 32
click at [330, 333] on textarea "Hey [PERSON_NAME], I'm not able to get in touch with any of the landlord refere…" at bounding box center [444, 322] width 483 height 32
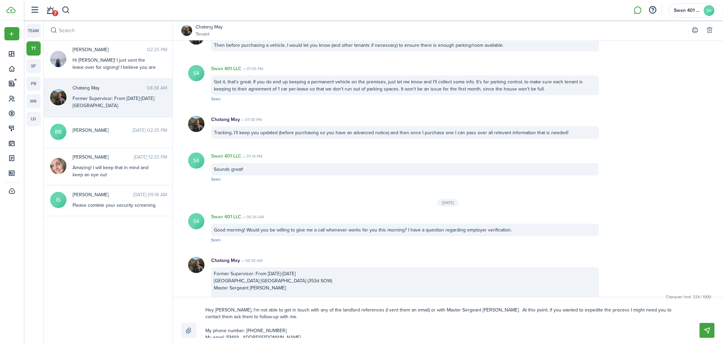
scroll to position [0, 0]
click at [665, 314] on textarea "Hey [PERSON_NAME], I'm not able to get in touch with any of the landlord refere…" at bounding box center [444, 322] width 483 height 32
click at [290, 319] on textarea "Hey [PERSON_NAME], I'm not able to get in touch with any of the landlord refere…" at bounding box center [444, 322] width 483 height 32
drag, startPoint x: 610, startPoint y: 311, endPoint x: 600, endPoint y: 310, distance: 10.5
click at [600, 310] on textarea "Hey [PERSON_NAME], I'm not able to get in touch with any of the landlord refere…" at bounding box center [444, 322] width 483 height 32
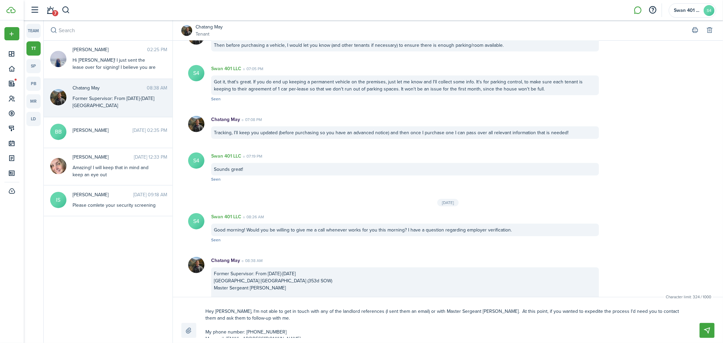
click at [595, 318] on textarea "Hey [PERSON_NAME], I'm not able to get in touch with any of the landlord refere…" at bounding box center [444, 322] width 483 height 32
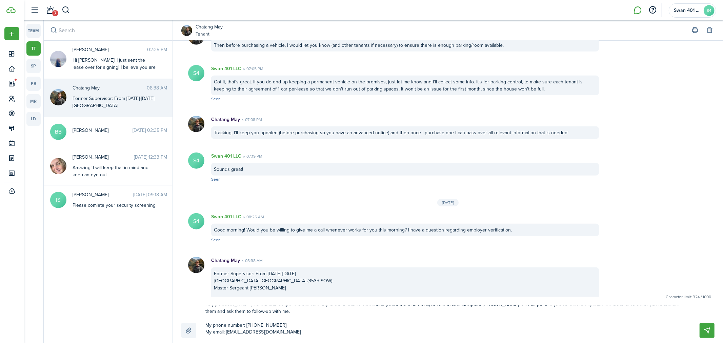
click at [307, 319] on textarea "Hey [PERSON_NAME], I'm not able to get in touch with any of the landlord refere…" at bounding box center [444, 322] width 483 height 32
click at [361, 329] on textarea "Hey [PERSON_NAME], I'm not able to get in touch with any of the landlord refere…" at bounding box center [444, 322] width 483 height 32
click at [360, 332] on textarea "Hey [PERSON_NAME], I'm not able to get in touch with any of the landlord refere…" at bounding box center [444, 322] width 483 height 32
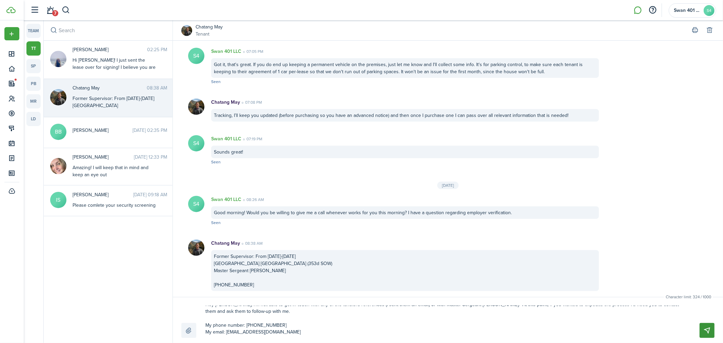
click at [708, 332] on button "Send" at bounding box center [706, 330] width 15 height 15
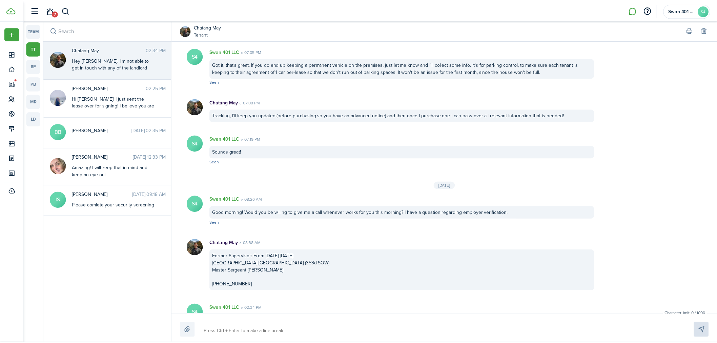
scroll to position [0, 0]
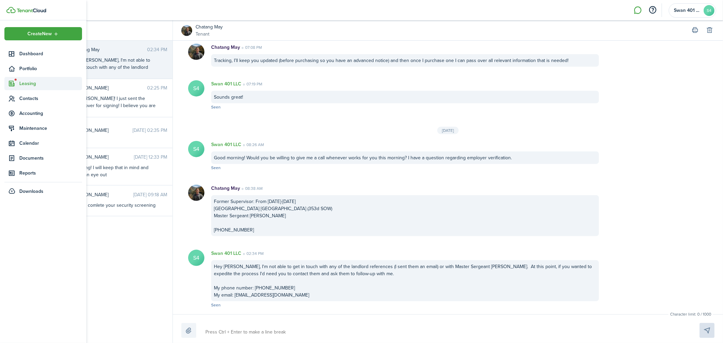
click at [24, 80] on span "Leasing" at bounding box center [50, 83] width 63 height 7
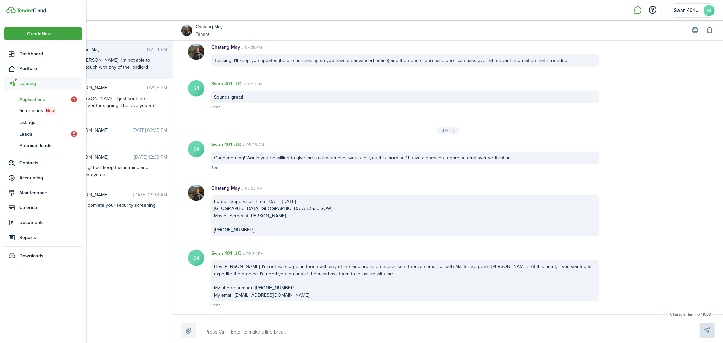
click at [66, 93] on link "ap Applications 1" at bounding box center [43, 99] width 78 height 12
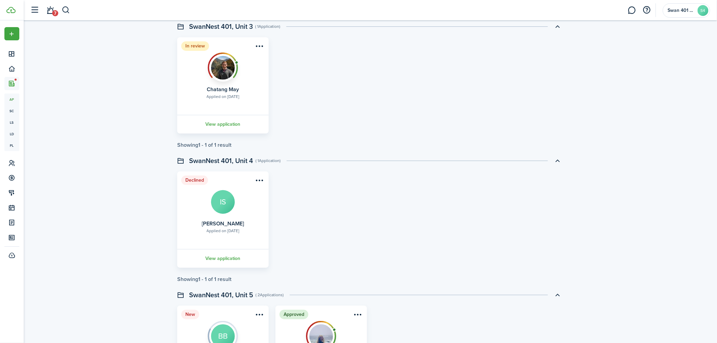
scroll to position [50, 0]
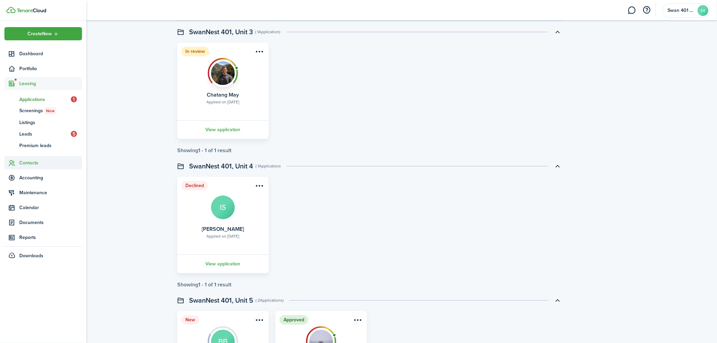
click at [29, 163] on span "Contacts" at bounding box center [50, 162] width 63 height 7
click at [32, 117] on span "Tenants" at bounding box center [50, 114] width 63 height 7
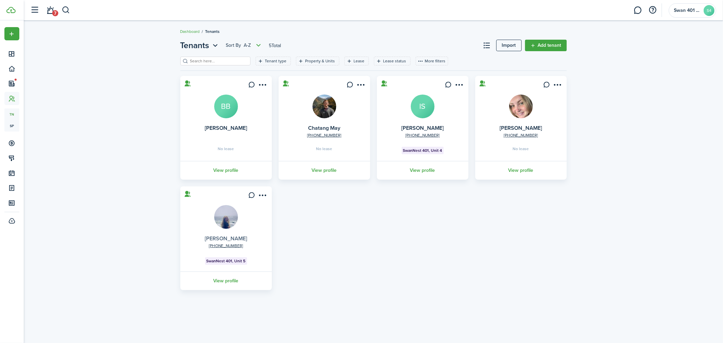
click at [234, 237] on link "[PERSON_NAME]" at bounding box center [226, 238] width 42 height 8
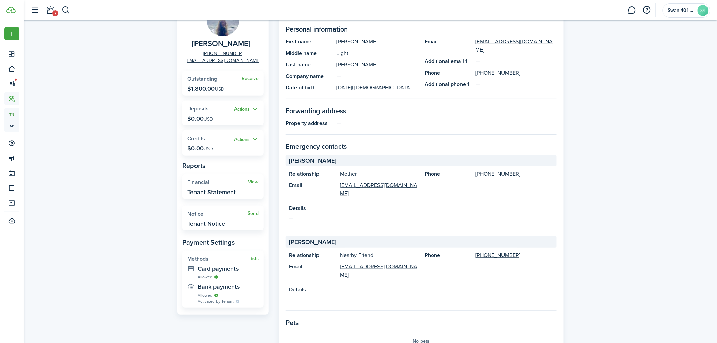
scroll to position [75, 0]
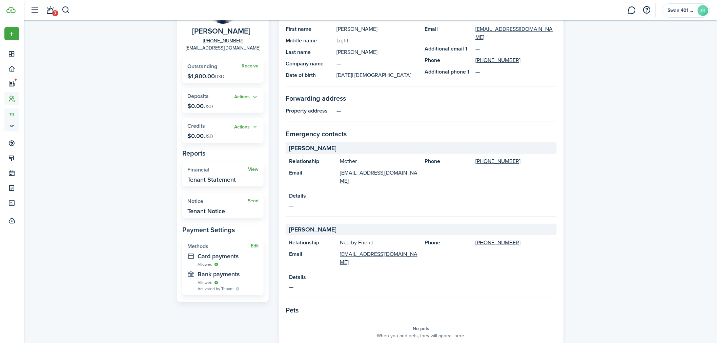
click at [254, 171] on link "View" at bounding box center [253, 169] width 11 height 5
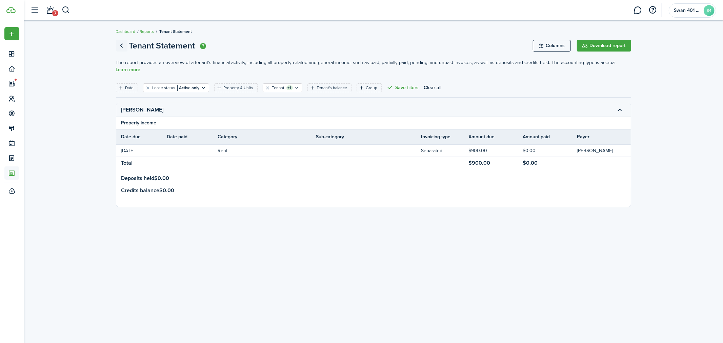
click at [121, 42] on link "Go back" at bounding box center [122, 46] width 12 height 12
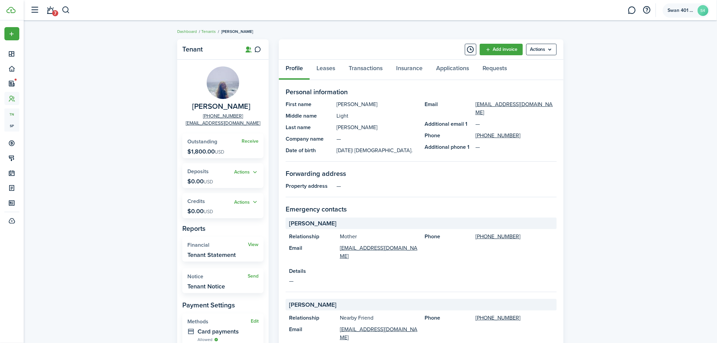
click at [675, 16] on account-user-avatar "Swan 401 LLC S4" at bounding box center [686, 10] width 47 height 14
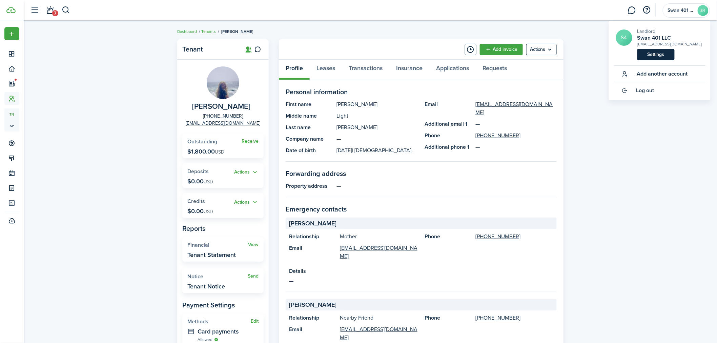
click at [664, 59] on link "Settings" at bounding box center [655, 55] width 37 height 12
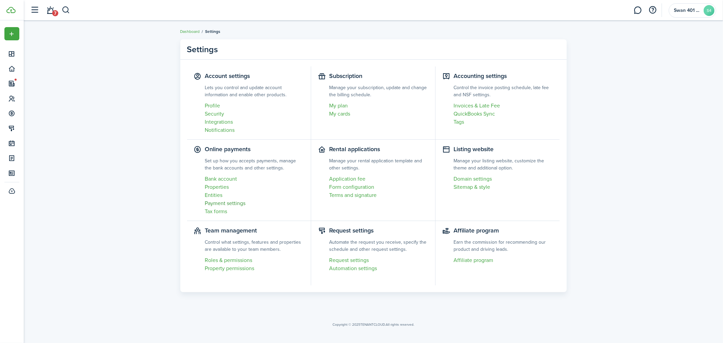
click at [222, 204] on link "Payment settings" at bounding box center [254, 203] width 99 height 8
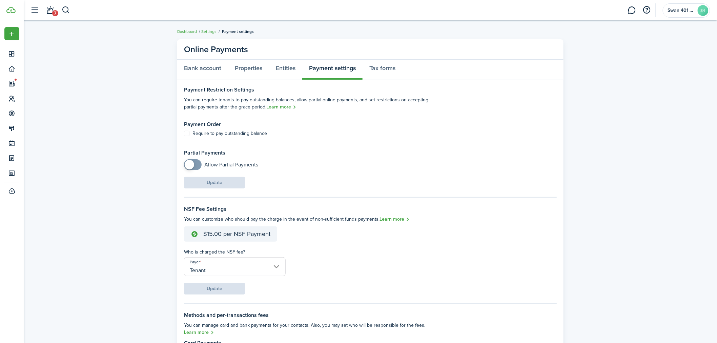
click at [203, 136] on label "Require to pay outstanding balance" at bounding box center [225, 133] width 83 height 5
click at [184, 133] on input "Require to pay outstanding balance" at bounding box center [184, 133] width 0 height 0
click at [190, 164] on span at bounding box center [189, 164] width 9 height 9
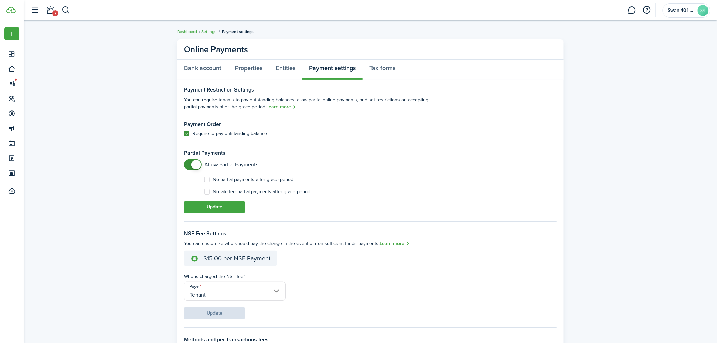
click at [243, 191] on label "No late fee partial payments after grace period" at bounding box center [257, 191] width 106 height 5
click at [204, 191] on input "No late fee partial payments after grace period" at bounding box center [204, 191] width 0 height 0
click at [225, 193] on label "No late fee partial payments after grace period" at bounding box center [257, 191] width 106 height 5
click at [204, 192] on input "No late fee partial payments after grace period" at bounding box center [204, 191] width 0 height 0
click at [196, 166] on span at bounding box center [195, 164] width 9 height 9
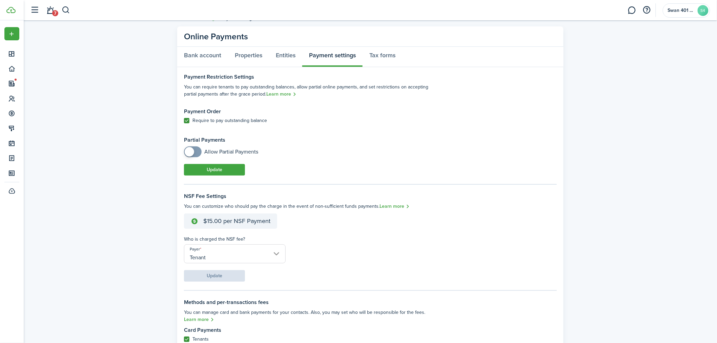
scroll to position [25, 0]
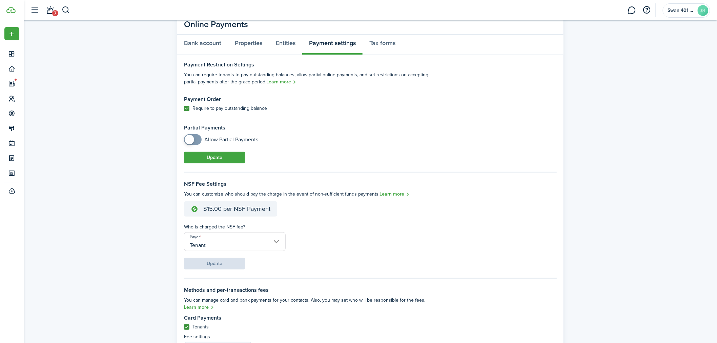
click at [227, 207] on e-details-info-title "$15.00 per NSF Payment" at bounding box center [236, 208] width 67 height 7
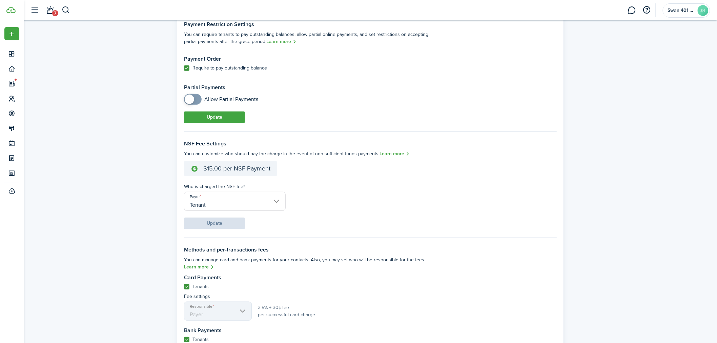
scroll to position [0, 0]
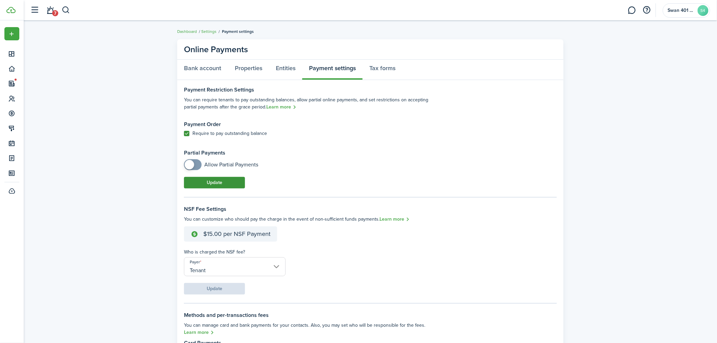
click at [217, 181] on button "Update" at bounding box center [214, 183] width 61 height 12
click at [205, 67] on link "Bank account" at bounding box center [202, 70] width 51 height 20
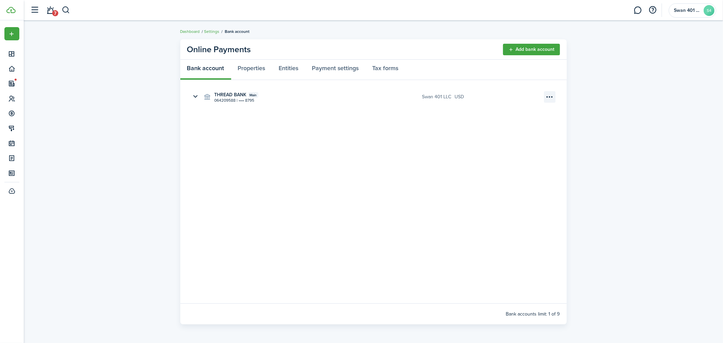
click at [550, 98] on menu-btn-icon "Open menu" at bounding box center [550, 97] width 12 height 12
drag, startPoint x: 348, startPoint y: 131, endPoint x: 323, endPoint y: 116, distance: 29.2
click at [346, 131] on panel-main-body "THREAD BANK Main 064209588 | •••• 8795 Swan 401 LLC usd" at bounding box center [373, 191] width 386 height 223
click at [551, 99] on menu-btn-icon "Open menu" at bounding box center [550, 97] width 12 height 12
click at [533, 110] on button "Edit" at bounding box center [525, 112] width 59 height 12
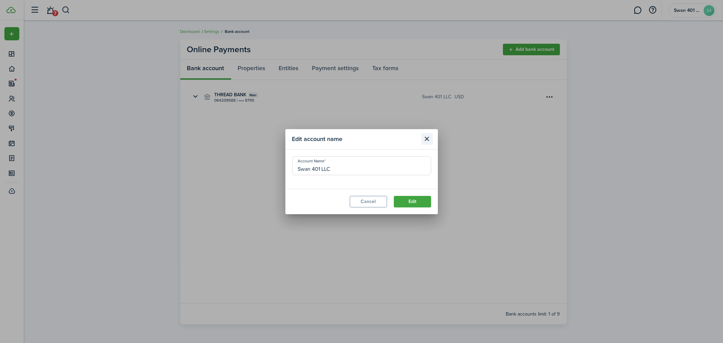
click at [427, 138] on button "Close modal" at bounding box center [427, 139] width 12 height 12
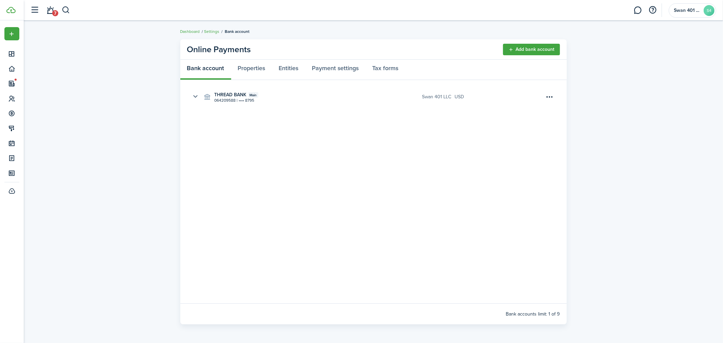
click at [197, 95] on button "button" at bounding box center [196, 97] width 12 height 12
click at [230, 157] on button "ACH Authorization Form" at bounding box center [229, 158] width 51 height 6
click at [243, 68] on link "Properties" at bounding box center [251, 70] width 41 height 20
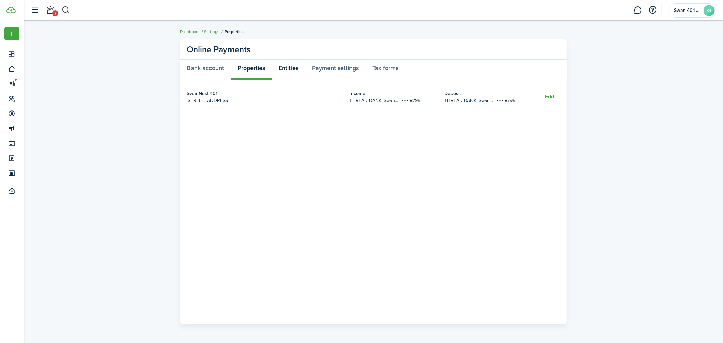
click at [300, 66] on link "Entities" at bounding box center [288, 70] width 33 height 20
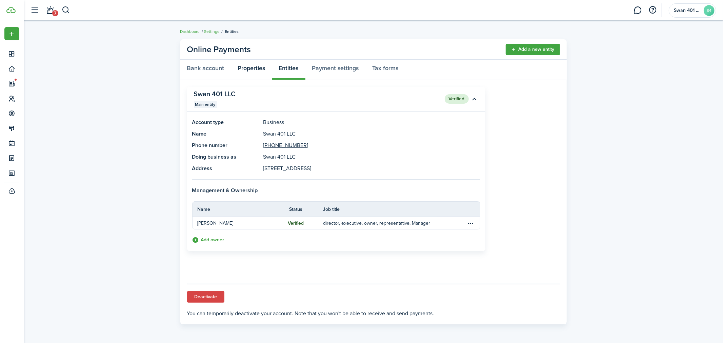
click at [256, 72] on link "Properties" at bounding box center [251, 70] width 41 height 20
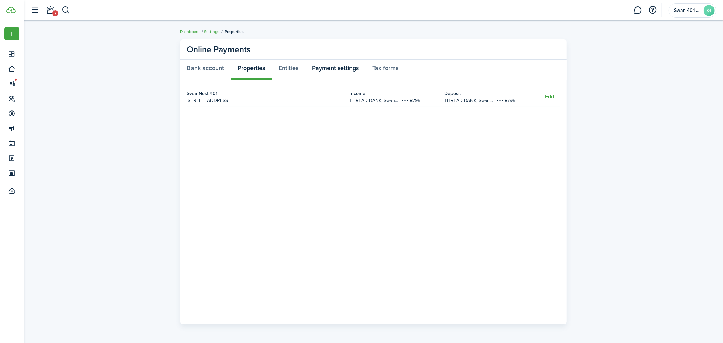
click at [334, 69] on link "Payment settings" at bounding box center [335, 70] width 60 height 20
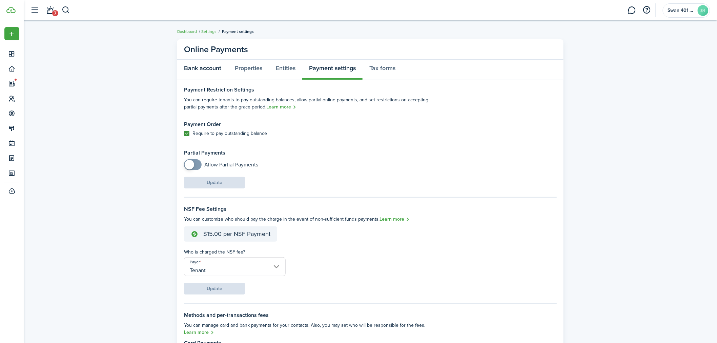
click at [206, 60] on link "Bank account" at bounding box center [202, 70] width 51 height 20
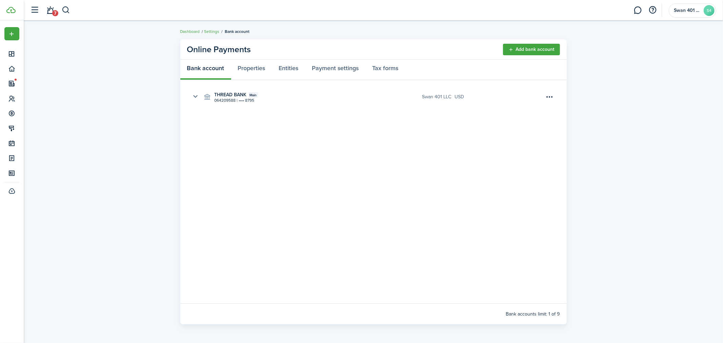
click at [190, 94] on button "button" at bounding box center [196, 97] width 12 height 12
click at [261, 70] on link "Properties" at bounding box center [251, 70] width 41 height 20
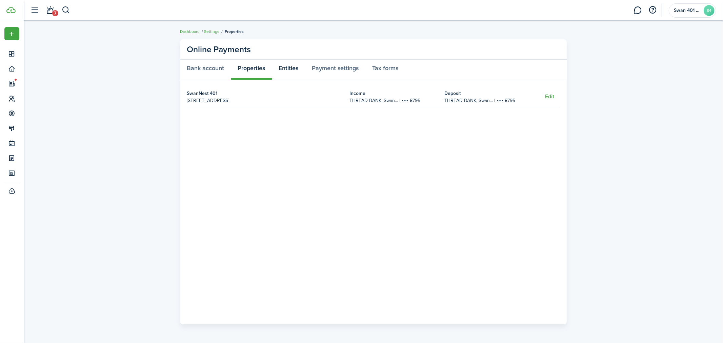
click at [291, 70] on link "Entities" at bounding box center [288, 70] width 33 height 20
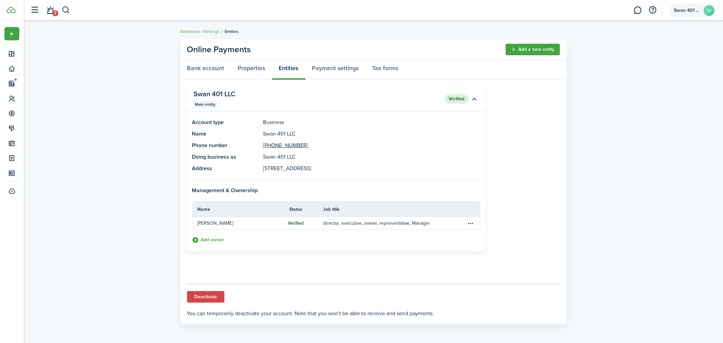
click at [690, 8] on span "Swan 401 LLC" at bounding box center [686, 10] width 27 height 5
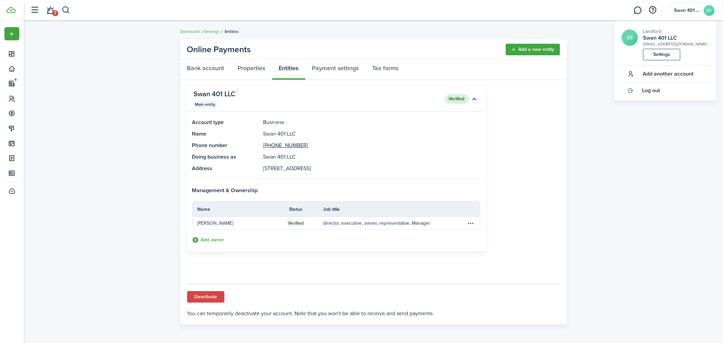
click at [642, 115] on stripe-connect-account-entity "Online Payments Add a new entity Bank account Properties Entities Payment setti…" at bounding box center [373, 182] width 699 height 292
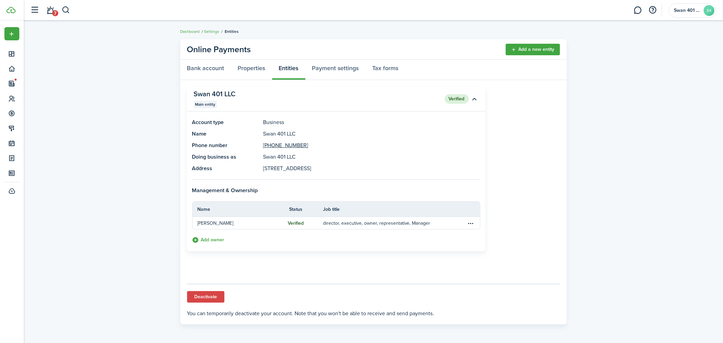
click at [111, 113] on stripe-connect-account-entity "Online Payments Add a new entity Bank account Properties Entities Payment setti…" at bounding box center [373, 182] width 699 height 292
